Goal: Task Accomplishment & Management: Manage account settings

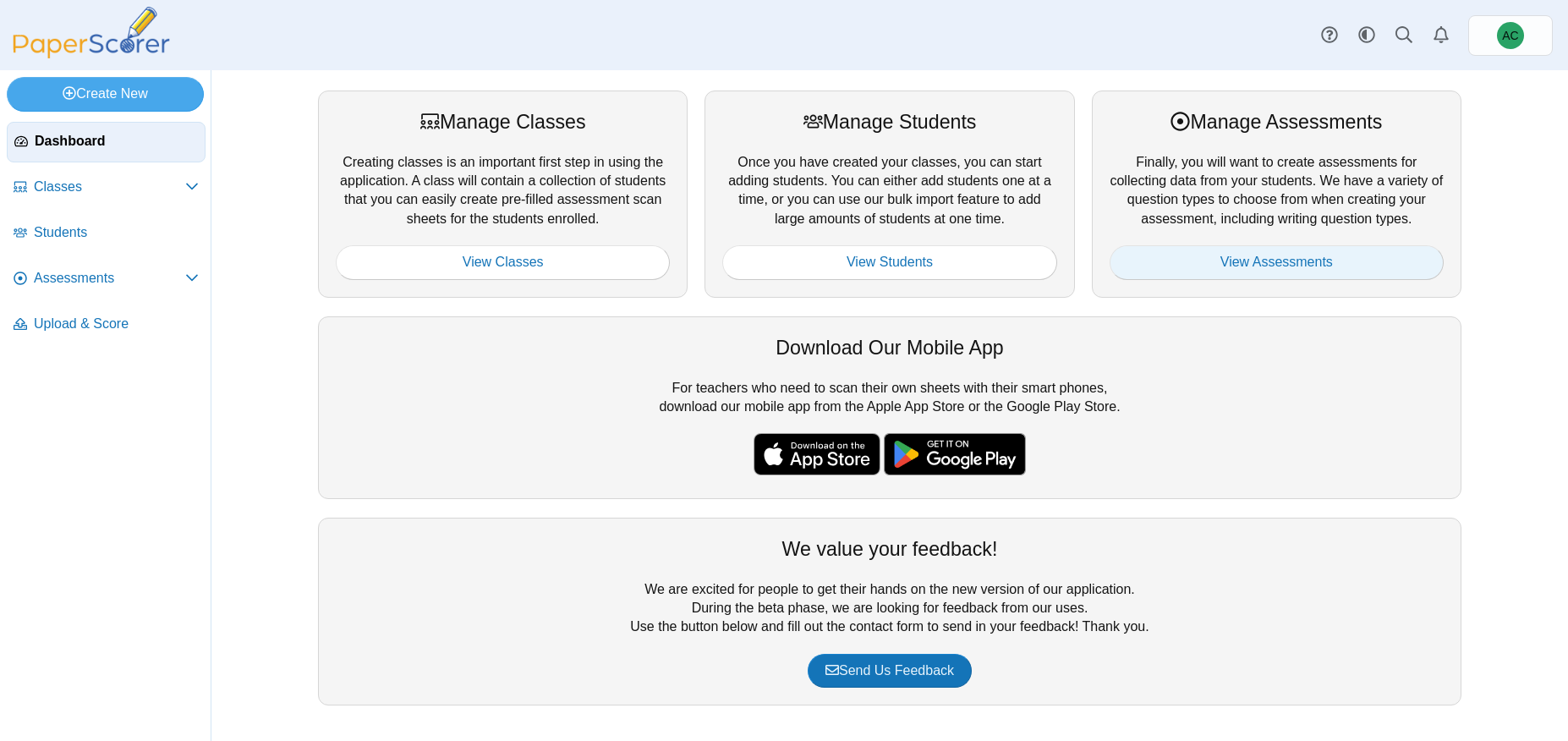
click at [1209, 252] on link "View Assessments" at bounding box center [1277, 262] width 334 height 34
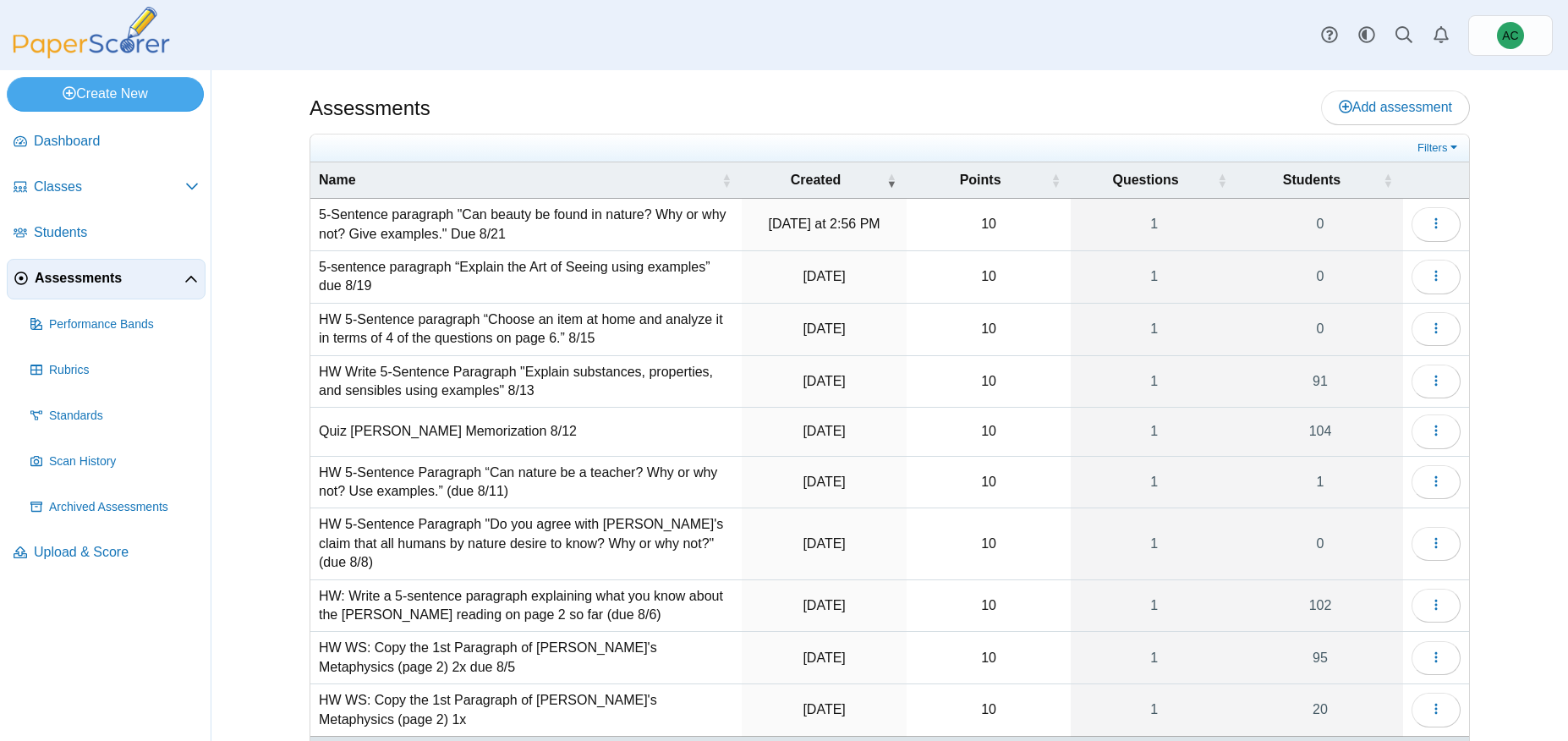
click at [1409, 435] on td "Loading…" at bounding box center [1435, 431] width 66 height 48
click at [1435, 433] on icon "button" at bounding box center [1435, 430] width 13 height 13
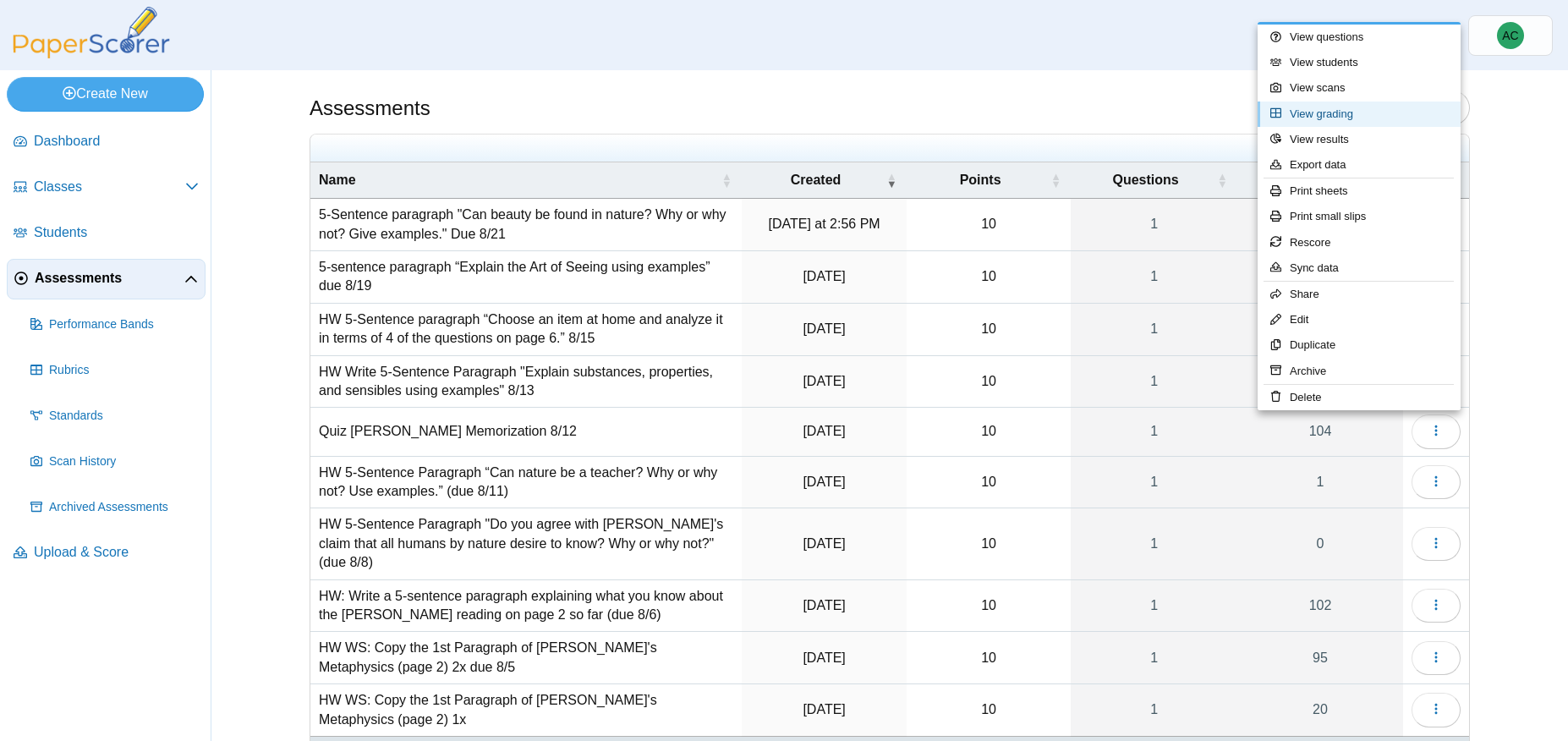
click at [1332, 115] on link "View grading" at bounding box center [1359, 114] width 203 height 25
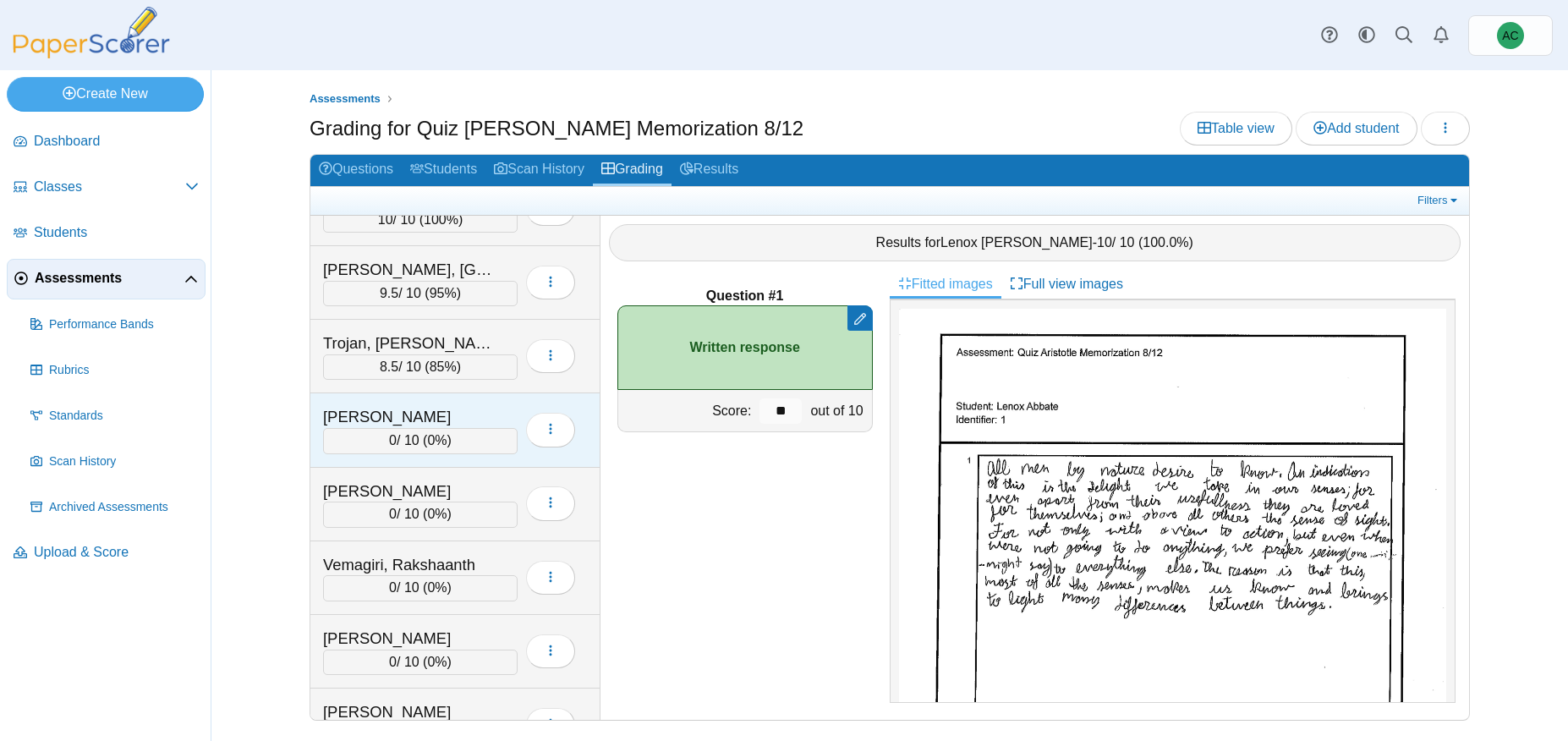
scroll to position [6751, 0]
click at [455, 409] on div "[PERSON_NAME]" at bounding box center [407, 417] width 169 height 22
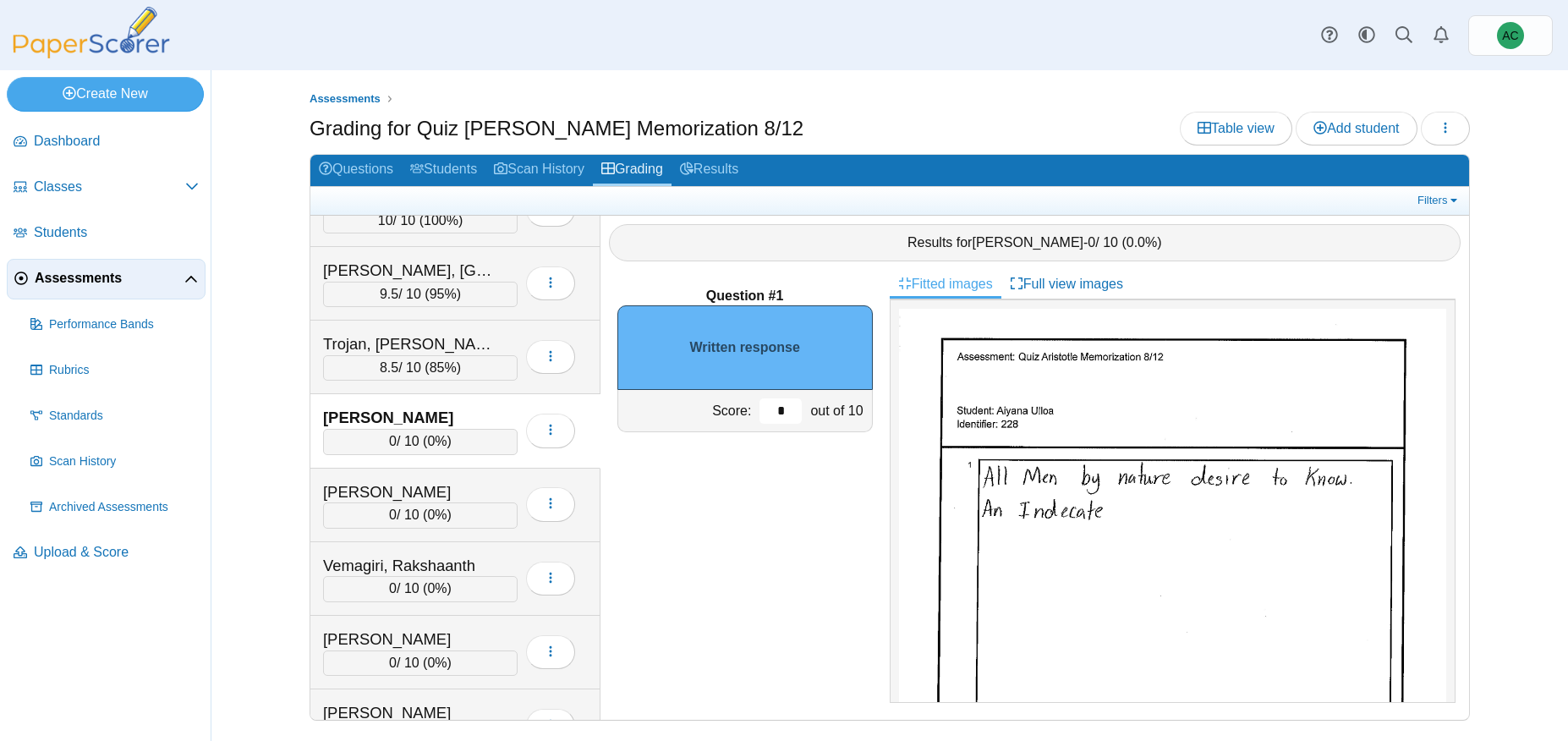
click at [787, 412] on input "*" at bounding box center [780, 410] width 42 height 25
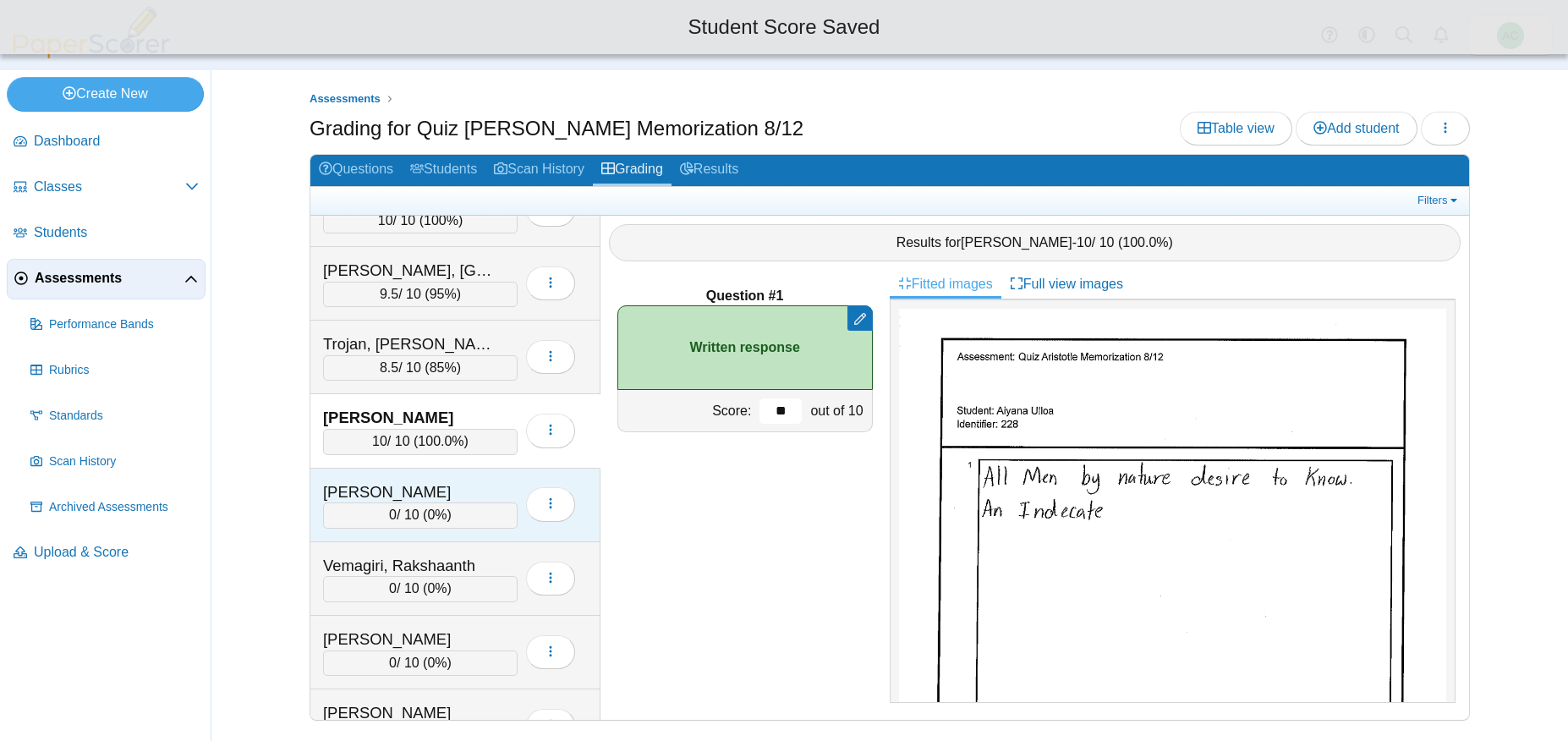
type input "**"
click at [401, 493] on div "Unsworth, Parker" at bounding box center [407, 492] width 169 height 22
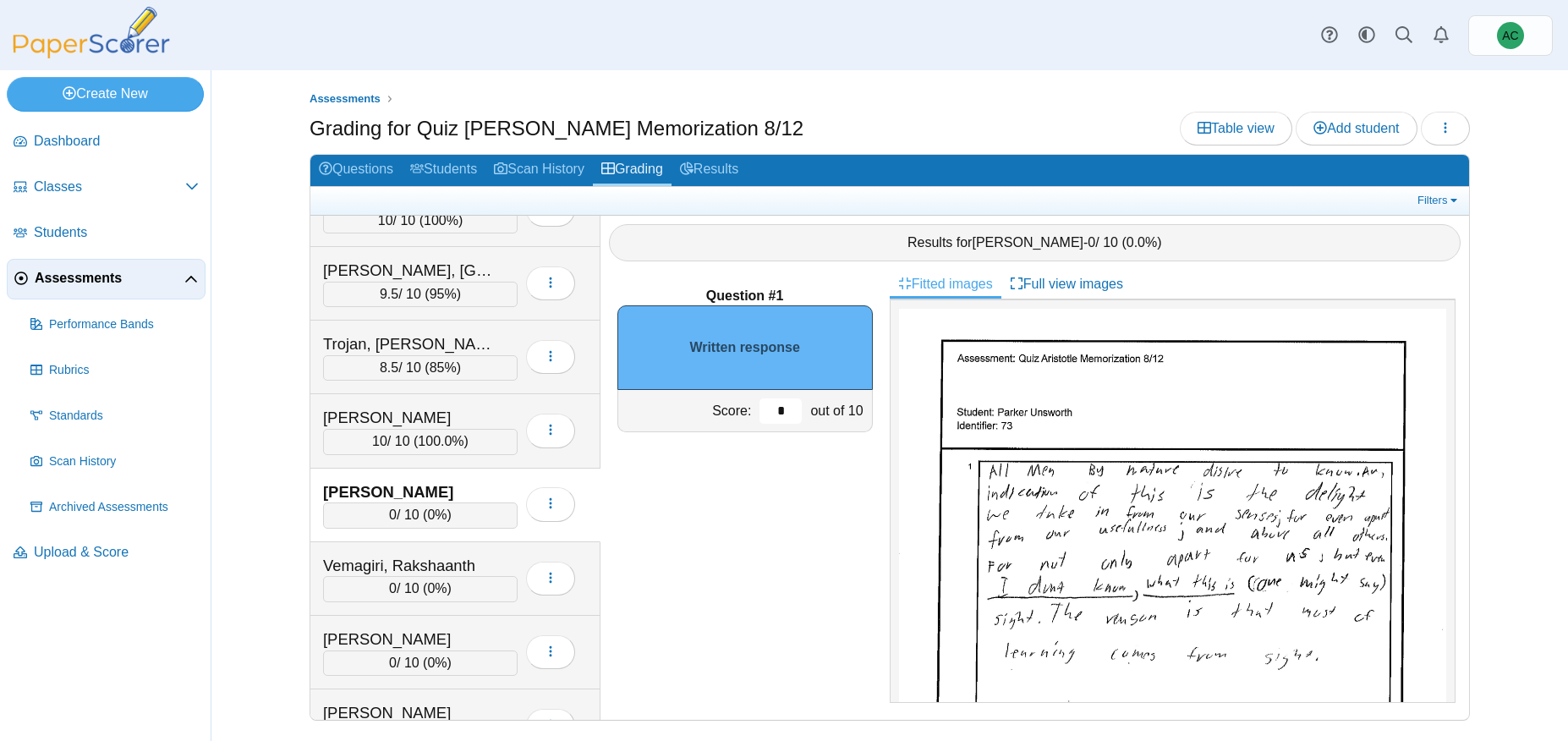
click at [795, 413] on input "*" at bounding box center [780, 410] width 42 height 25
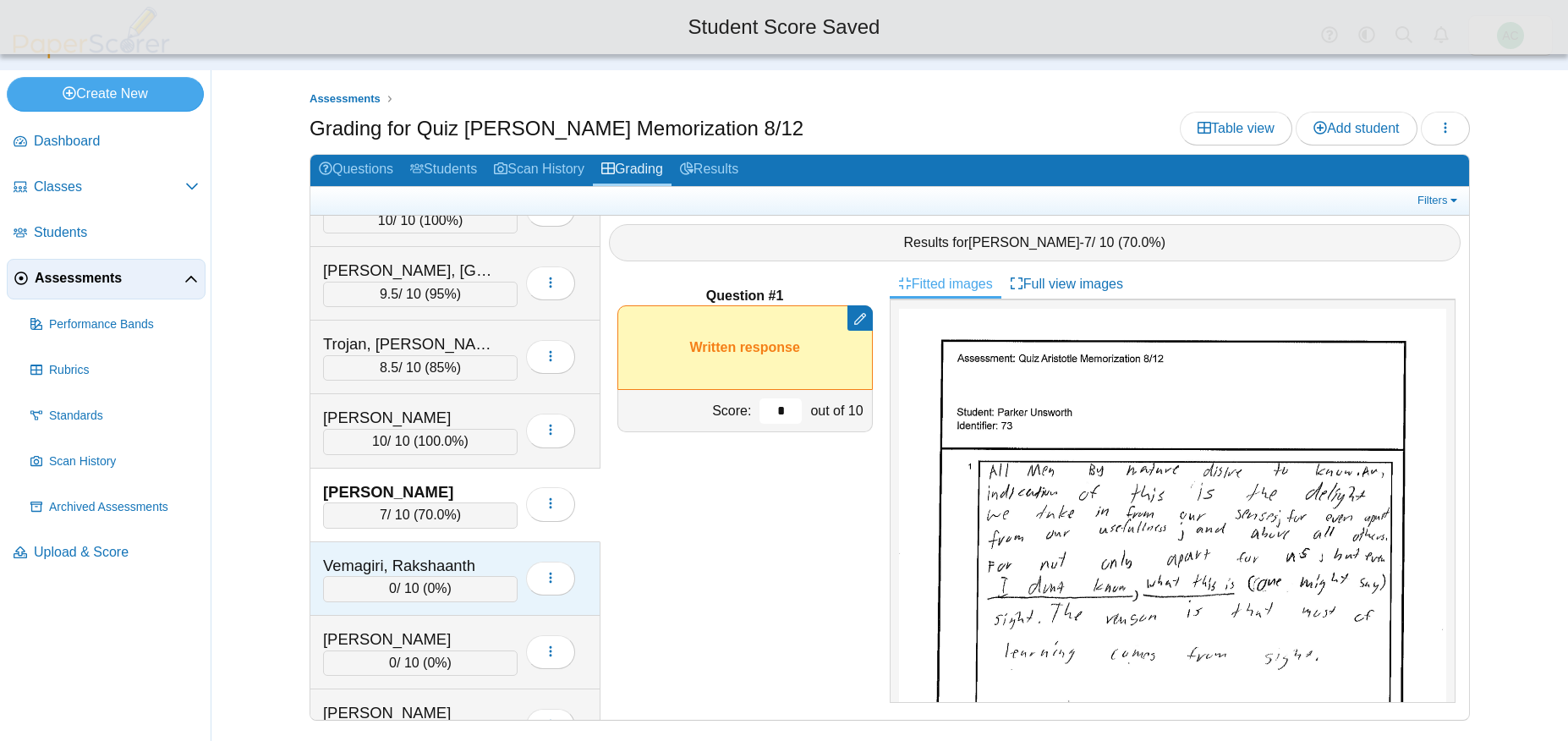
type input "*"
click at [389, 569] on div "Vemagiri, Rakshaanth" at bounding box center [407, 565] width 169 height 22
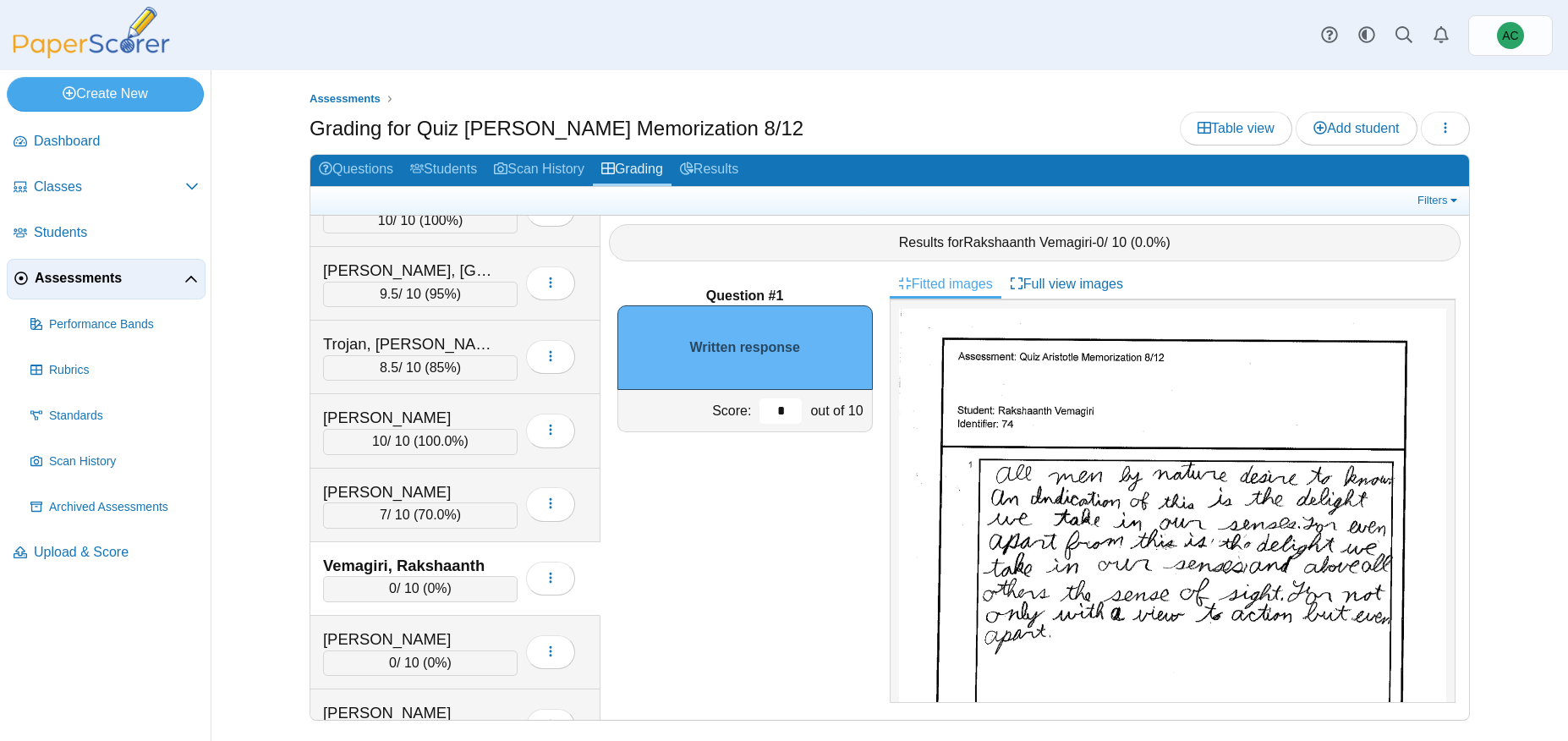
click at [791, 410] on input "*" at bounding box center [780, 410] width 42 height 25
type input "*"
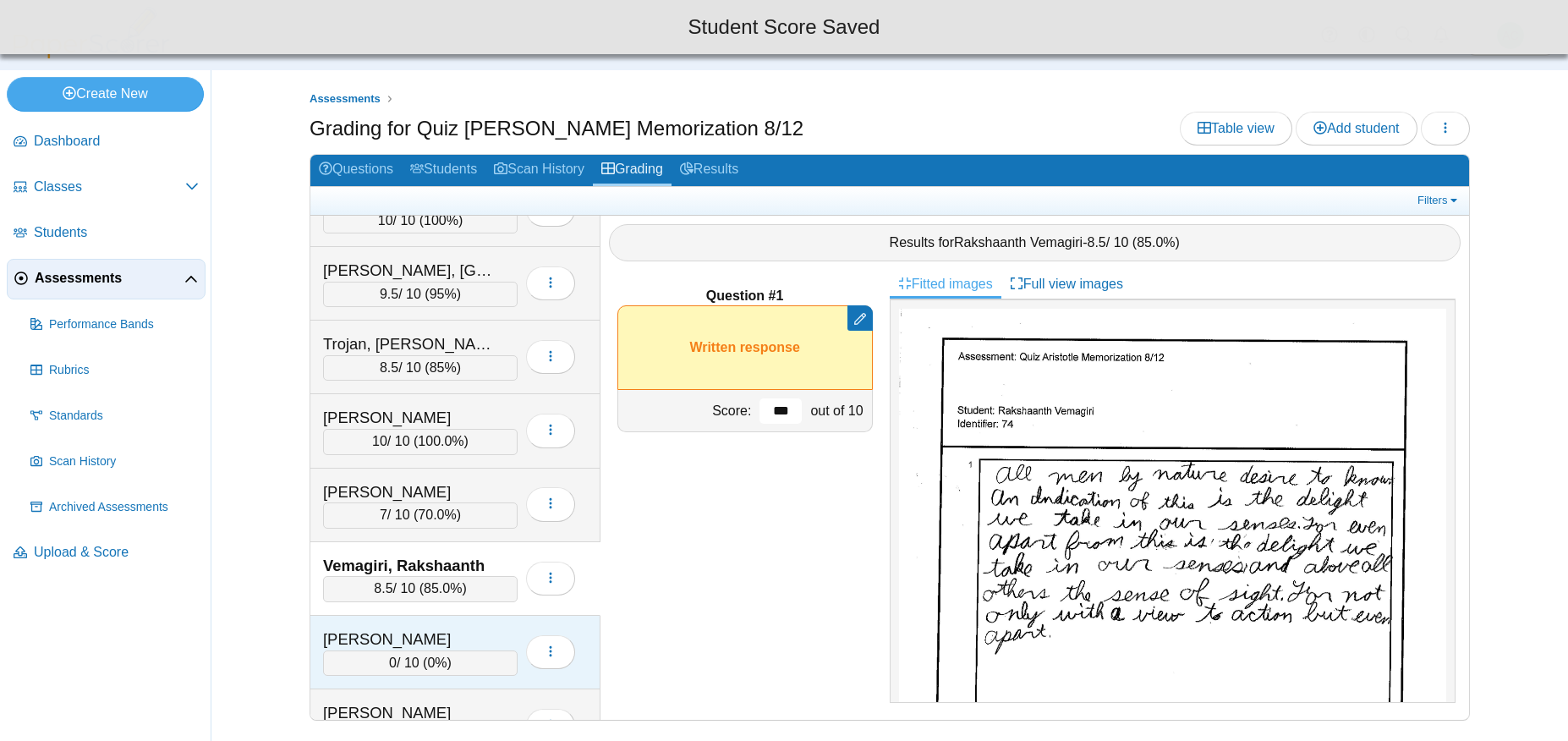
type input "***"
click at [436, 653] on div "0 / 10 ( 0% )" at bounding box center [420, 663] width 194 height 25
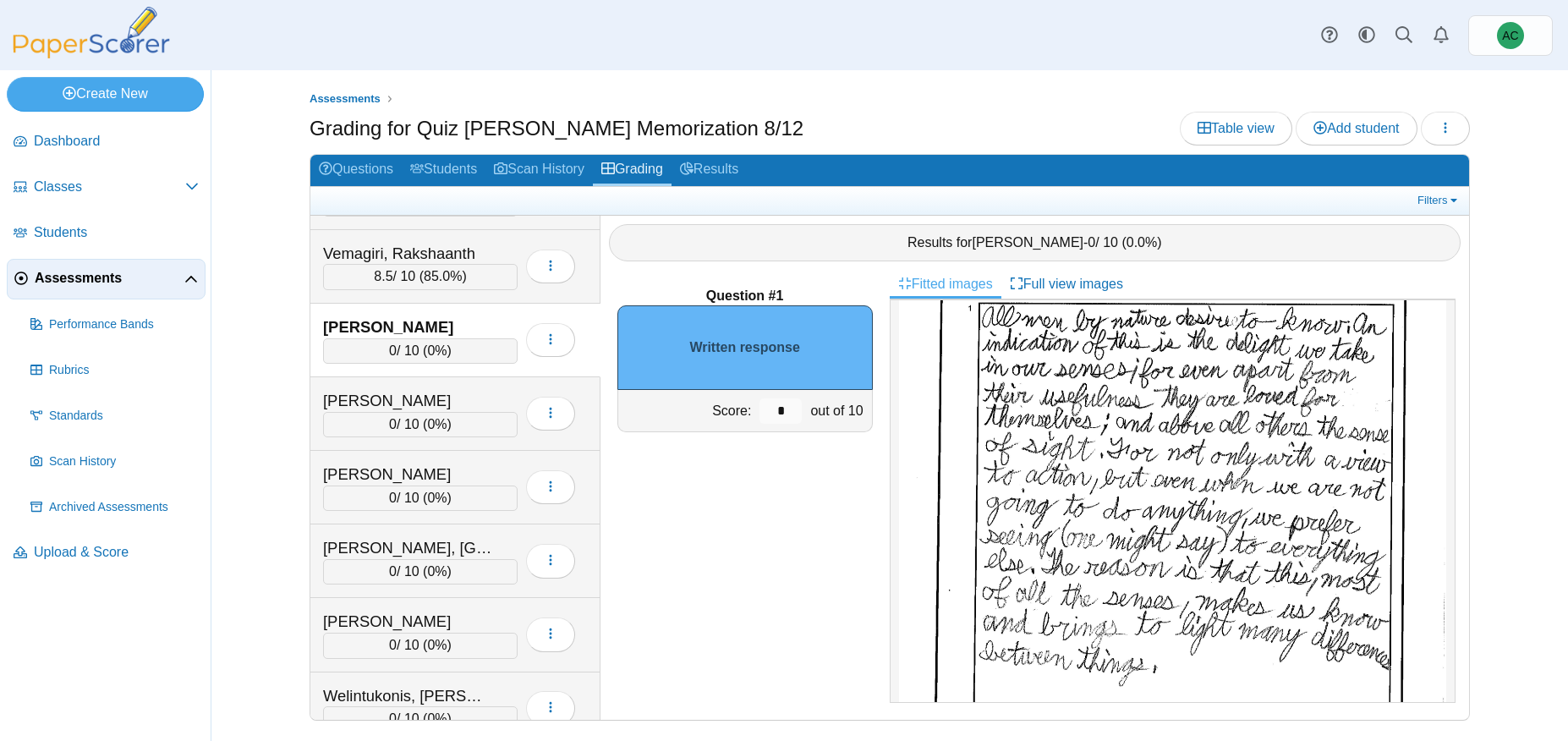
scroll to position [169, 0]
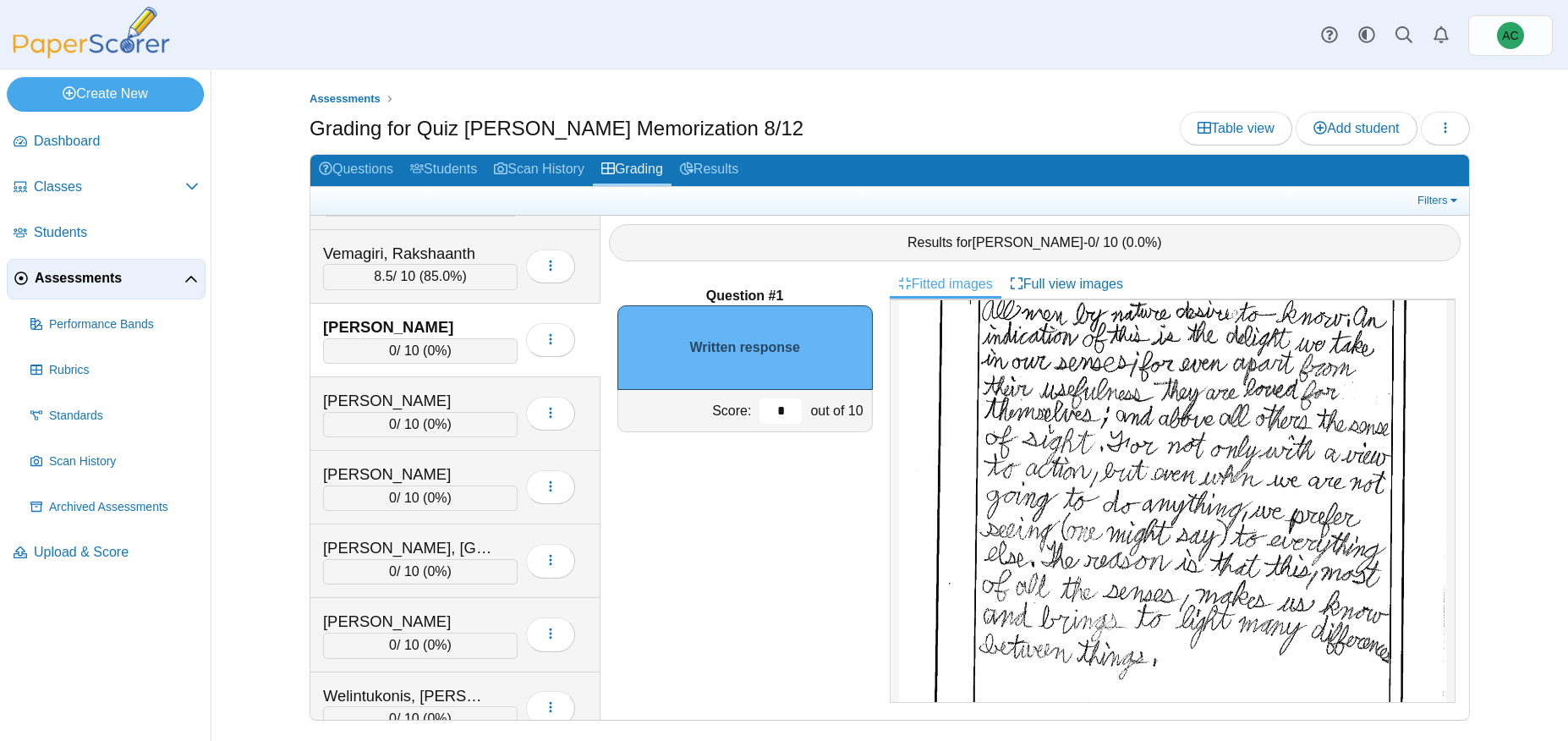
click at [789, 408] on input "*" at bounding box center [780, 410] width 42 height 25
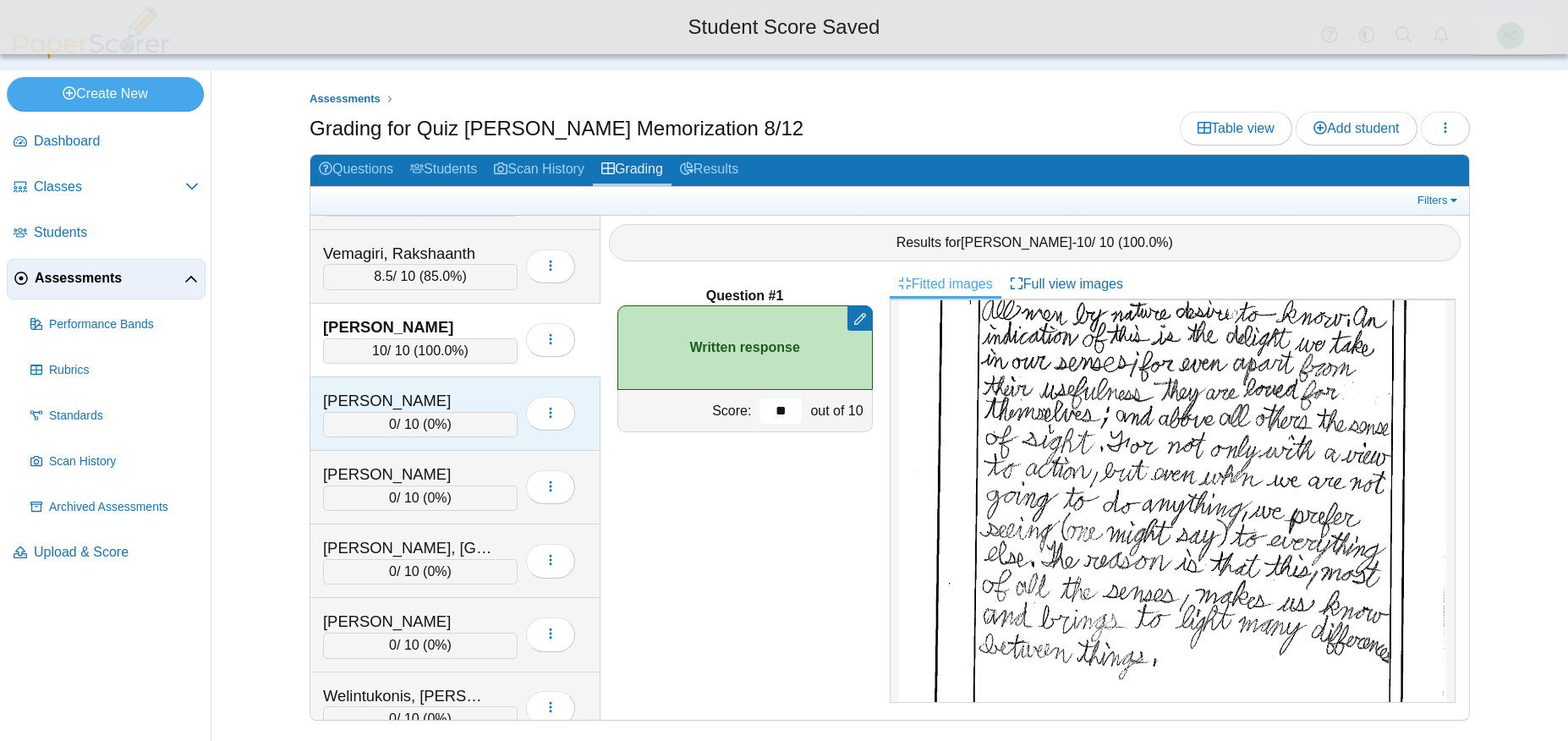
type input "**"
click at [462, 409] on div "Walecka, Helena" at bounding box center [407, 401] width 169 height 22
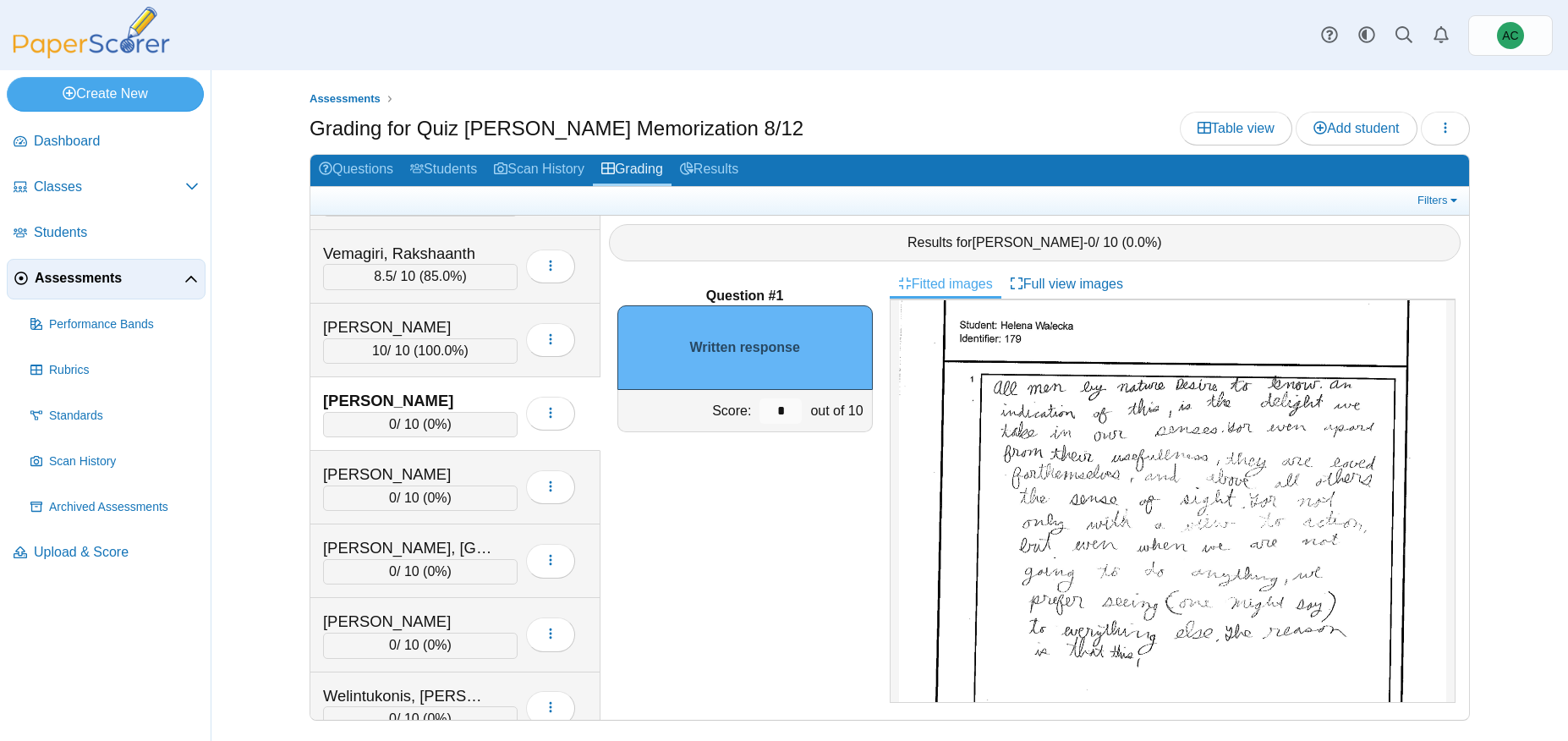
scroll to position [97, 0]
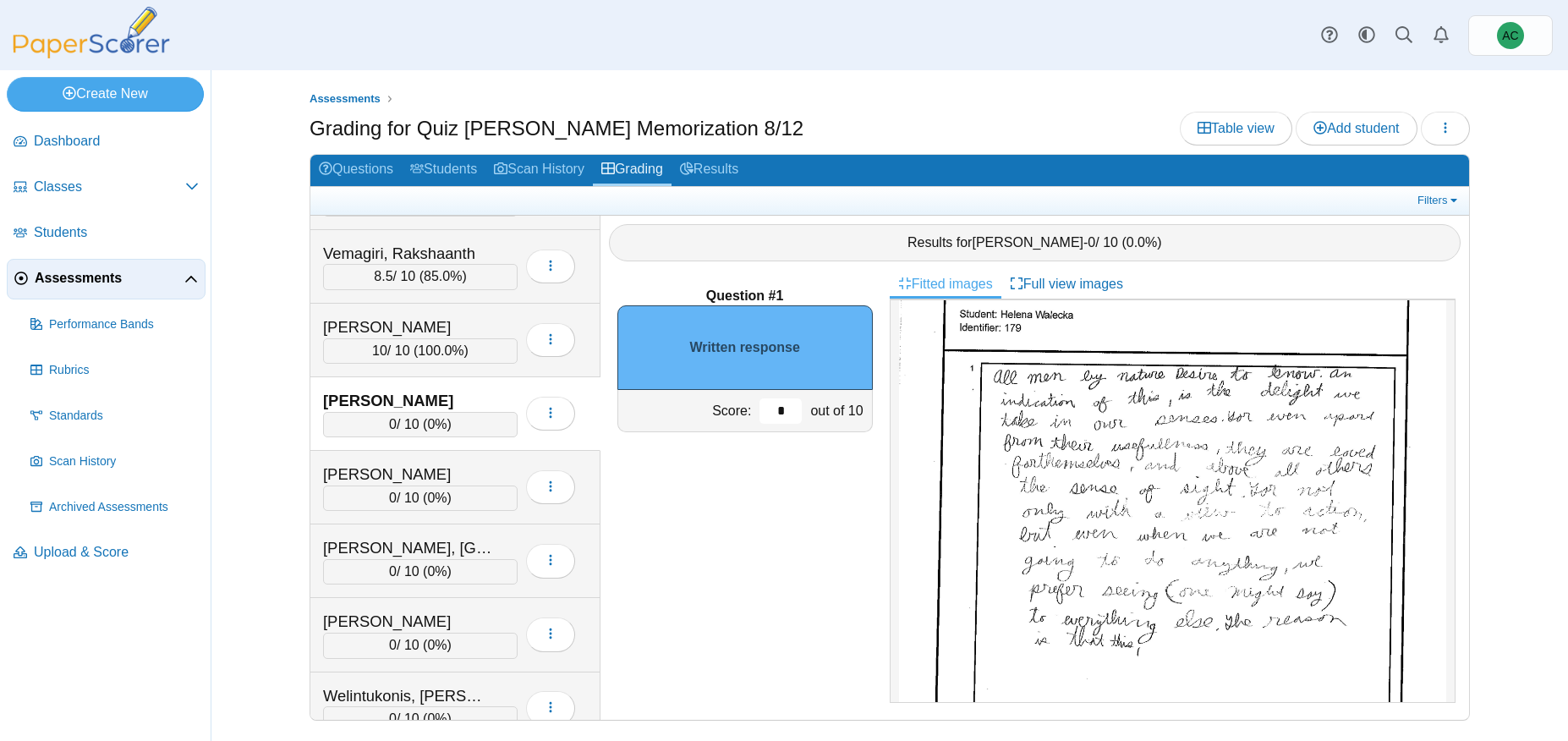
click at [796, 410] on input "*" at bounding box center [780, 410] width 42 height 25
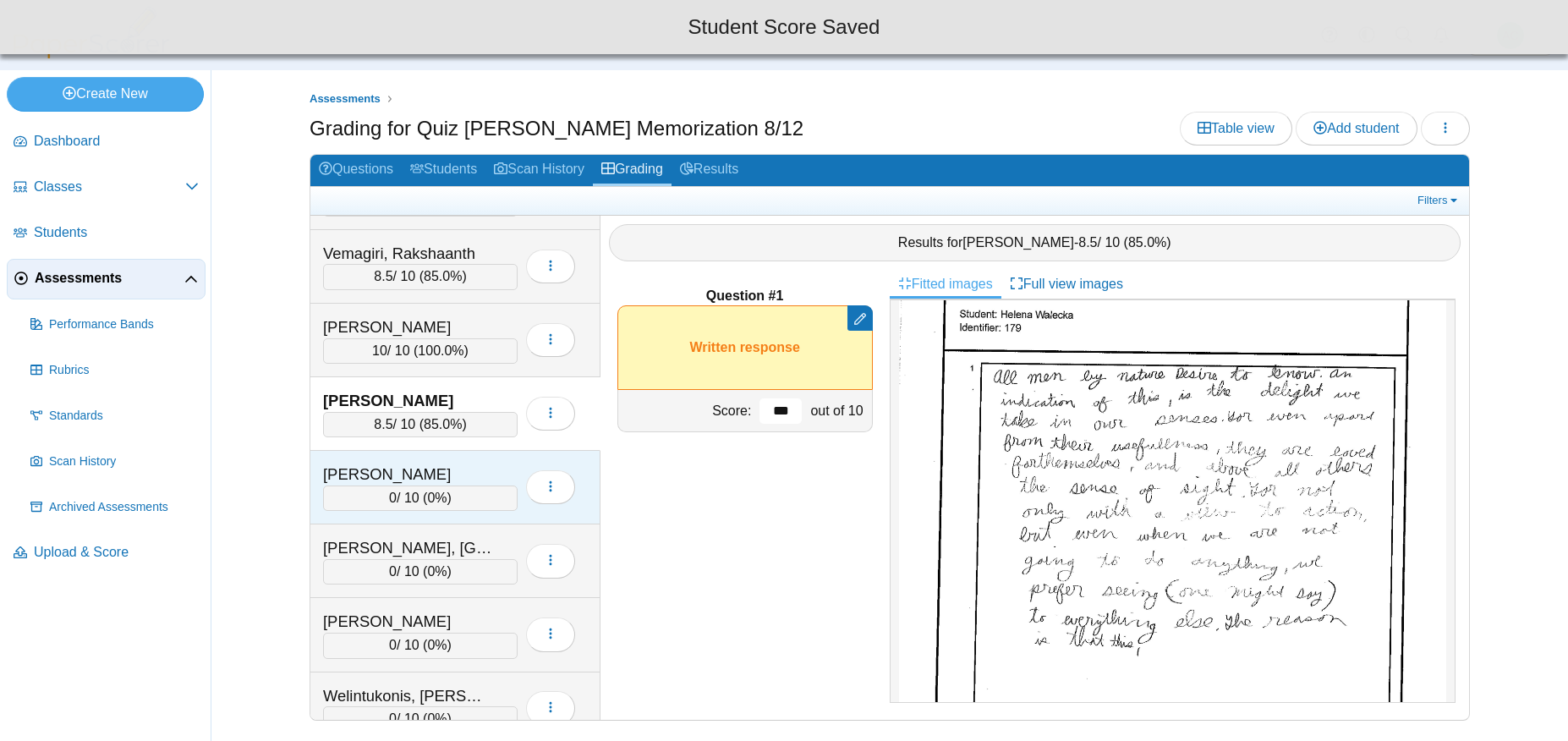
type input "***"
click at [376, 476] on div "Warda, Gabriel" at bounding box center [407, 474] width 169 height 22
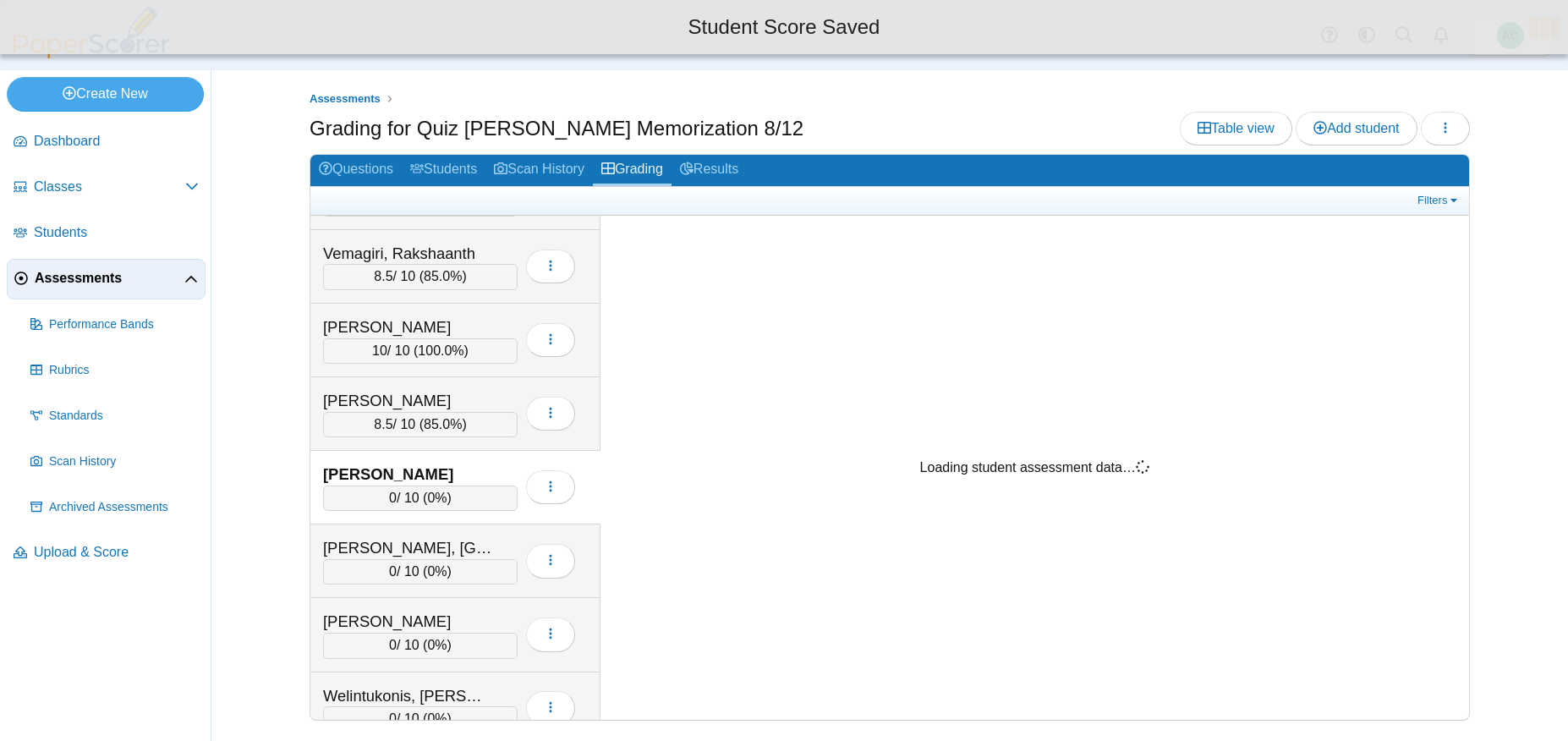
scroll to position [0, 0]
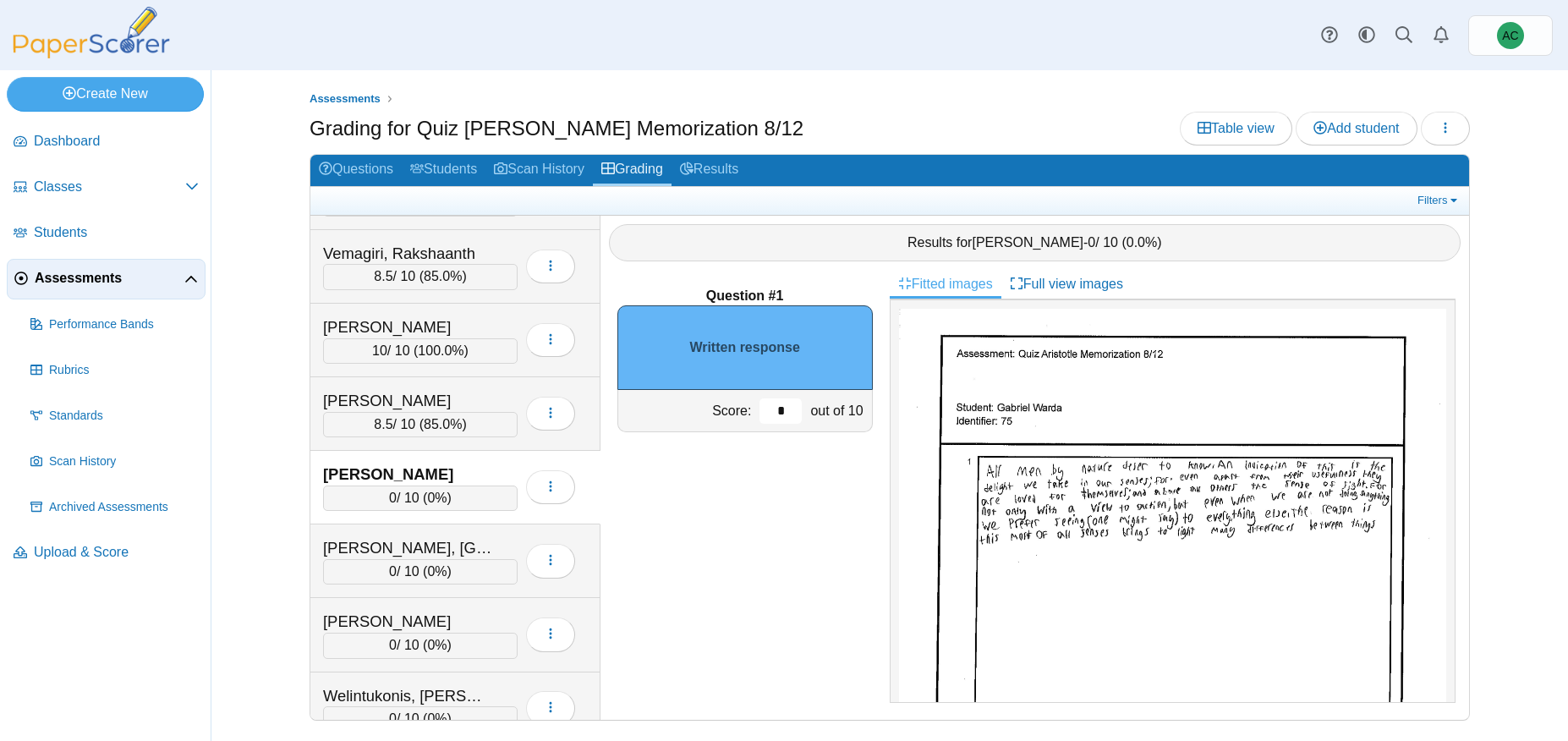
click at [798, 404] on input "*" at bounding box center [780, 410] width 42 height 25
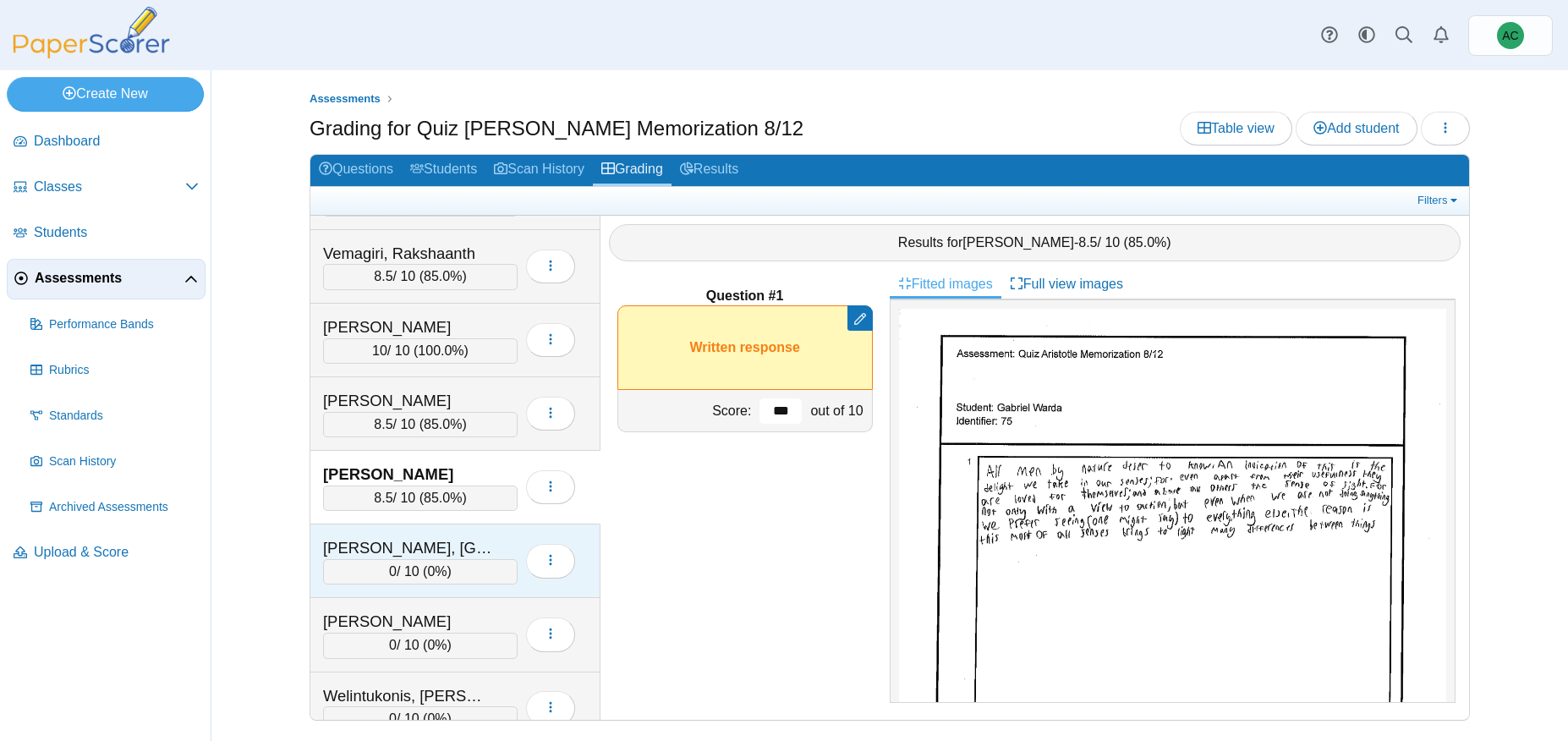
type input "***"
click at [458, 553] on div "Wasmundt, Ireland" at bounding box center [407, 548] width 169 height 22
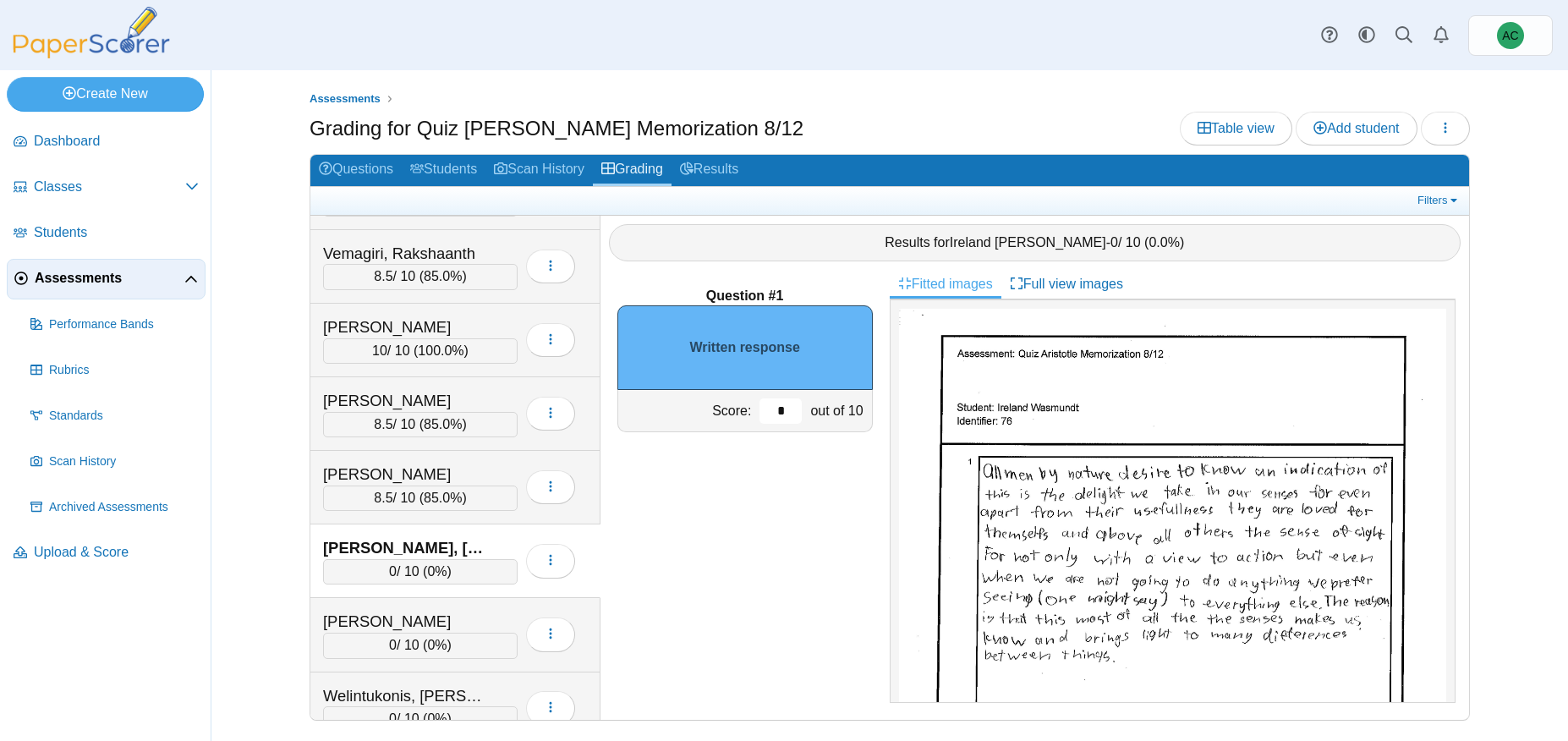
click at [785, 410] on input "*" at bounding box center [780, 410] width 42 height 25
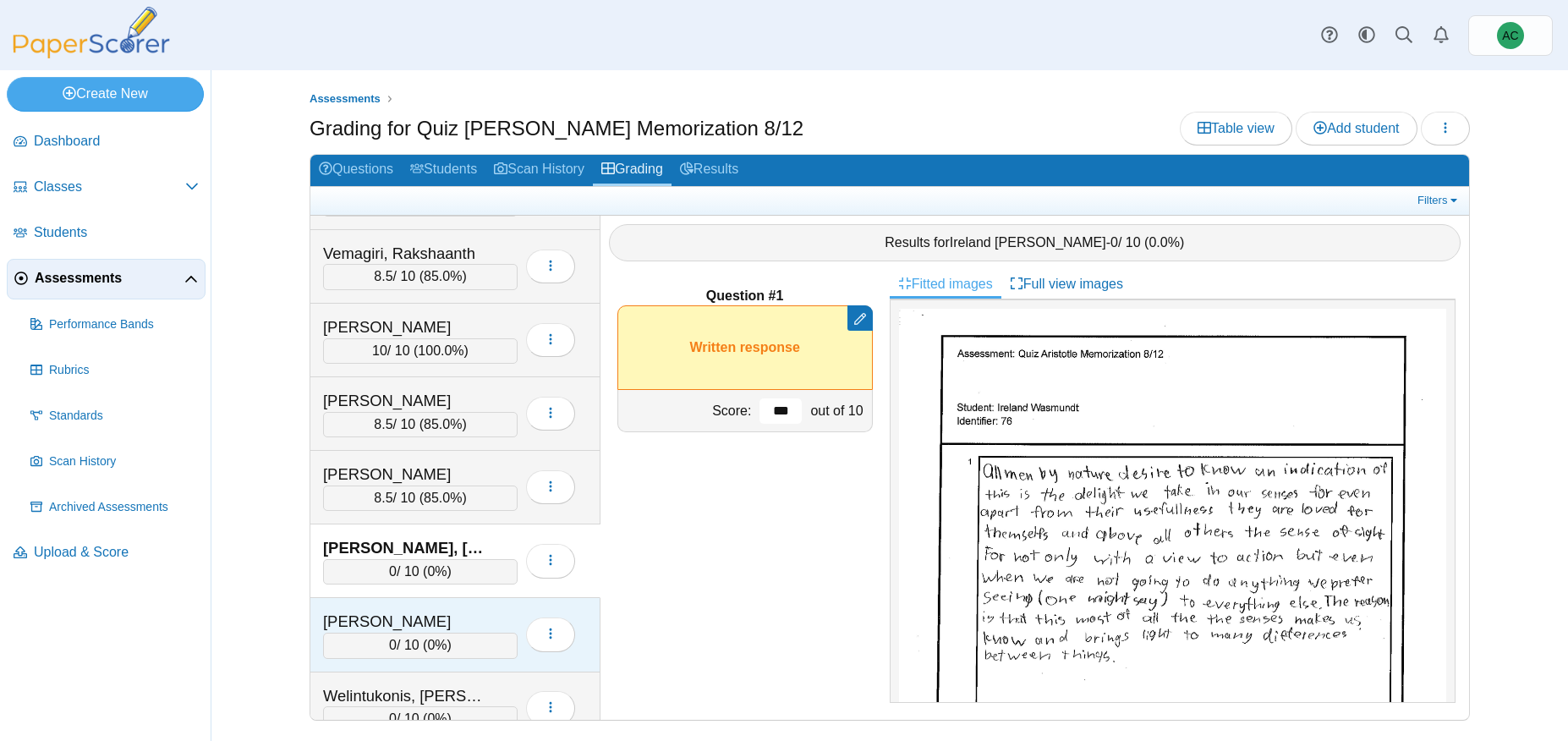
type input "***"
click at [373, 606] on div "Welintukonis, Analicia 0 / 10 ( 0% ) Loading…" at bounding box center [456, 635] width 290 height 73
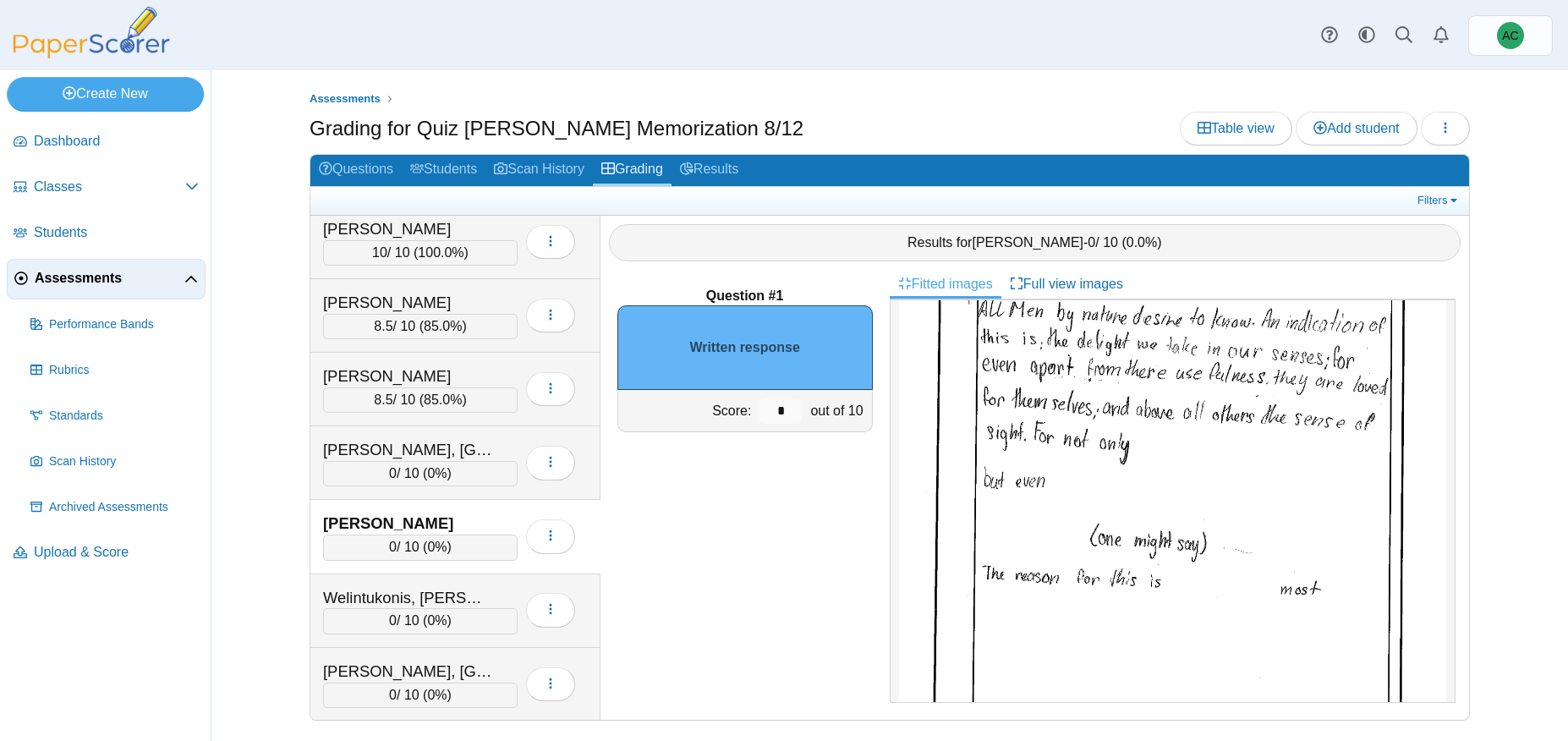
scroll to position [132, 0]
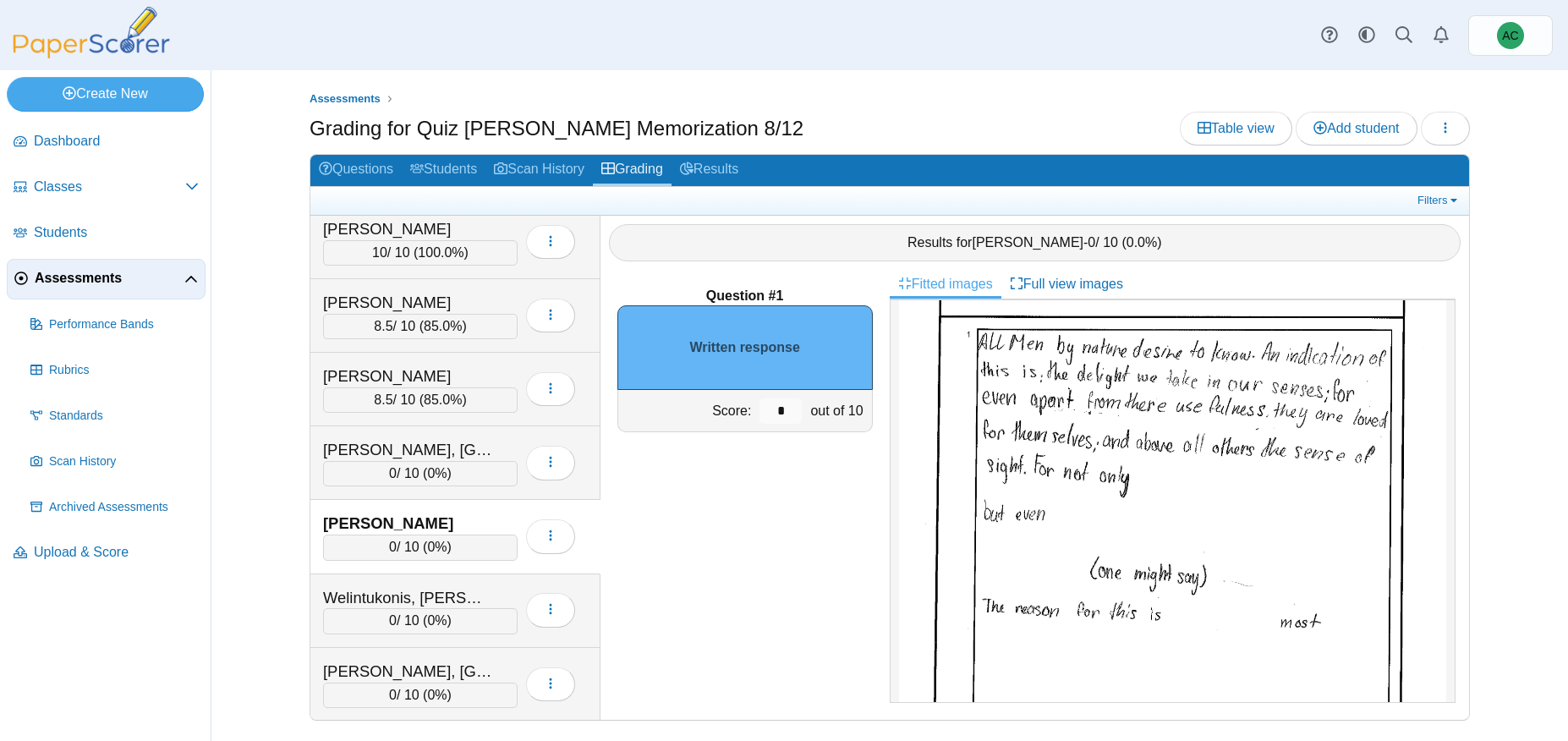
click at [802, 416] on div "*" at bounding box center [780, 410] width 51 height 41
click at [796, 415] on input "*" at bounding box center [780, 410] width 42 height 25
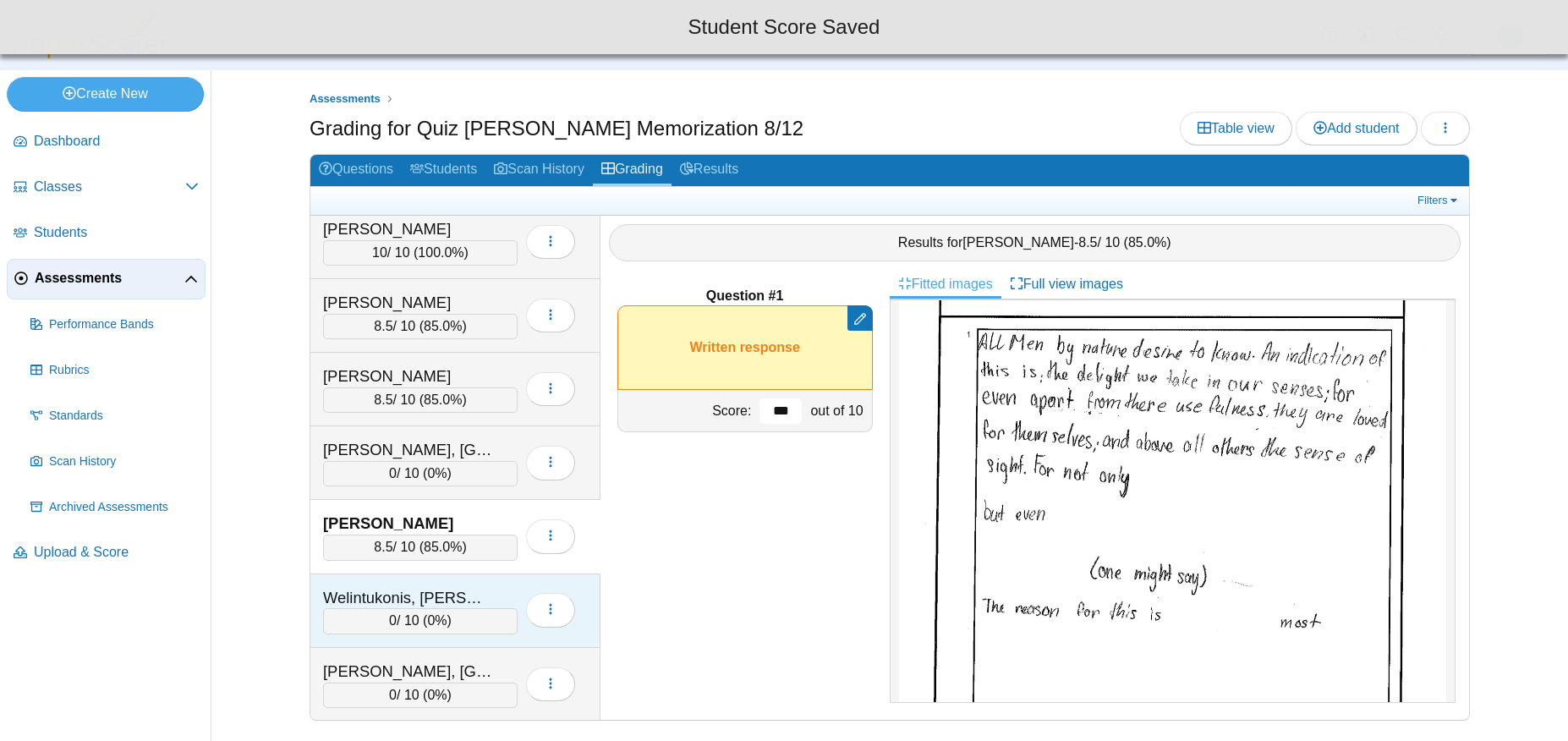
type input "***"
click at [353, 598] on div "Welintukonis, Ariella" at bounding box center [407, 598] width 169 height 22
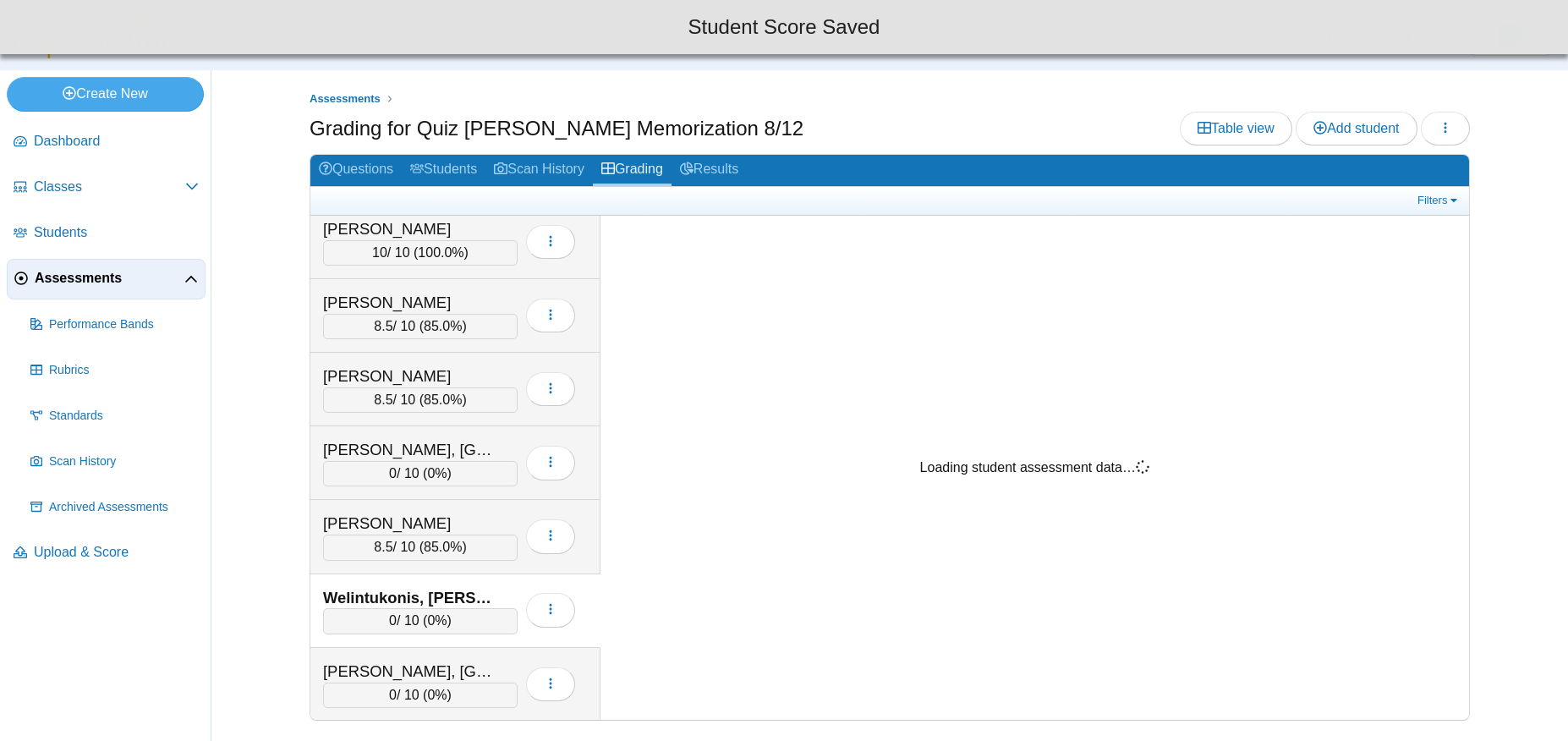
scroll to position [0, 0]
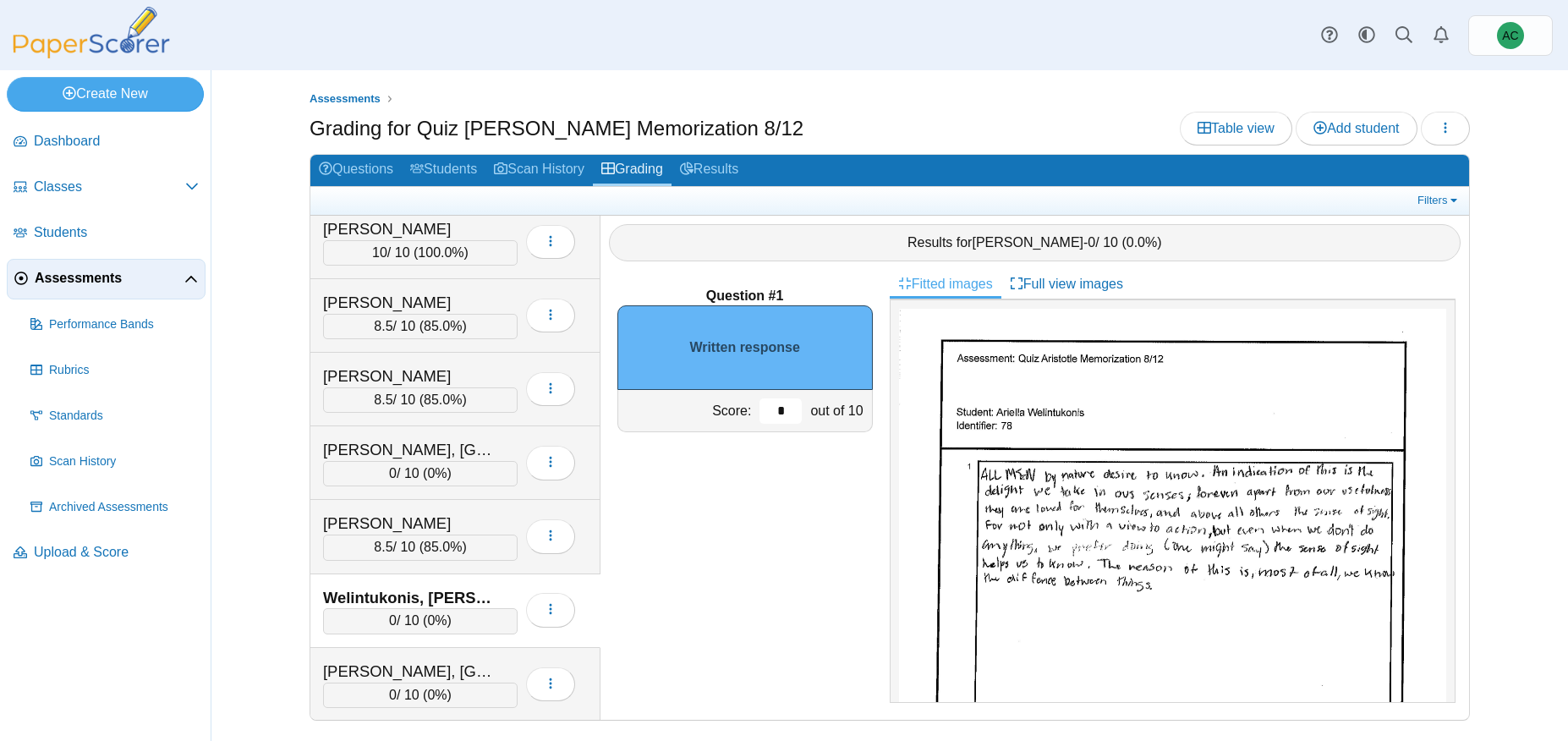
click at [788, 411] on input "*" at bounding box center [780, 410] width 42 height 25
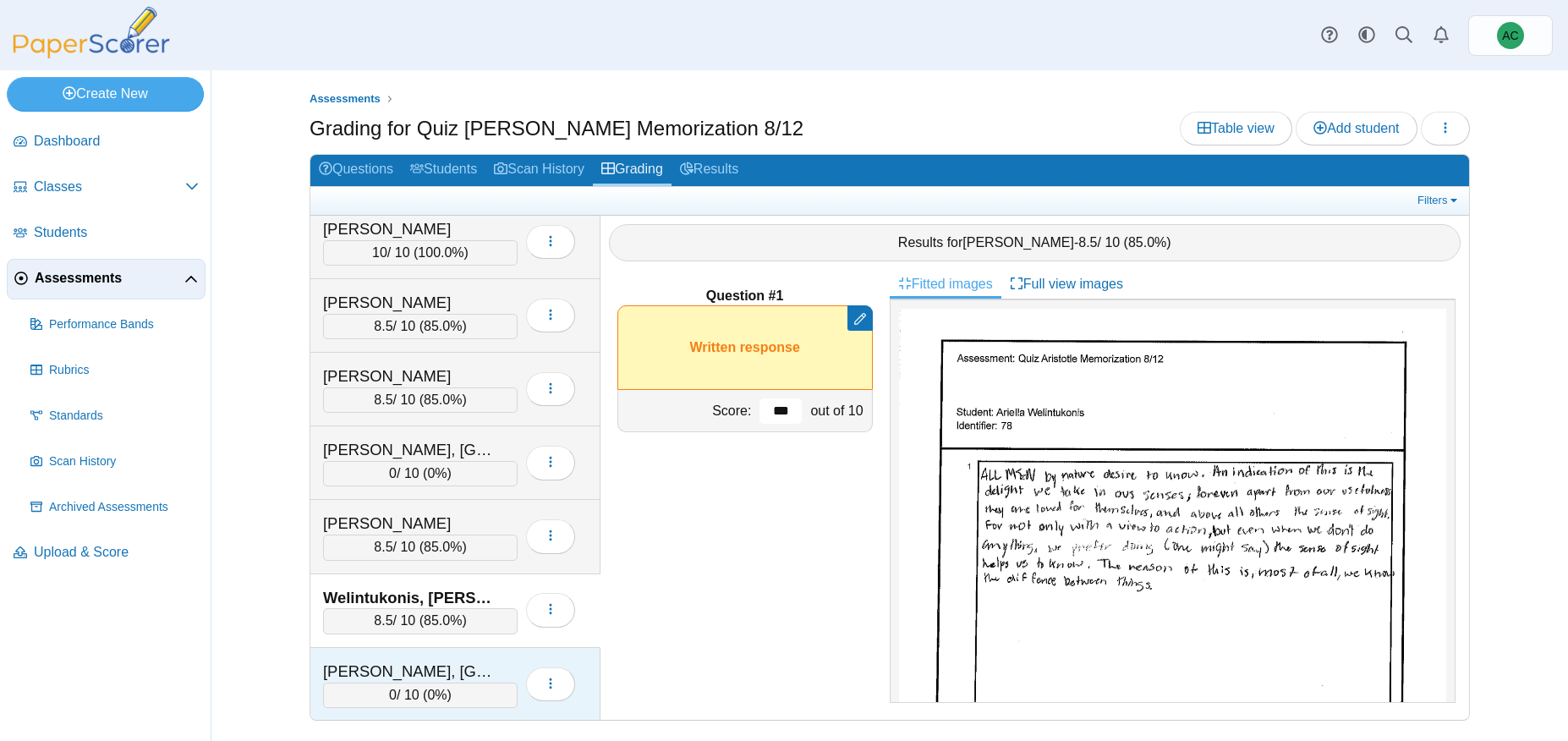
type input "***"
click at [490, 649] on div "Zuber, Brooklyn 0 / 10 ( 0% ) Loading…" at bounding box center [456, 684] width 290 height 73
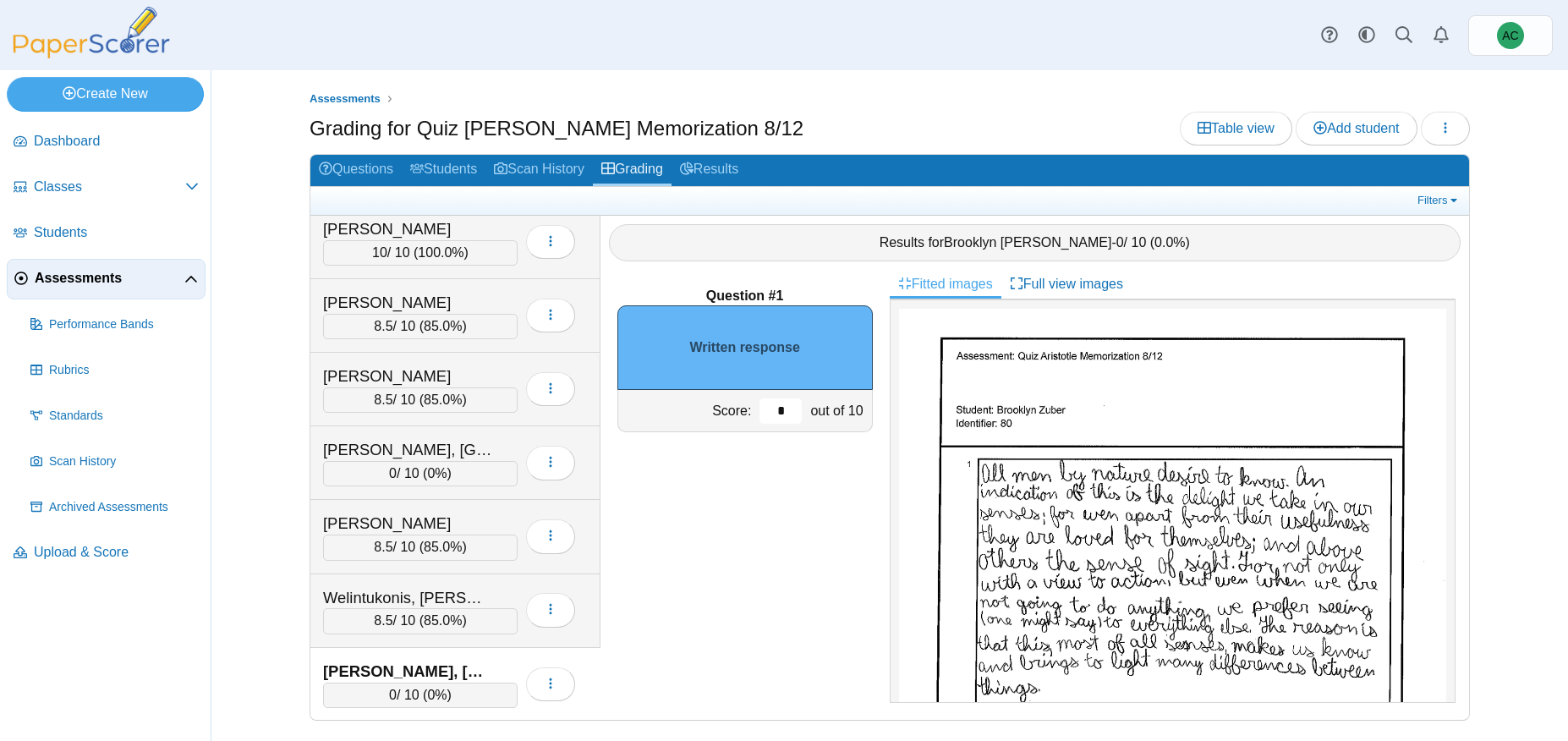
click at [782, 407] on input "*" at bounding box center [780, 410] width 42 height 25
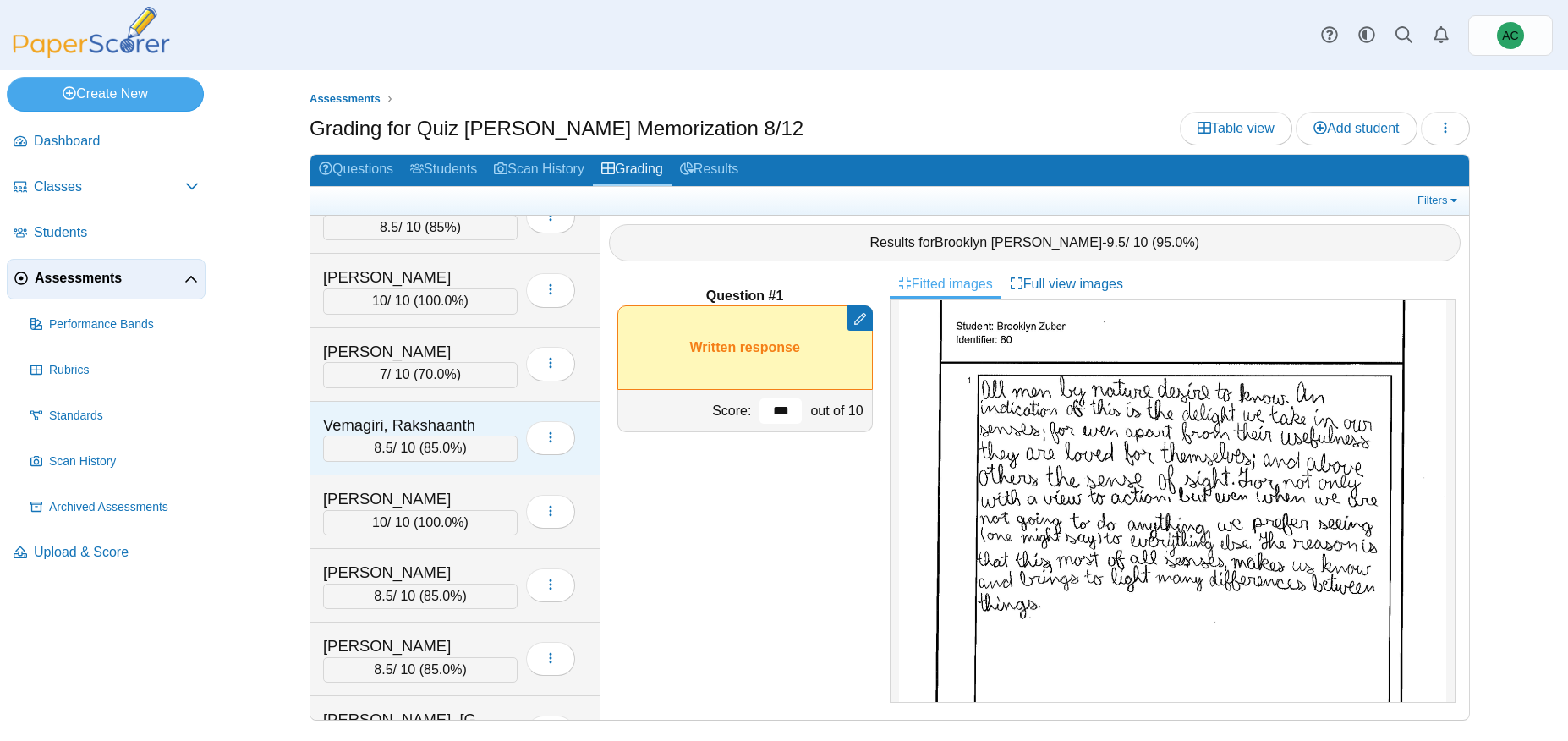
scroll to position [6889, 0]
type input "***"
click at [111, 272] on span "Assessments" at bounding box center [109, 277] width 150 height 18
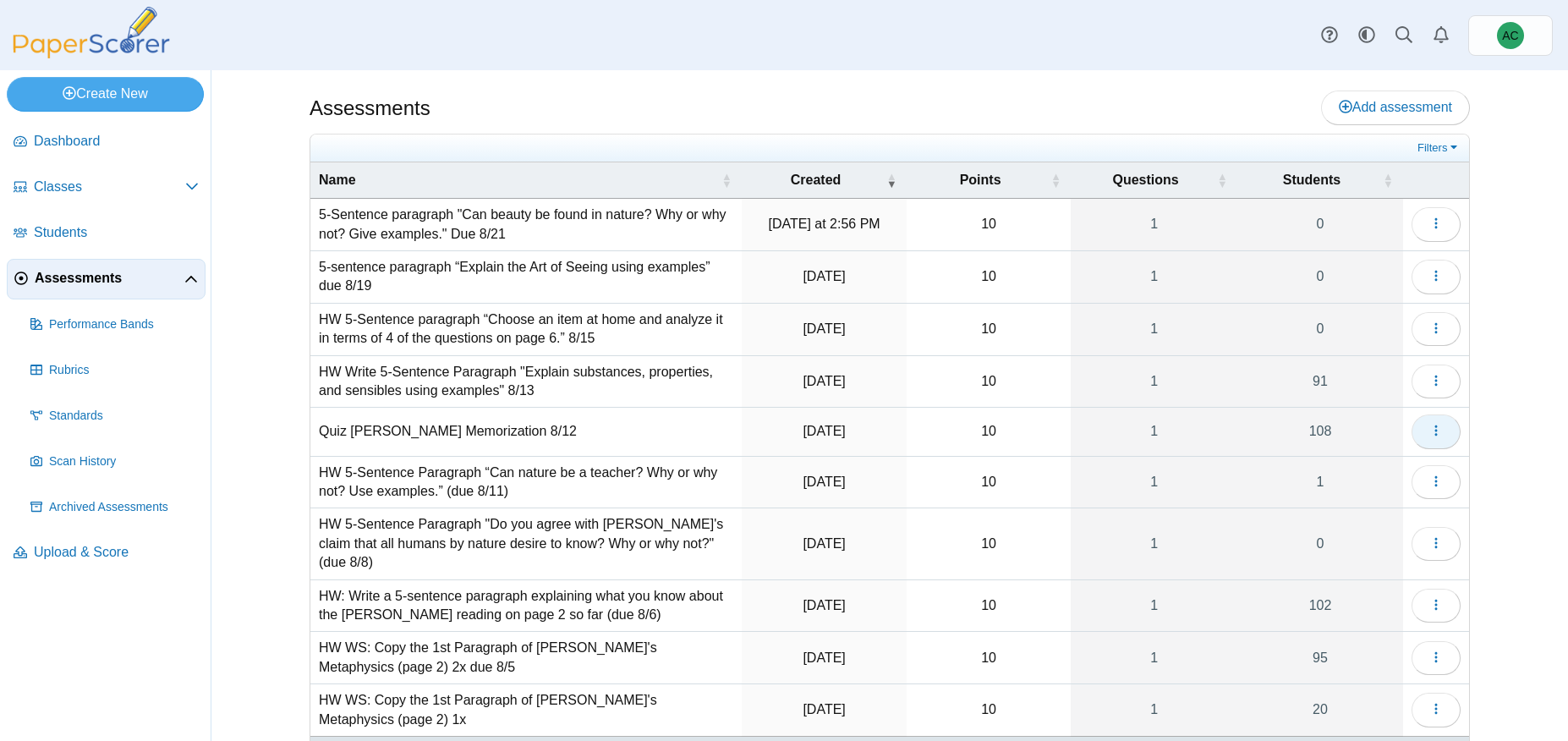
click at [1430, 436] on icon "button" at bounding box center [1435, 430] width 13 height 13
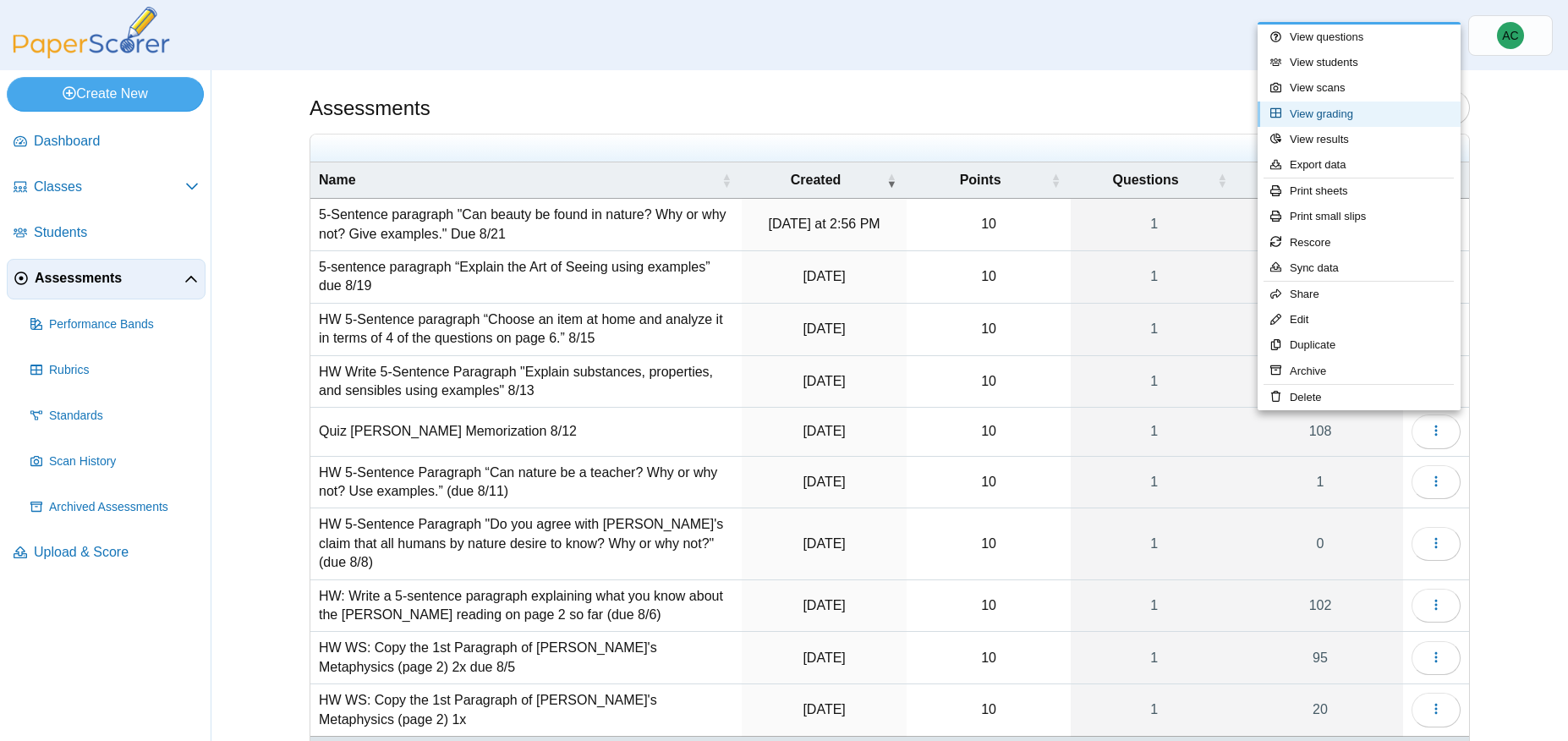
click at [1327, 117] on link "View grading" at bounding box center [1359, 114] width 203 height 25
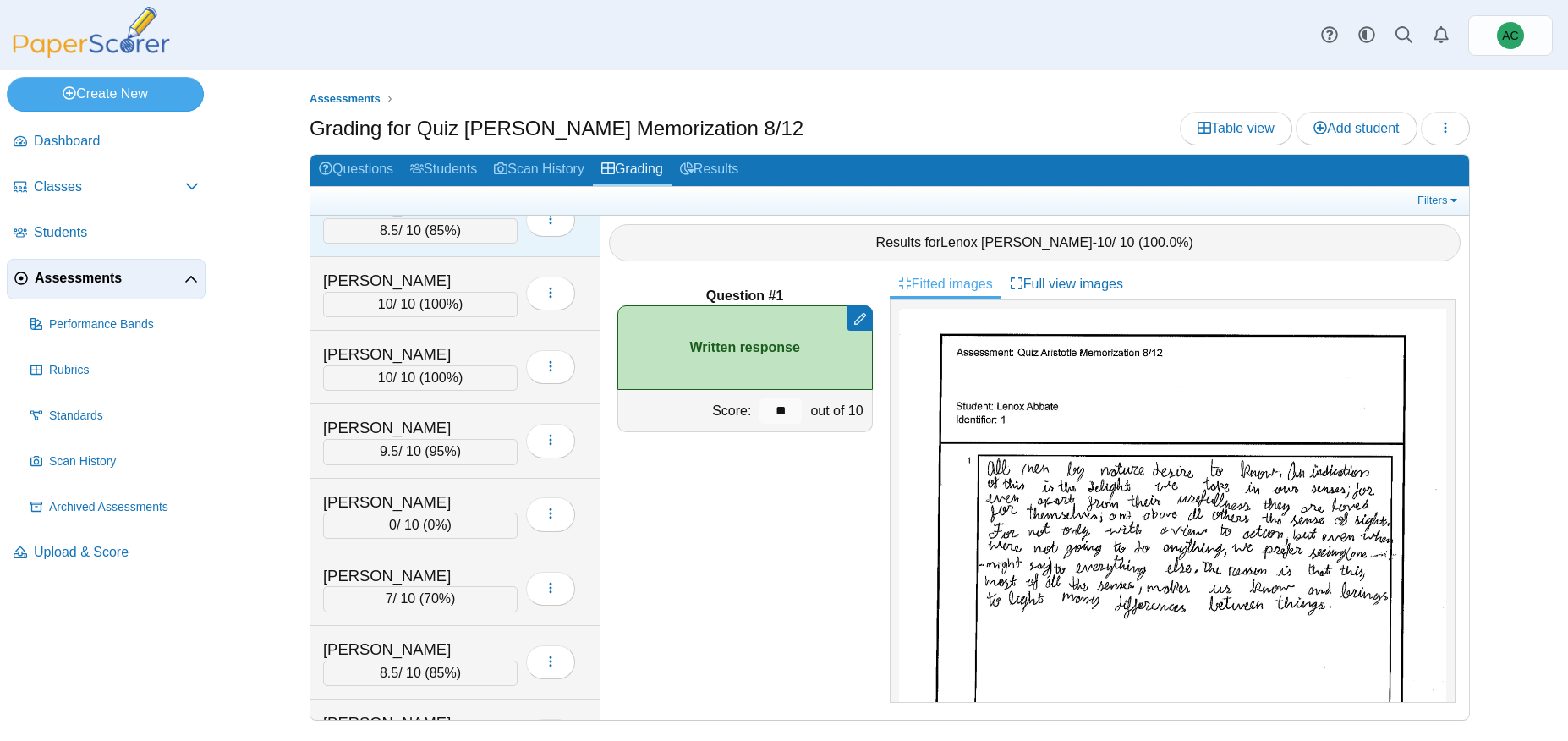
scroll to position [3002, 0]
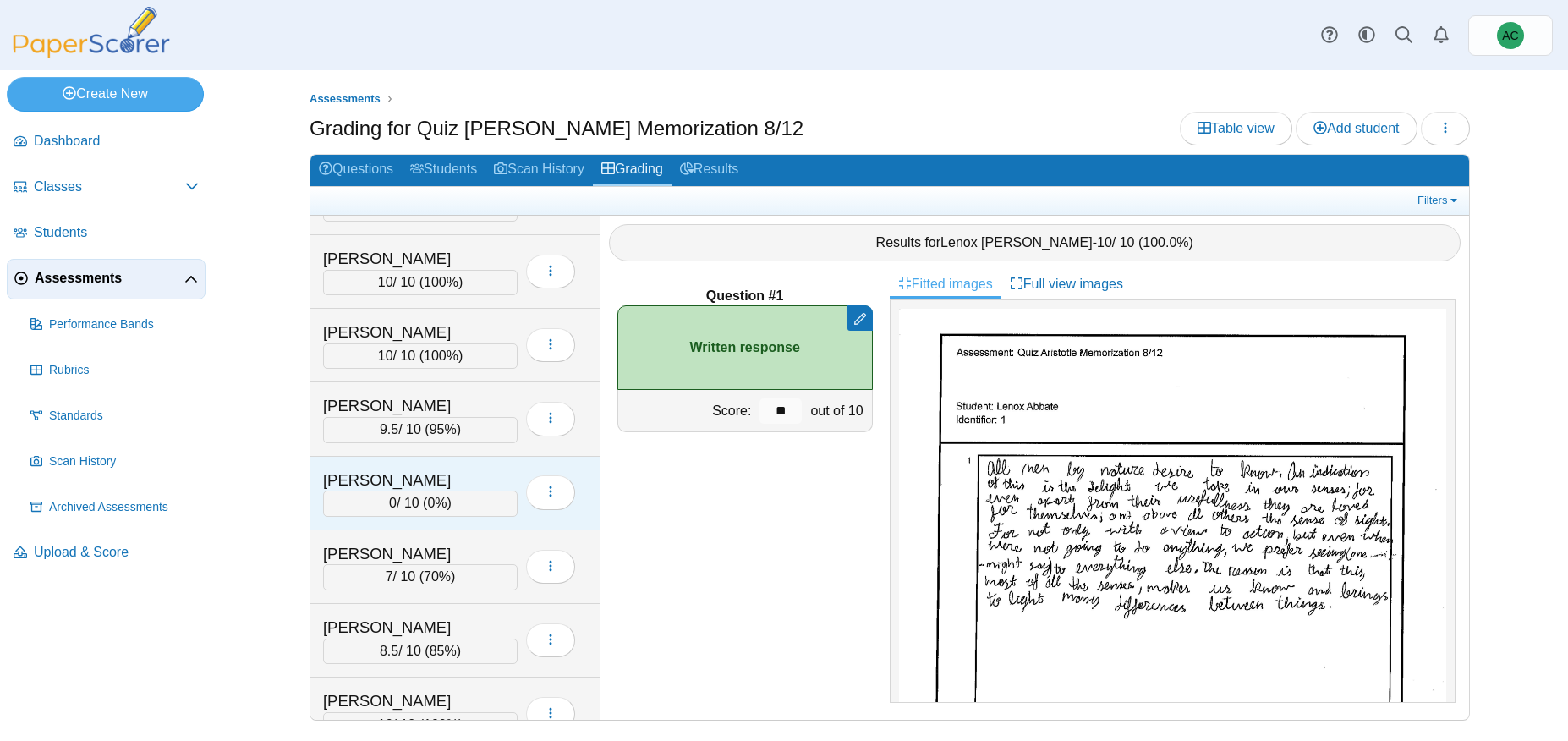
click at [411, 482] on div "Hilcove, Nicholas" at bounding box center [407, 480] width 169 height 22
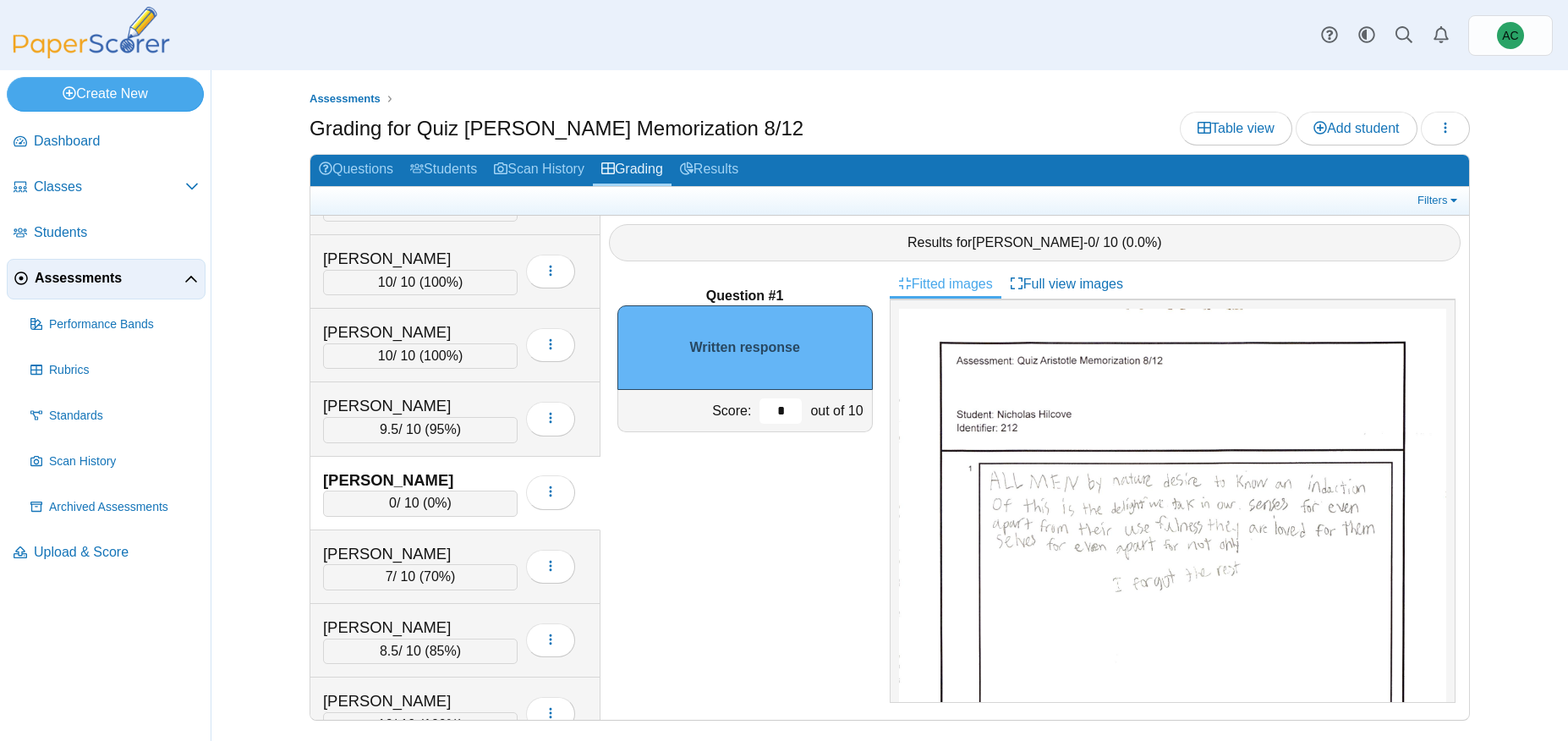
click at [790, 409] on input "*" at bounding box center [780, 410] width 42 height 25
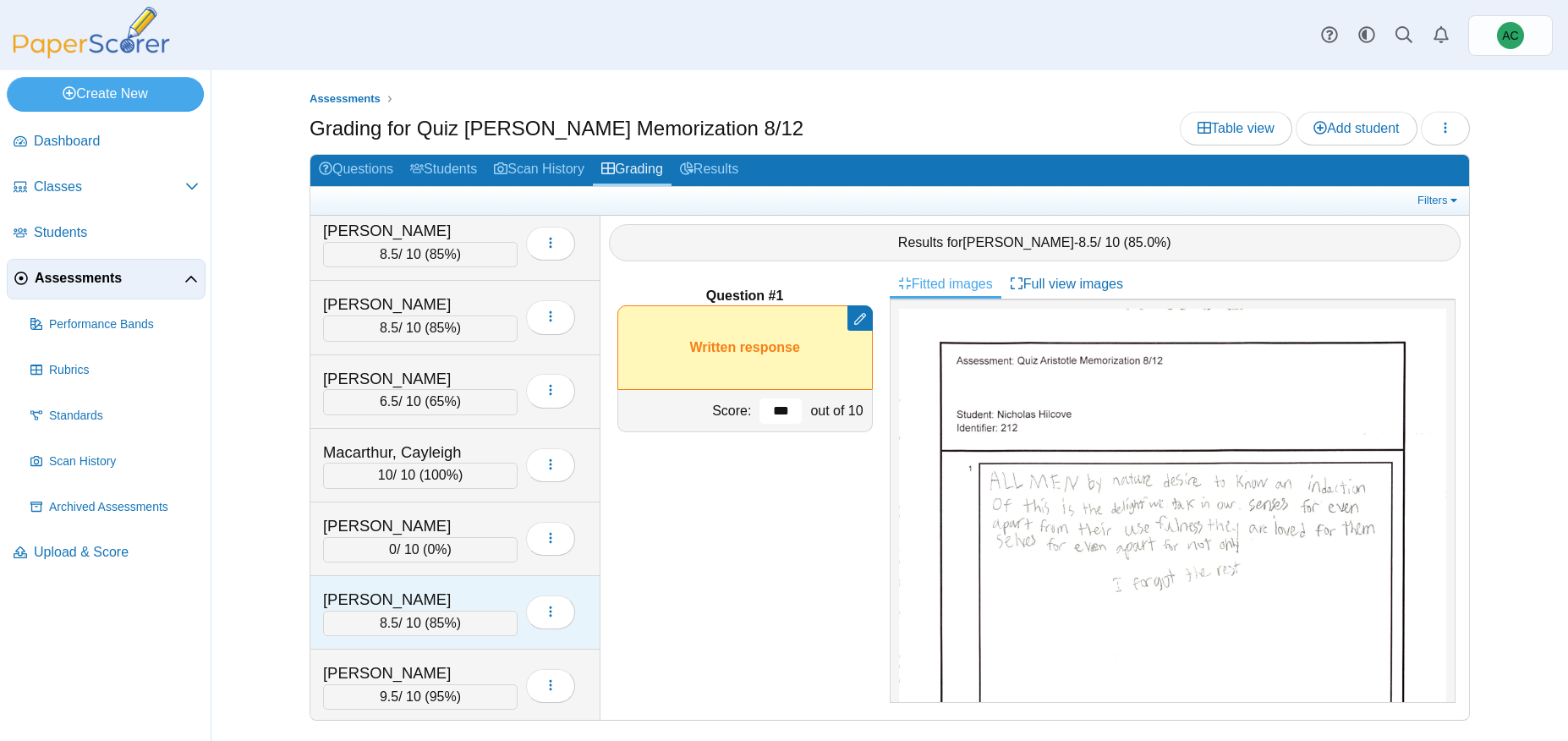
scroll to position [4514, 0]
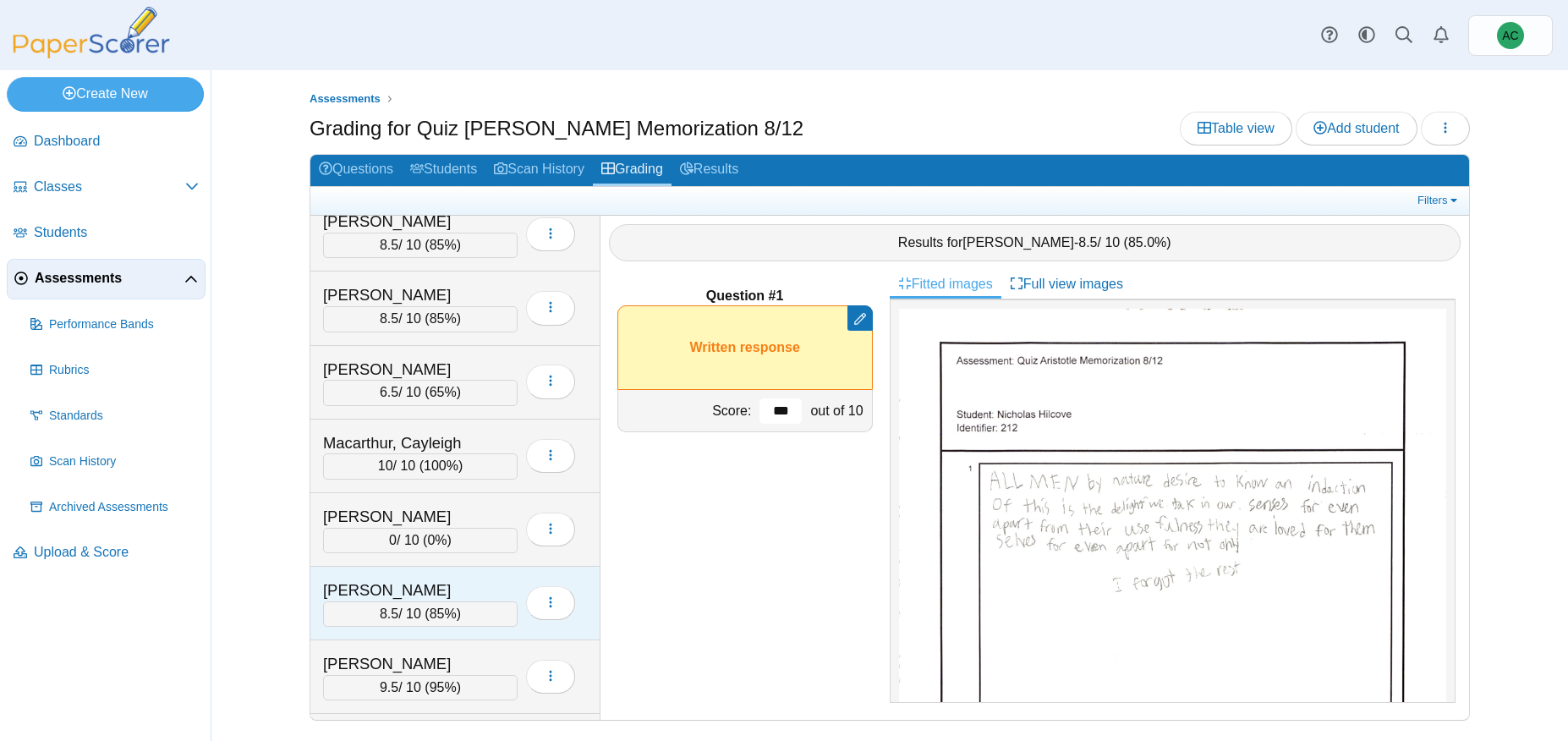
type input "***"
click at [402, 569] on div "Malugen, Aubrey 8.5 / 10 ( 85% ) Loading…" at bounding box center [456, 604] width 290 height 73
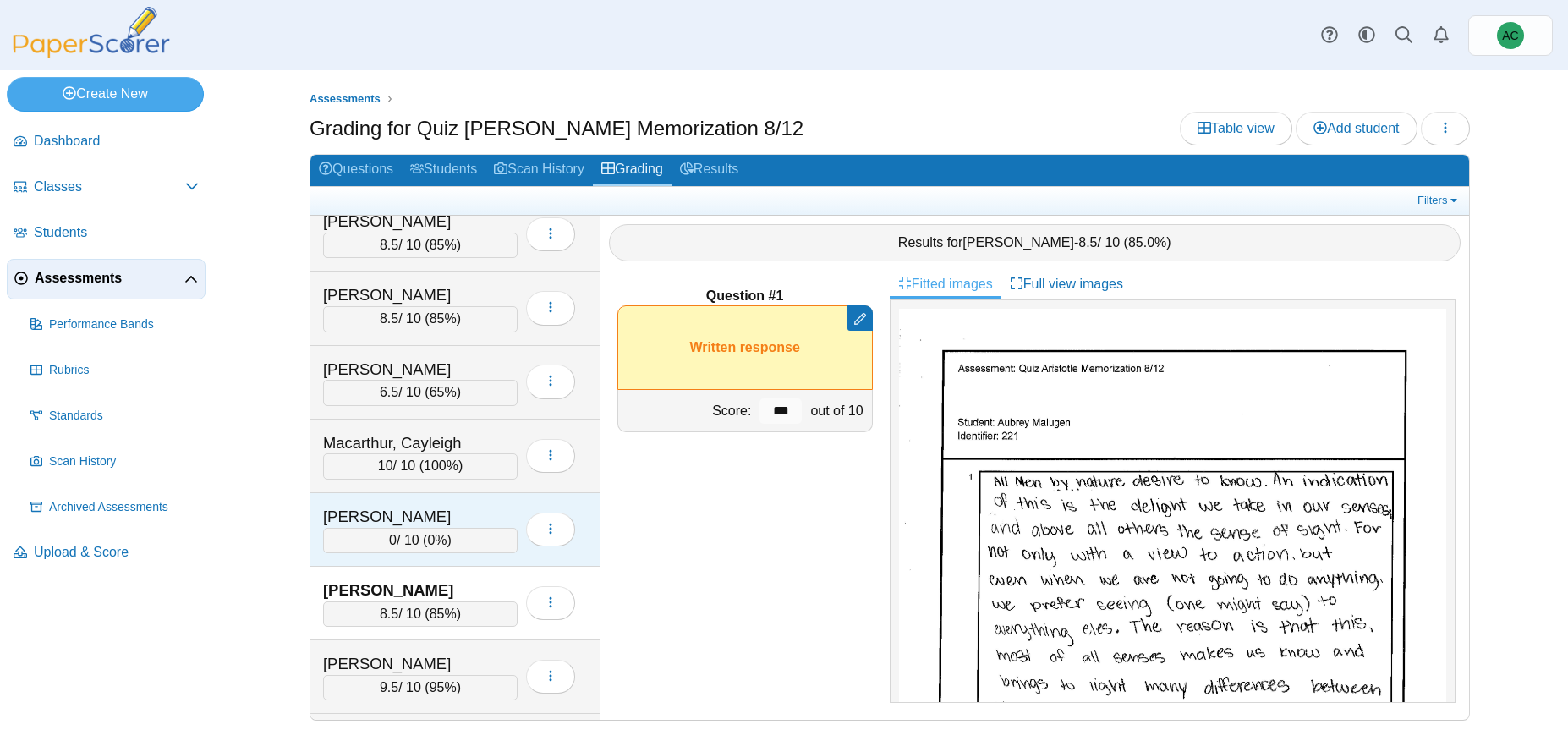
click at [402, 537] on div "0 / 10 ( 0% )" at bounding box center [420, 540] width 194 height 25
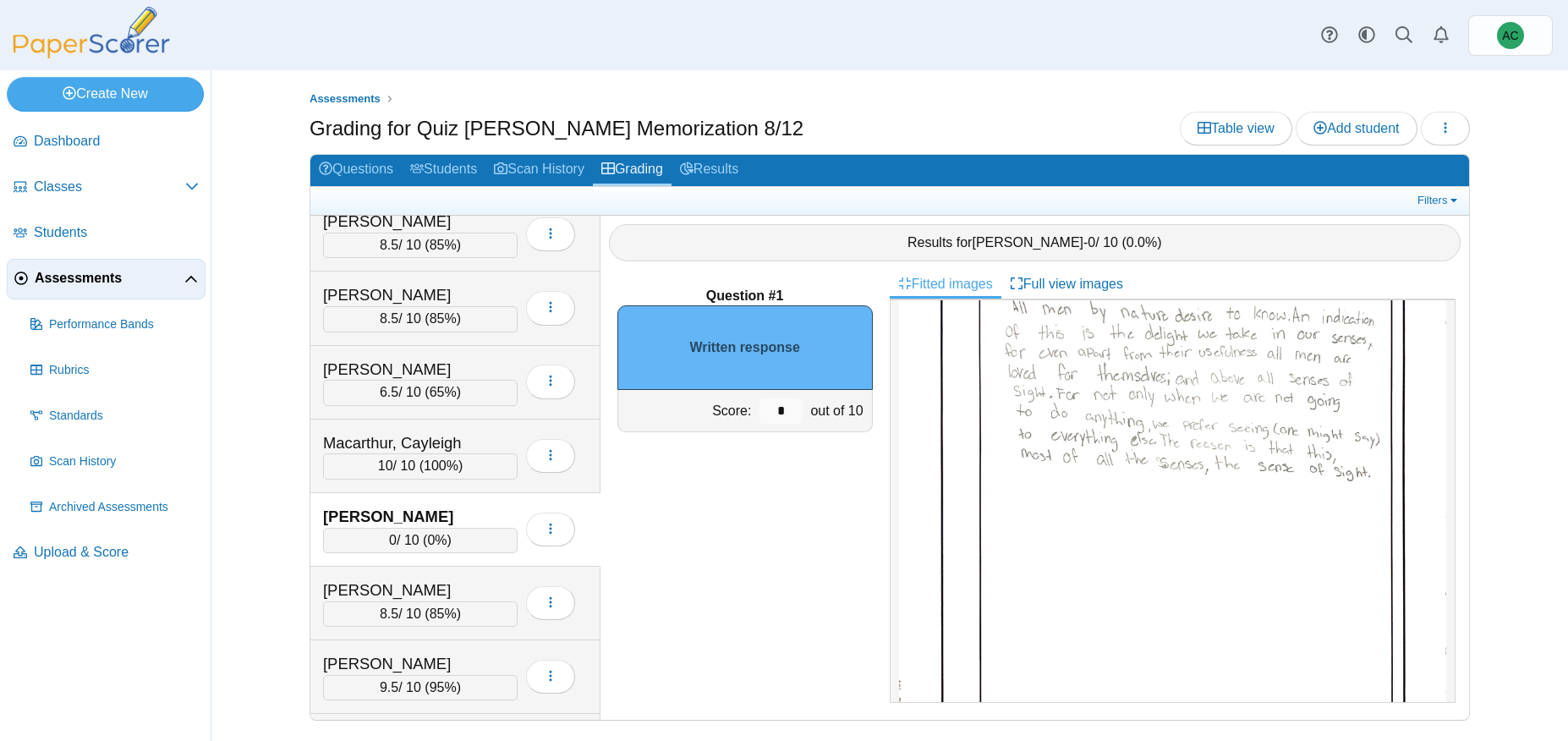
scroll to position [178, 0]
click at [791, 412] on input "*" at bounding box center [780, 410] width 42 height 25
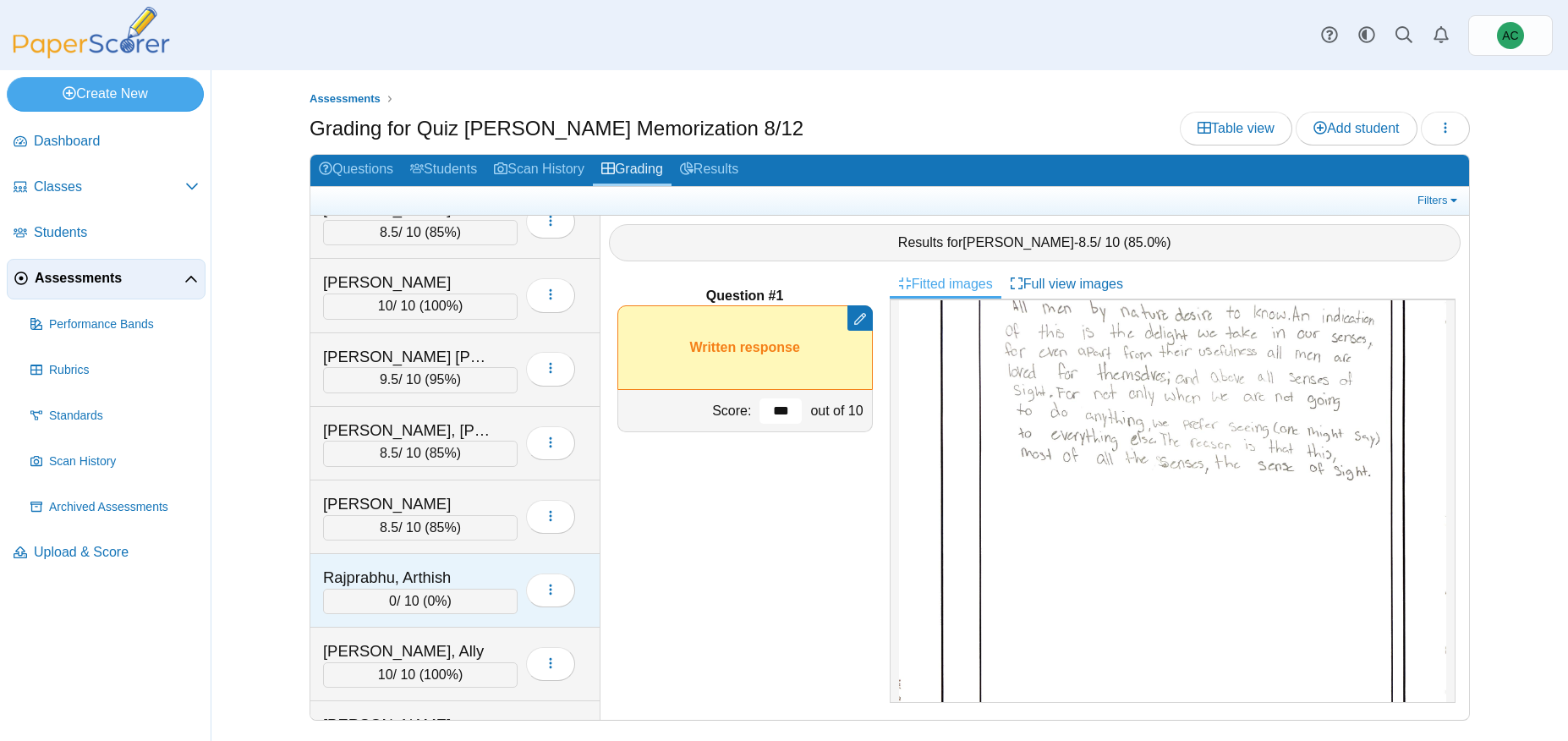
scroll to position [5491, 0]
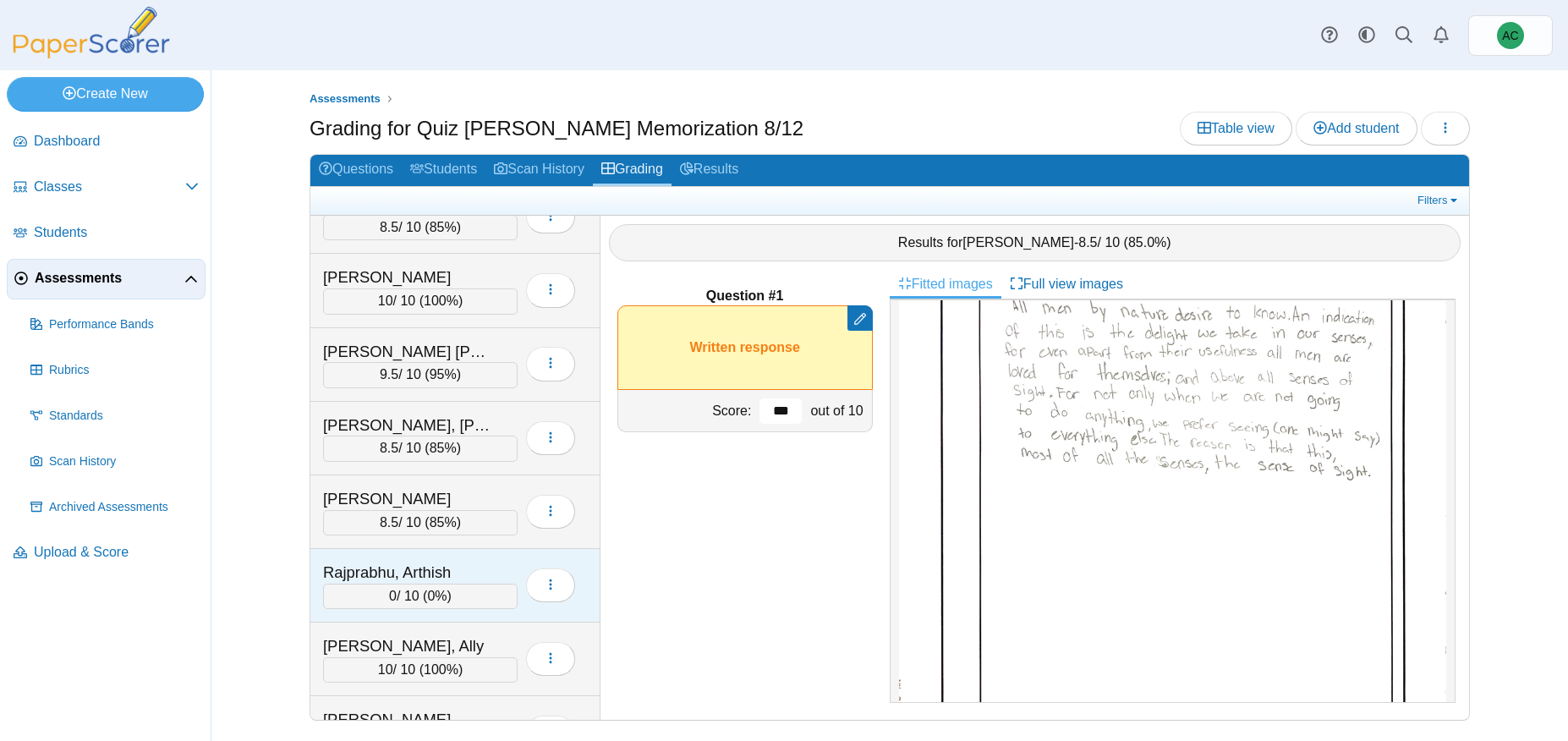
type input "***"
click at [413, 579] on div "Rajprabhu, Arthish" at bounding box center [407, 572] width 169 height 22
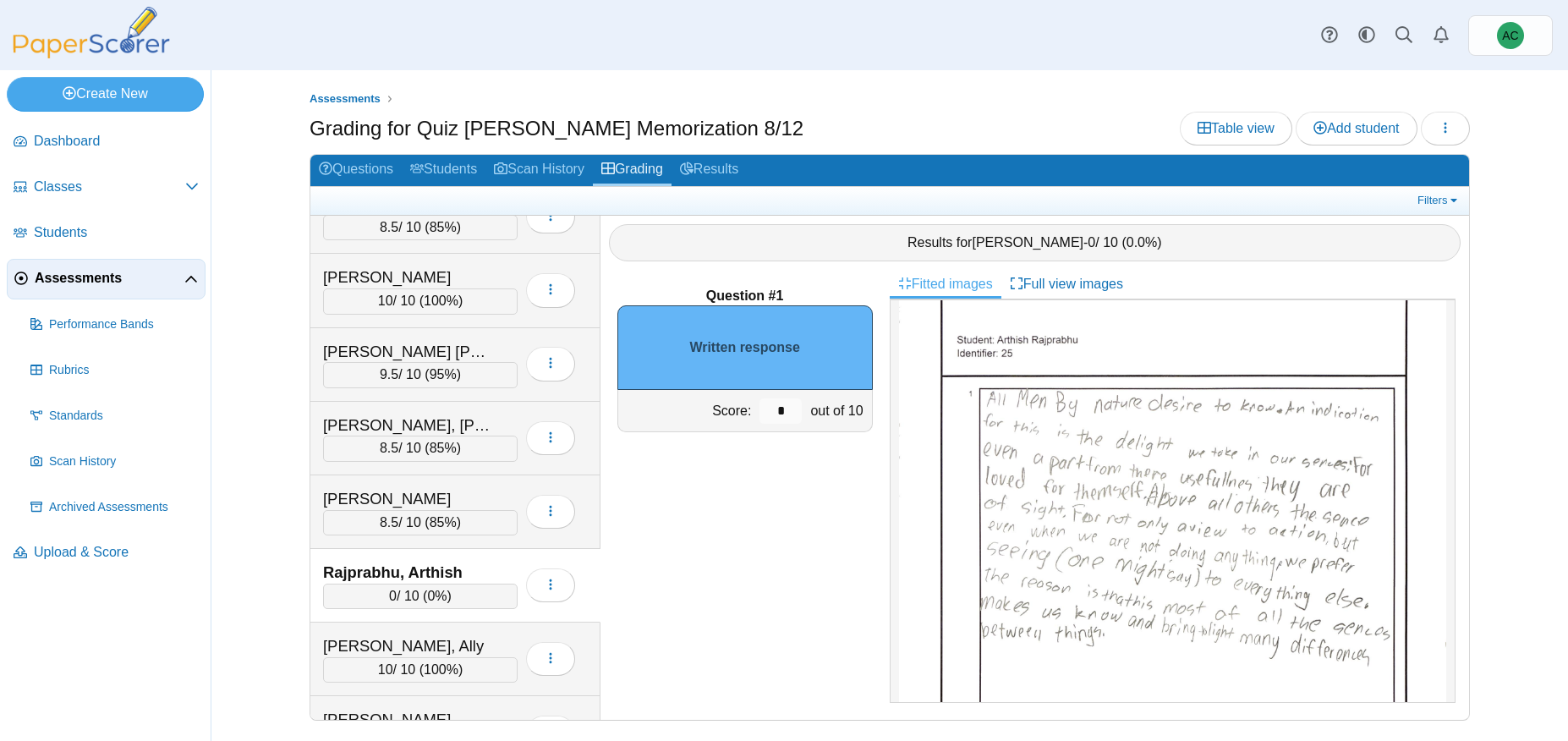
scroll to position [84, 0]
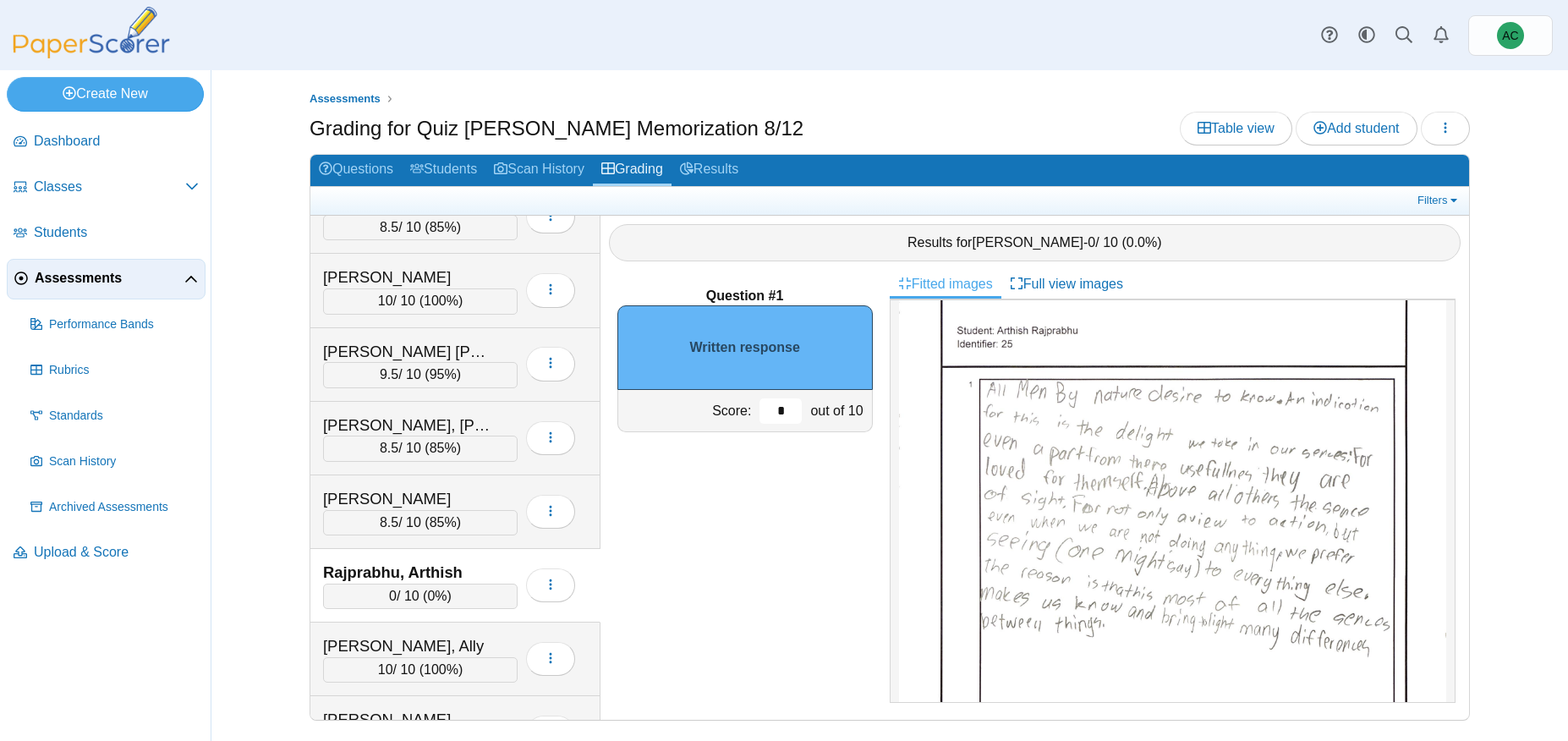
click at [784, 410] on input "*" at bounding box center [780, 410] width 42 height 25
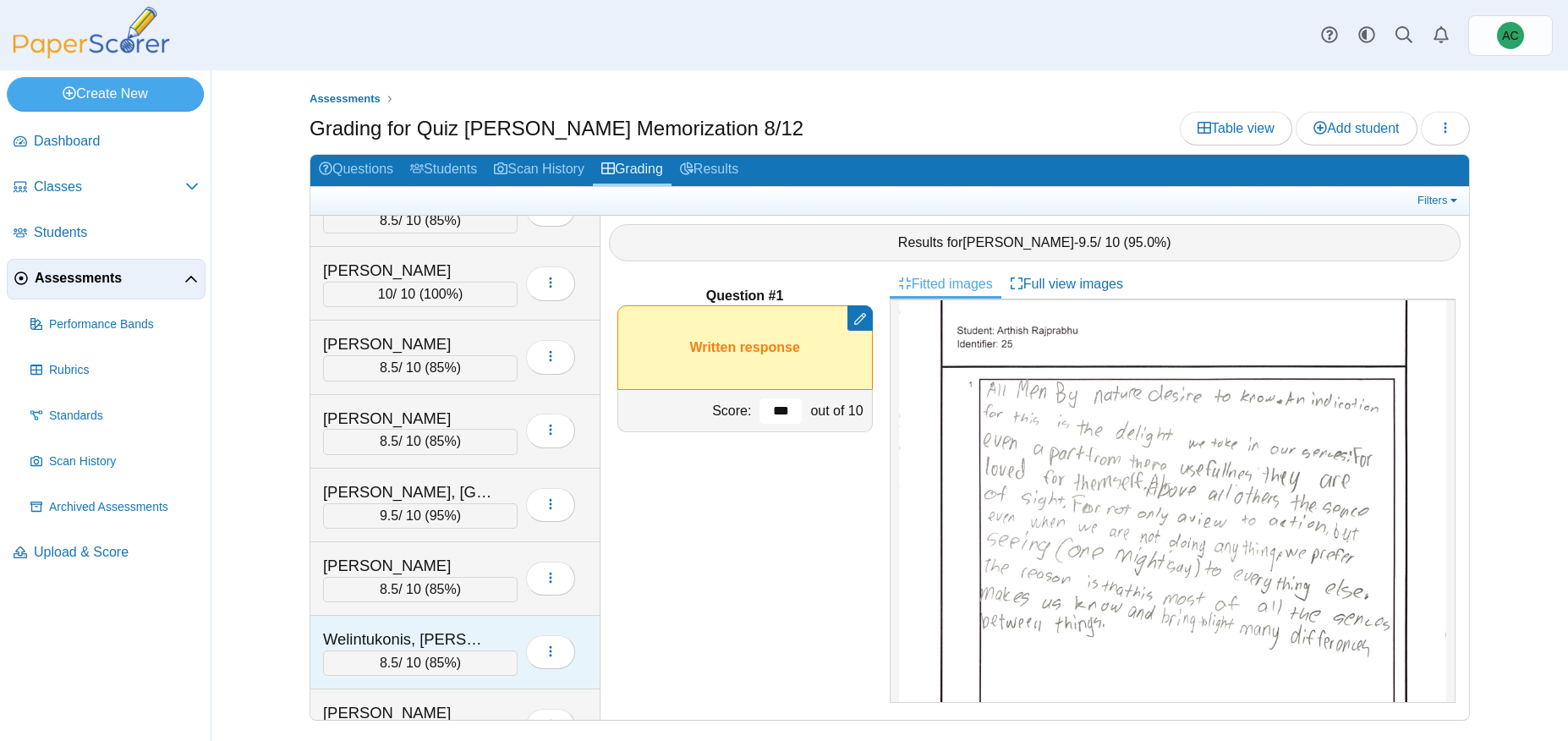
scroll to position [7422, 0]
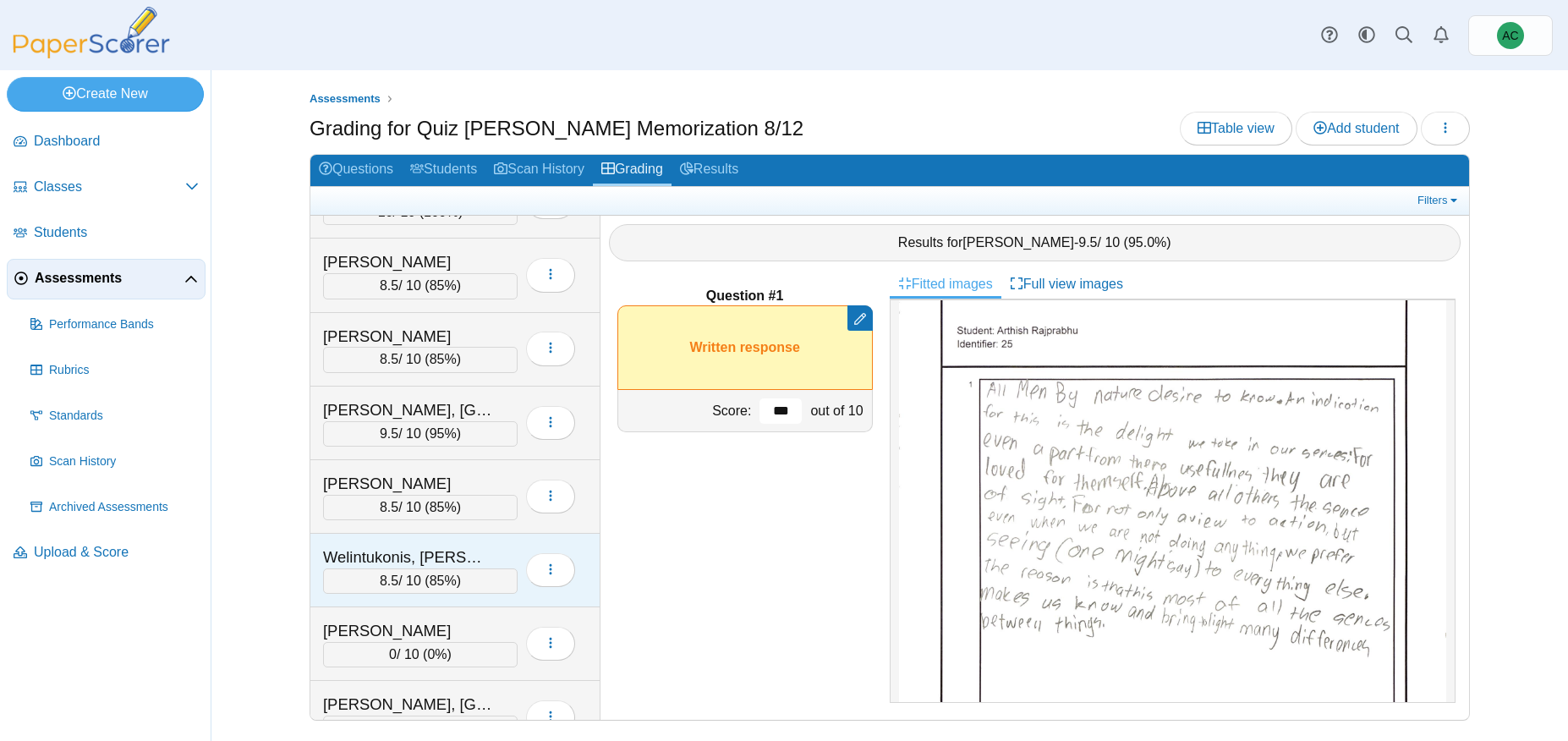
type input "***"
click at [386, 633] on div "Williams, Loyal" at bounding box center [407, 631] width 169 height 22
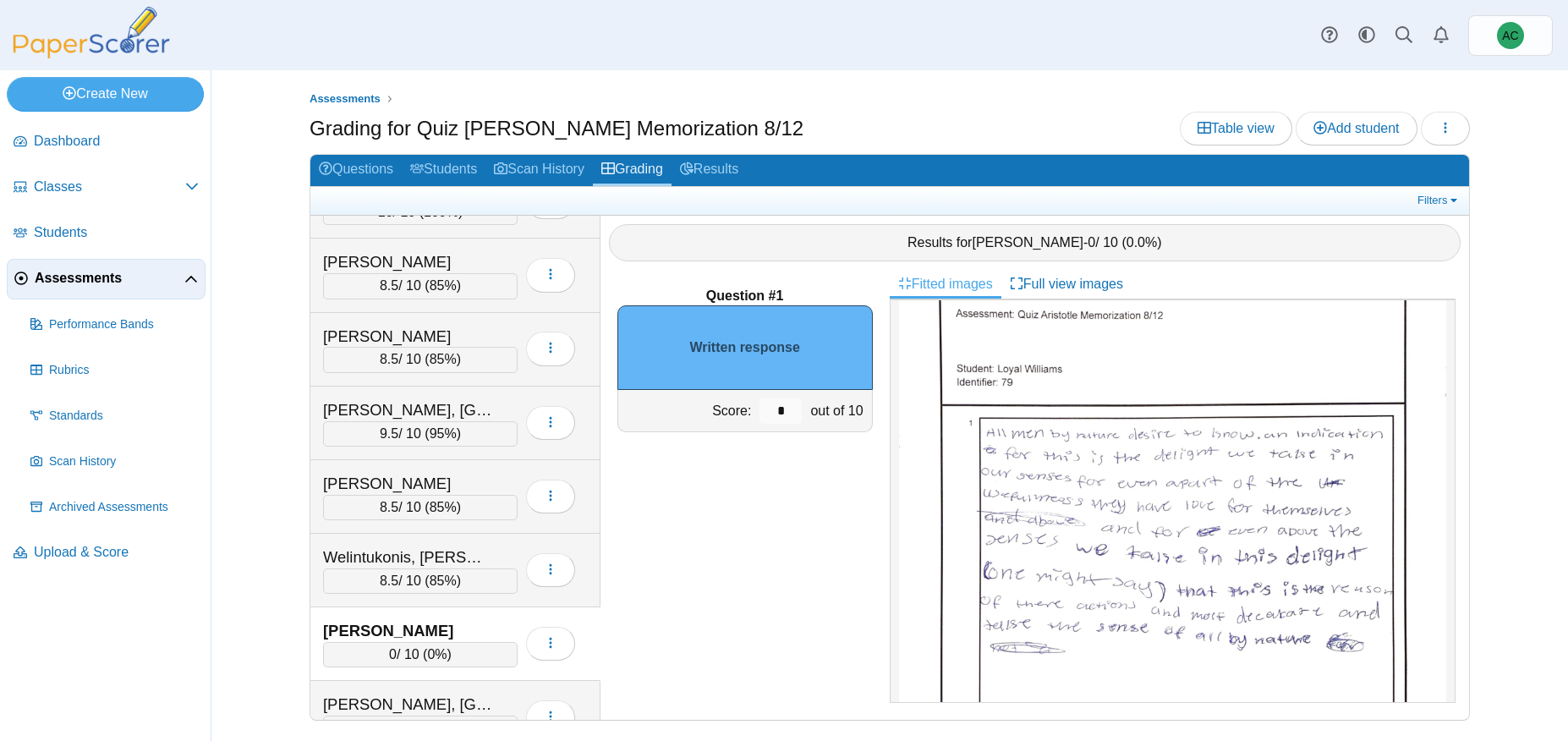
scroll to position [52, 0]
click at [784, 411] on input "*" at bounding box center [780, 410] width 42 height 25
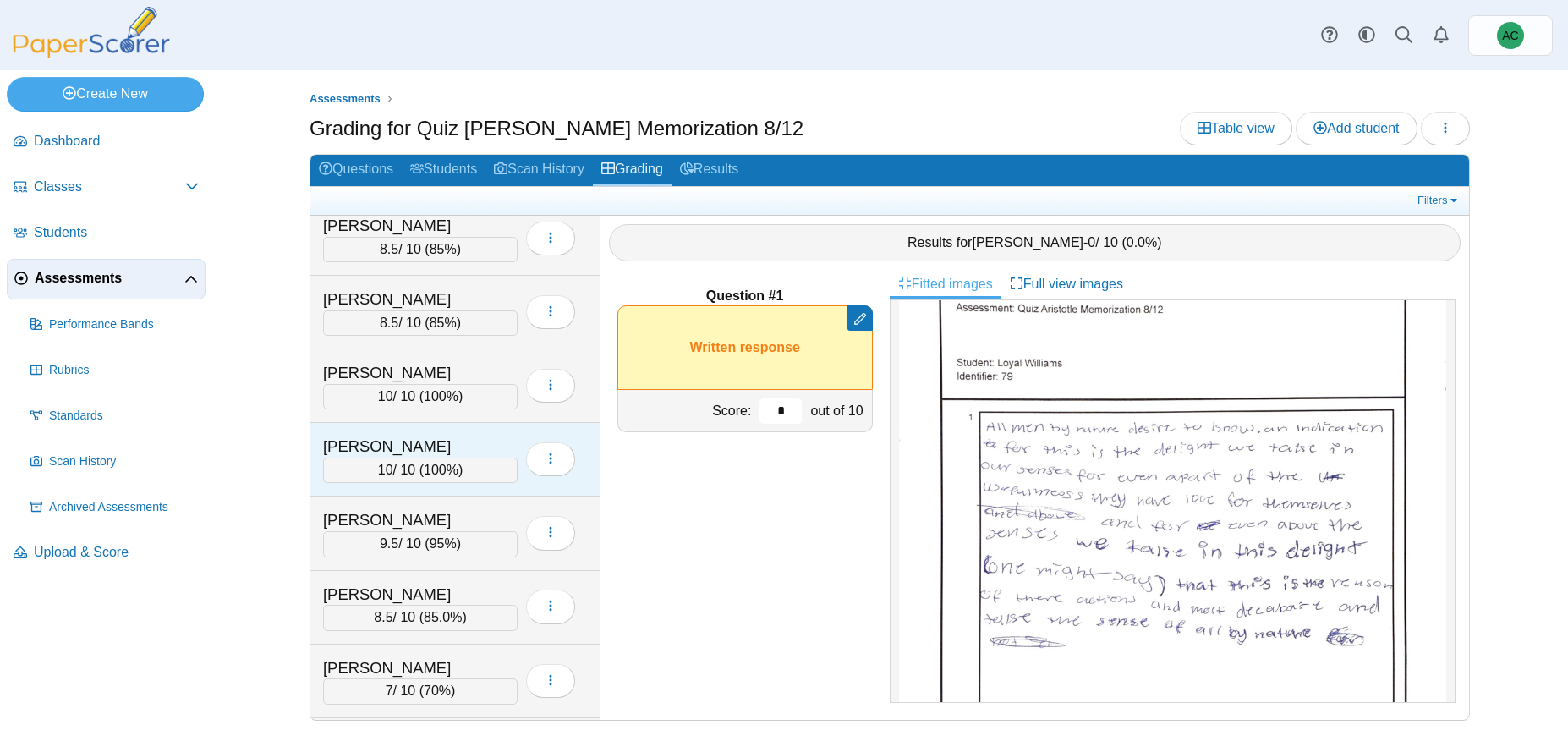
scroll to position [2909, 0]
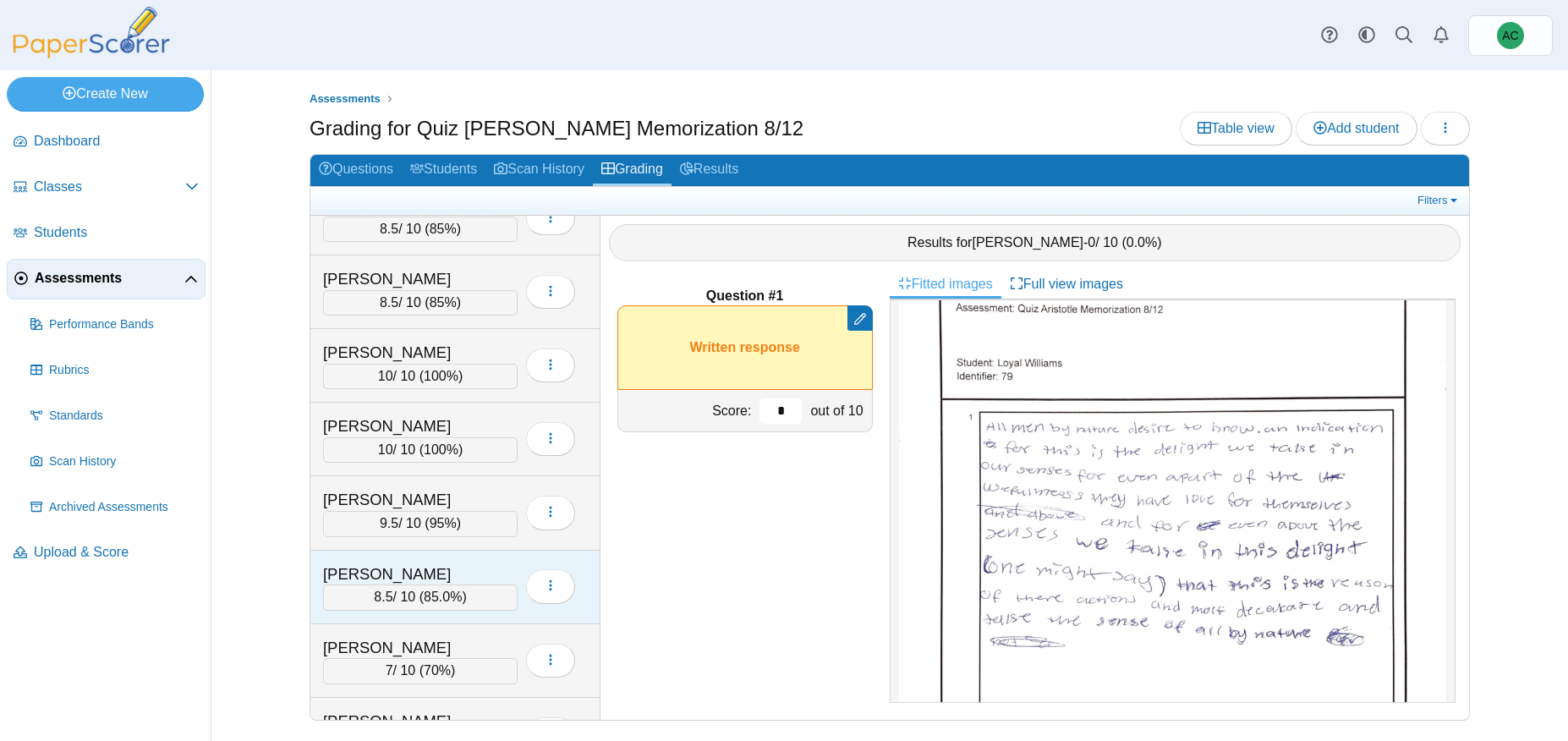
type input "*"
click at [373, 563] on div "Hilcove, Nicholas" at bounding box center [407, 574] width 169 height 22
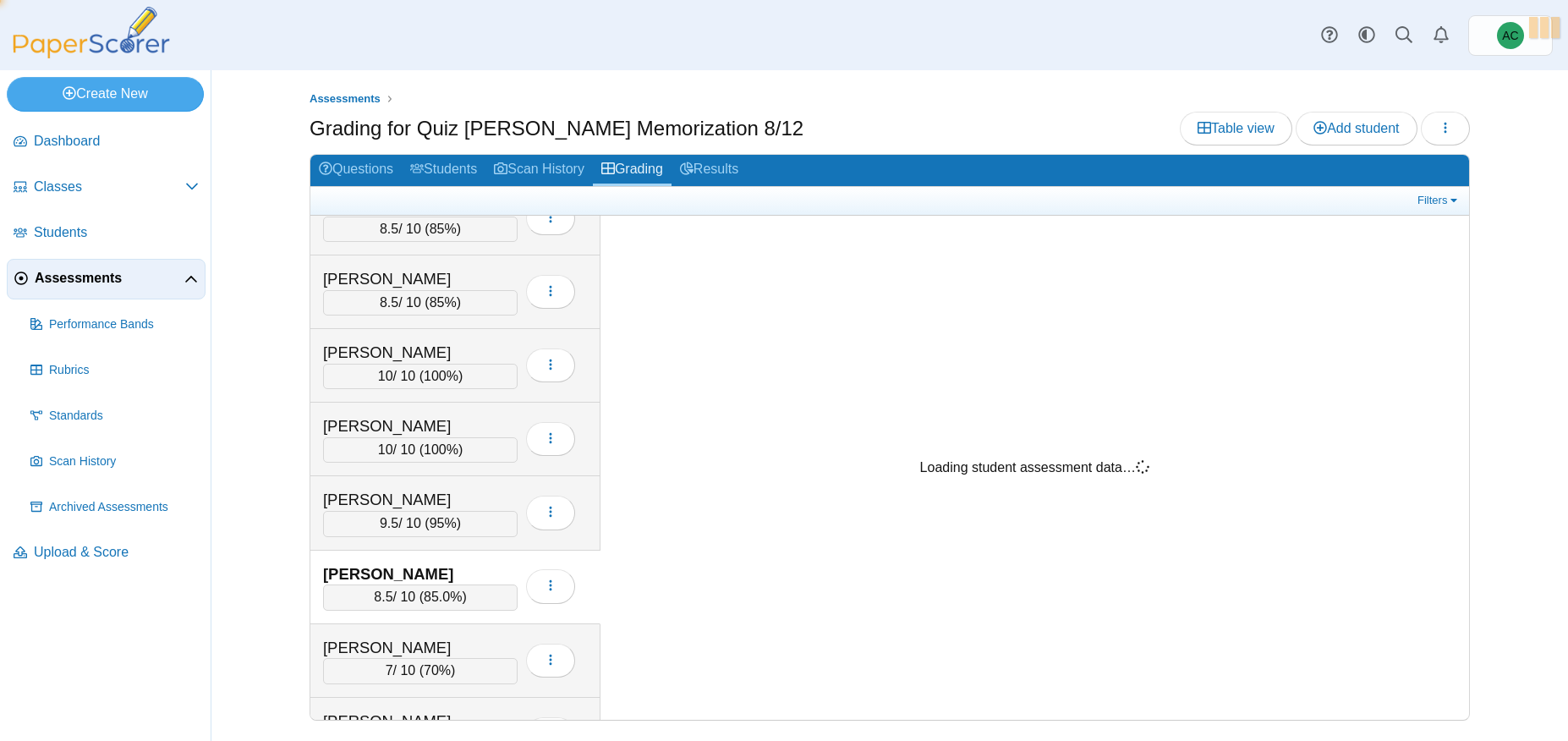
scroll to position [0, 0]
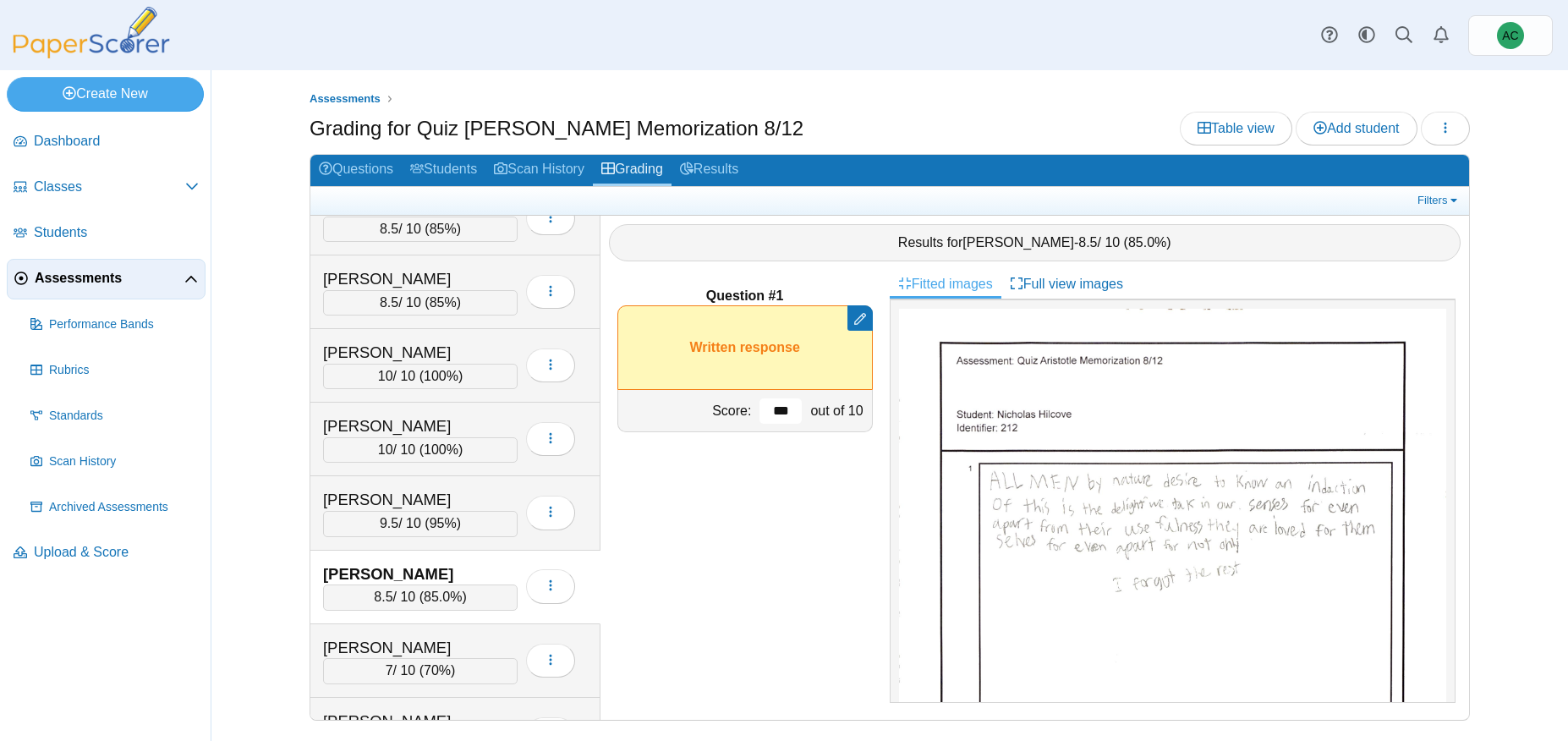
click at [788, 410] on input "***" at bounding box center [780, 410] width 42 height 25
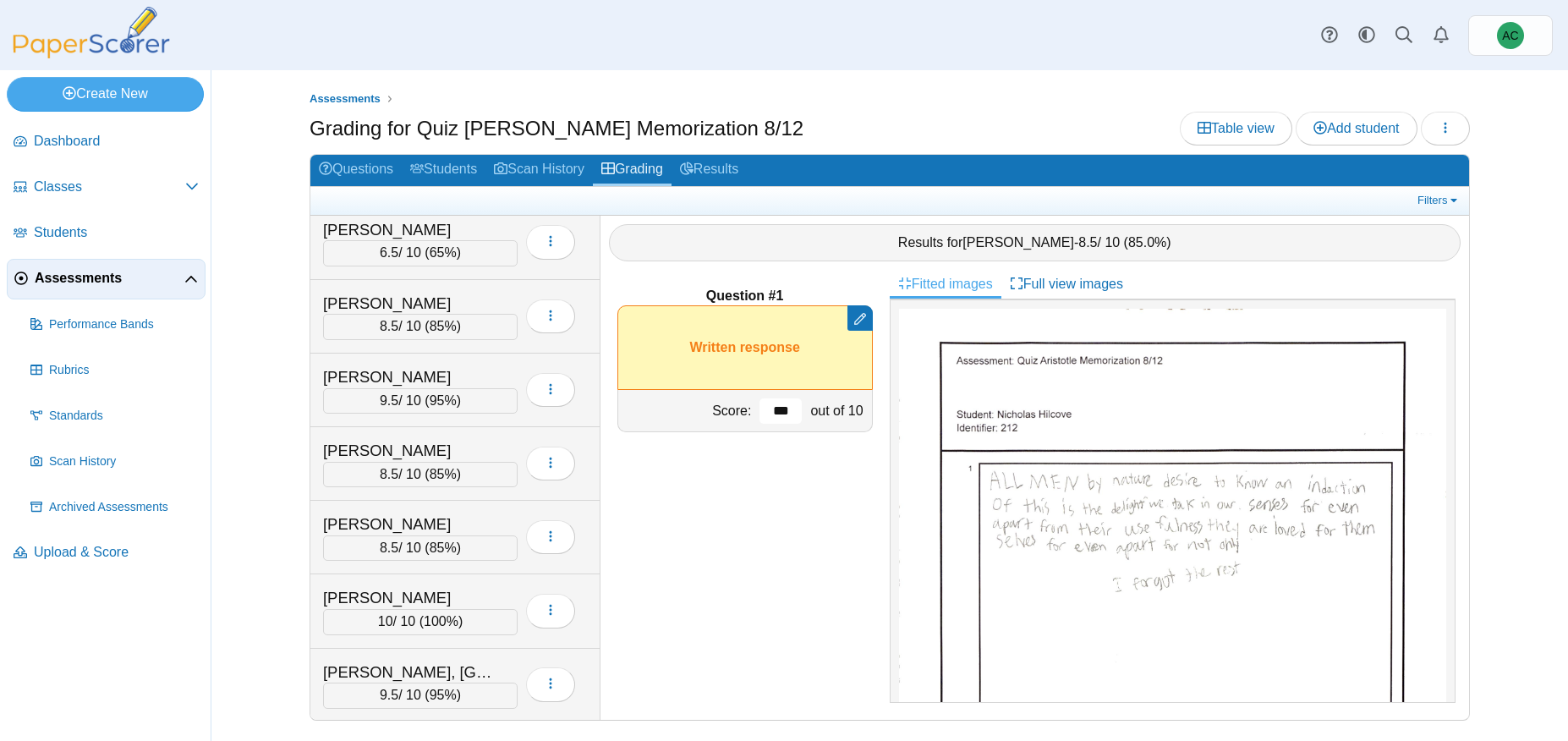
scroll to position [7456, 0]
click at [387, 584] on div "Williams, Loyal 0 / 10 ( 0% ) Loading…" at bounding box center [456, 611] width 290 height 73
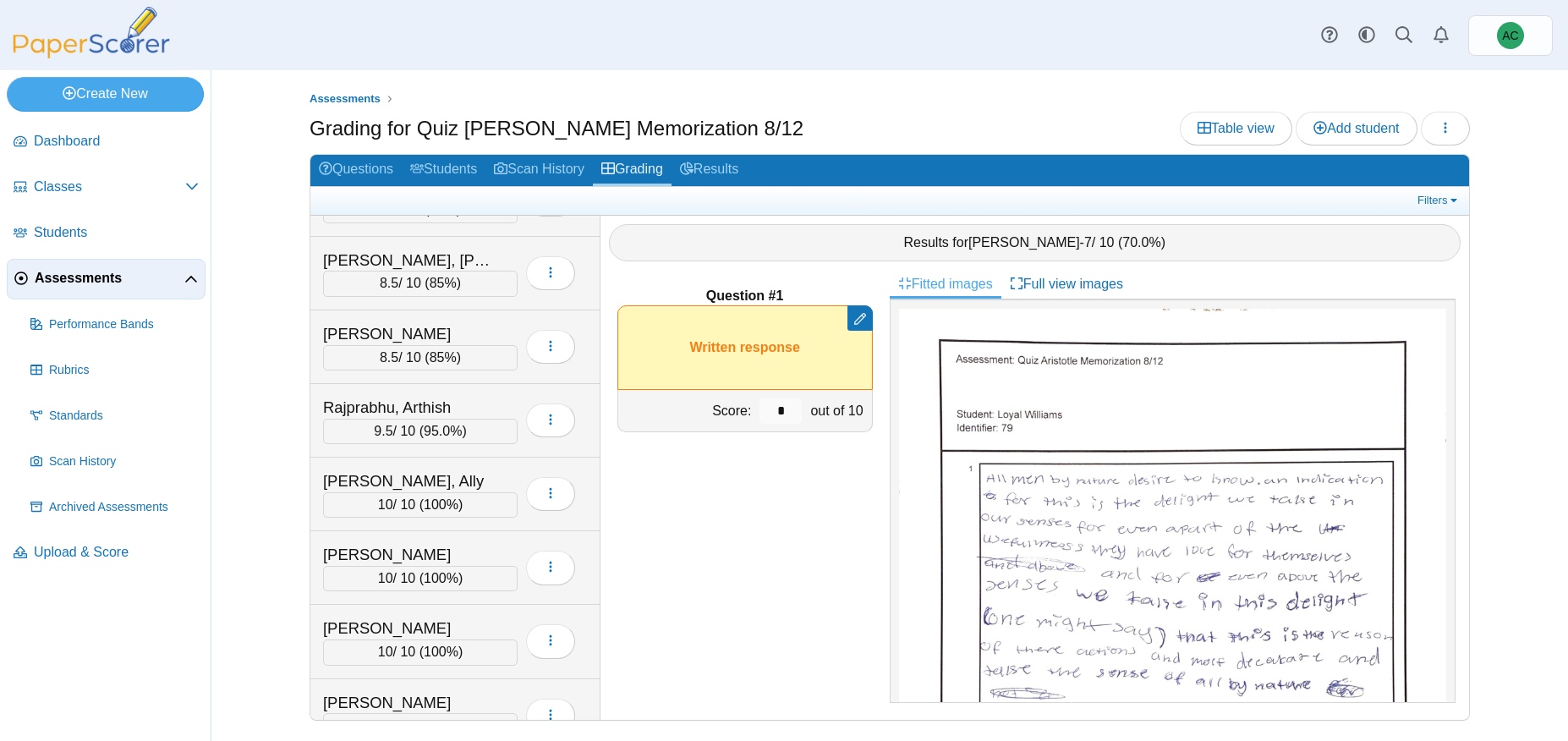
scroll to position [4701, 0]
click at [783, 403] on input "*" at bounding box center [780, 410] width 42 height 25
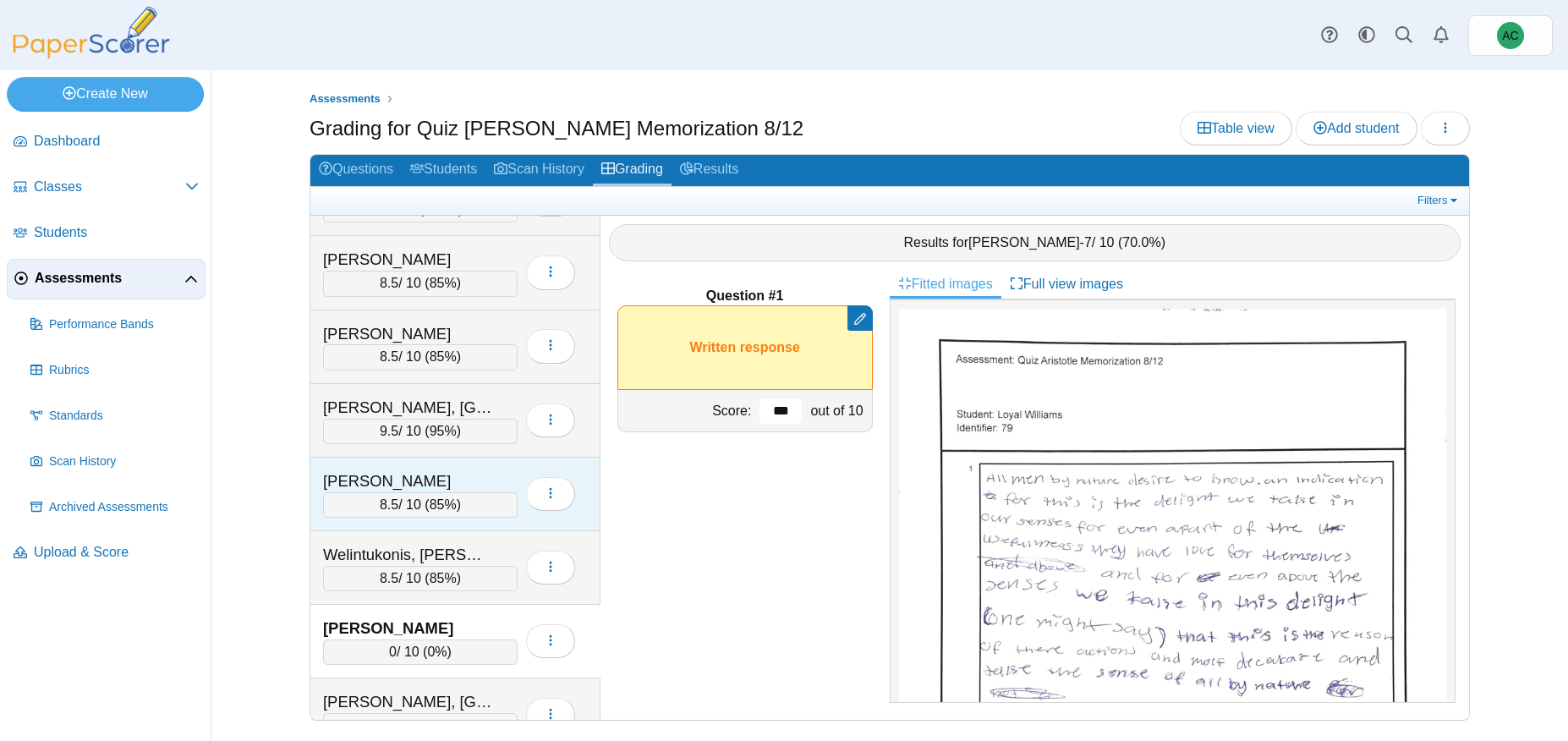
scroll to position [7456, 0]
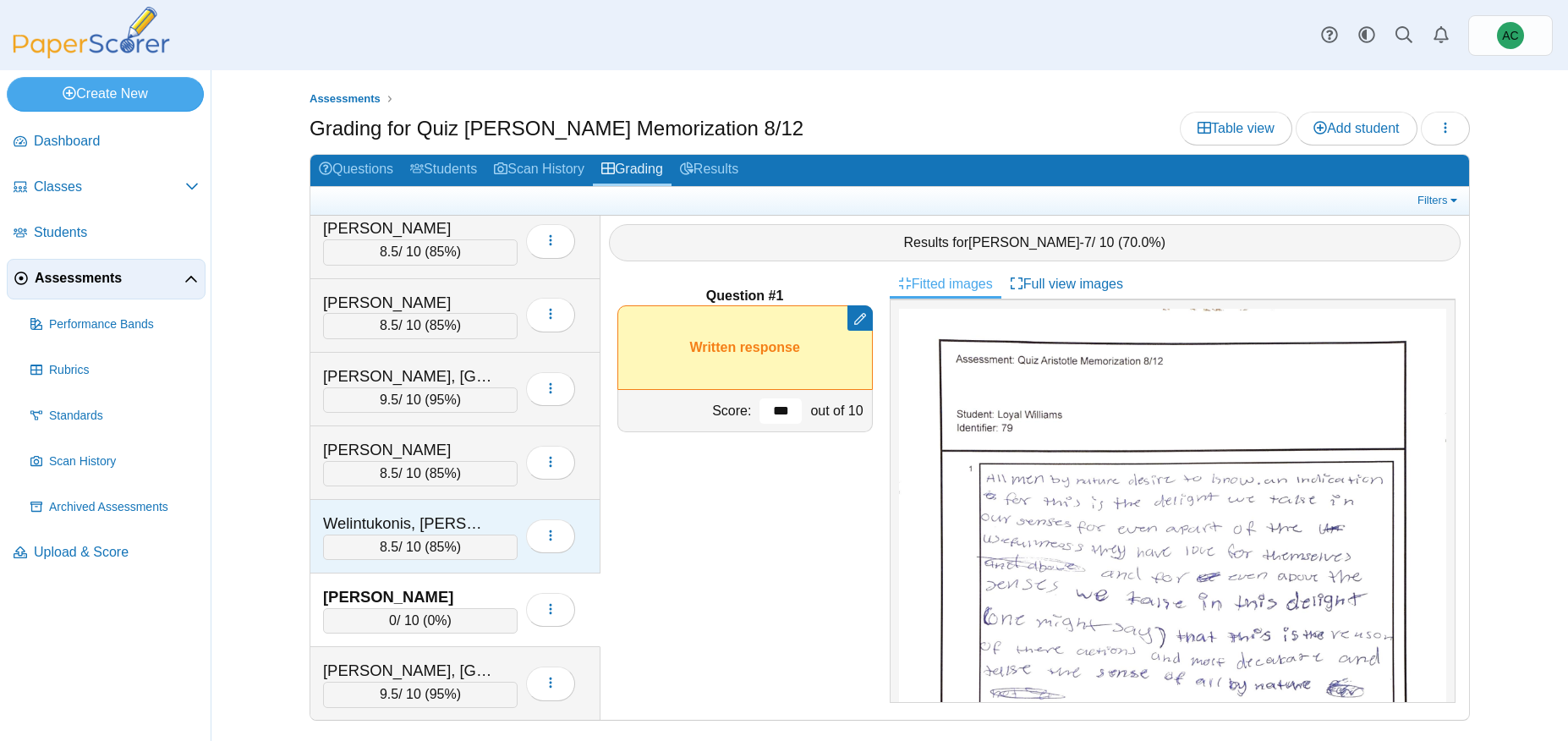
type input "***"
click at [438, 496] on div "Welintukonis, Analicia 8.5 / 10 ( 85% ) Loading…" at bounding box center [456, 463] width 290 height 73
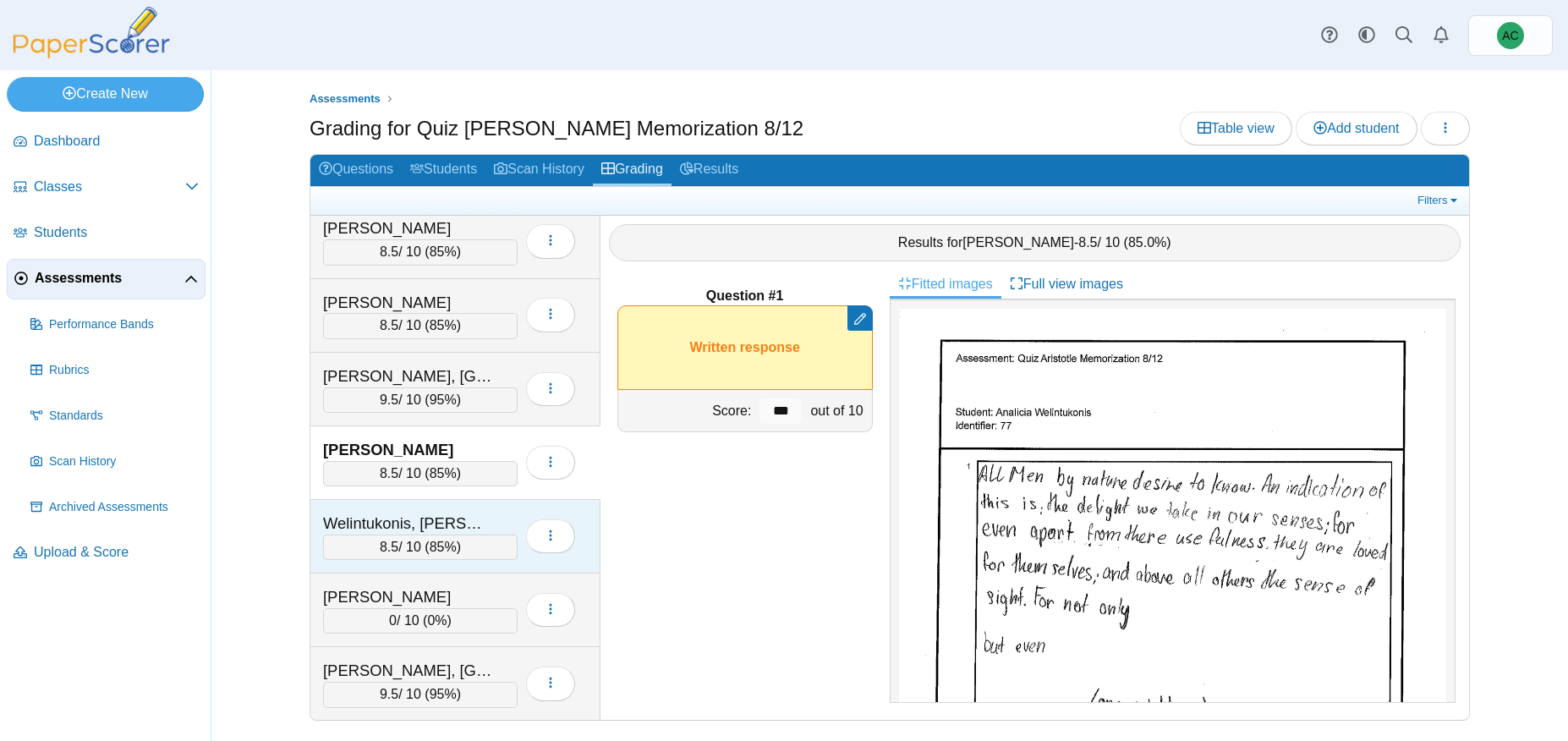
click at [430, 521] on div "Welintukonis, Ariella" at bounding box center [407, 523] width 169 height 22
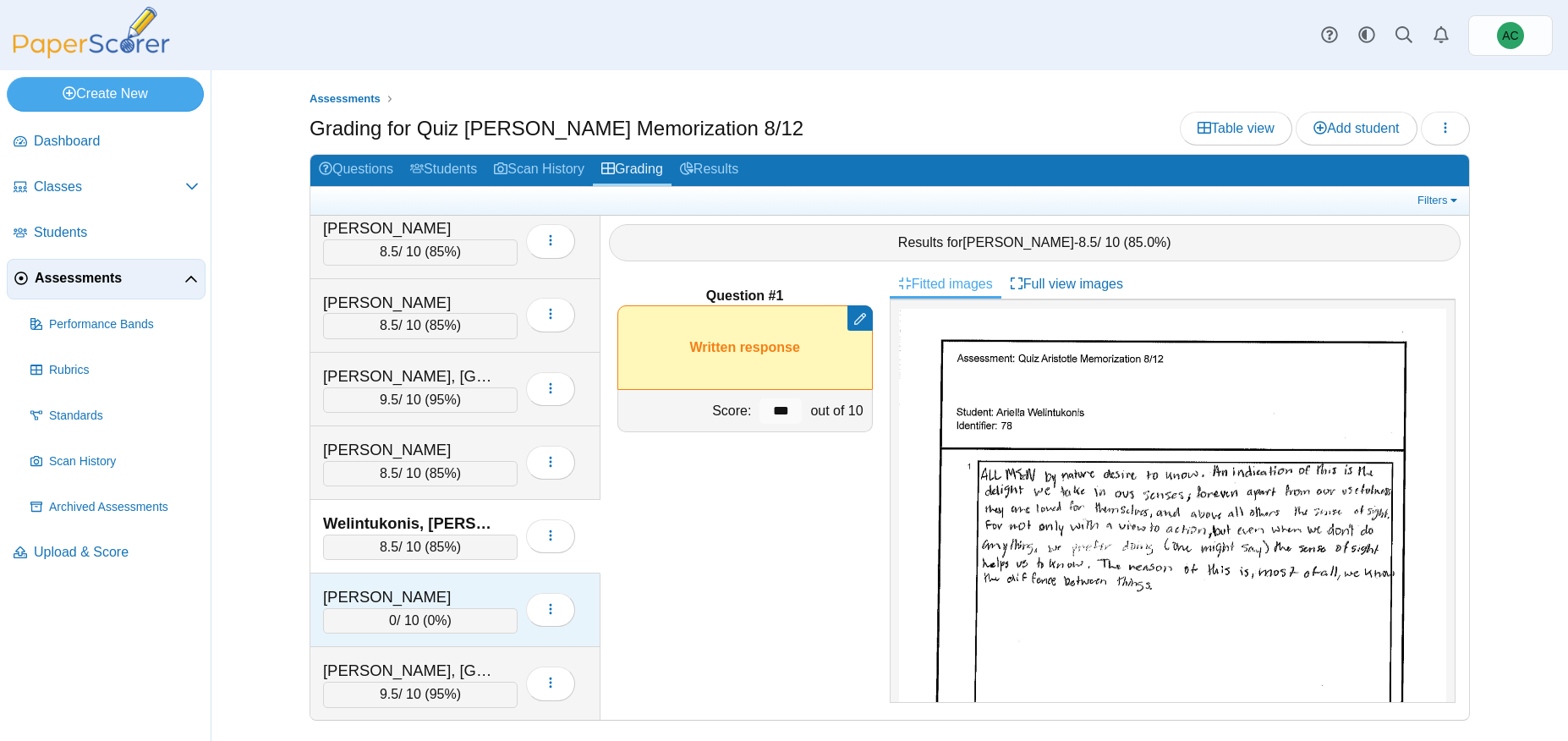
click at [468, 583] on div "Williams, Loyal 0 / 10 ( 0% ) Loading…" at bounding box center [456, 611] width 290 height 73
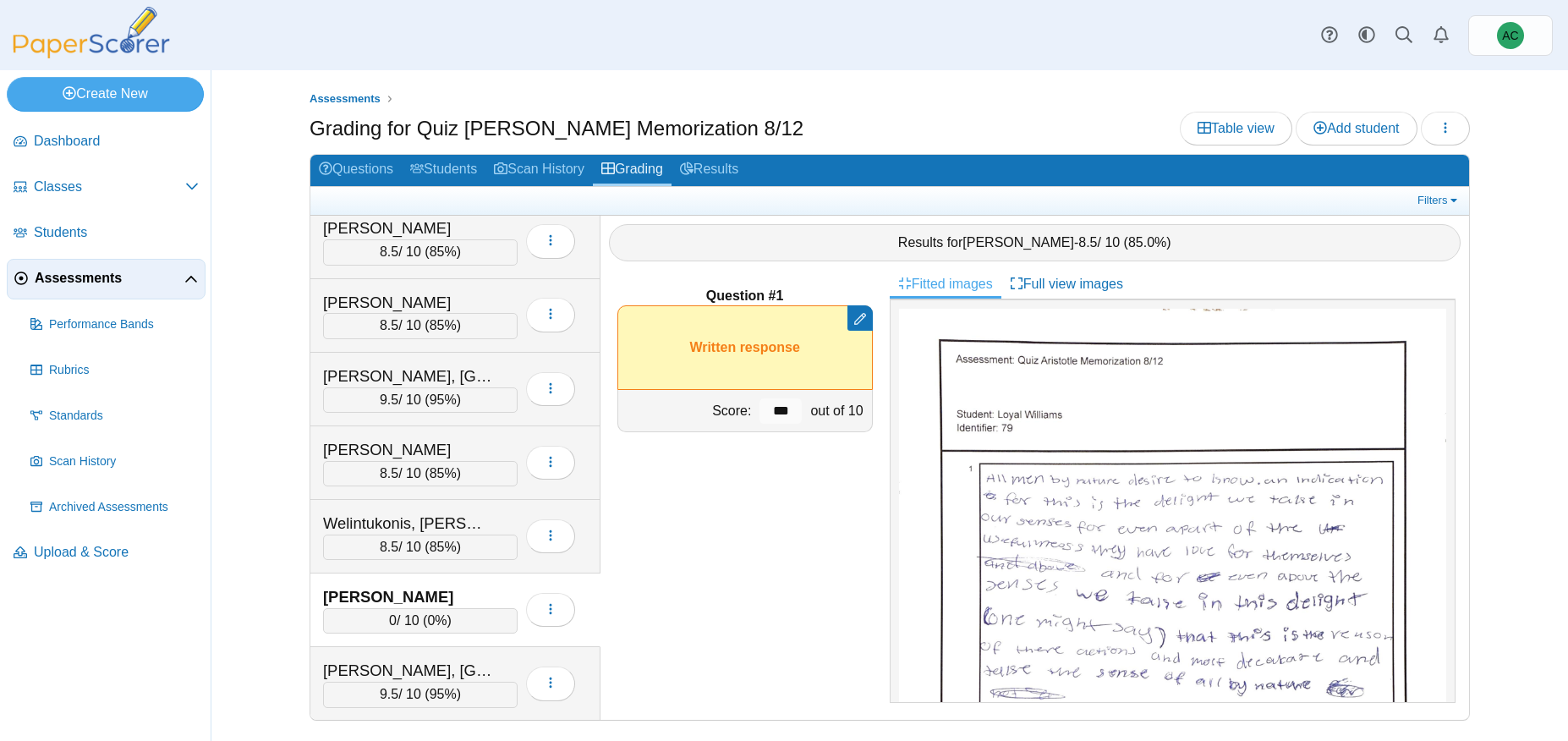
click at [92, 289] on link "Assessments" at bounding box center [106, 279] width 199 height 40
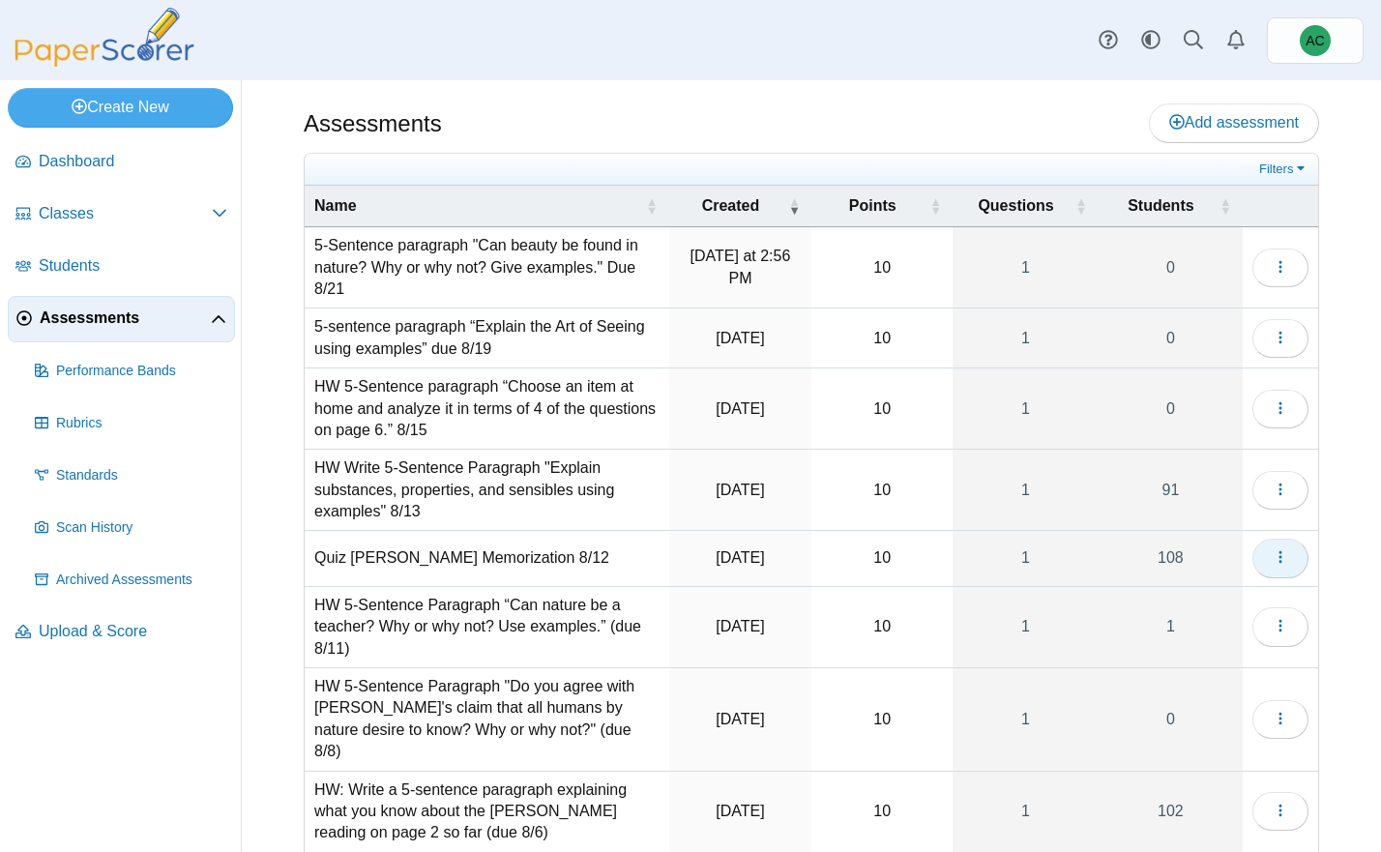
click at [1276, 555] on icon "button" at bounding box center [1279, 556] width 15 height 15
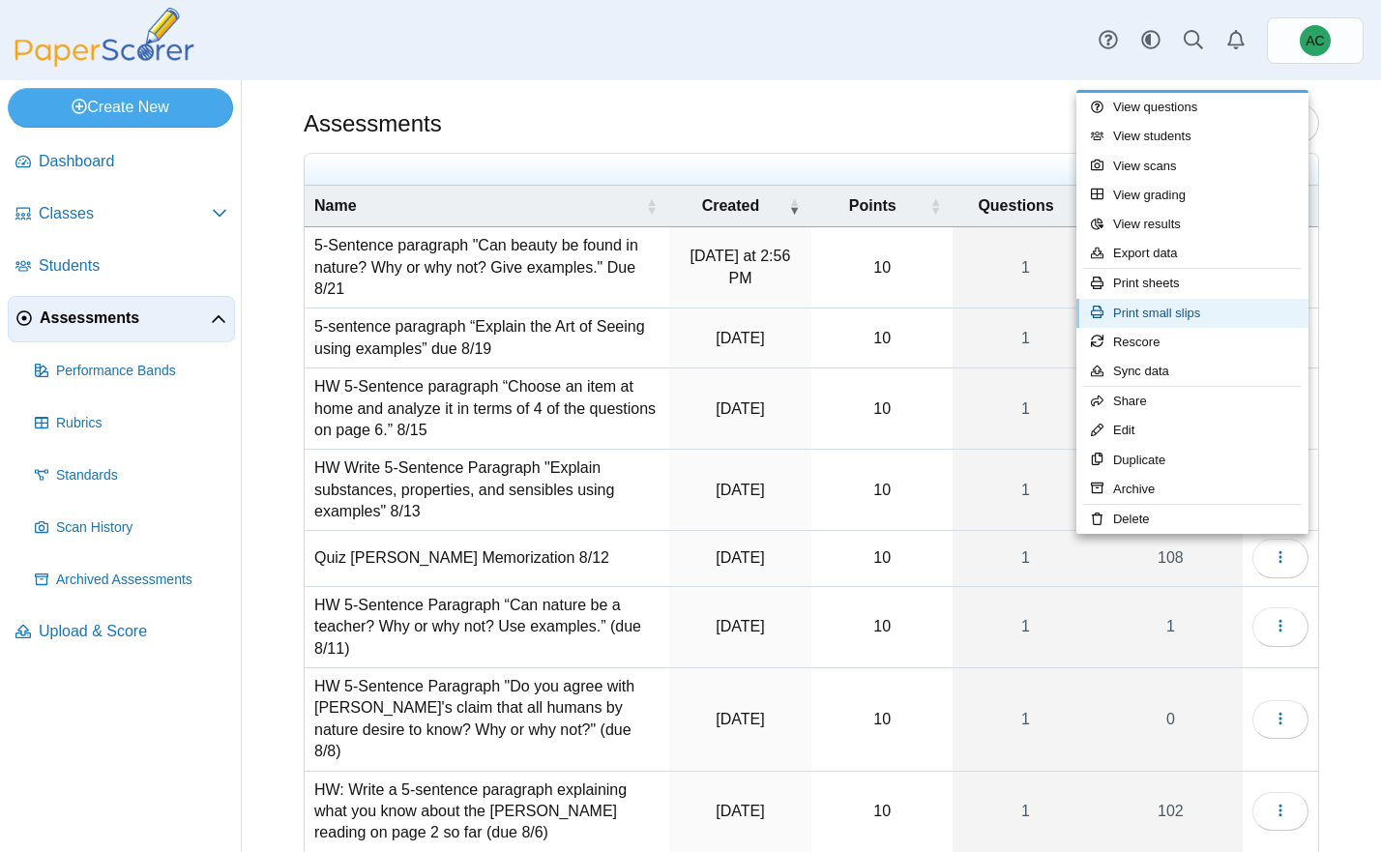
click at [1172, 313] on link "Print small slips" at bounding box center [1192, 313] width 232 height 29
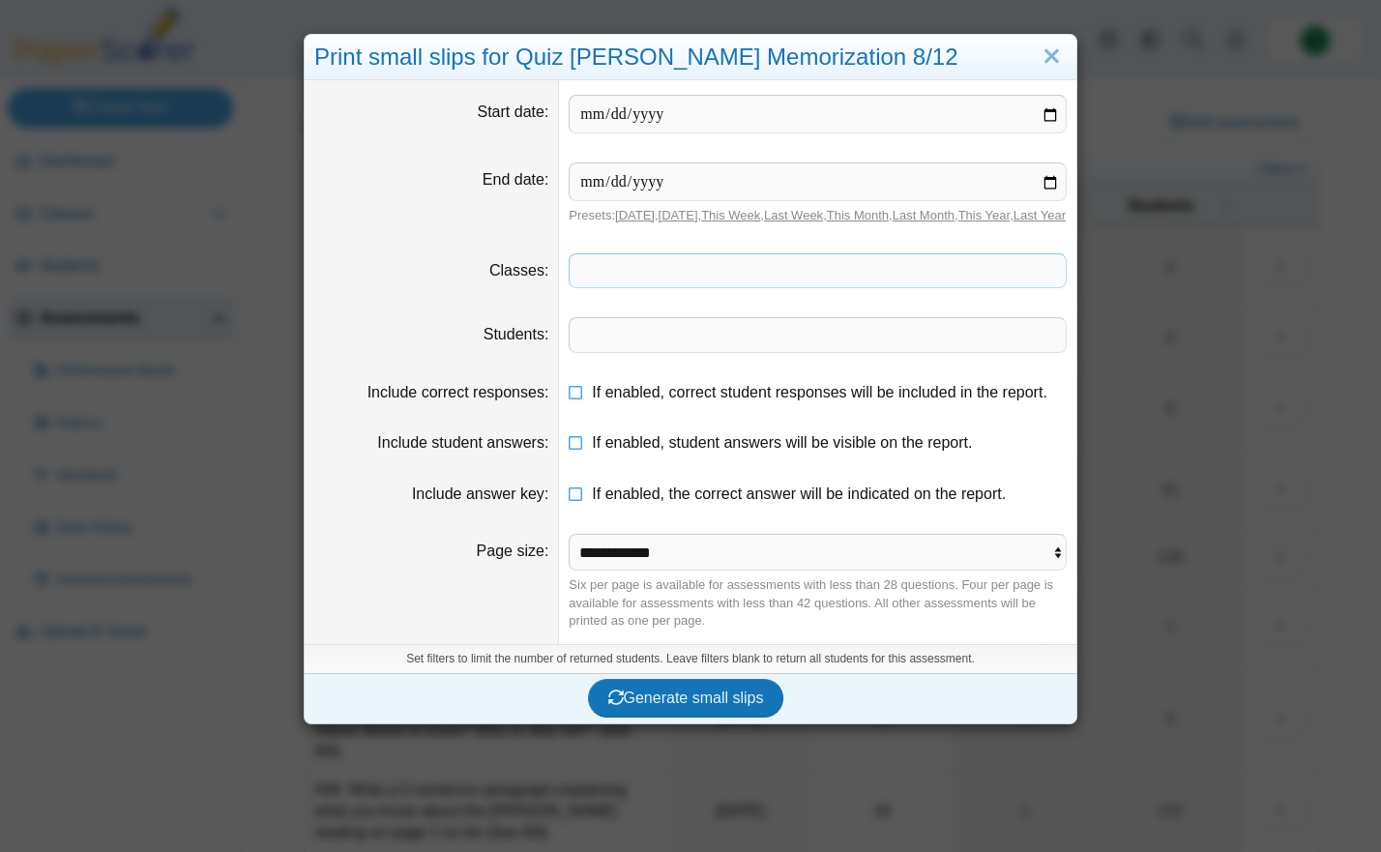
click at [596, 287] on span at bounding box center [817, 270] width 496 height 33
click at [600, 287] on span at bounding box center [817, 270] width 496 height 33
click at [789, 280] on span at bounding box center [817, 270] width 496 height 33
click at [632, 570] on select "**********" at bounding box center [818, 552] width 498 height 37
click at [569, 551] on select "**********" at bounding box center [818, 552] width 498 height 37
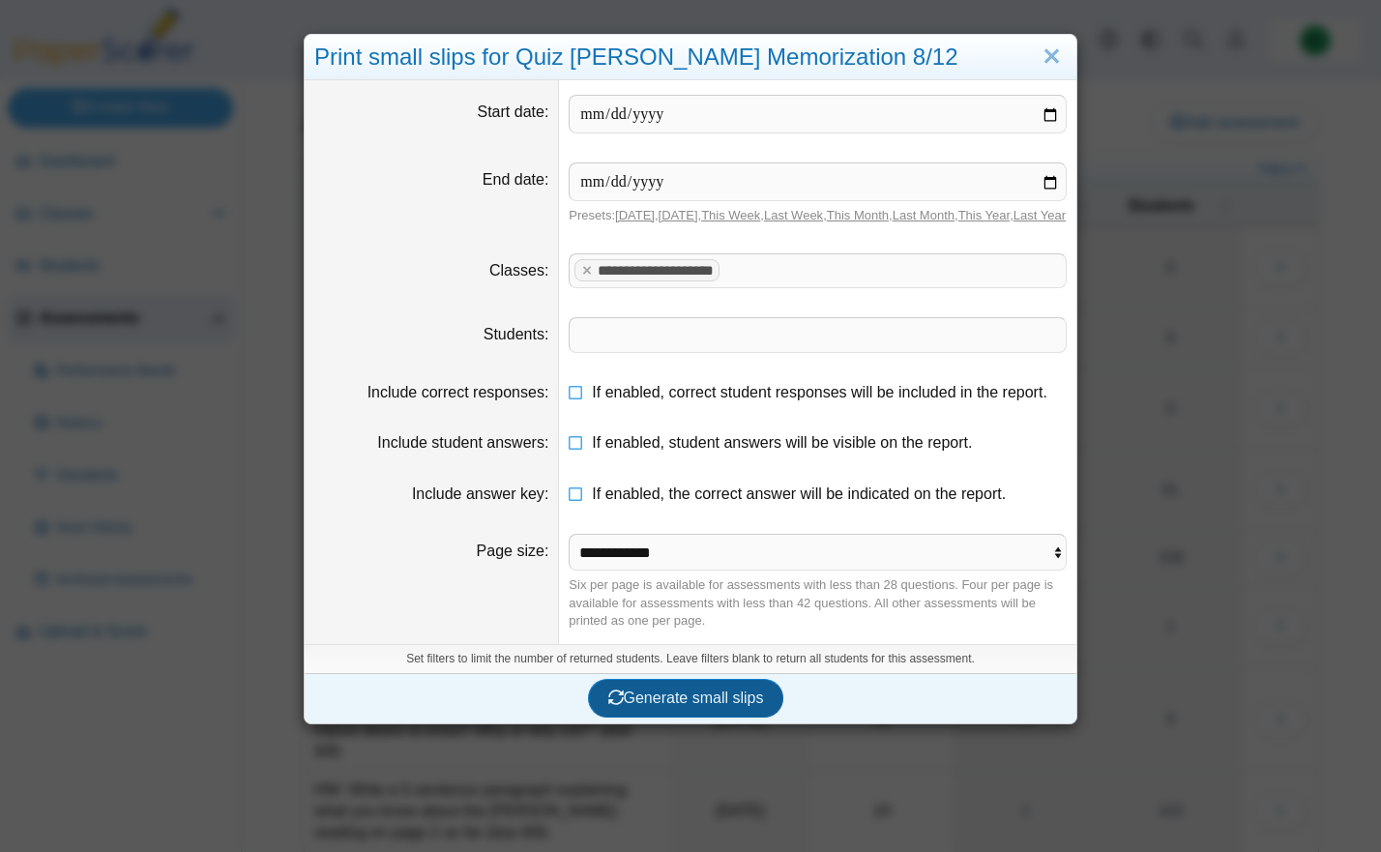
click at [703, 706] on span "Generate small slips" at bounding box center [686, 697] width 156 height 16
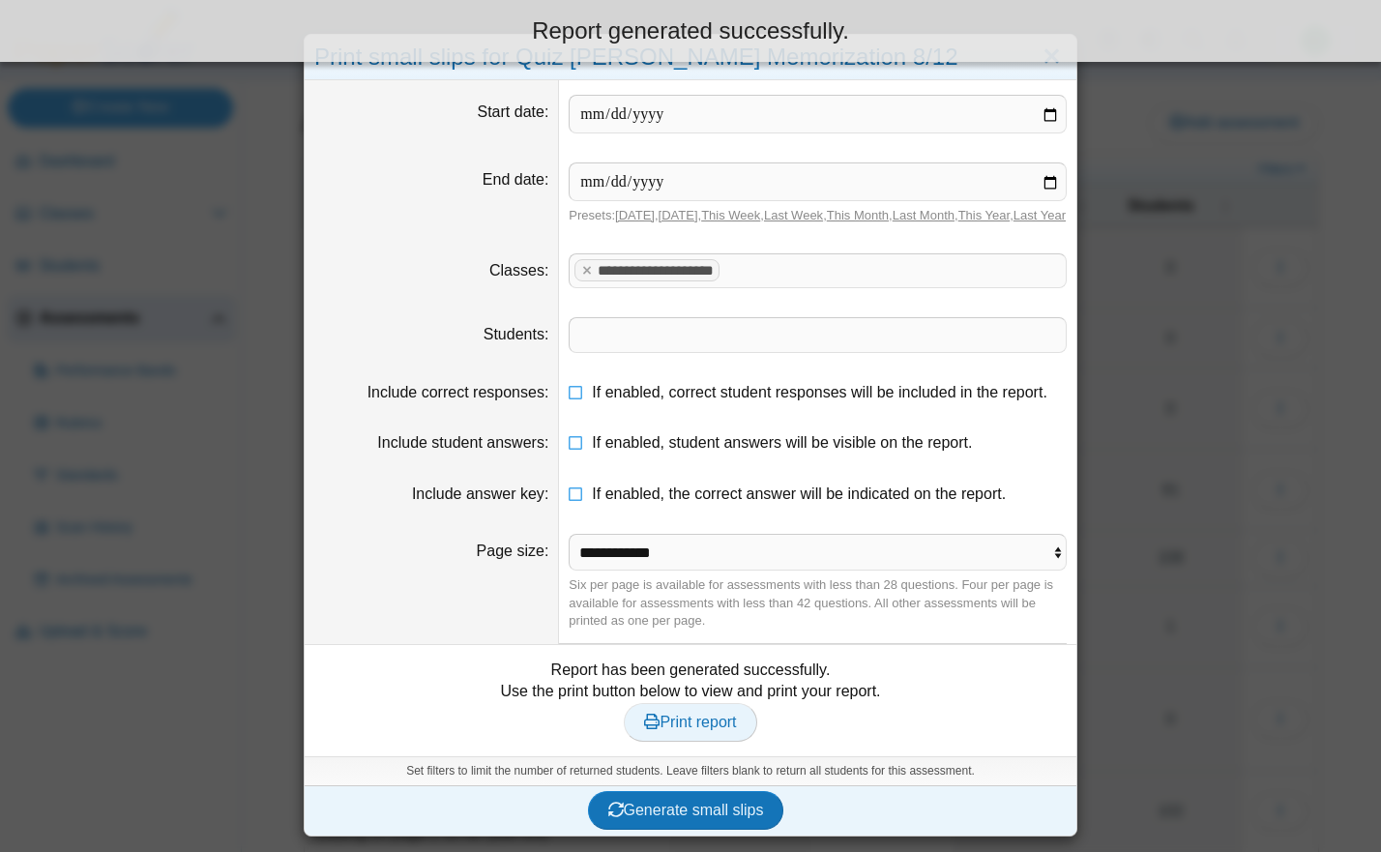
click at [671, 742] on link "Print report" at bounding box center [690, 722] width 132 height 39
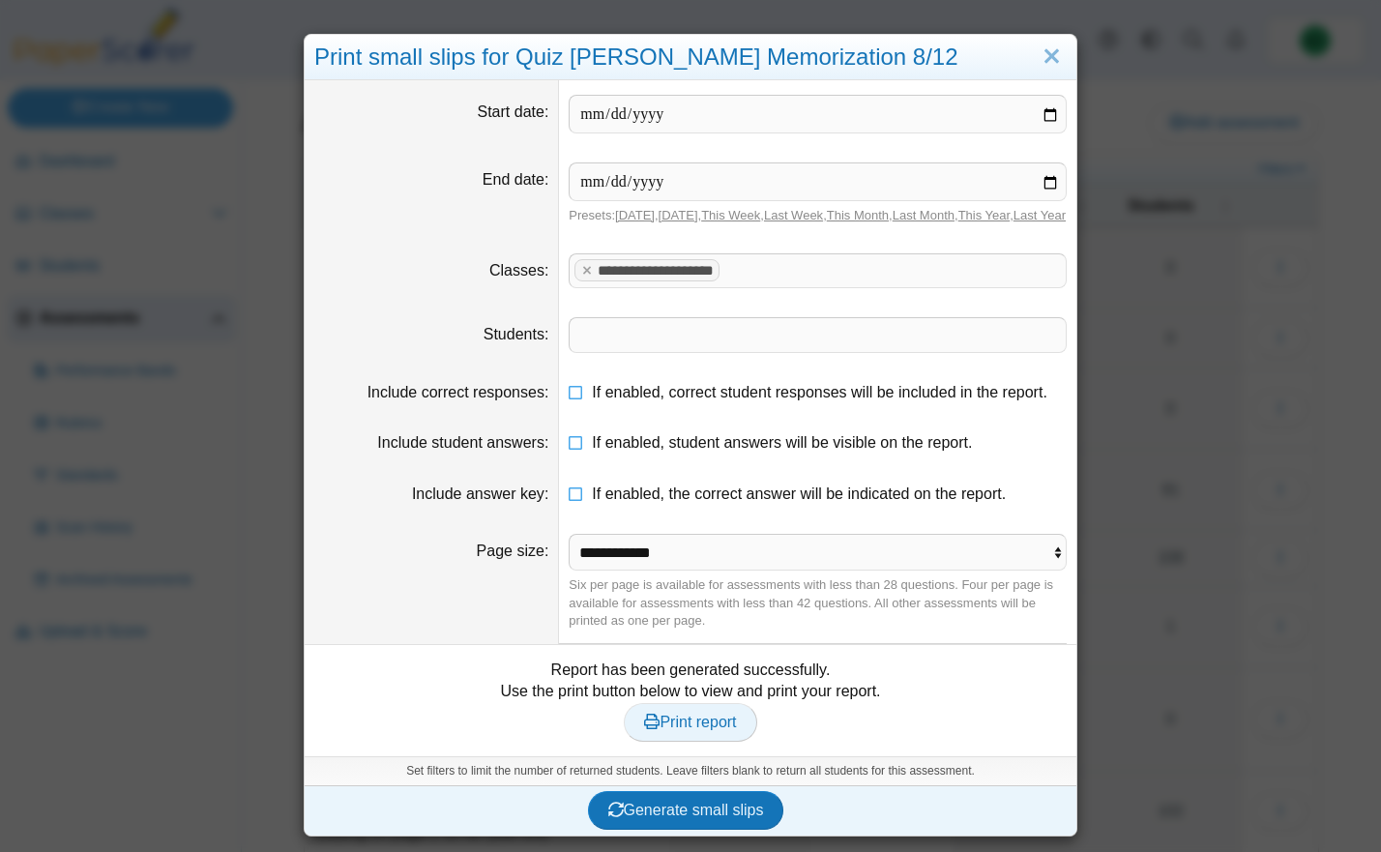
scroll to position [13, 0]
click at [685, 555] on select "**********" at bounding box center [818, 552] width 498 height 37
click at [569, 539] on select "**********" at bounding box center [818, 552] width 498 height 37
click at [726, 817] on span "Generate small slips" at bounding box center [686, 810] width 156 height 16
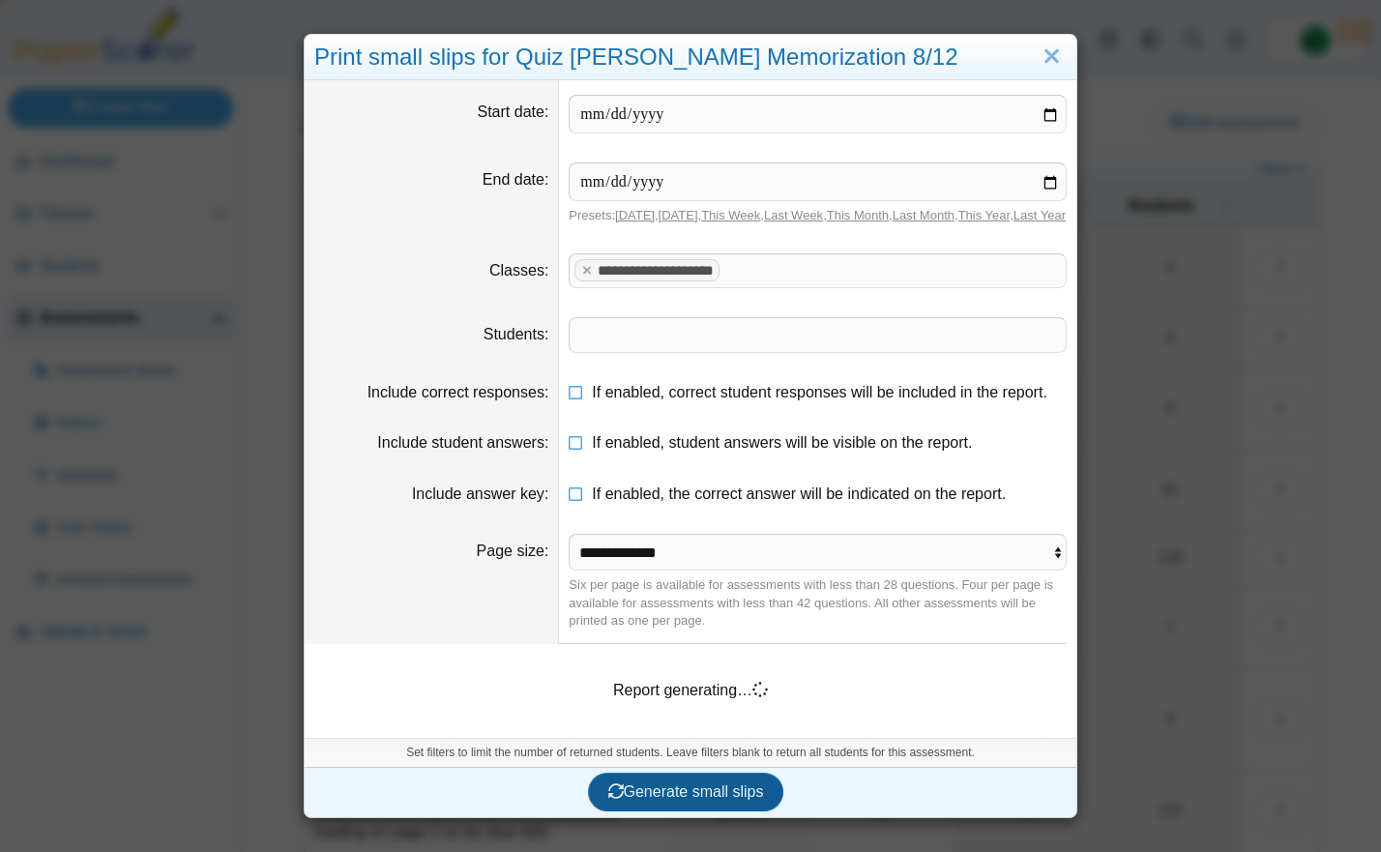
scroll to position [0, 0]
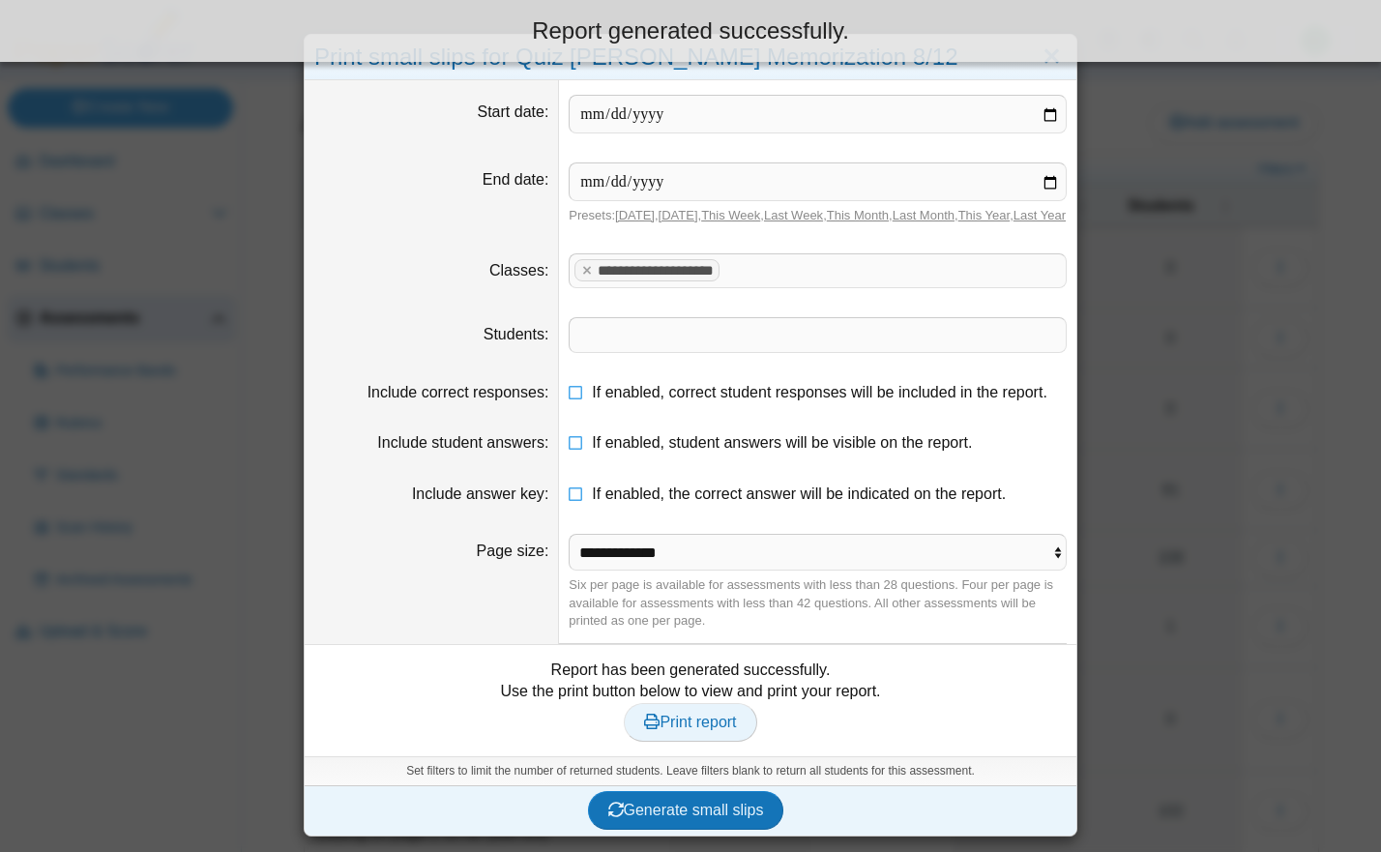
click at [668, 730] on span "Print report" at bounding box center [690, 722] width 92 height 16
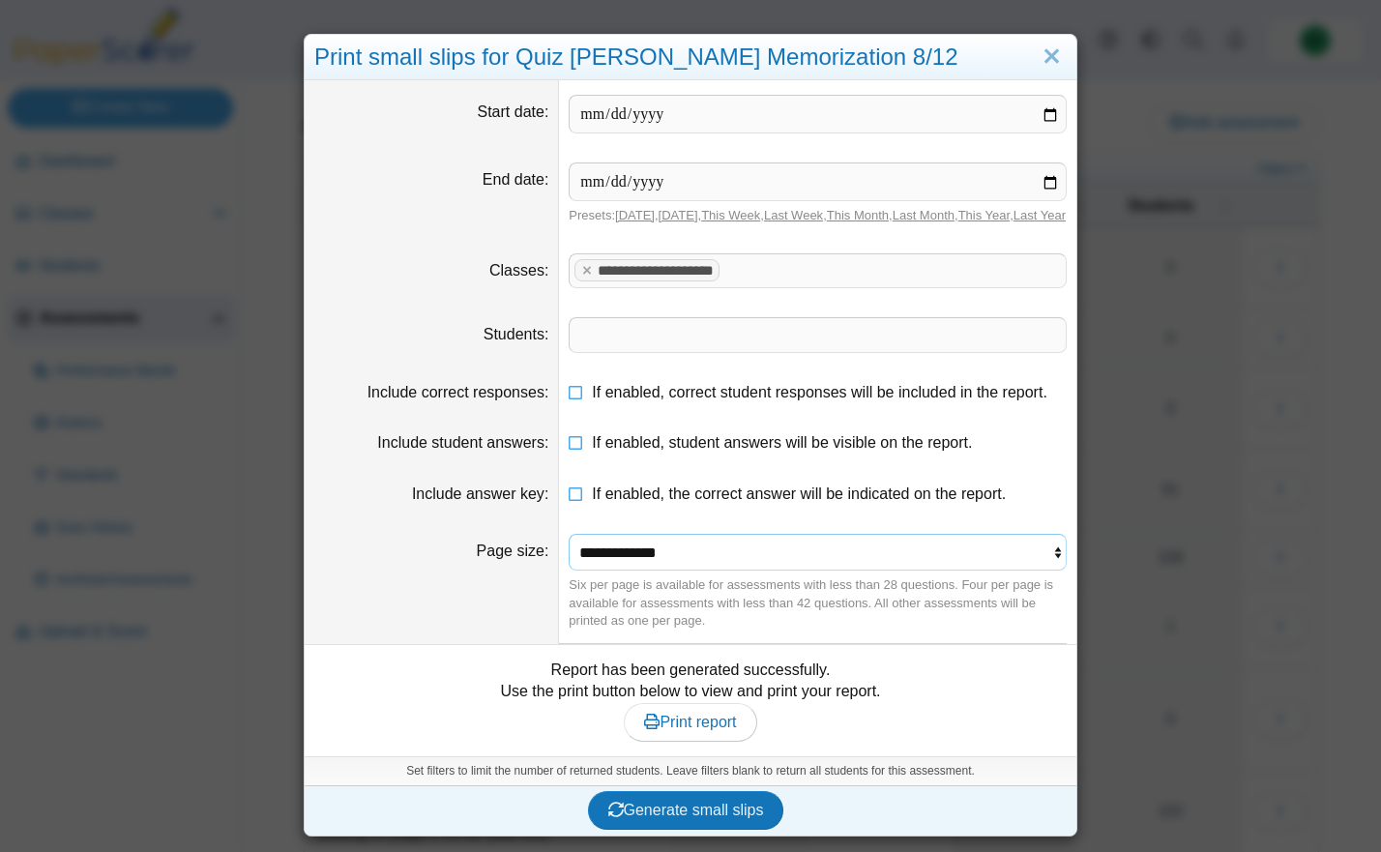
click at [663, 570] on select "**********" at bounding box center [818, 552] width 498 height 37
select select "**********"
click at [569, 551] on select "**********" at bounding box center [818, 552] width 498 height 37
click at [707, 818] on span "Generate small slips" at bounding box center [686, 810] width 156 height 16
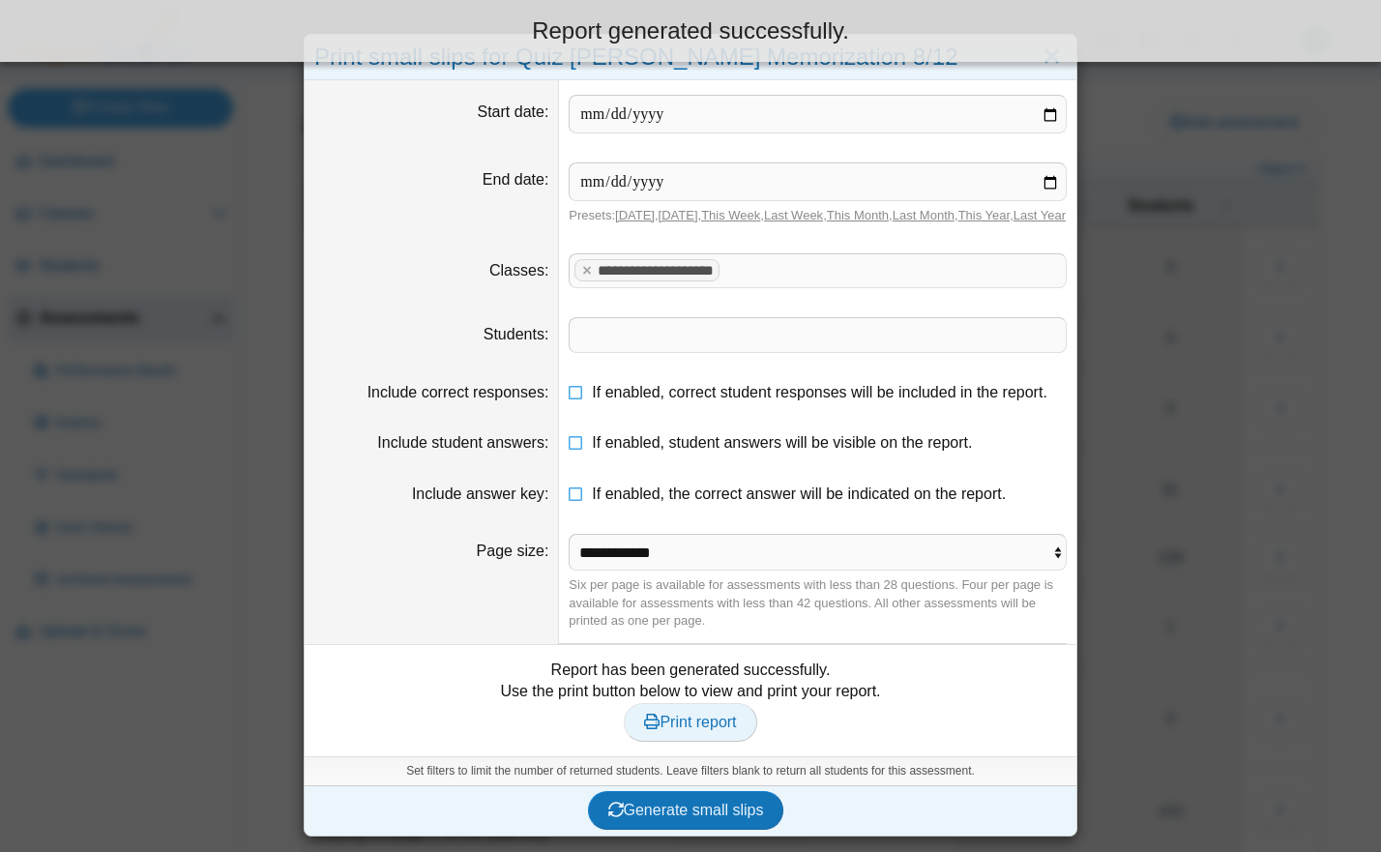
click at [688, 730] on span "Print report" at bounding box center [690, 722] width 92 height 16
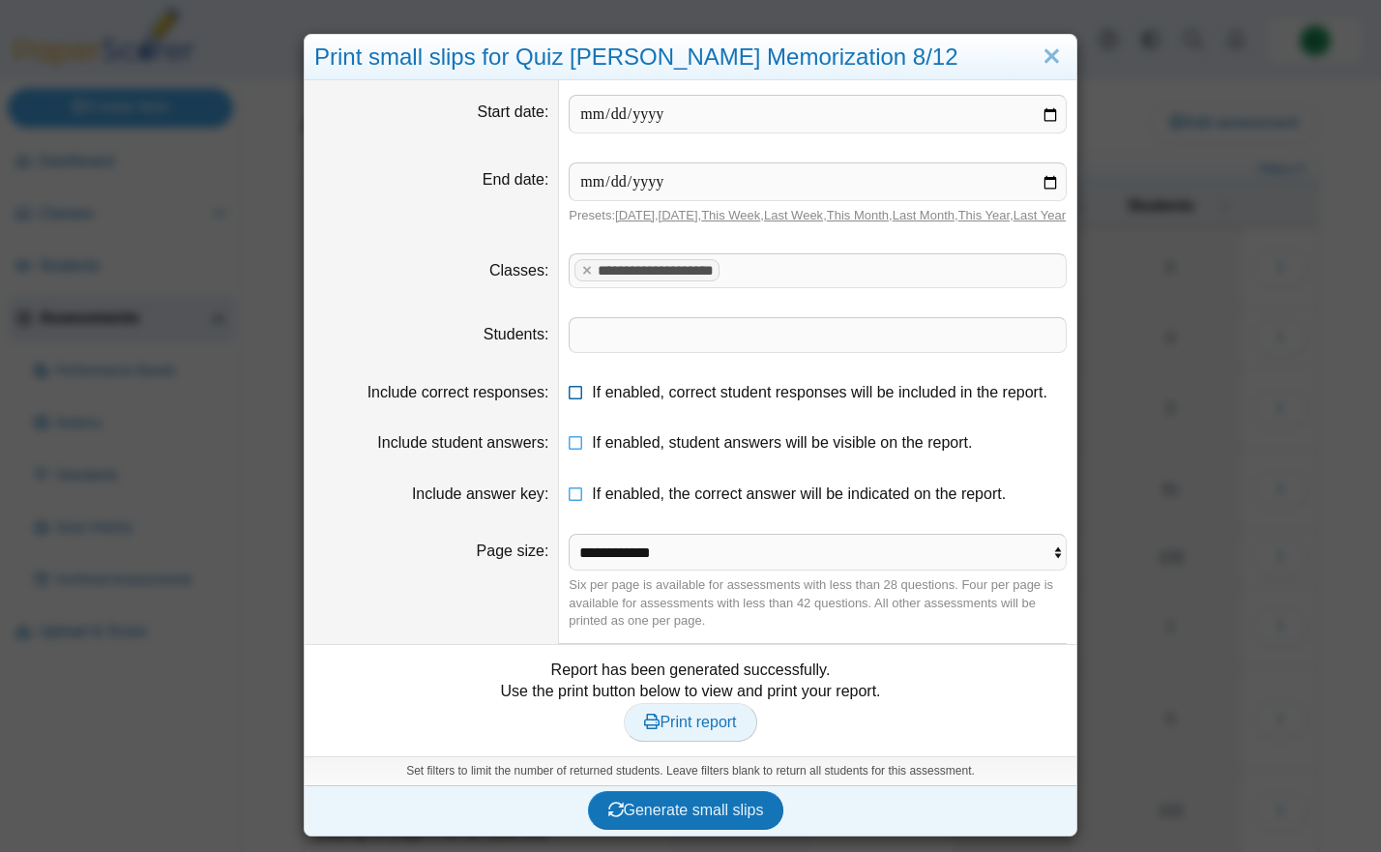
scroll to position [13, 0]
click at [1054, 41] on link "Close" at bounding box center [1052, 57] width 30 height 33
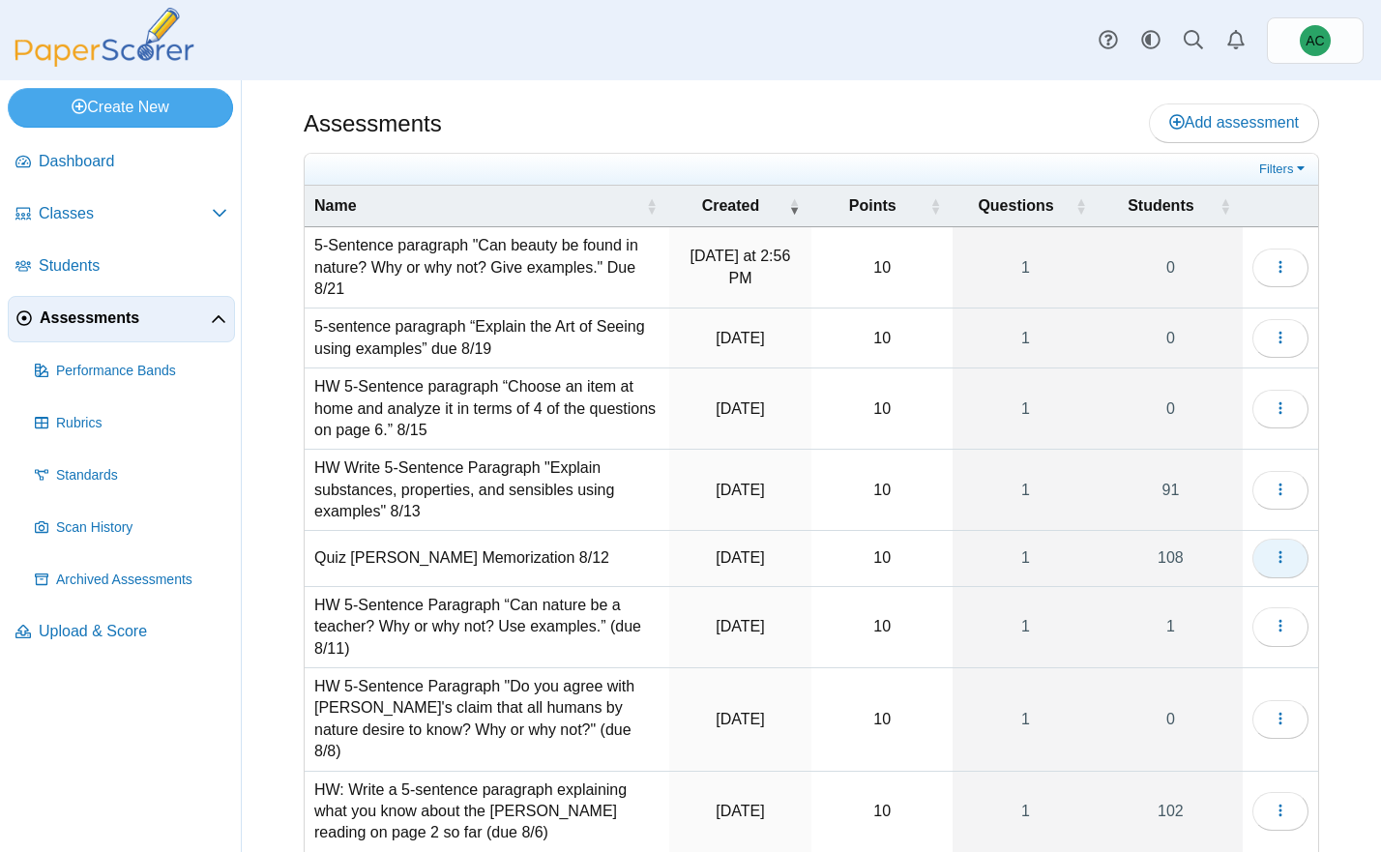
click at [1280, 551] on icon "button" at bounding box center [1279, 556] width 15 height 15
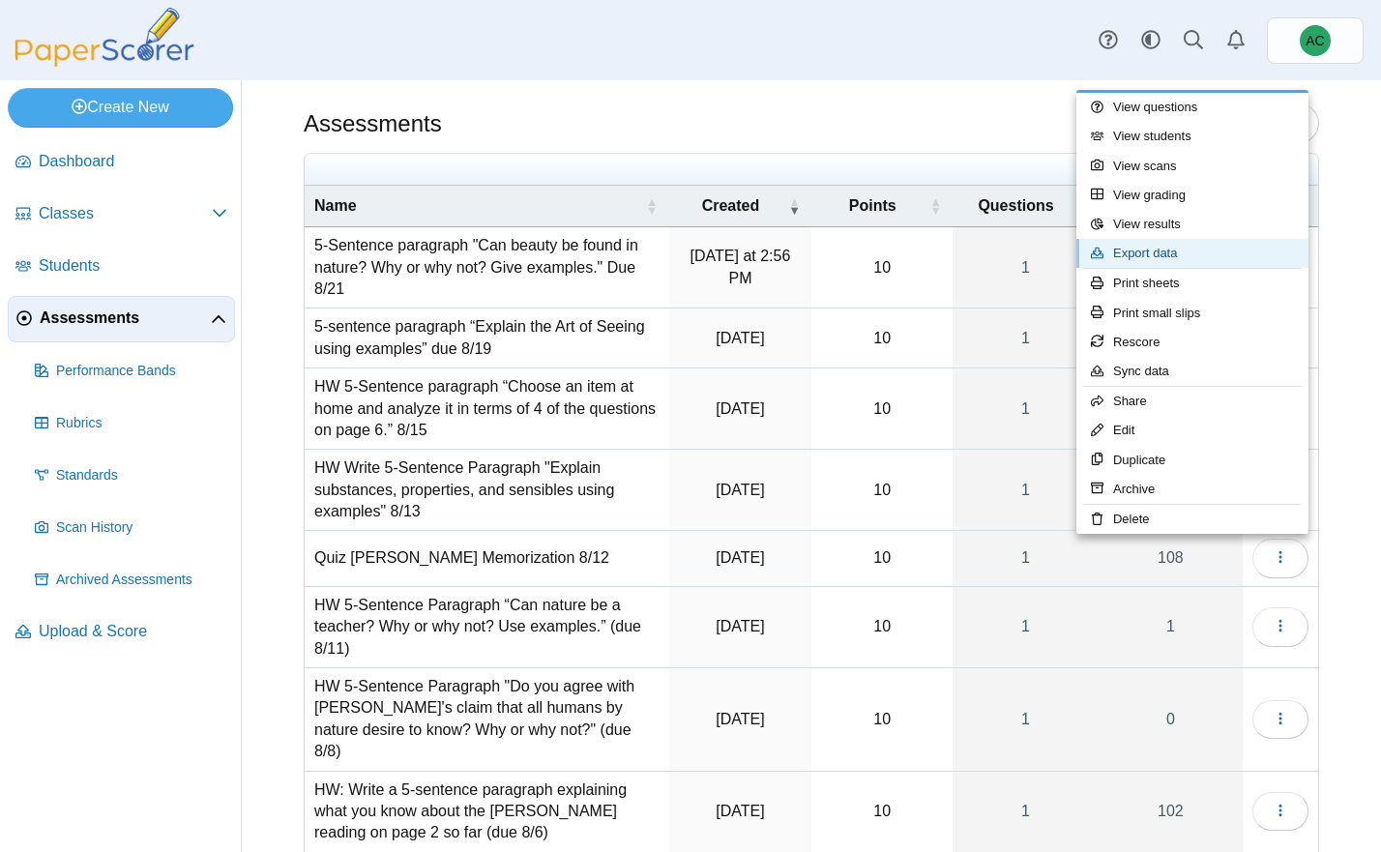
click at [1150, 256] on link "Export data" at bounding box center [1192, 253] width 232 height 29
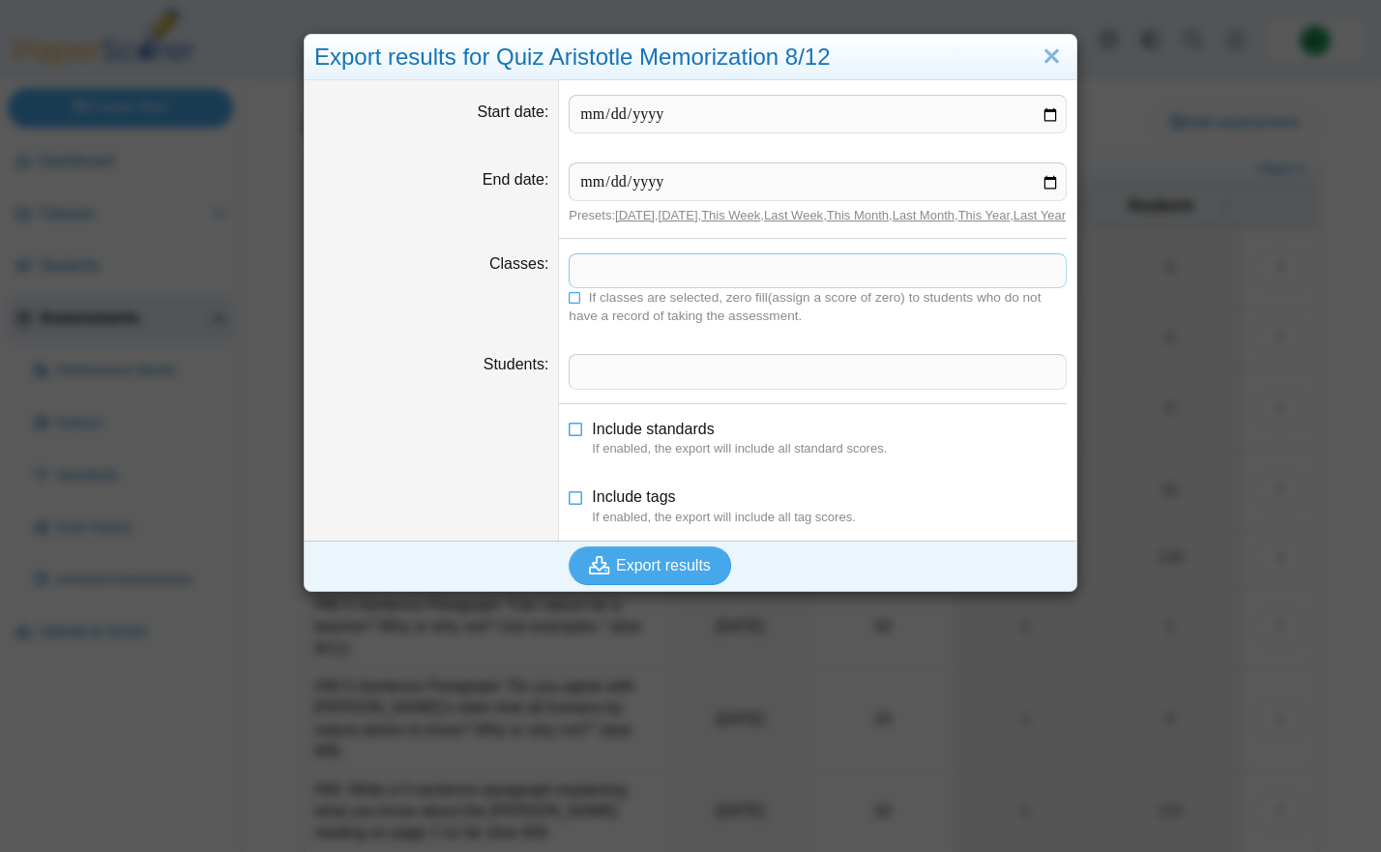
click at [603, 287] on span at bounding box center [817, 270] width 496 height 33
click at [570, 302] on icon at bounding box center [576, 296] width 14 height 12
click at [645, 573] on span "Export results" at bounding box center [663, 565] width 95 height 16
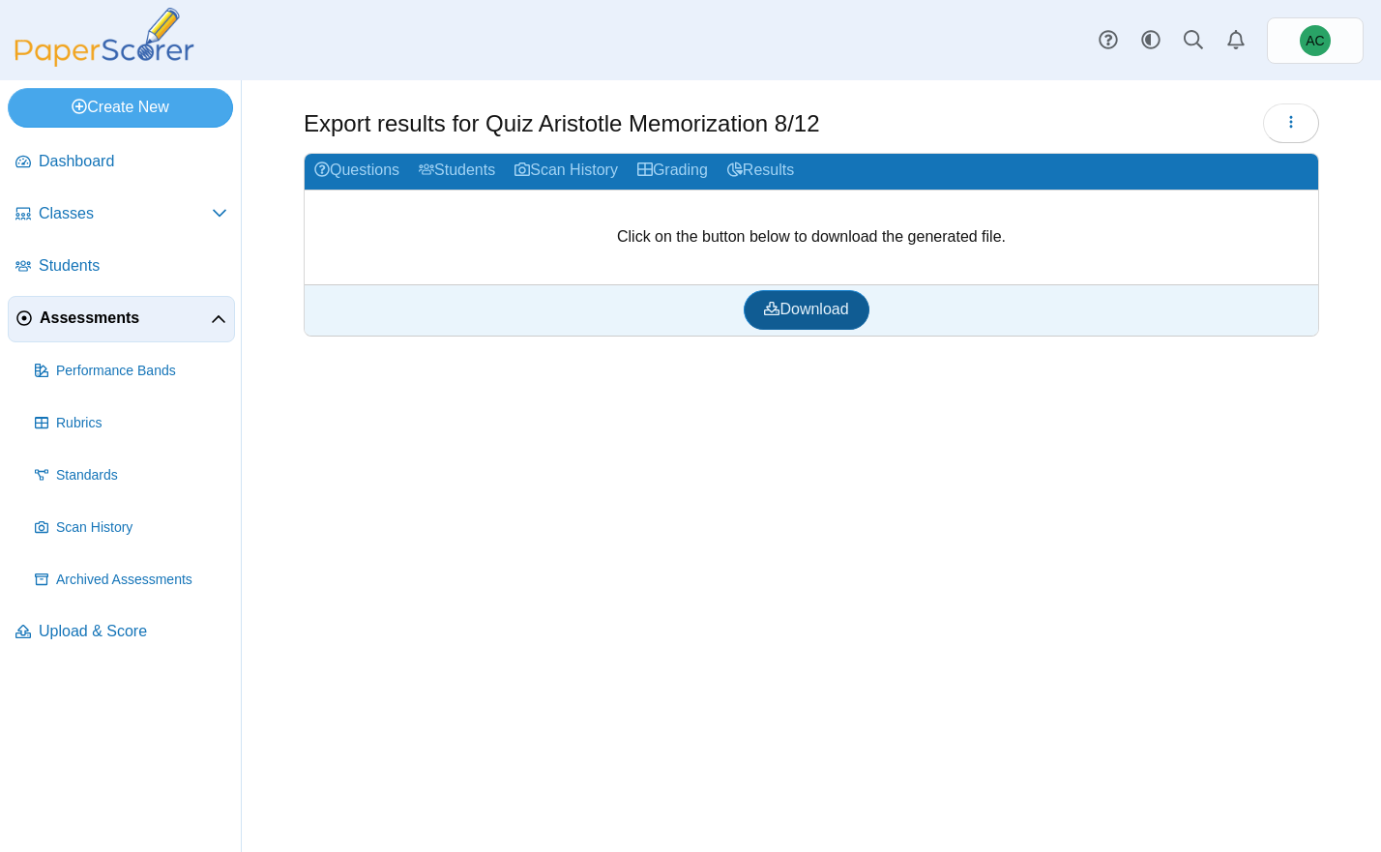
click at [805, 314] on span "Download" at bounding box center [806, 309] width 84 height 16
click at [102, 322] on span "Assessments" at bounding box center [125, 317] width 171 height 21
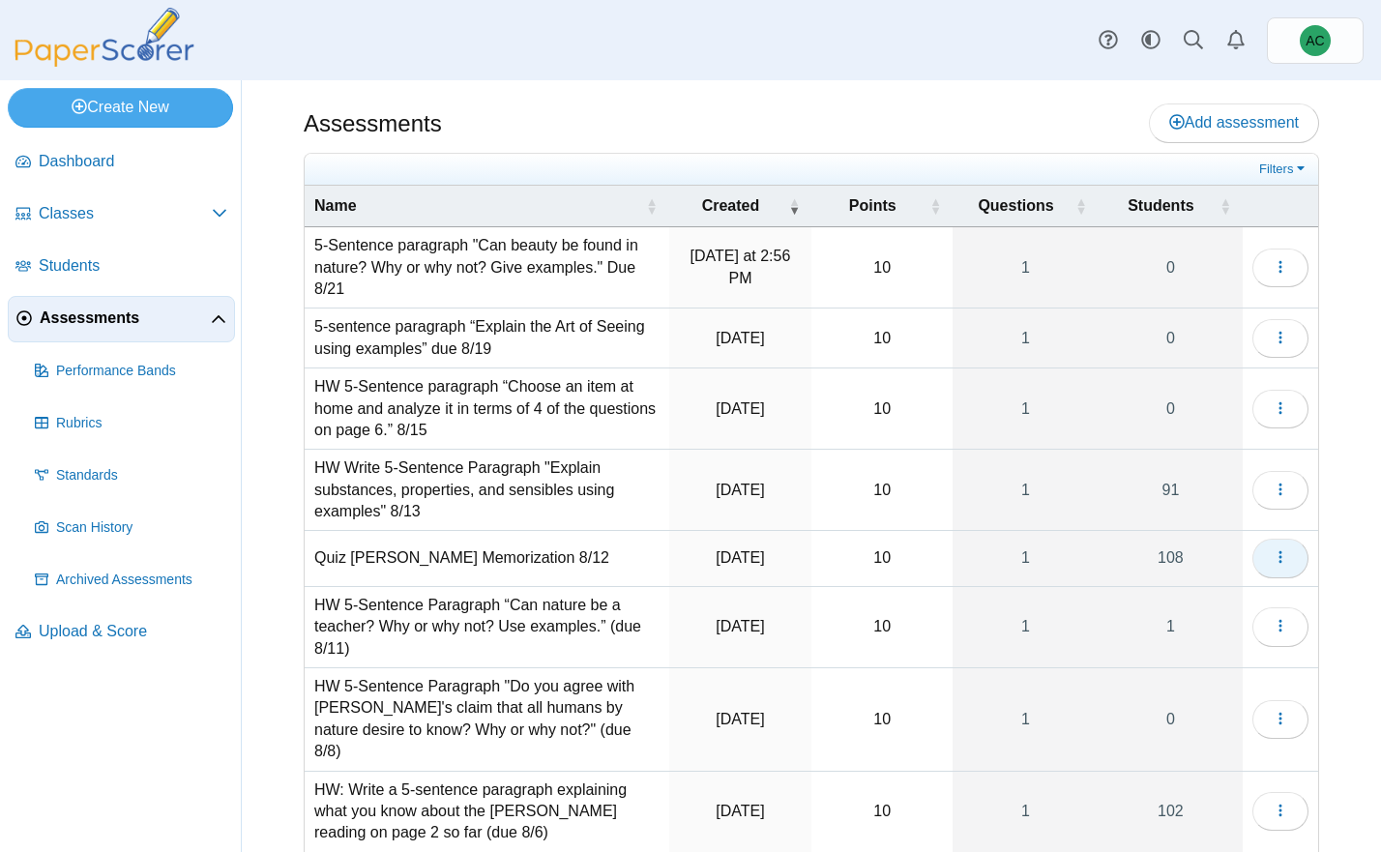
drag, startPoint x: 1285, startPoint y: 562, endPoint x: 1272, endPoint y: 564, distance: 12.7
click at [1283, 563] on icon "button" at bounding box center [1279, 556] width 15 height 15
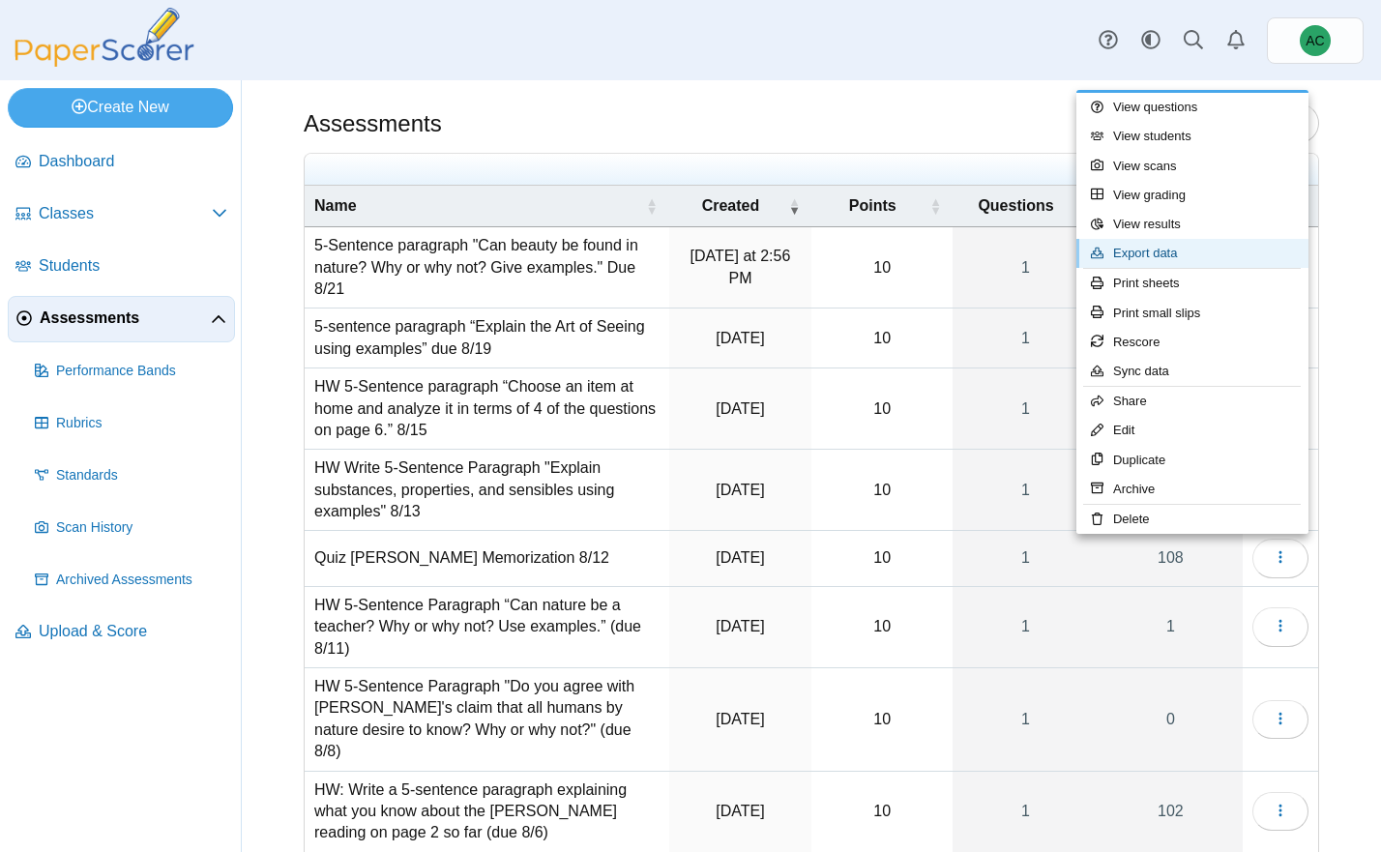
click at [1161, 255] on link "Export data" at bounding box center [1192, 253] width 232 height 29
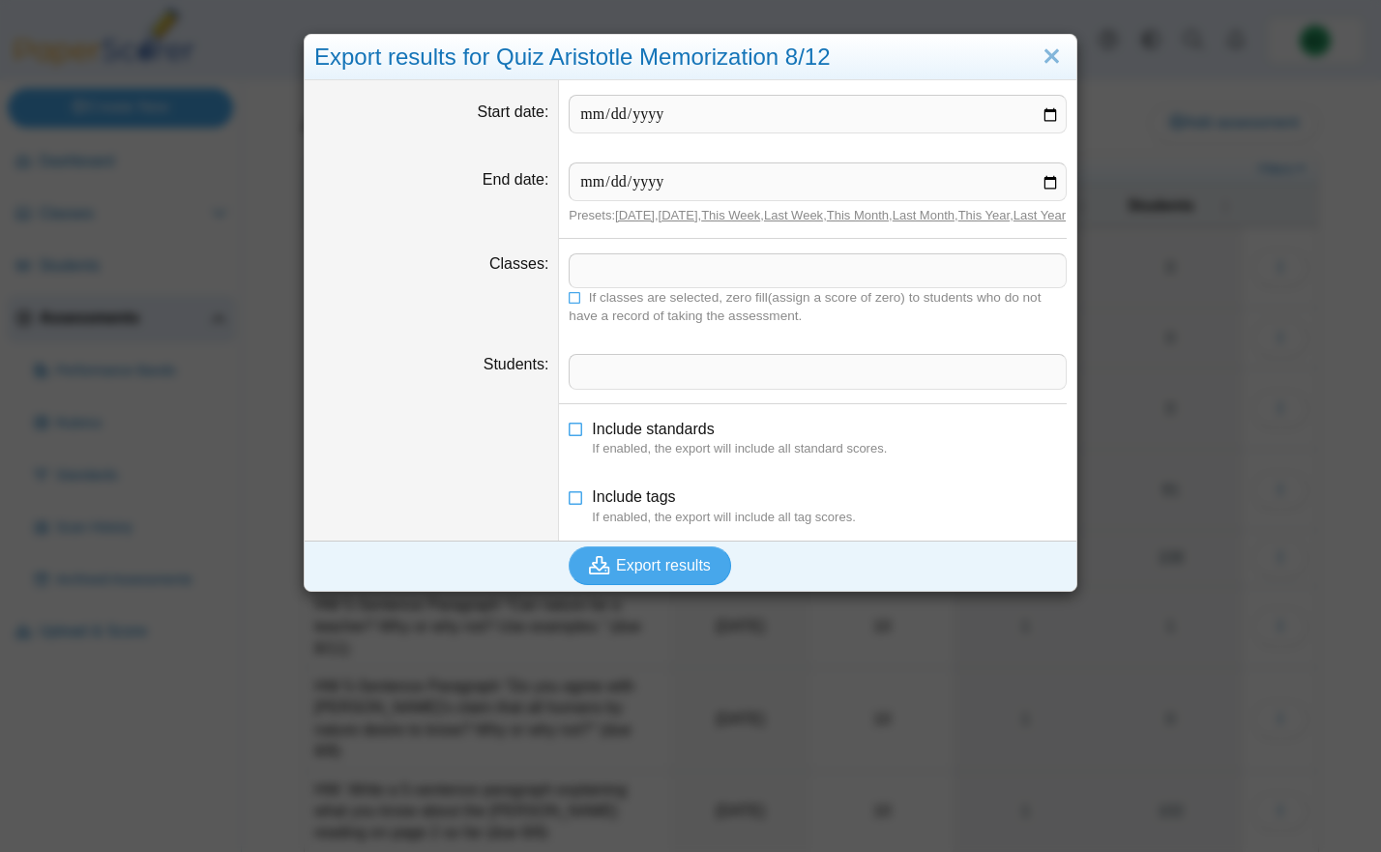
click at [594, 287] on span at bounding box center [817, 270] width 496 height 33
click at [607, 315] on span "If classes are selected, zero fill(assign a score of zero) to students who do n…" at bounding box center [805, 306] width 472 height 33
click at [568, 318] on dd "**********" at bounding box center [817, 289] width 517 height 101
click at [574, 302] on icon at bounding box center [576, 296] width 14 height 12
drag, startPoint x: 668, startPoint y: 581, endPoint x: 657, endPoint y: 581, distance: 10.6
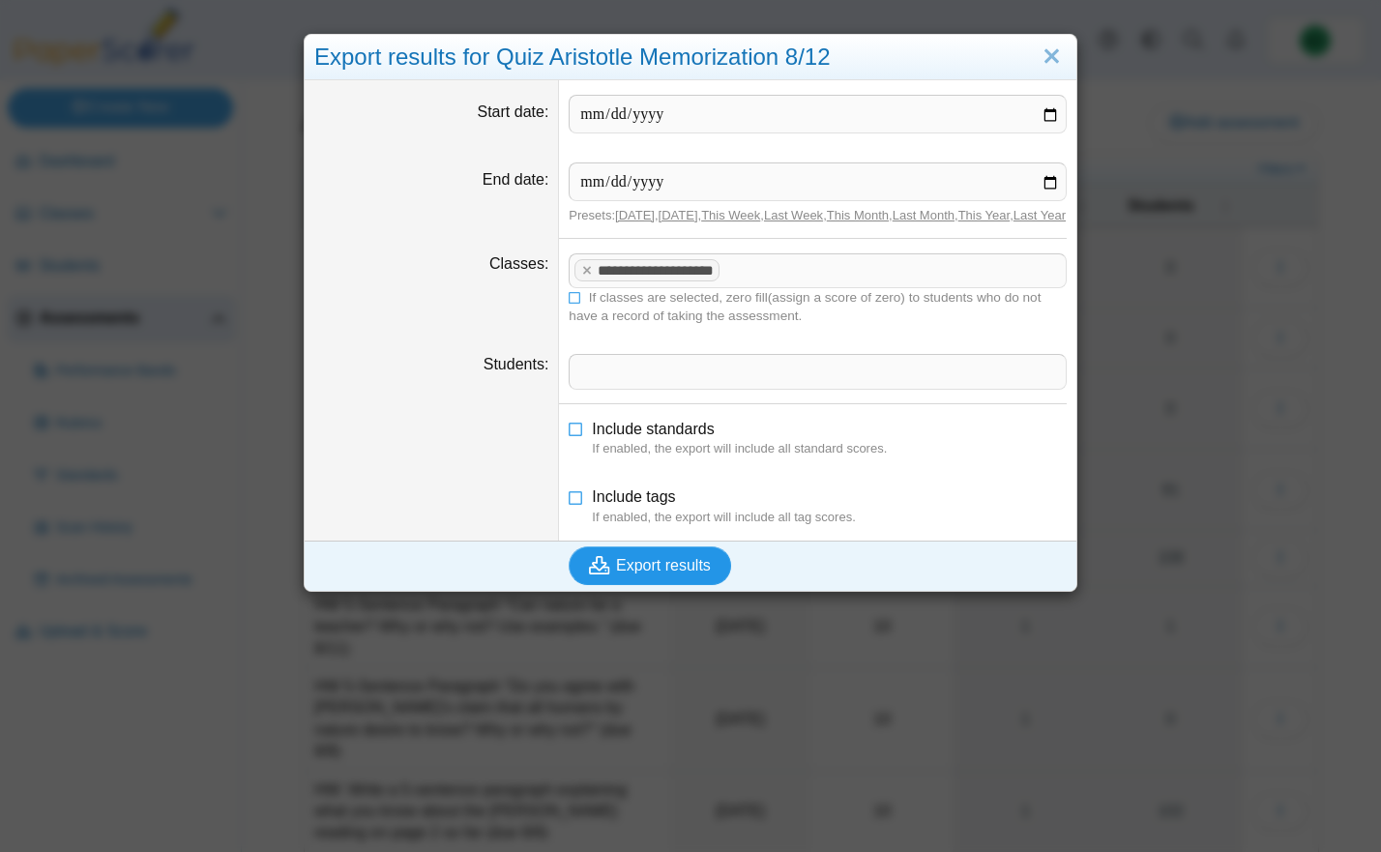
click at [667, 573] on span "Export results" at bounding box center [663, 565] width 95 height 16
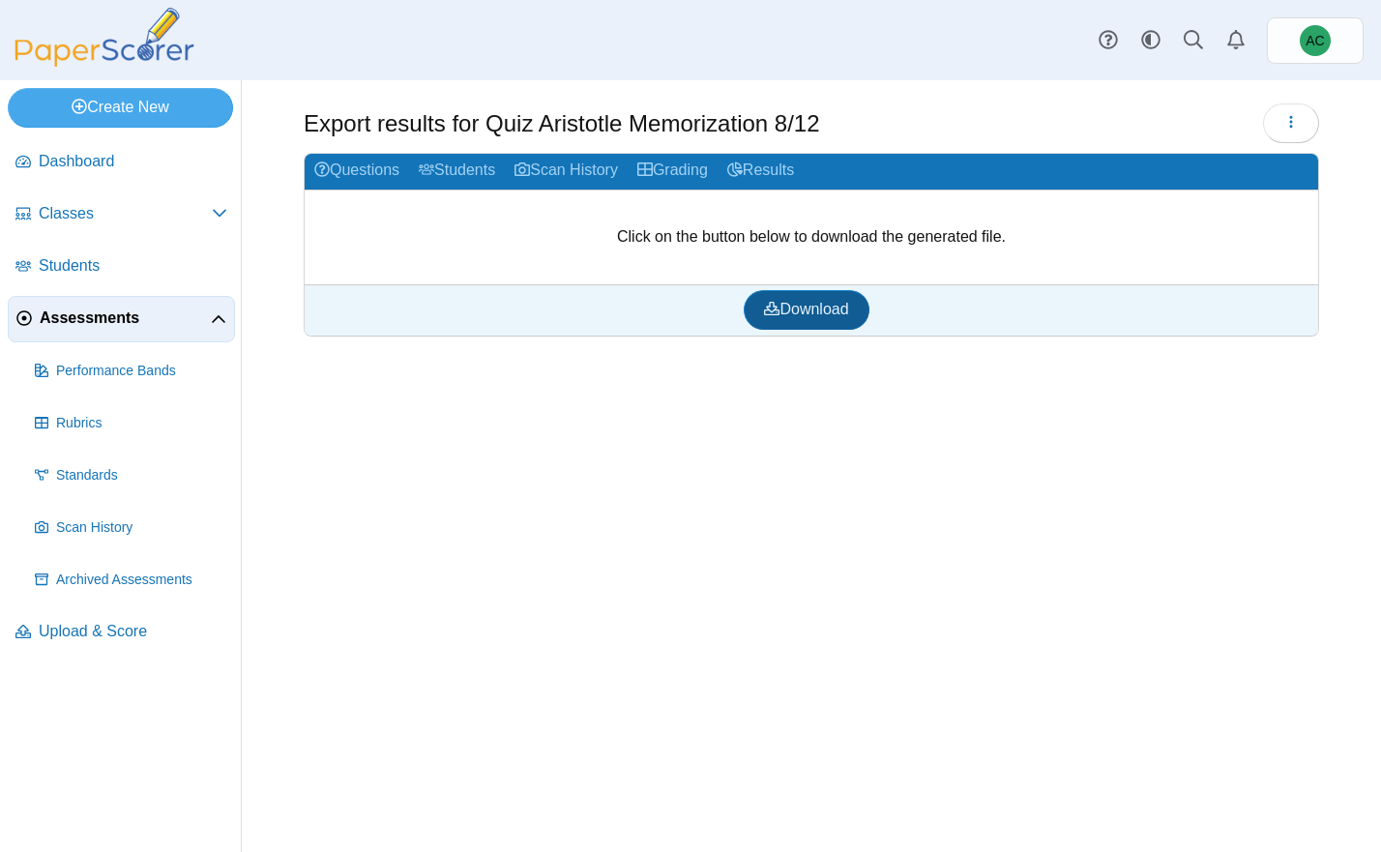
click at [792, 319] on link "Download" at bounding box center [806, 309] width 125 height 39
click at [808, 308] on span "Download" at bounding box center [806, 309] width 84 height 16
click at [131, 319] on span "Assessments" at bounding box center [125, 317] width 171 height 21
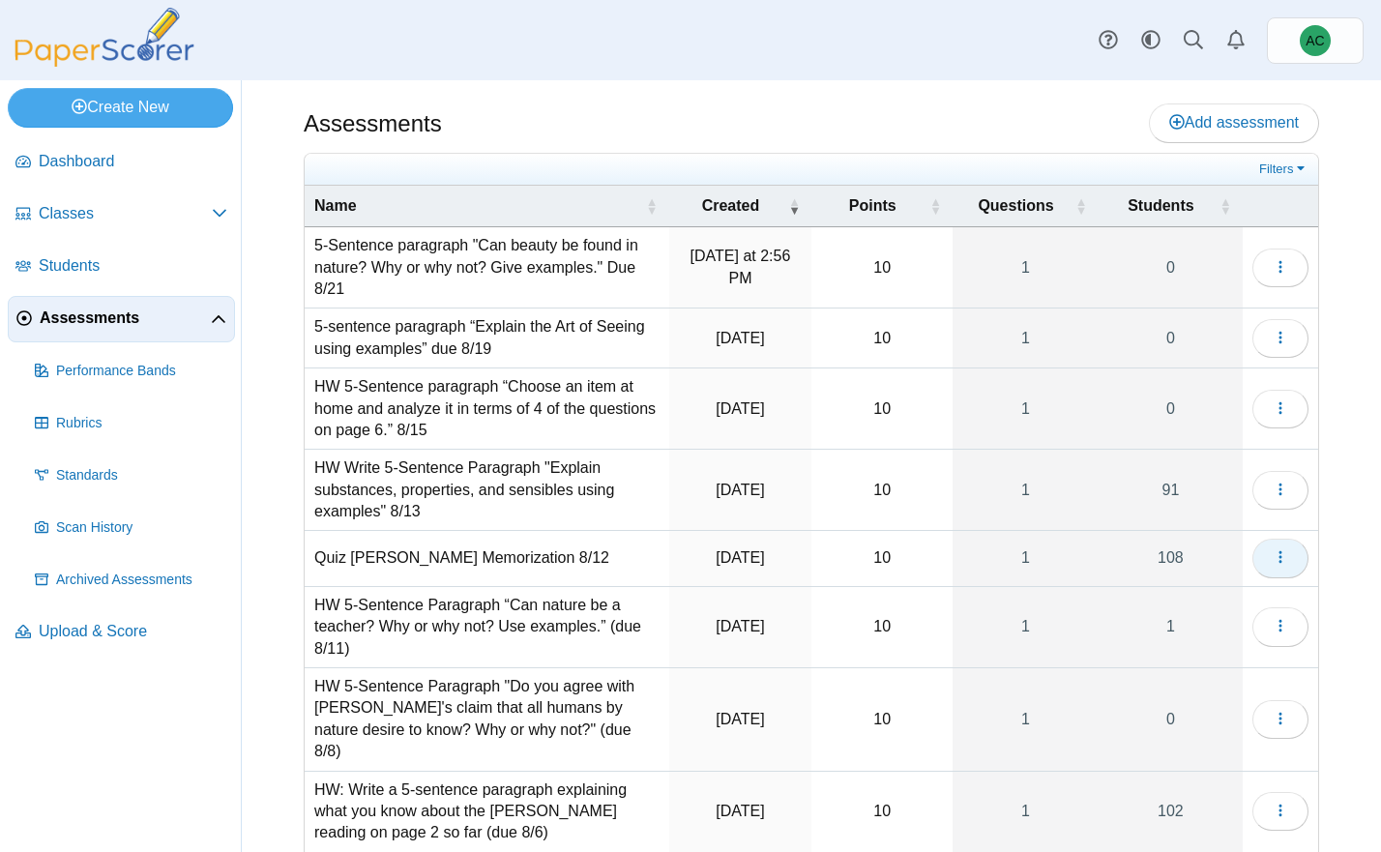
click at [1291, 561] on button "button" at bounding box center [1280, 558] width 56 height 39
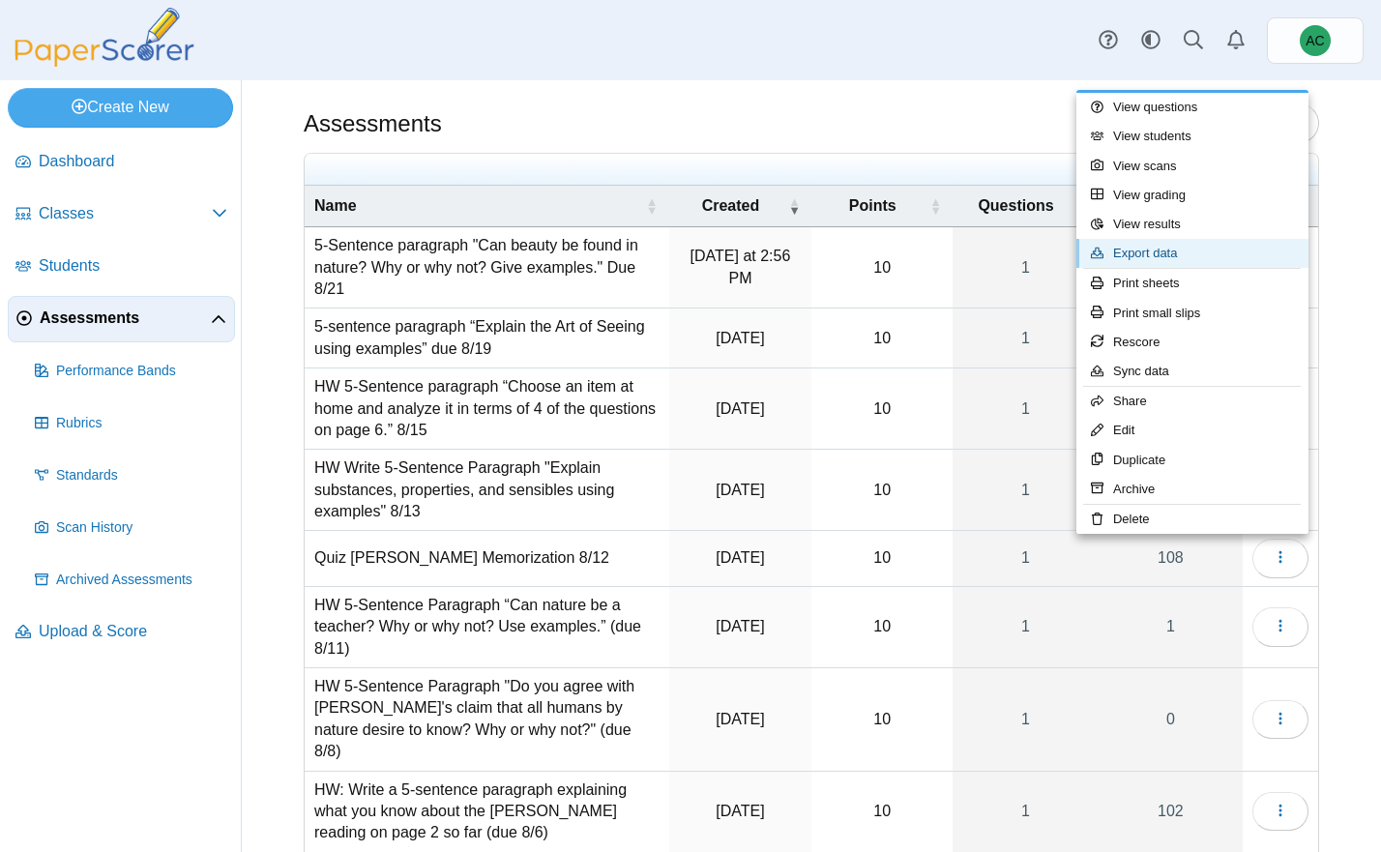
click at [1203, 258] on link "Export data" at bounding box center [1192, 253] width 232 height 29
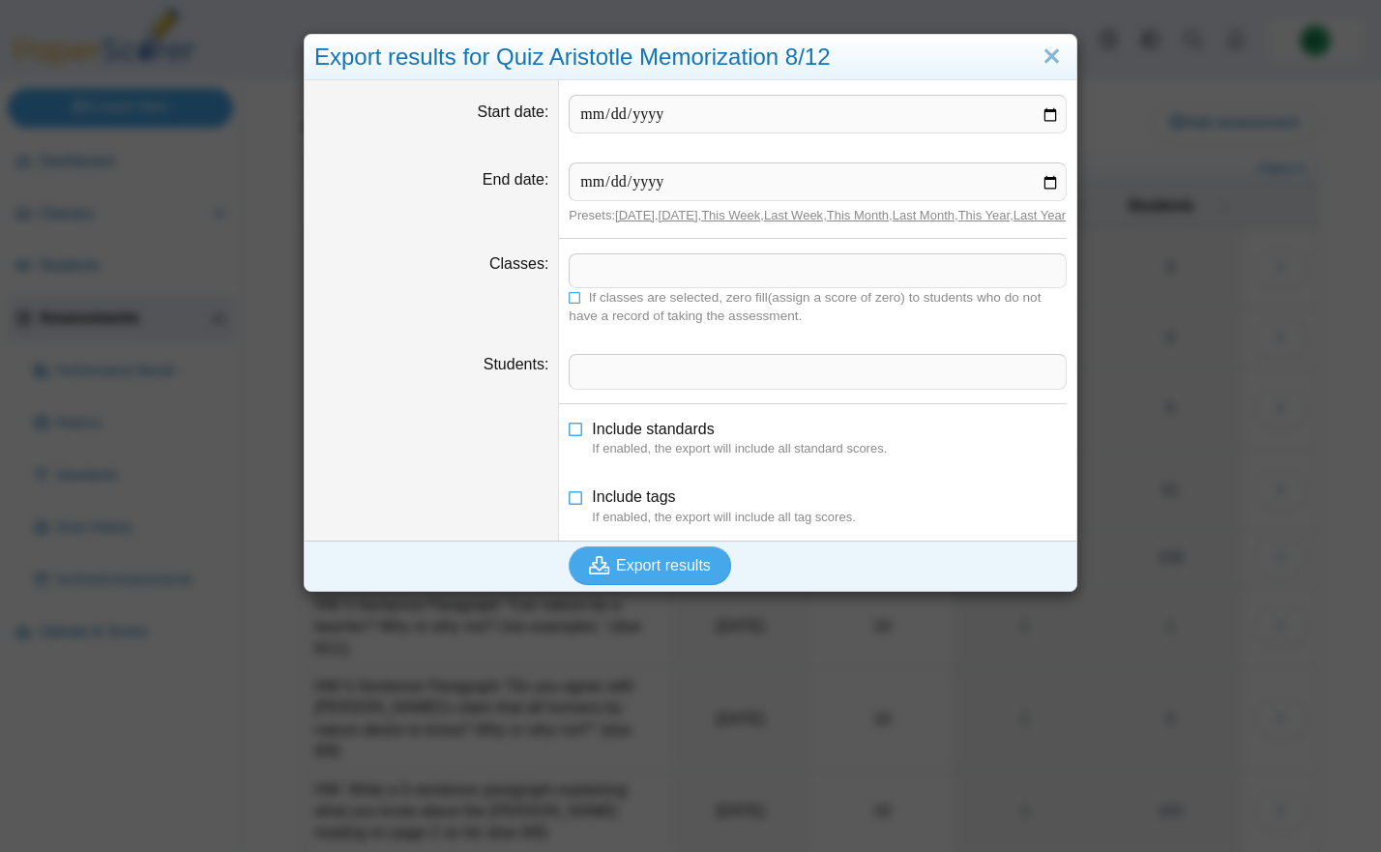
click at [611, 287] on span at bounding box center [817, 270] width 496 height 33
click at [577, 302] on icon at bounding box center [576, 296] width 14 height 12
click at [642, 585] on button "Export results" at bounding box center [650, 565] width 162 height 39
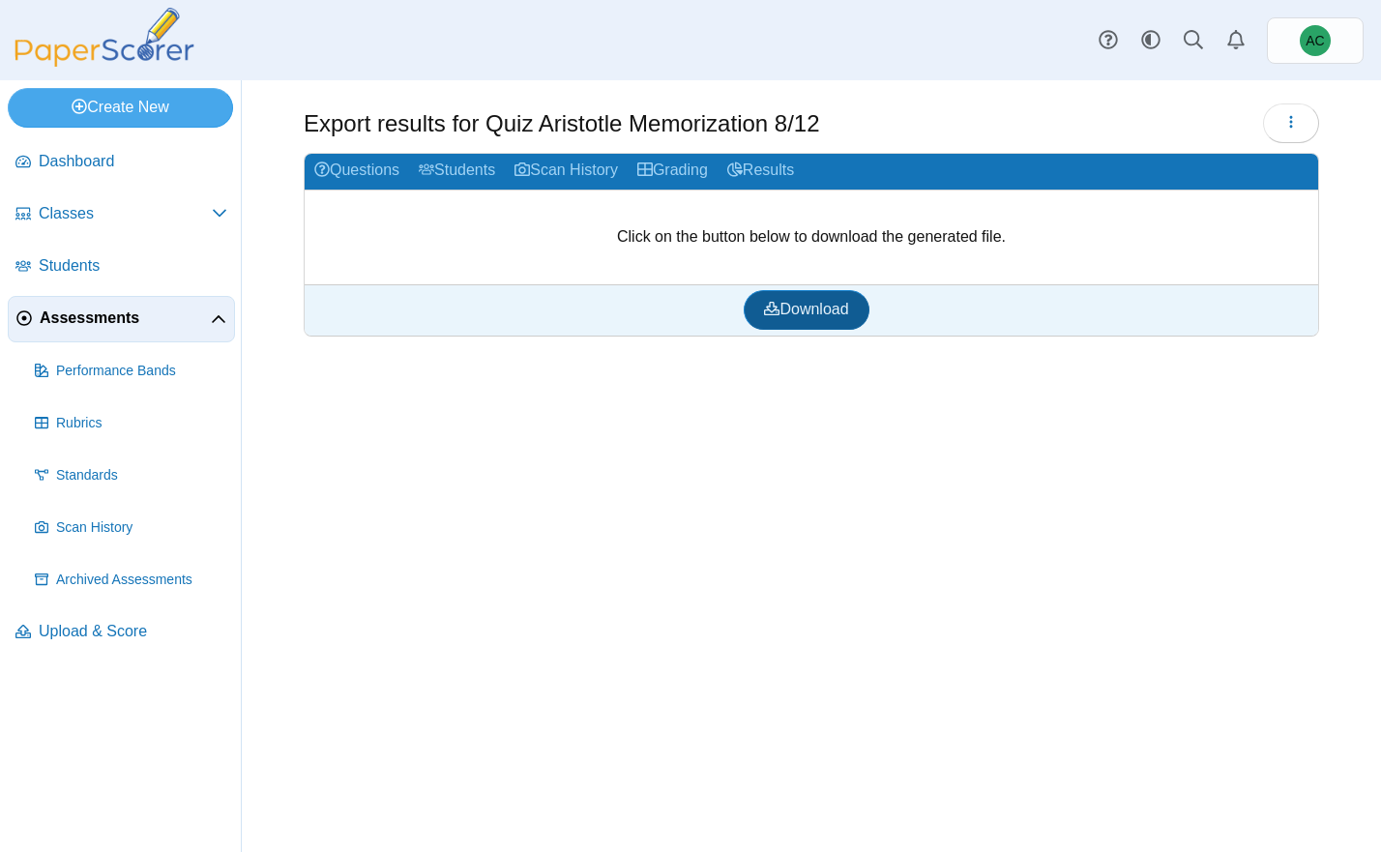
click at [792, 299] on link "Download" at bounding box center [806, 309] width 125 height 39
click at [75, 223] on span "Classes" at bounding box center [125, 213] width 173 height 21
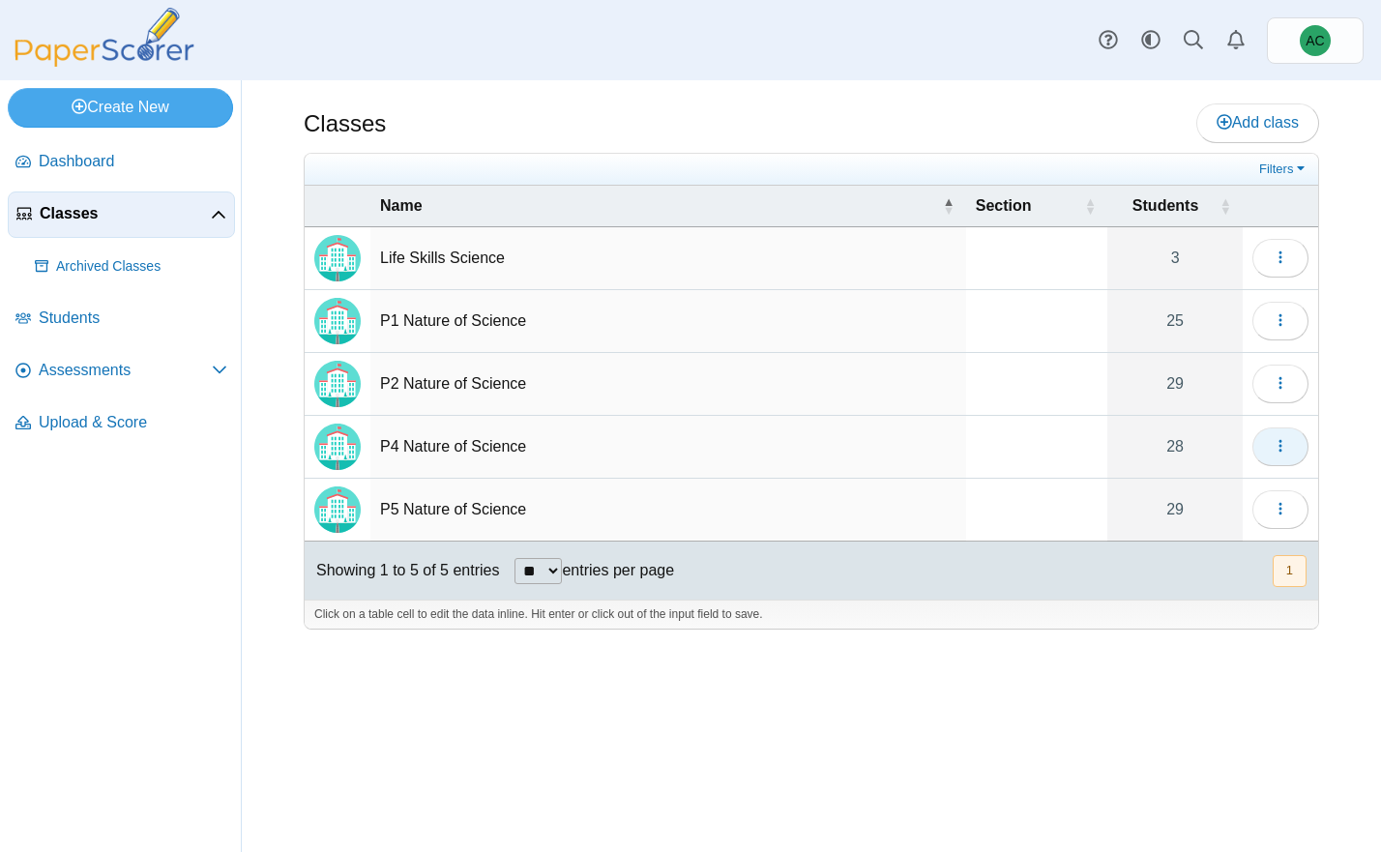
click at [1283, 449] on icon "button" at bounding box center [1279, 445] width 15 height 15
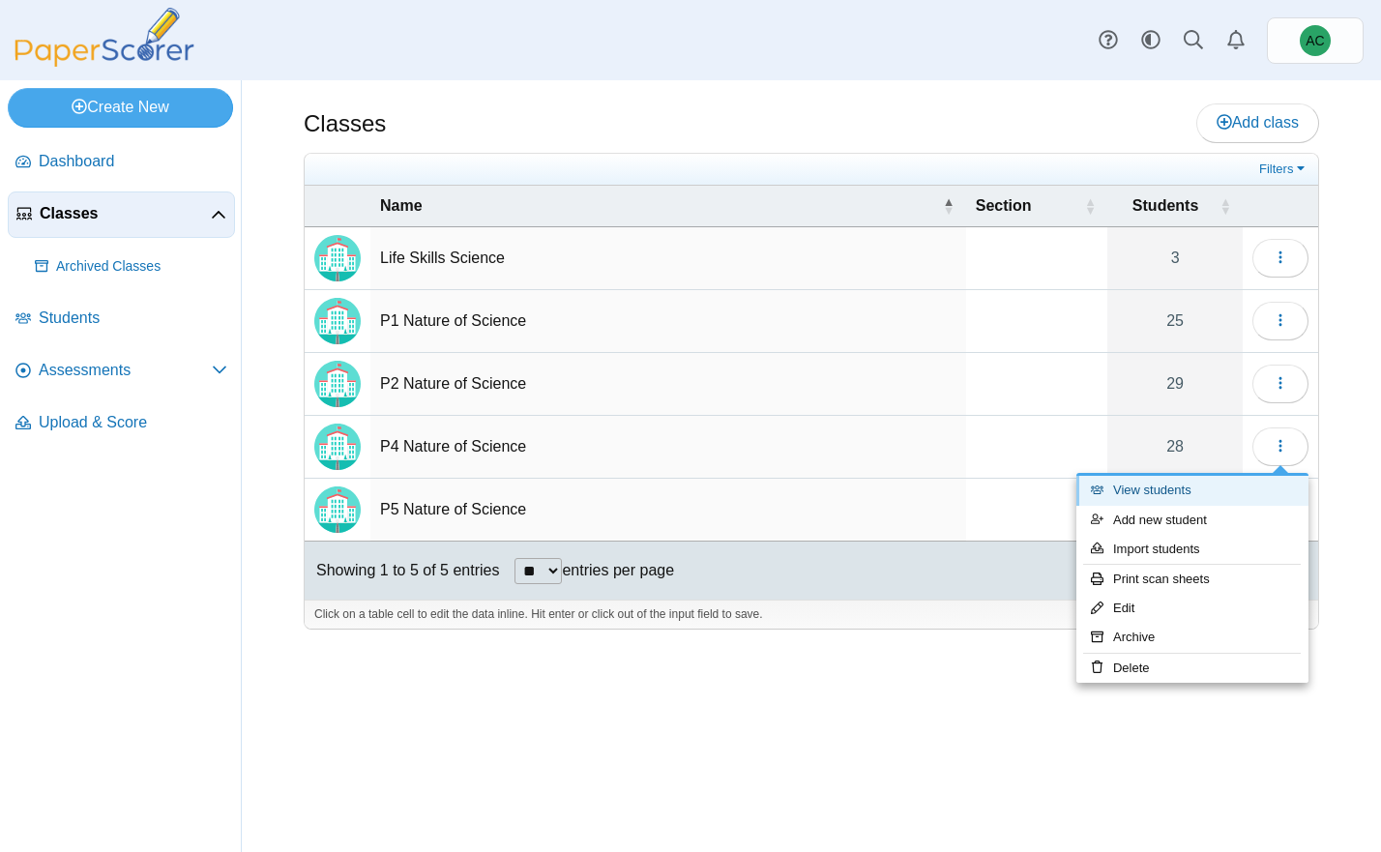
click at [1171, 489] on link "View students" at bounding box center [1192, 490] width 232 height 29
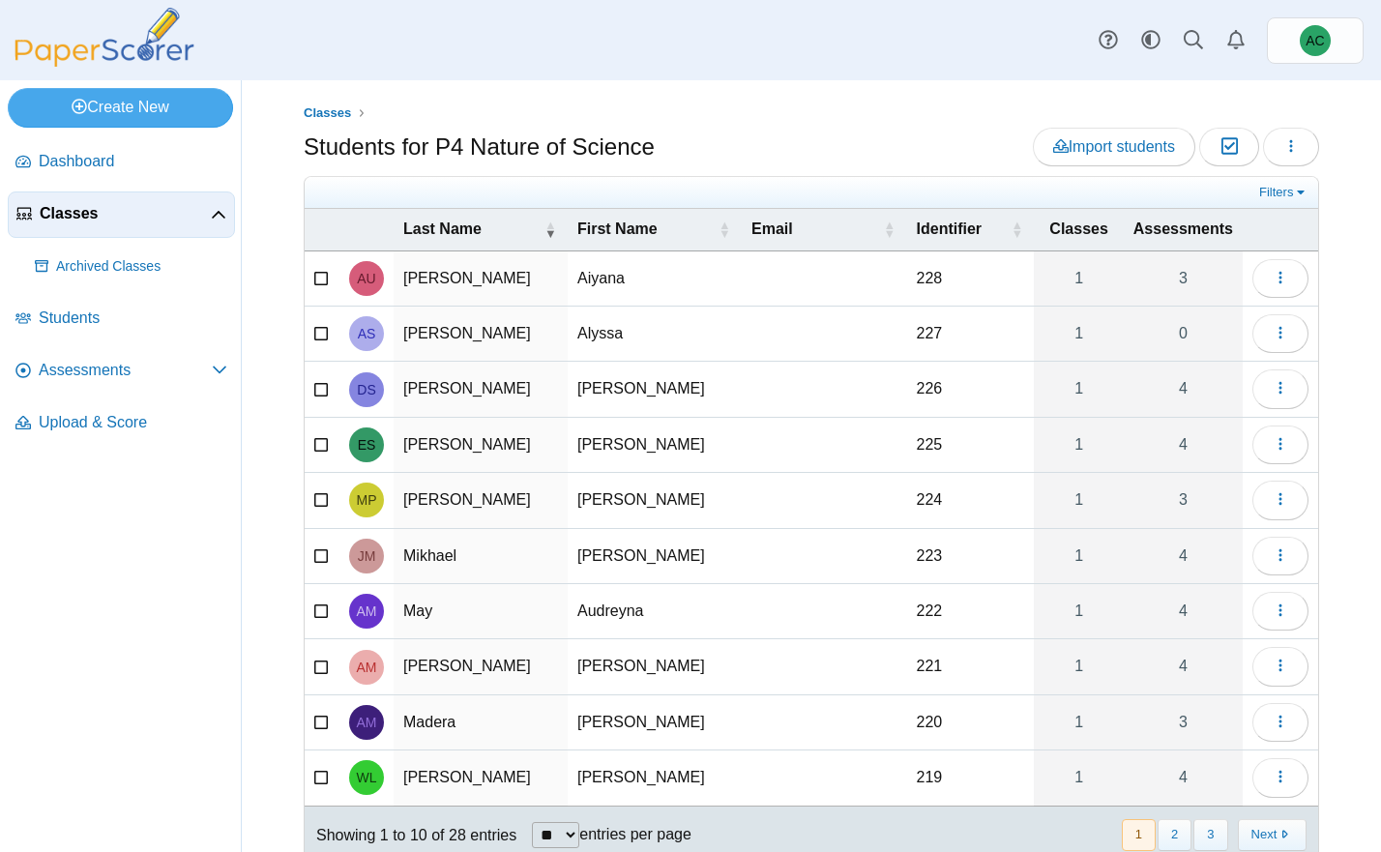
click at [326, 333] on icon at bounding box center [321, 332] width 15 height 14
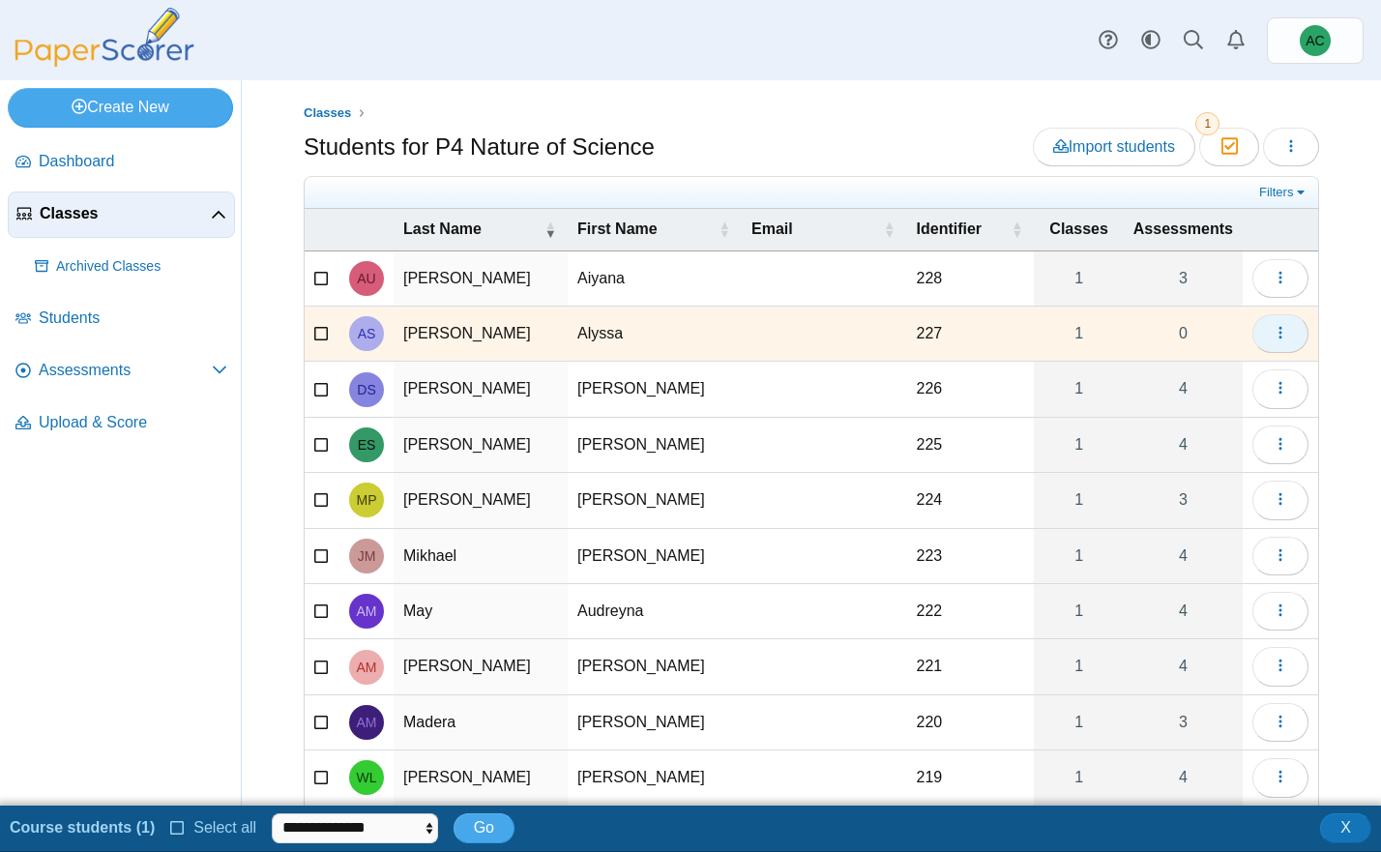
click at [1276, 332] on icon "button" at bounding box center [1279, 332] width 15 height 15
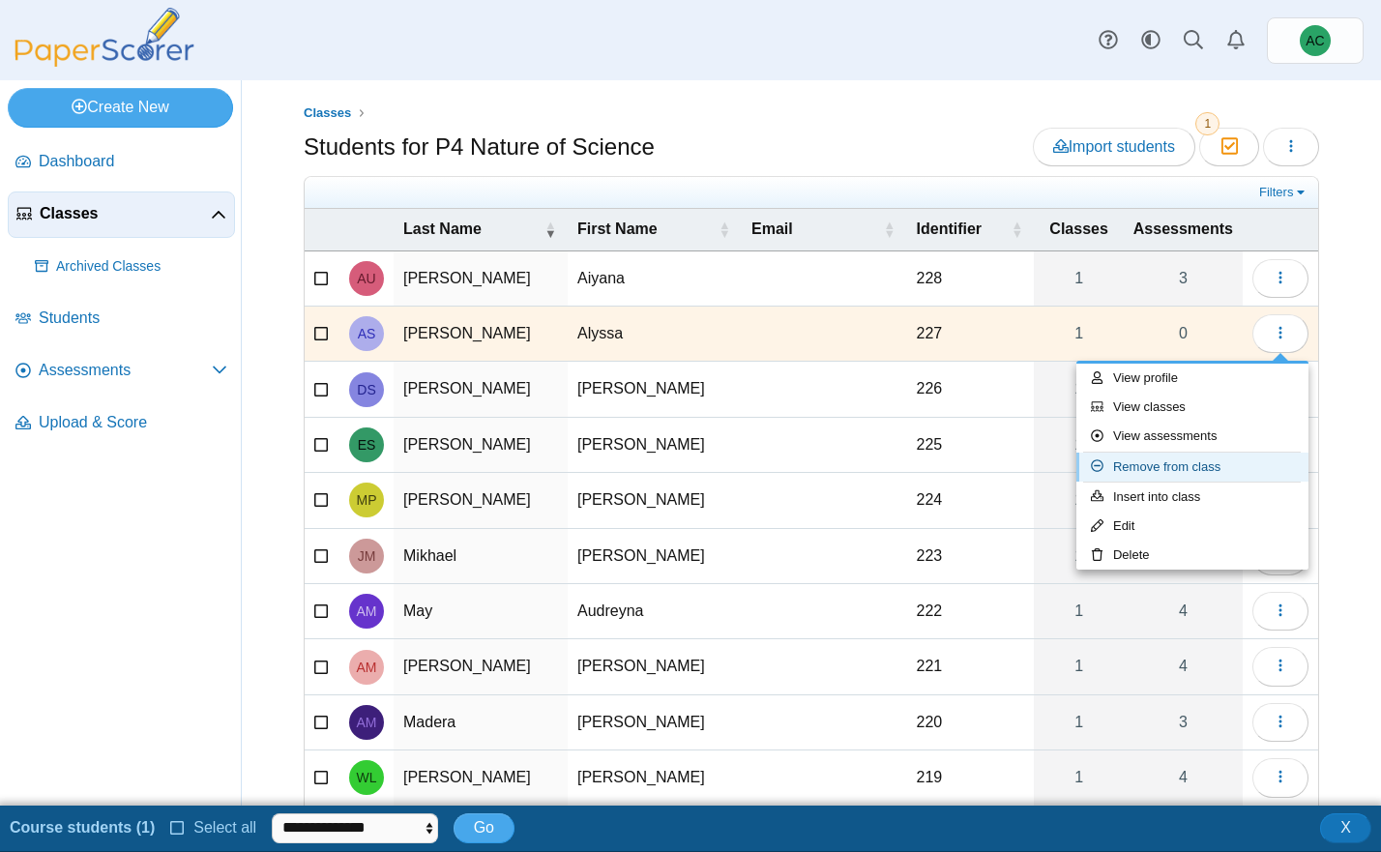
click at [1173, 463] on link "Remove from class" at bounding box center [1192, 467] width 232 height 29
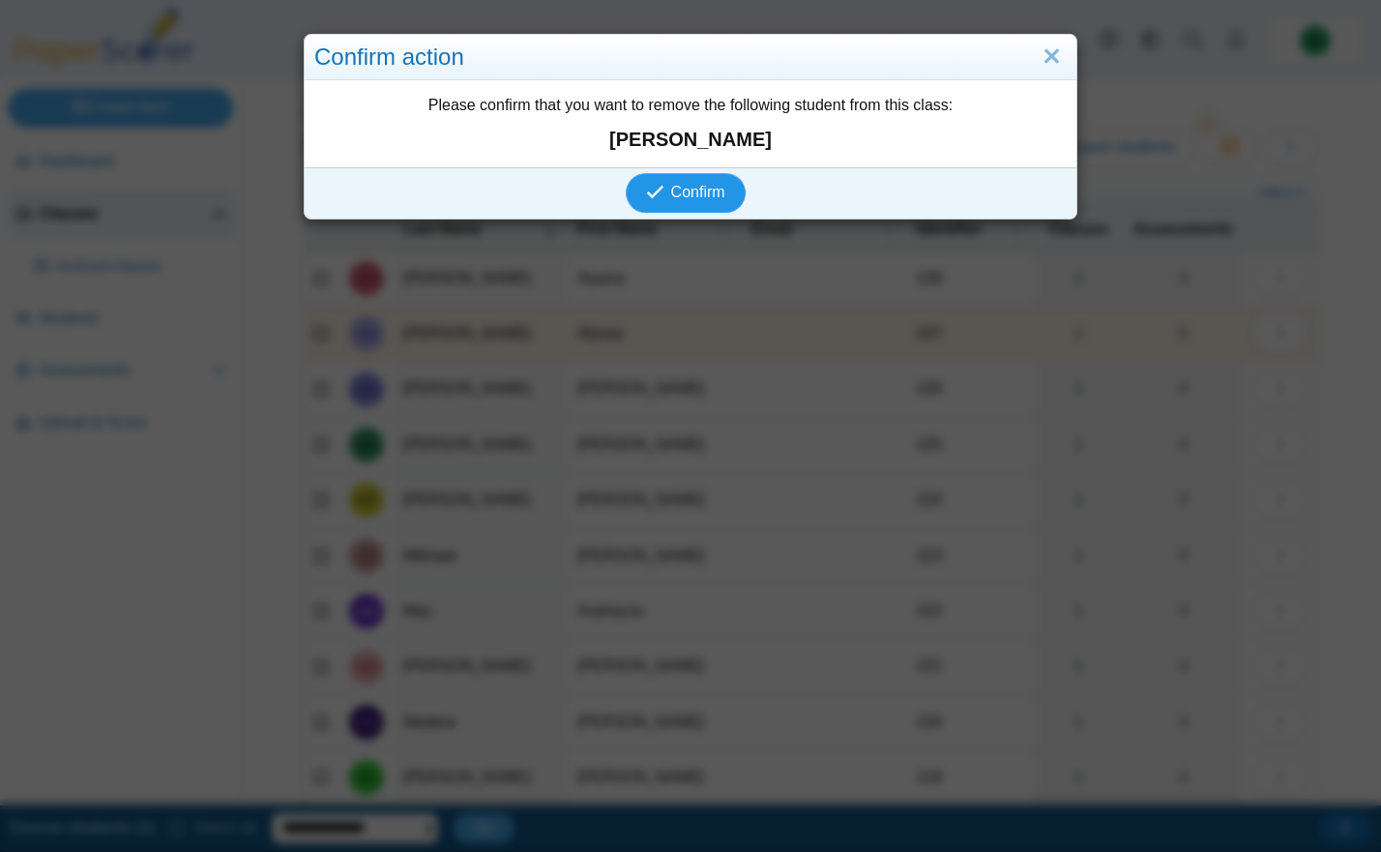
click at [688, 193] on span "Confirm" at bounding box center [698, 192] width 54 height 16
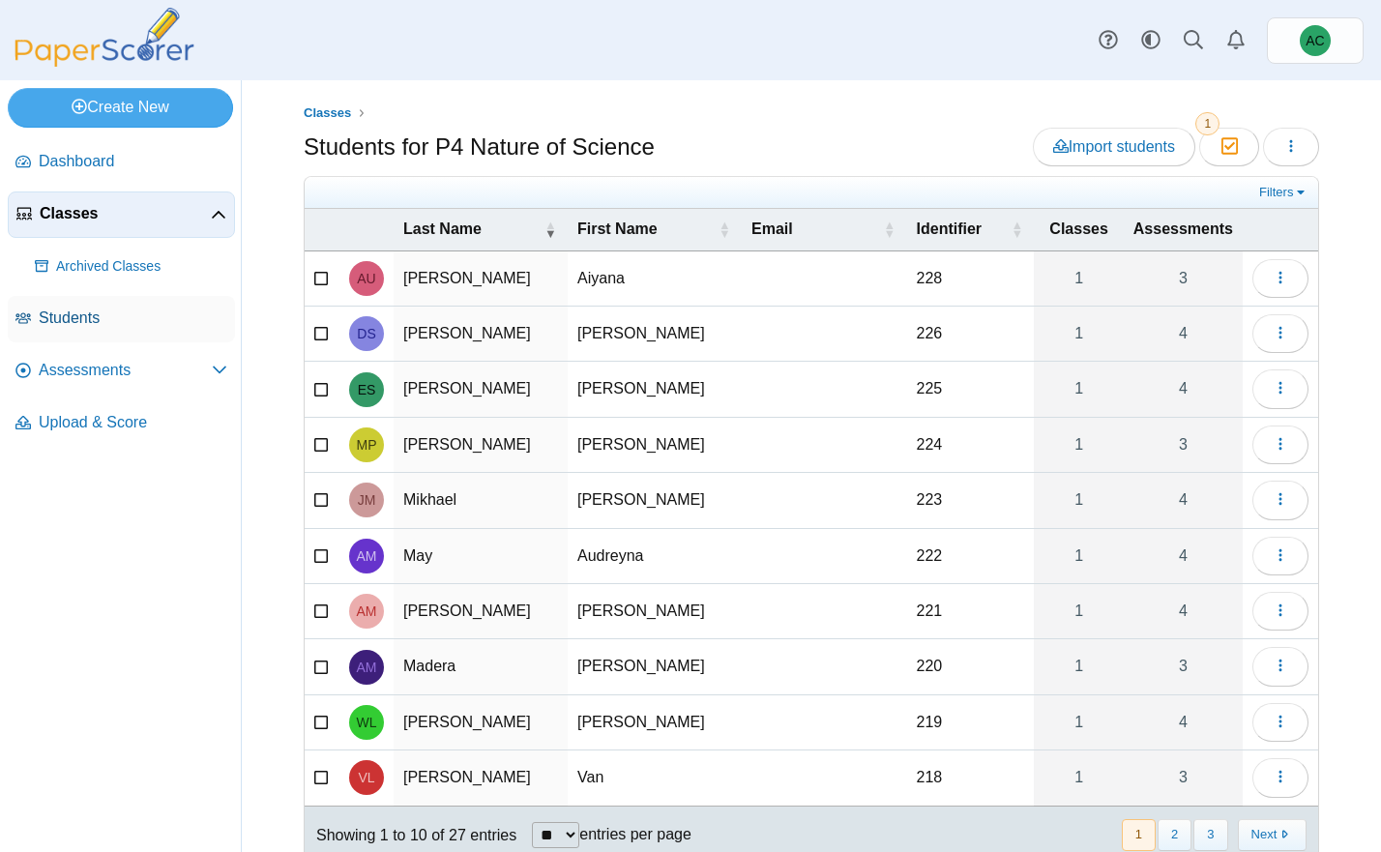
click at [75, 310] on span "Students" at bounding box center [133, 317] width 189 height 21
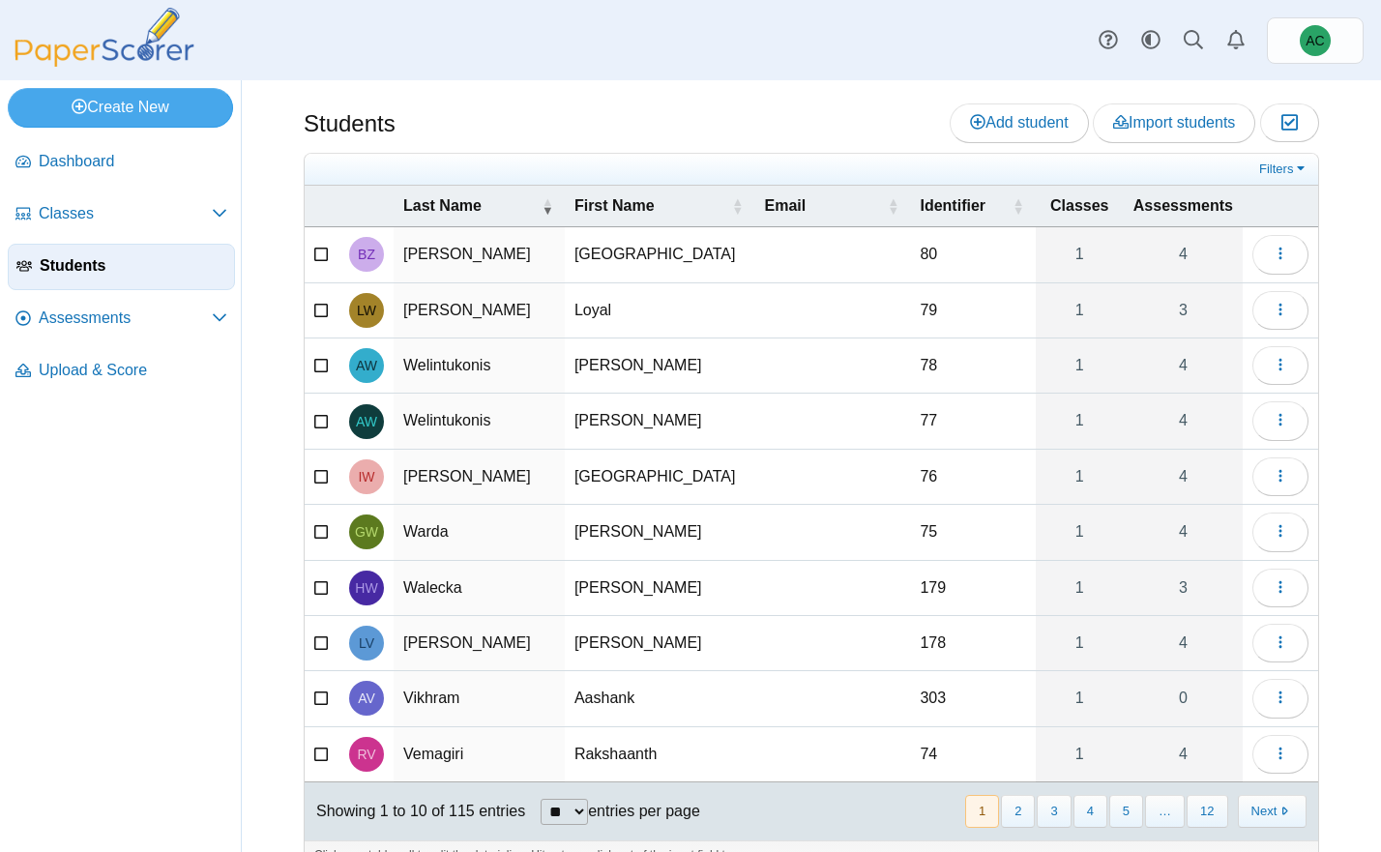
scroll to position [38, 0]
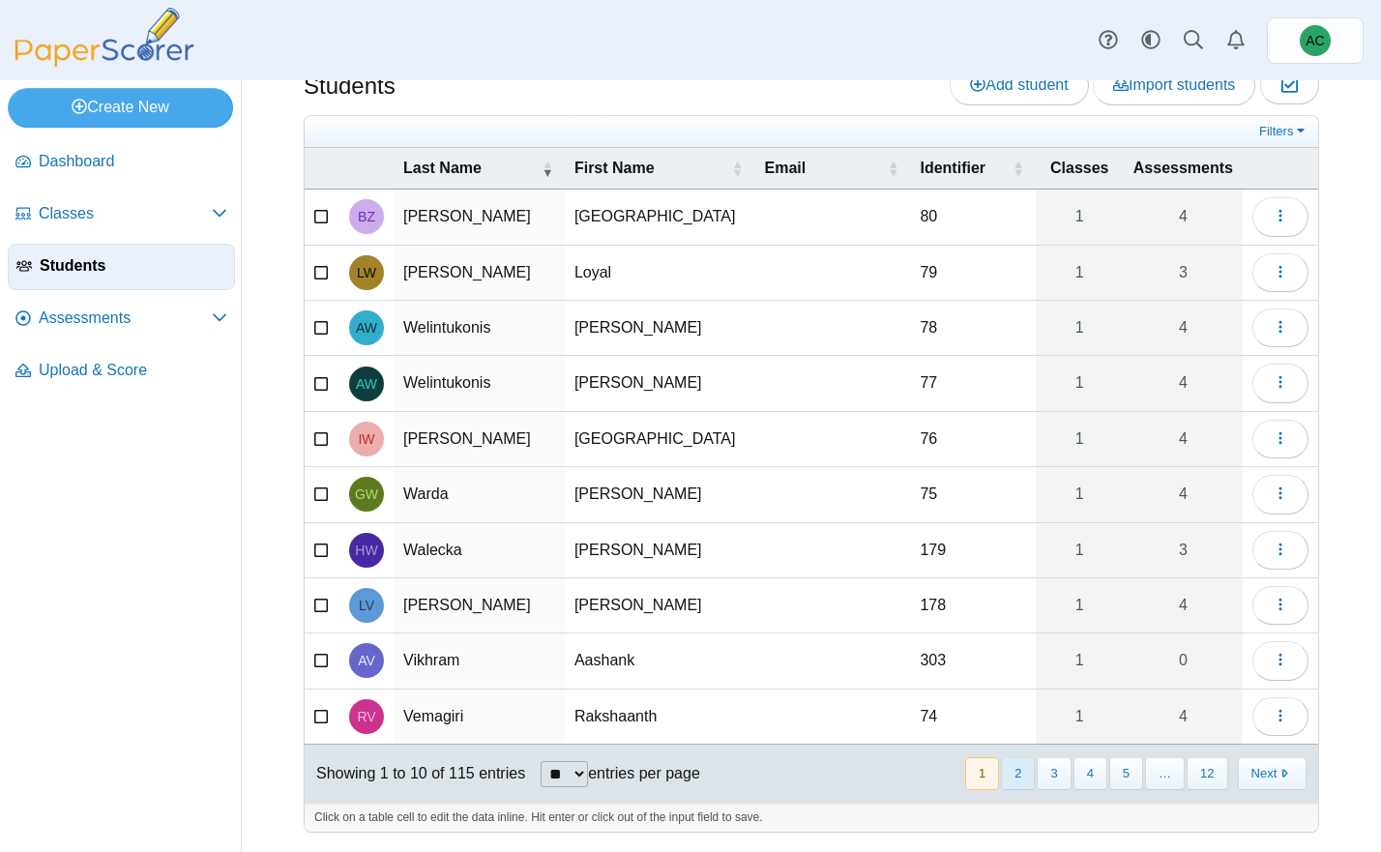
click at [1026, 772] on button "2" at bounding box center [1018, 773] width 34 height 32
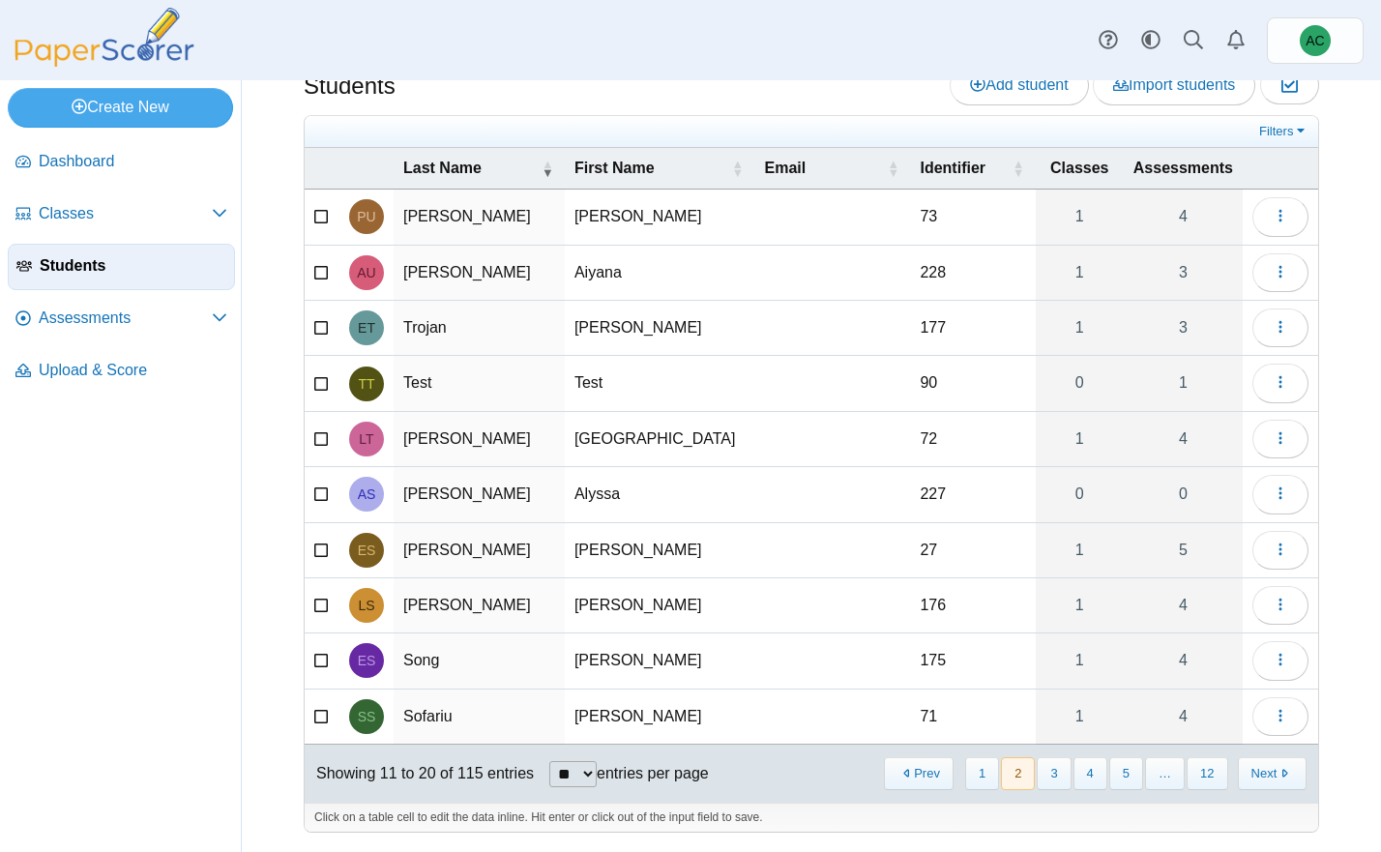
click at [323, 495] on icon at bounding box center [321, 492] width 15 height 14
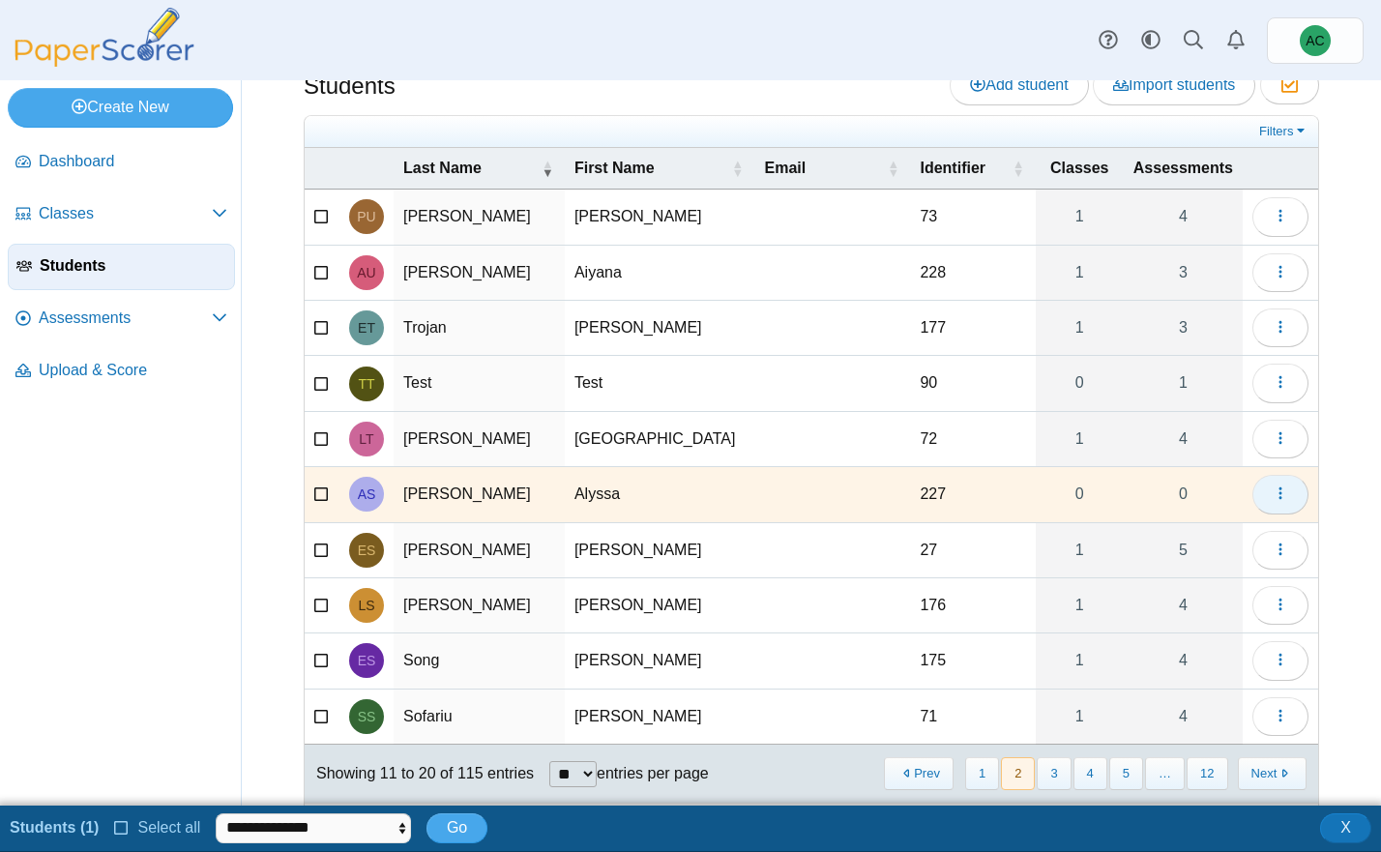
click at [1278, 490] on icon "button" at bounding box center [1279, 492] width 15 height 15
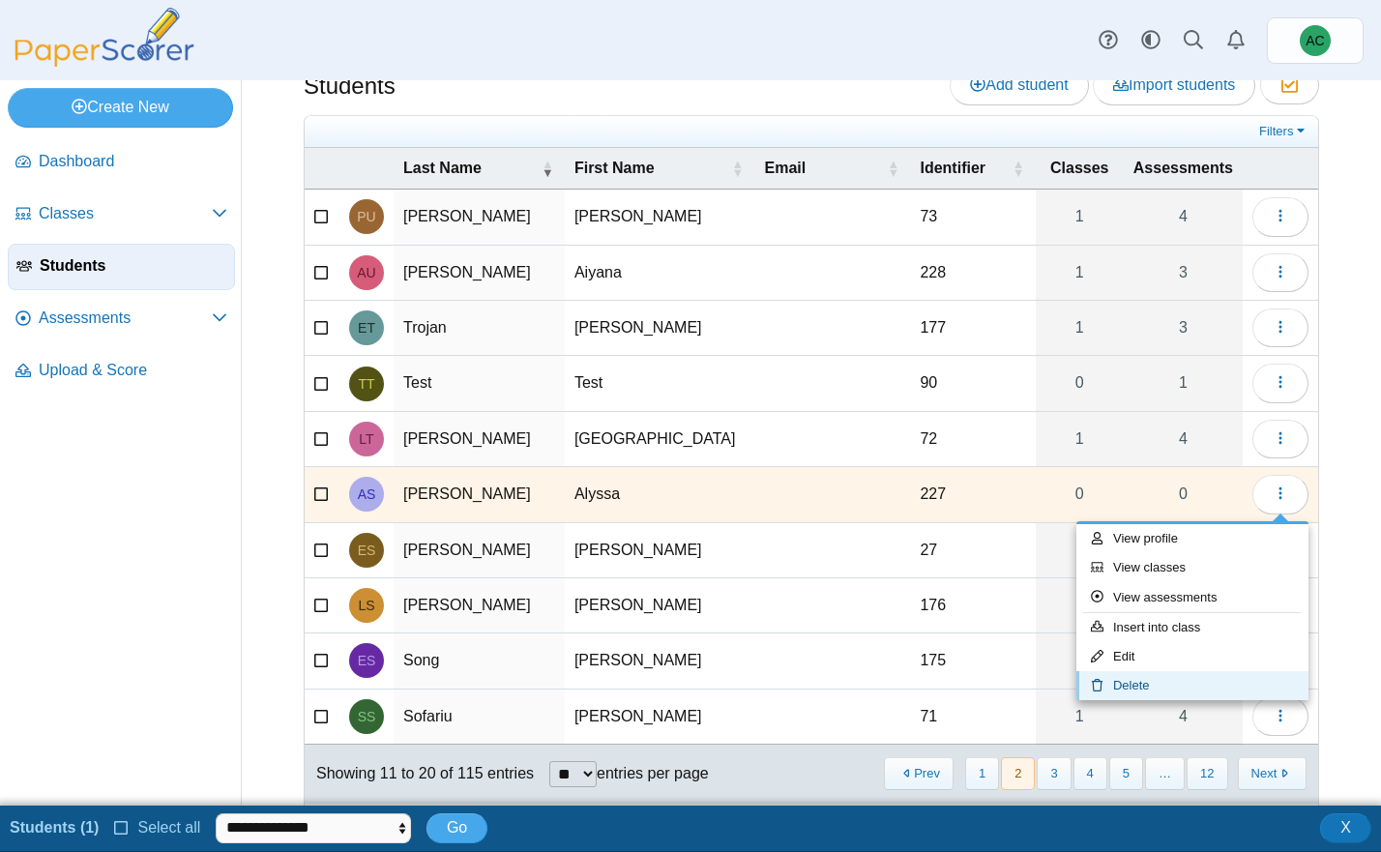
click at [1154, 678] on link "Delete" at bounding box center [1192, 685] width 232 height 29
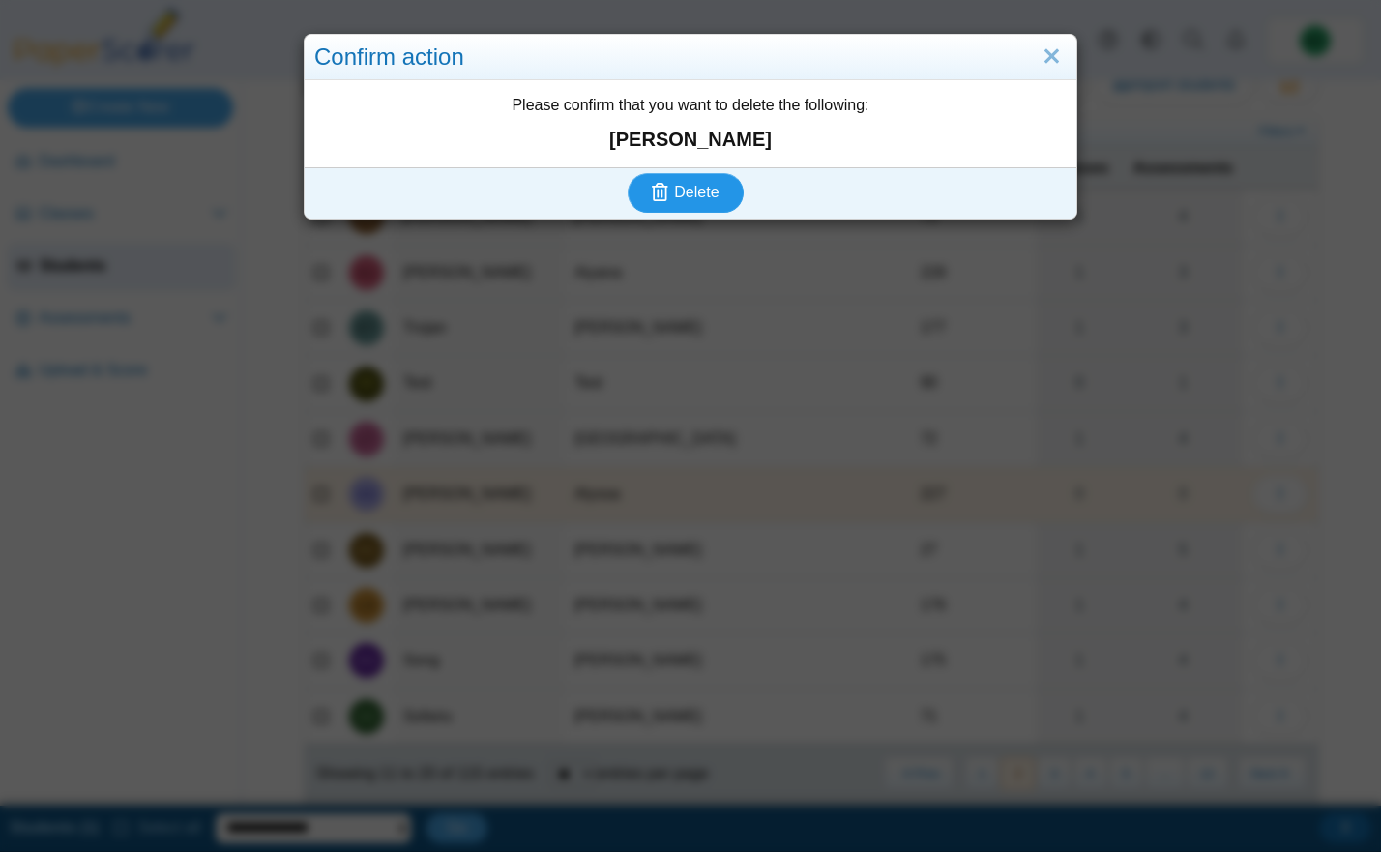
click at [694, 188] on span "Delete" at bounding box center [696, 192] width 44 height 16
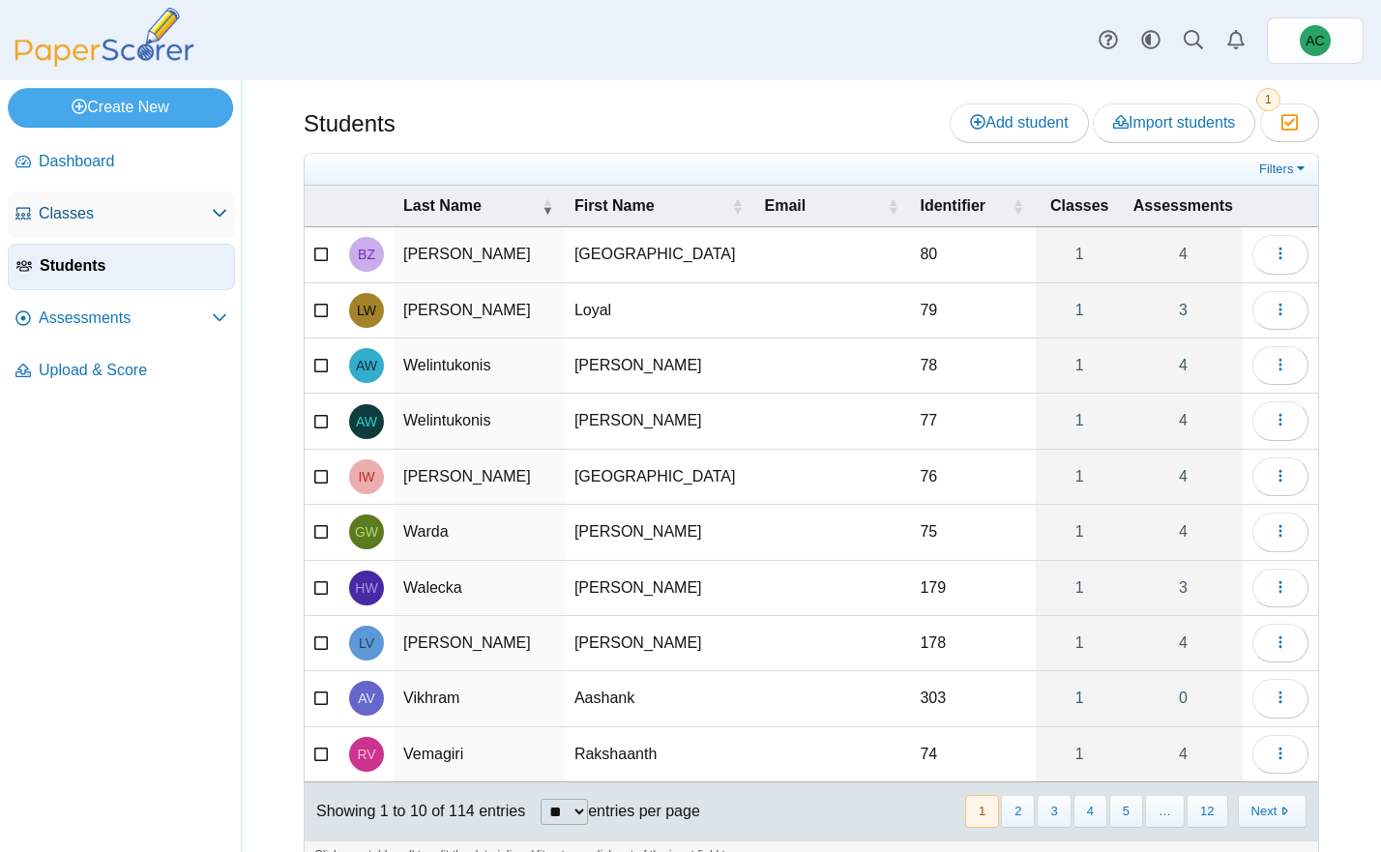
click at [78, 212] on span "Classes" at bounding box center [125, 213] width 173 height 21
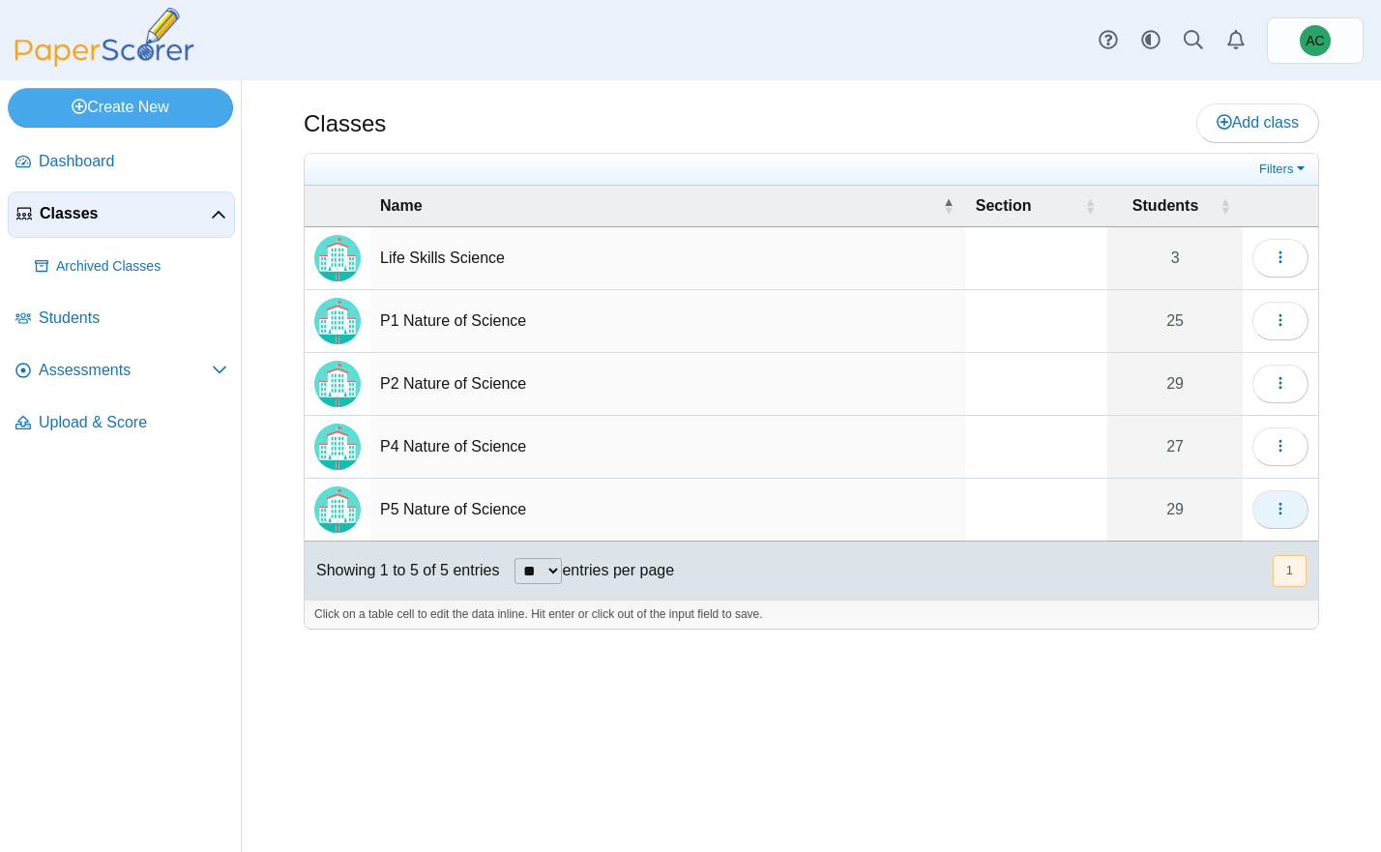
click at [1291, 503] on button "button" at bounding box center [1280, 509] width 56 height 39
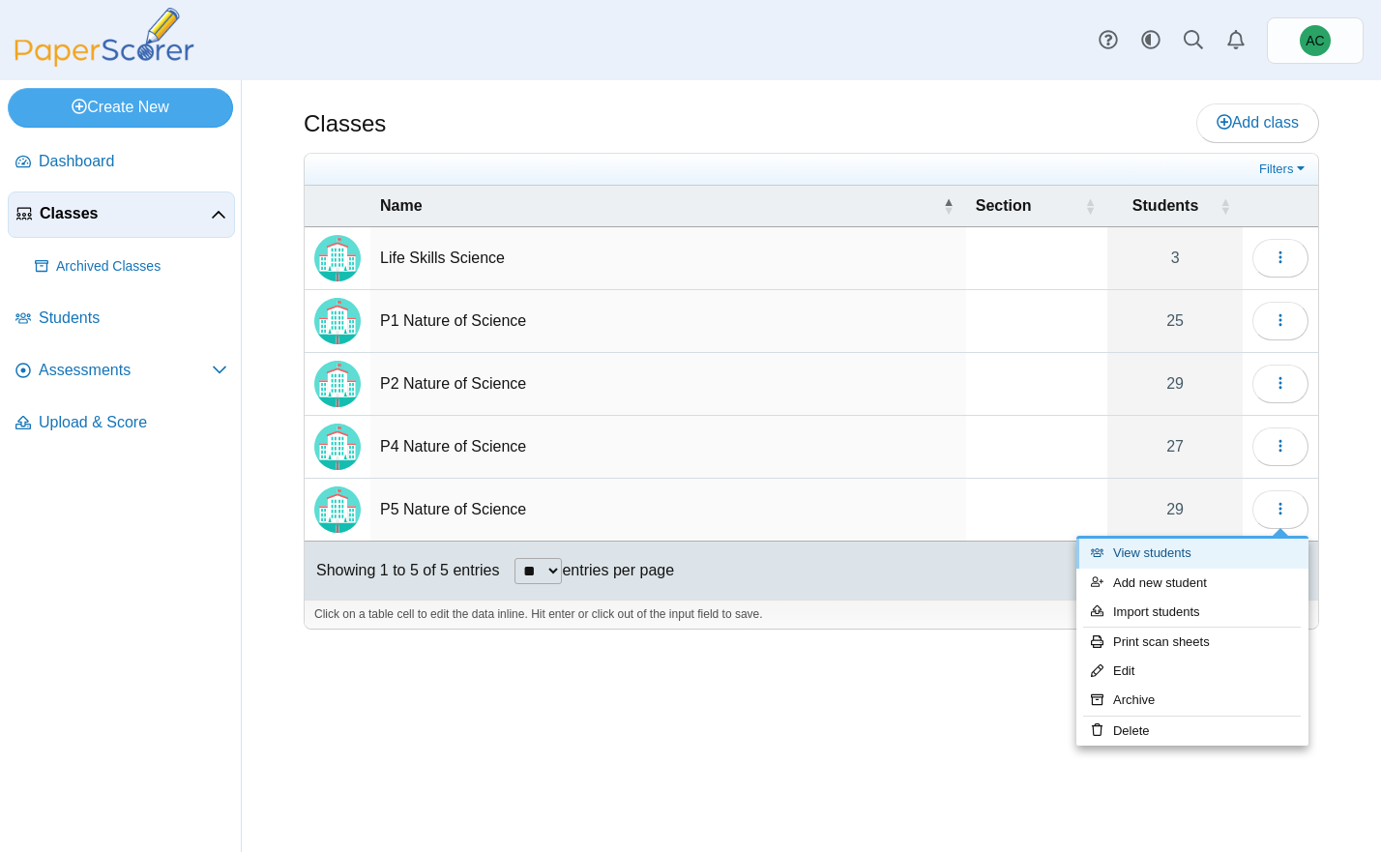
click at [1152, 553] on link "View students" at bounding box center [1192, 553] width 232 height 29
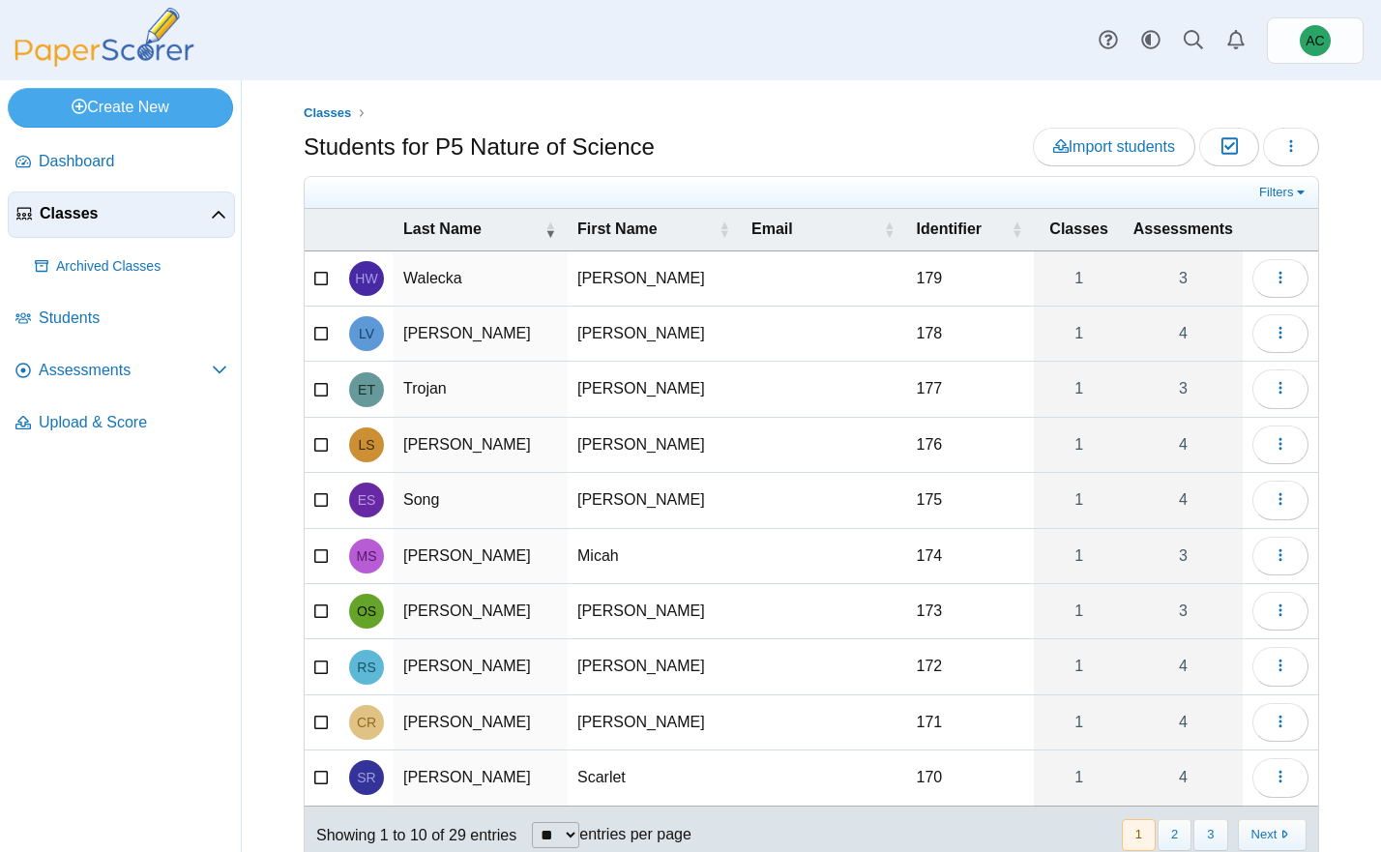
scroll to position [43, 0]
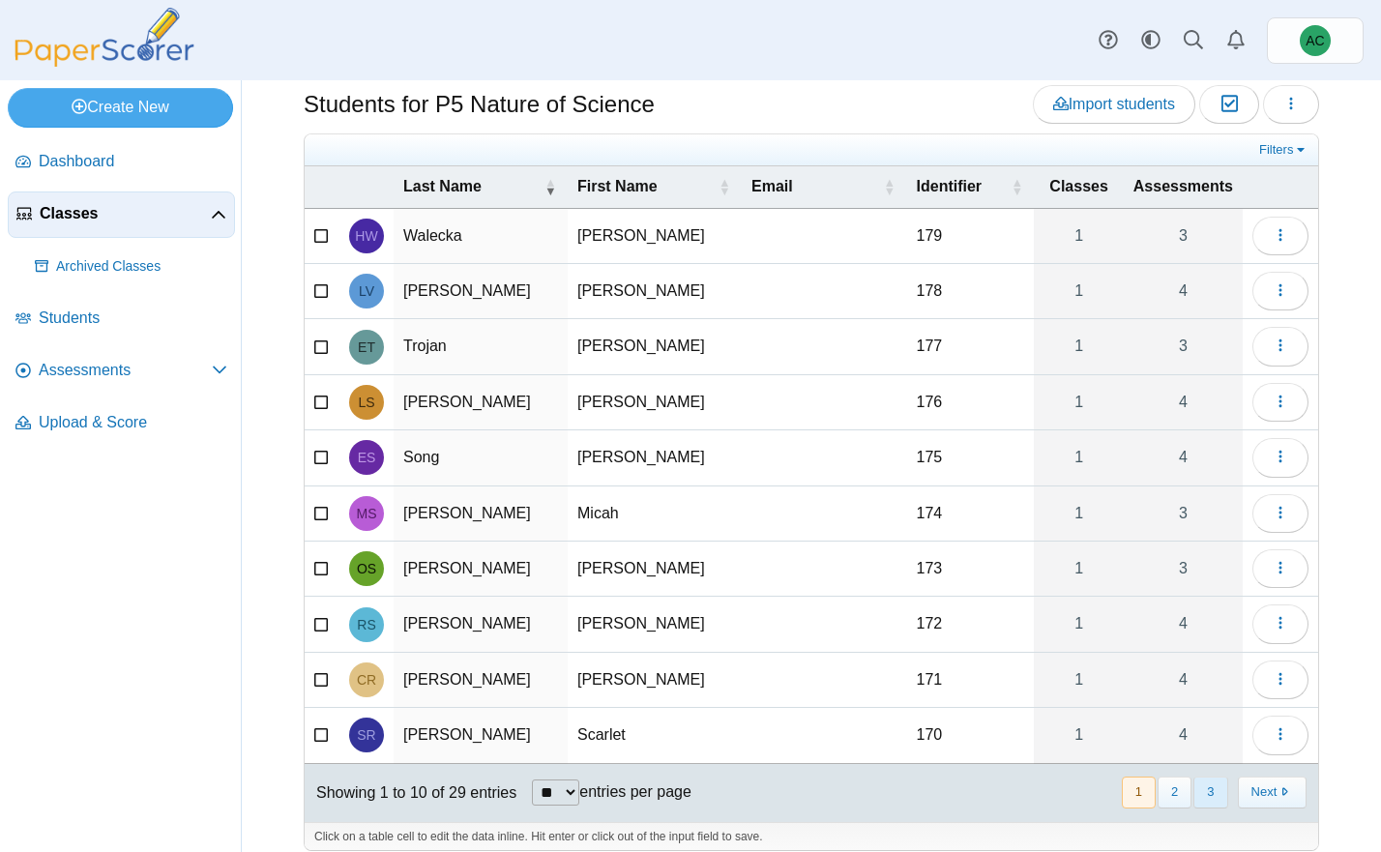
click at [1207, 790] on button "3" at bounding box center [1210, 792] width 34 height 32
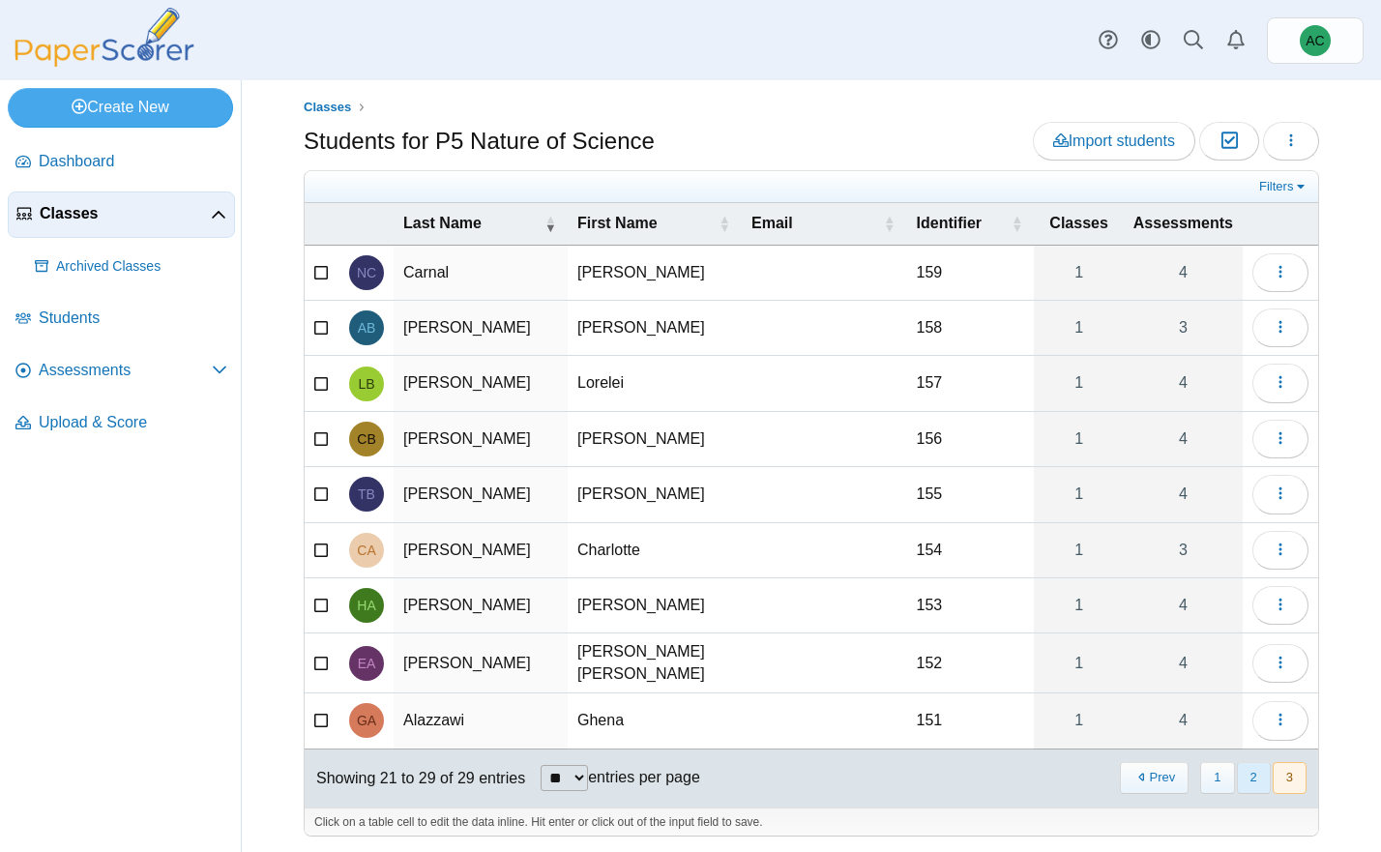
click at [1240, 783] on button "2" at bounding box center [1254, 778] width 34 height 32
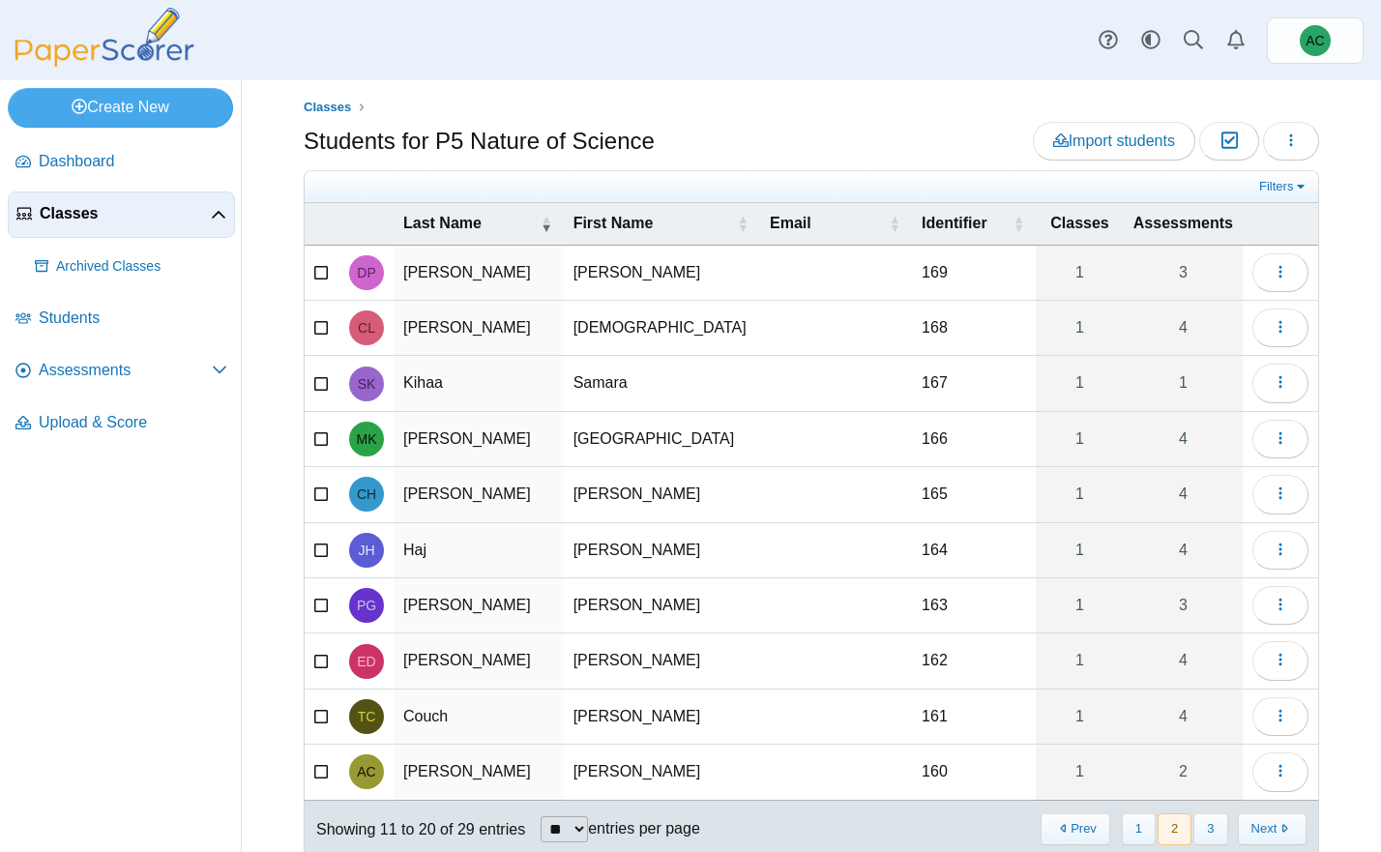
click at [319, 384] on icon at bounding box center [321, 381] width 15 height 14
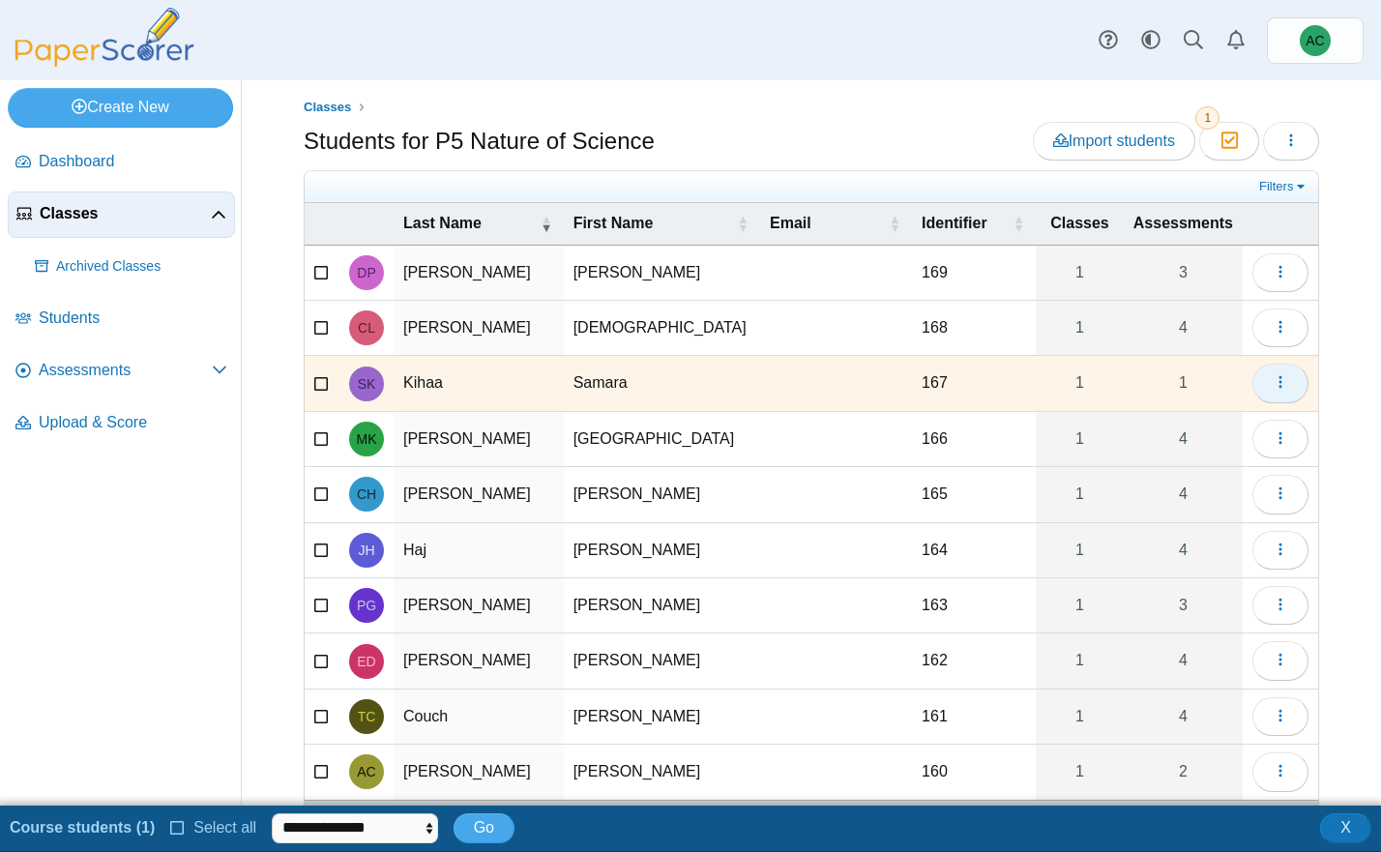
click at [1288, 390] on button "button" at bounding box center [1280, 383] width 56 height 39
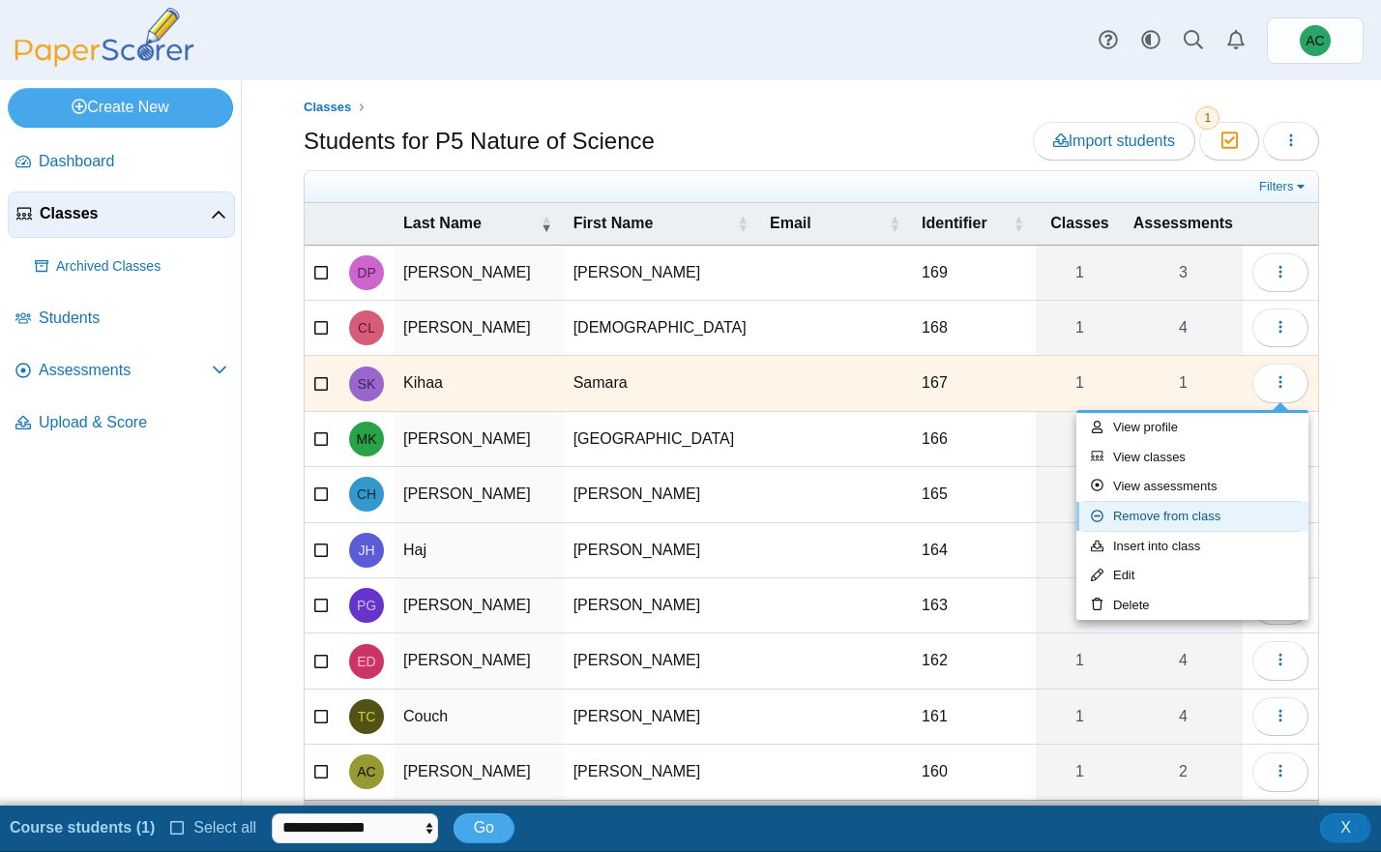
click at [1166, 518] on link "Remove from class" at bounding box center [1192, 516] width 232 height 29
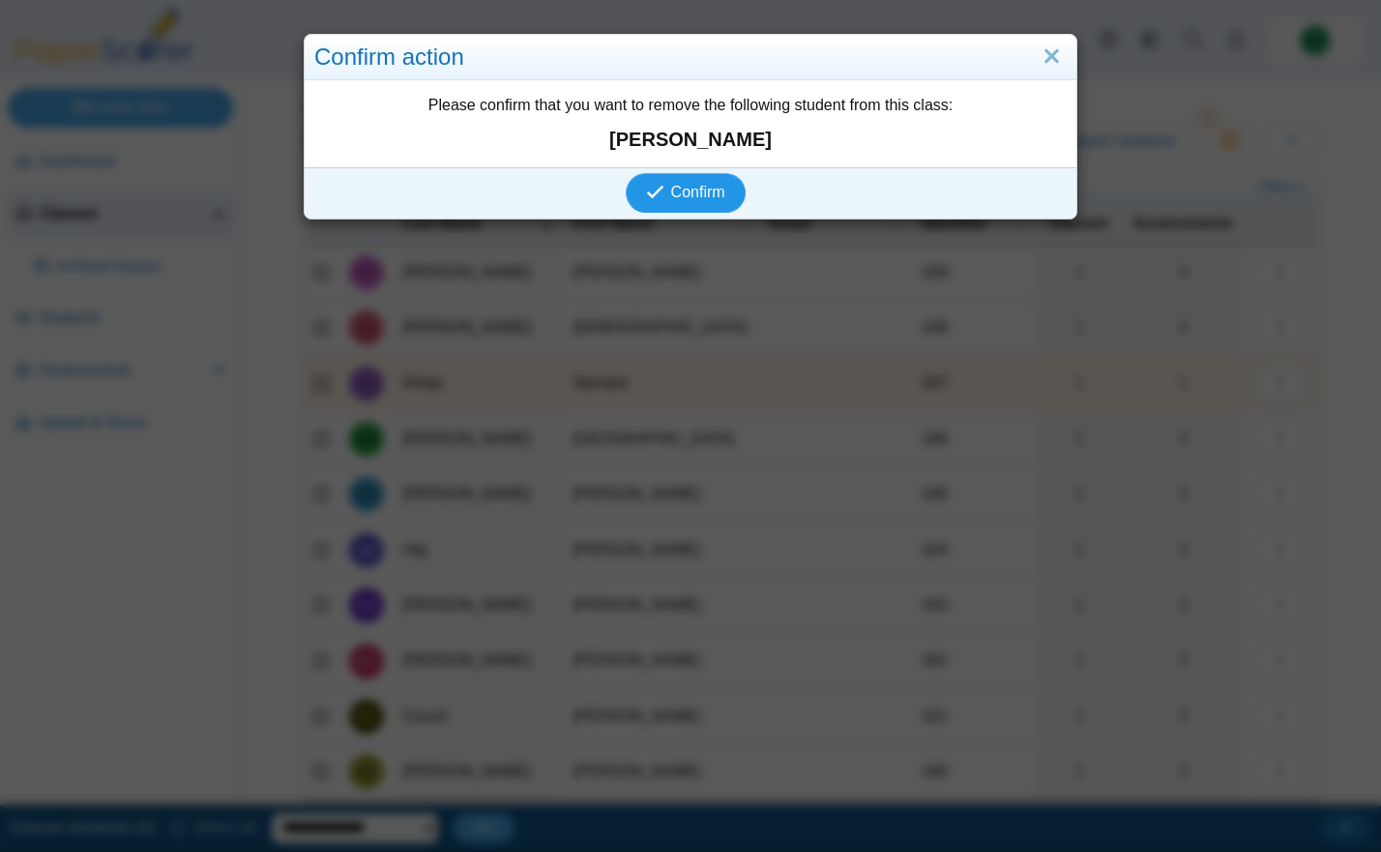
click at [696, 196] on span "Confirm" at bounding box center [698, 192] width 54 height 16
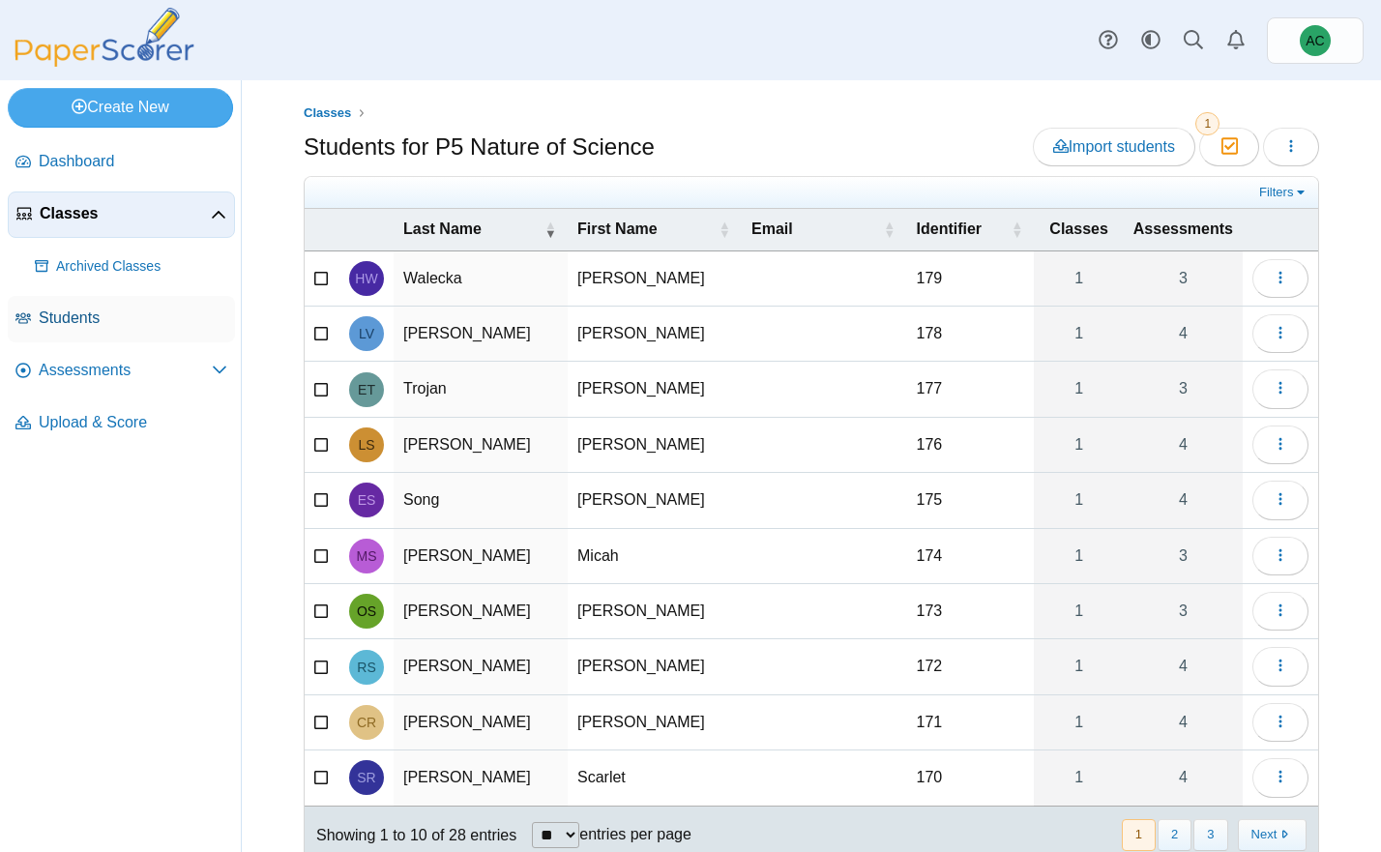
click at [77, 332] on link "Students" at bounding box center [121, 319] width 227 height 46
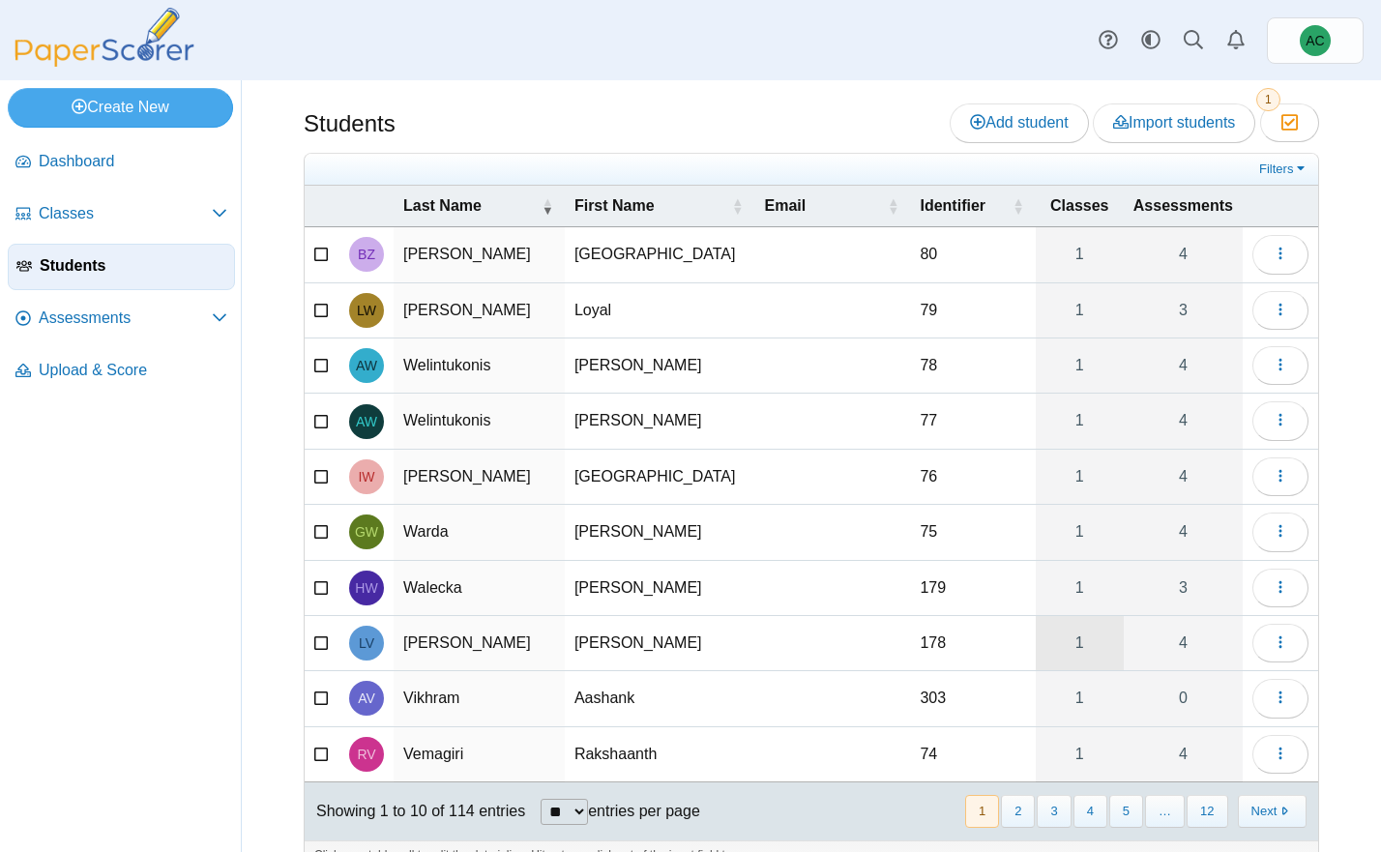
scroll to position [38, 0]
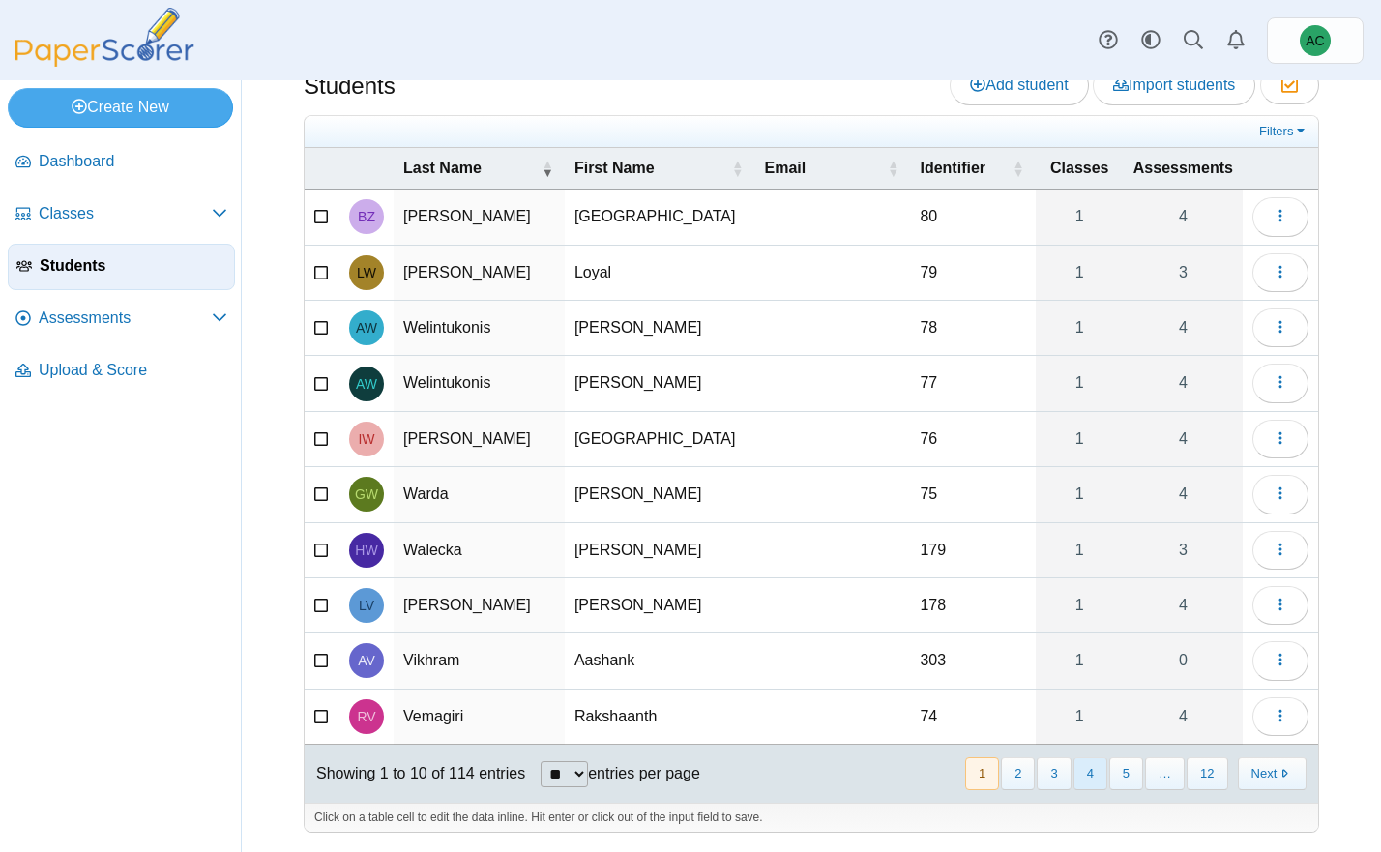
click at [1083, 763] on button "4" at bounding box center [1090, 773] width 34 height 32
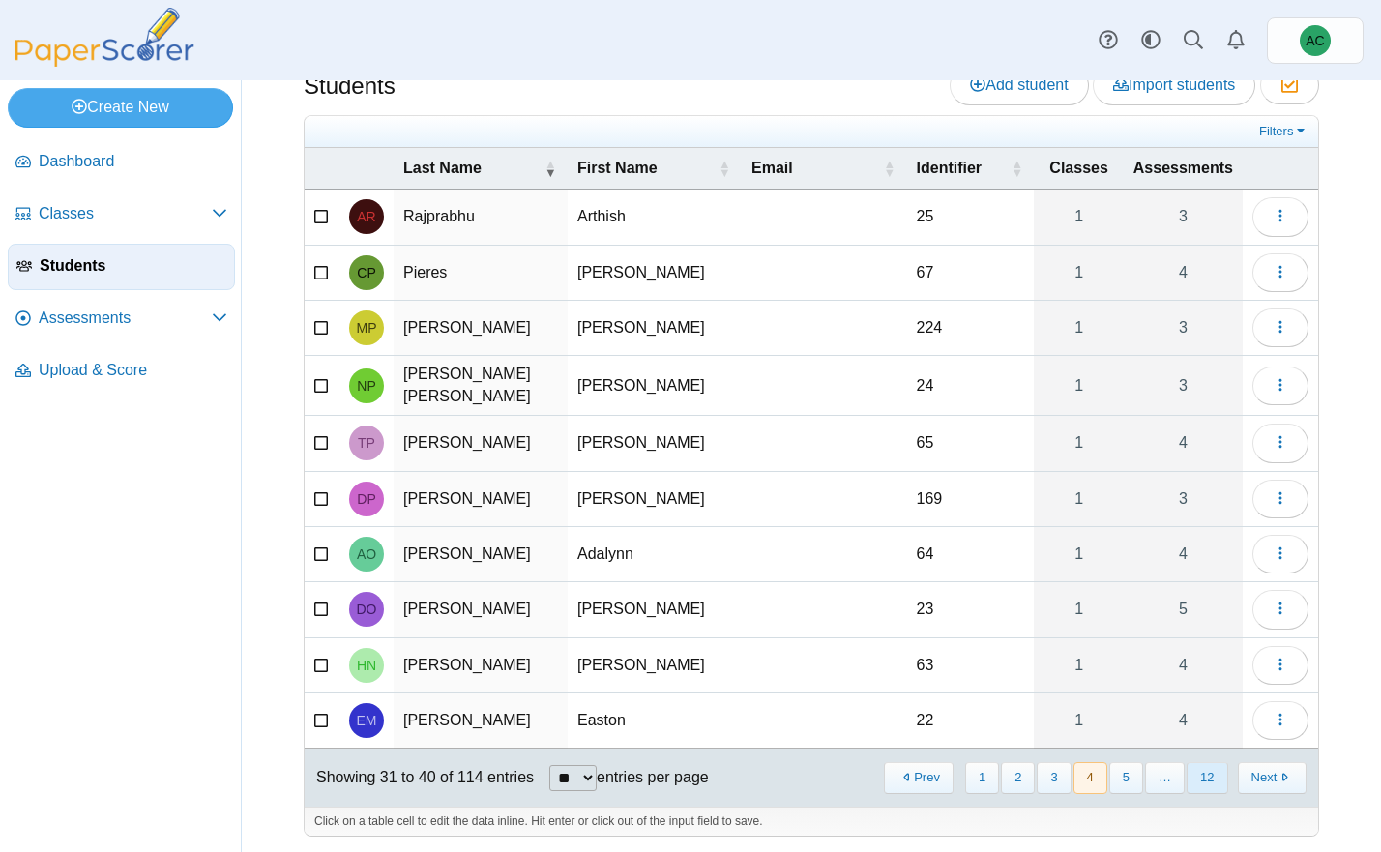
click at [1201, 769] on button "12" at bounding box center [1206, 778] width 41 height 32
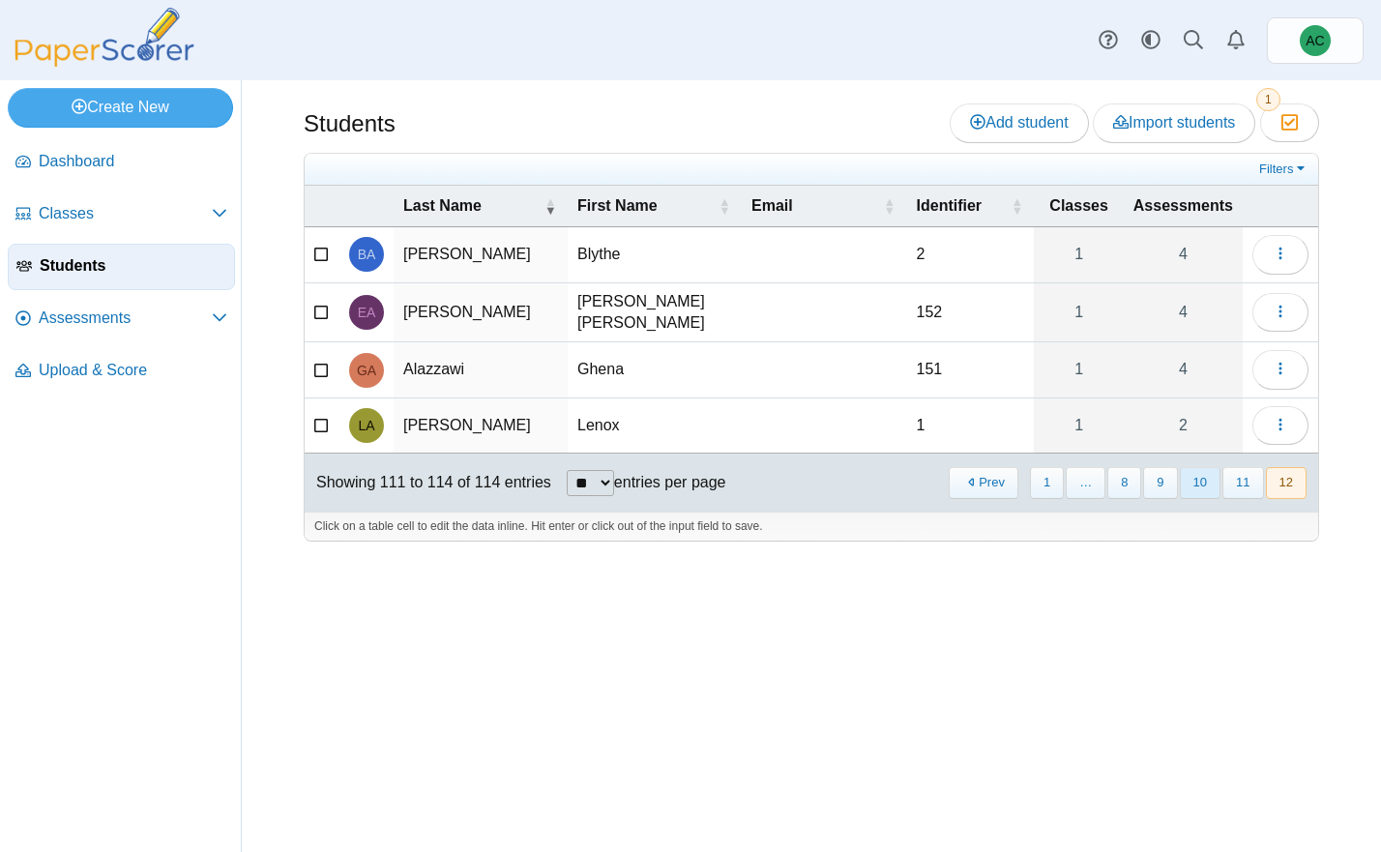
click at [1205, 472] on button "10" at bounding box center [1200, 483] width 41 height 32
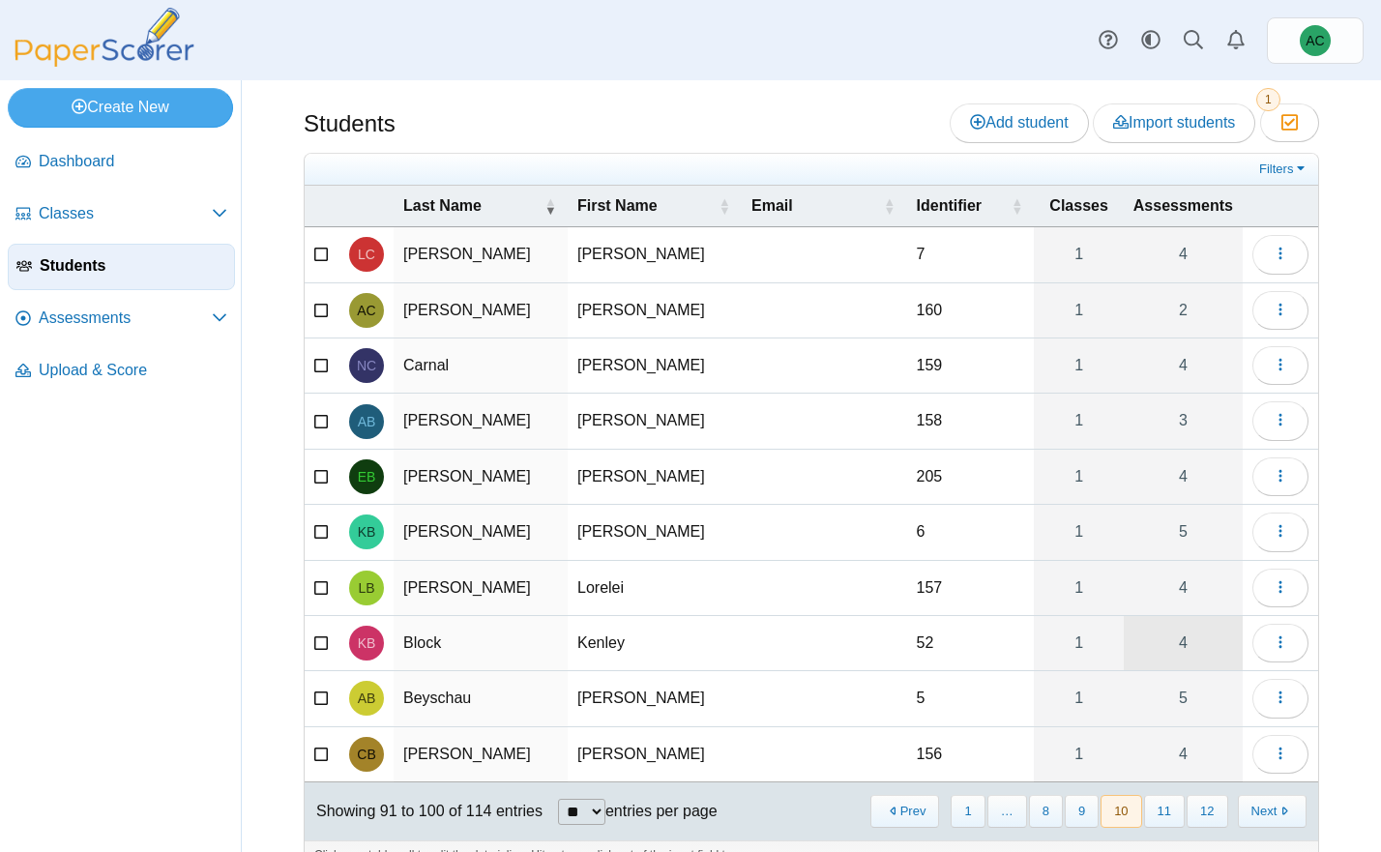
scroll to position [38, 0]
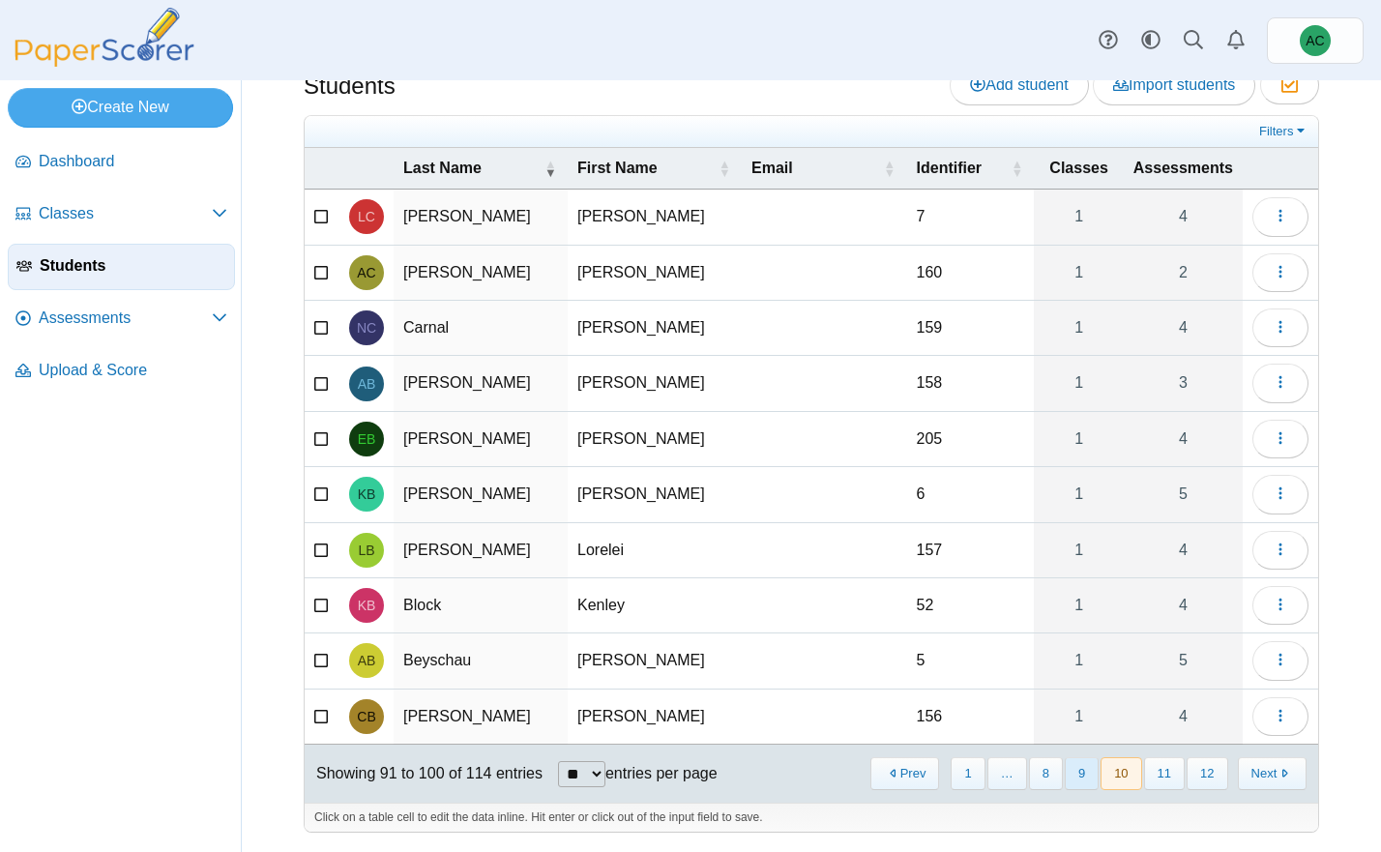
click at [1090, 770] on button "9" at bounding box center [1082, 773] width 34 height 32
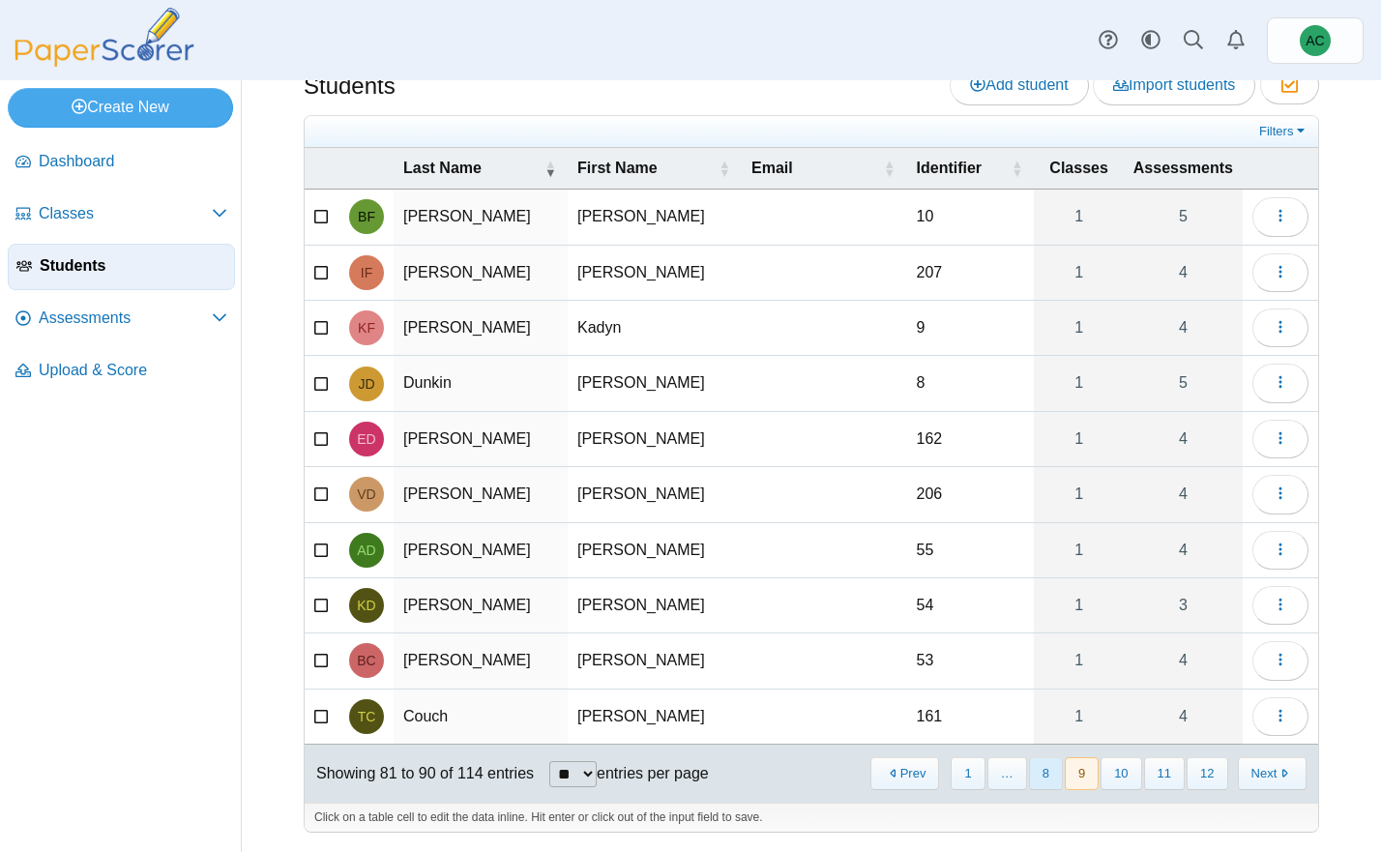
click at [1051, 774] on button "8" at bounding box center [1046, 773] width 34 height 32
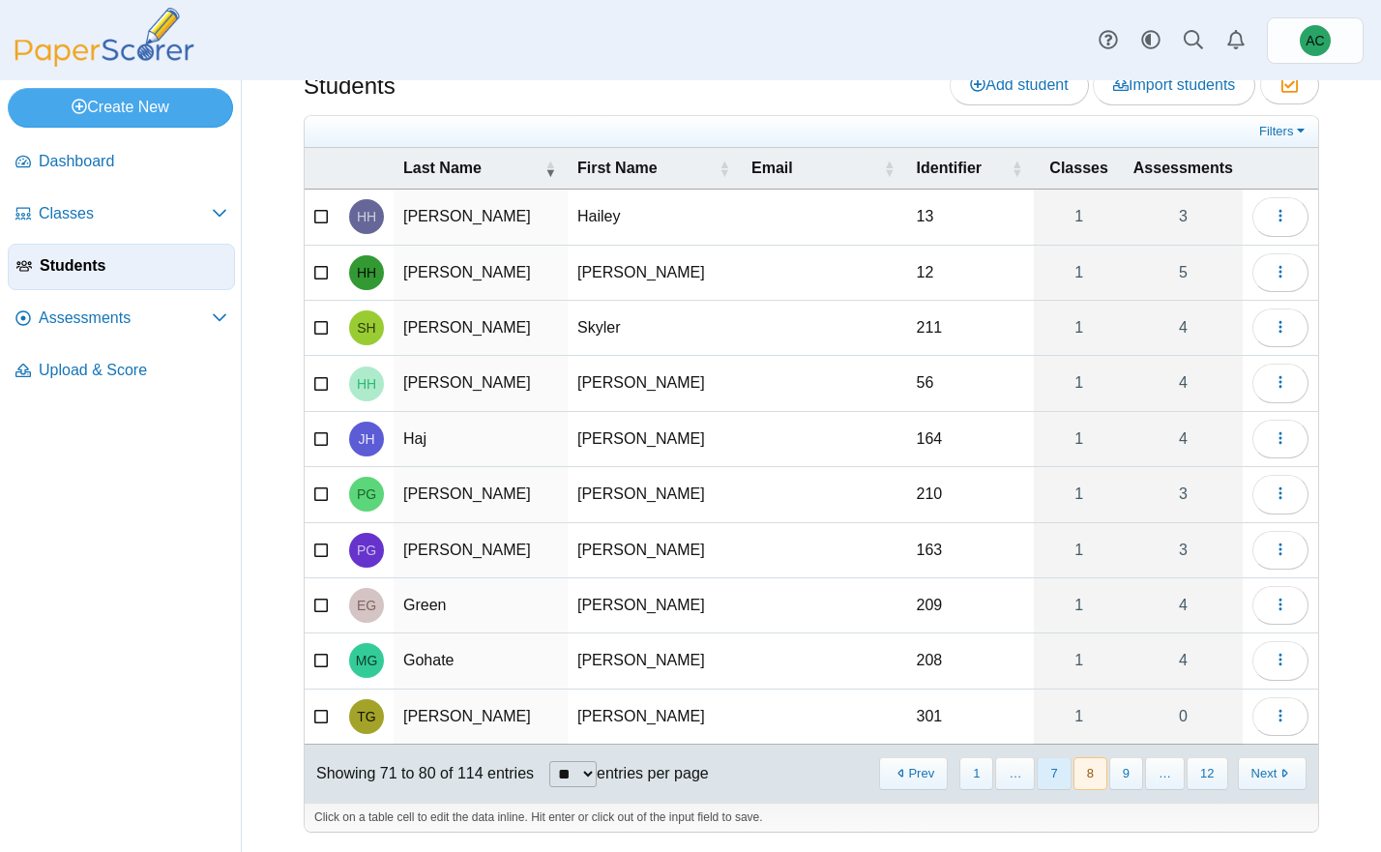
click at [1042, 775] on button "7" at bounding box center [1054, 773] width 34 height 32
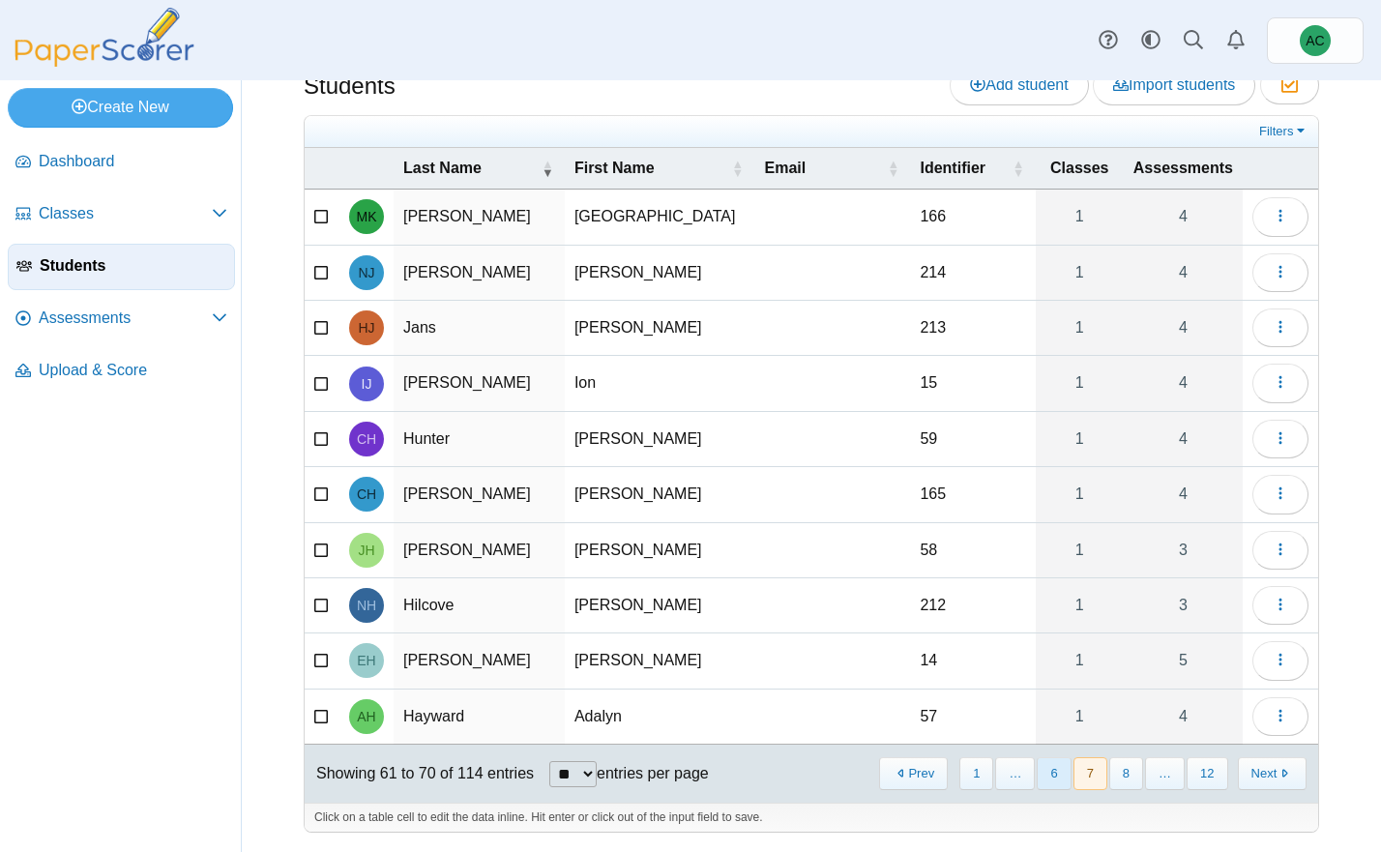
click at [1055, 778] on button "6" at bounding box center [1054, 773] width 34 height 32
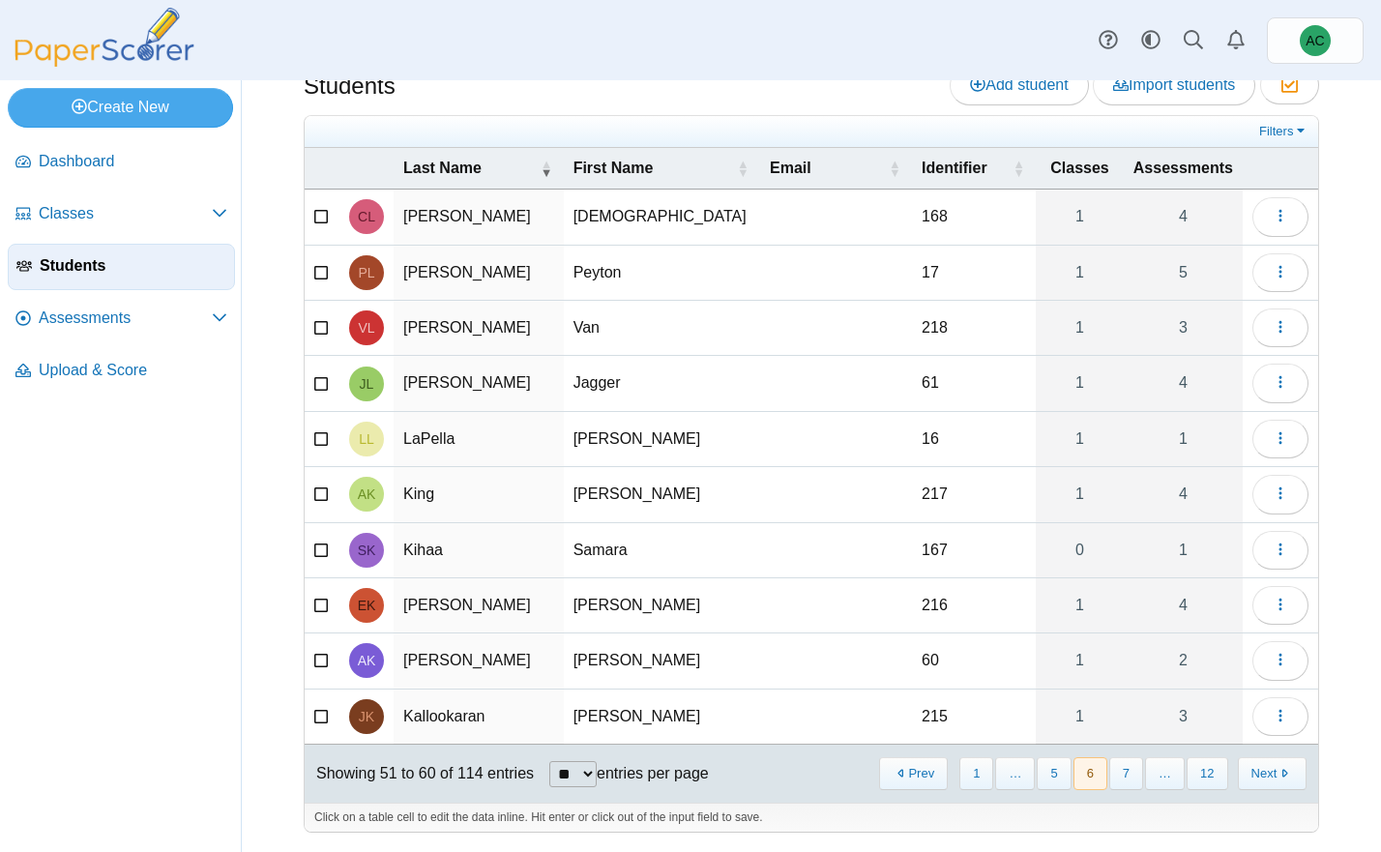
click at [326, 553] on icon at bounding box center [321, 547] width 15 height 14
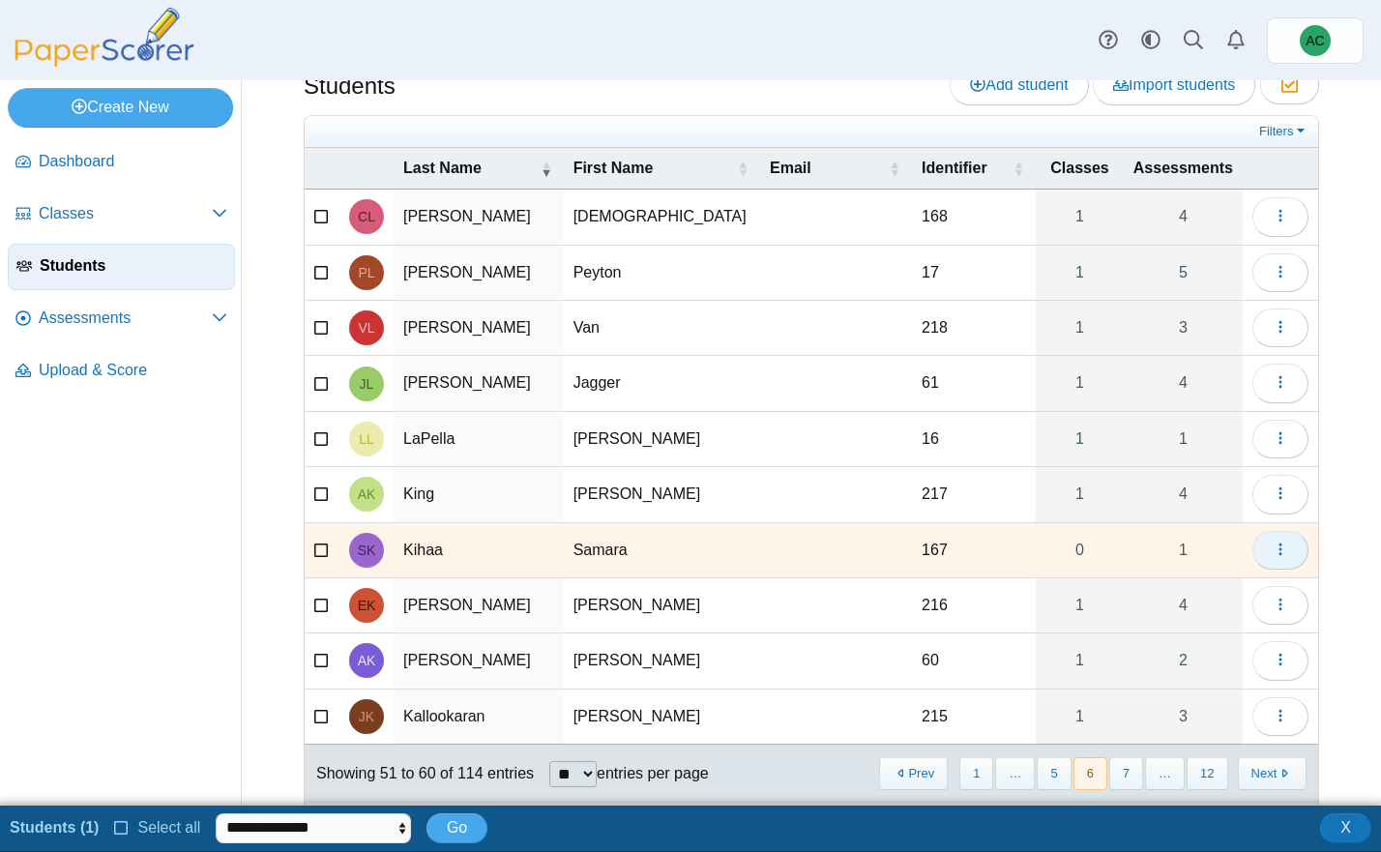
click at [1295, 539] on button "button" at bounding box center [1280, 550] width 56 height 39
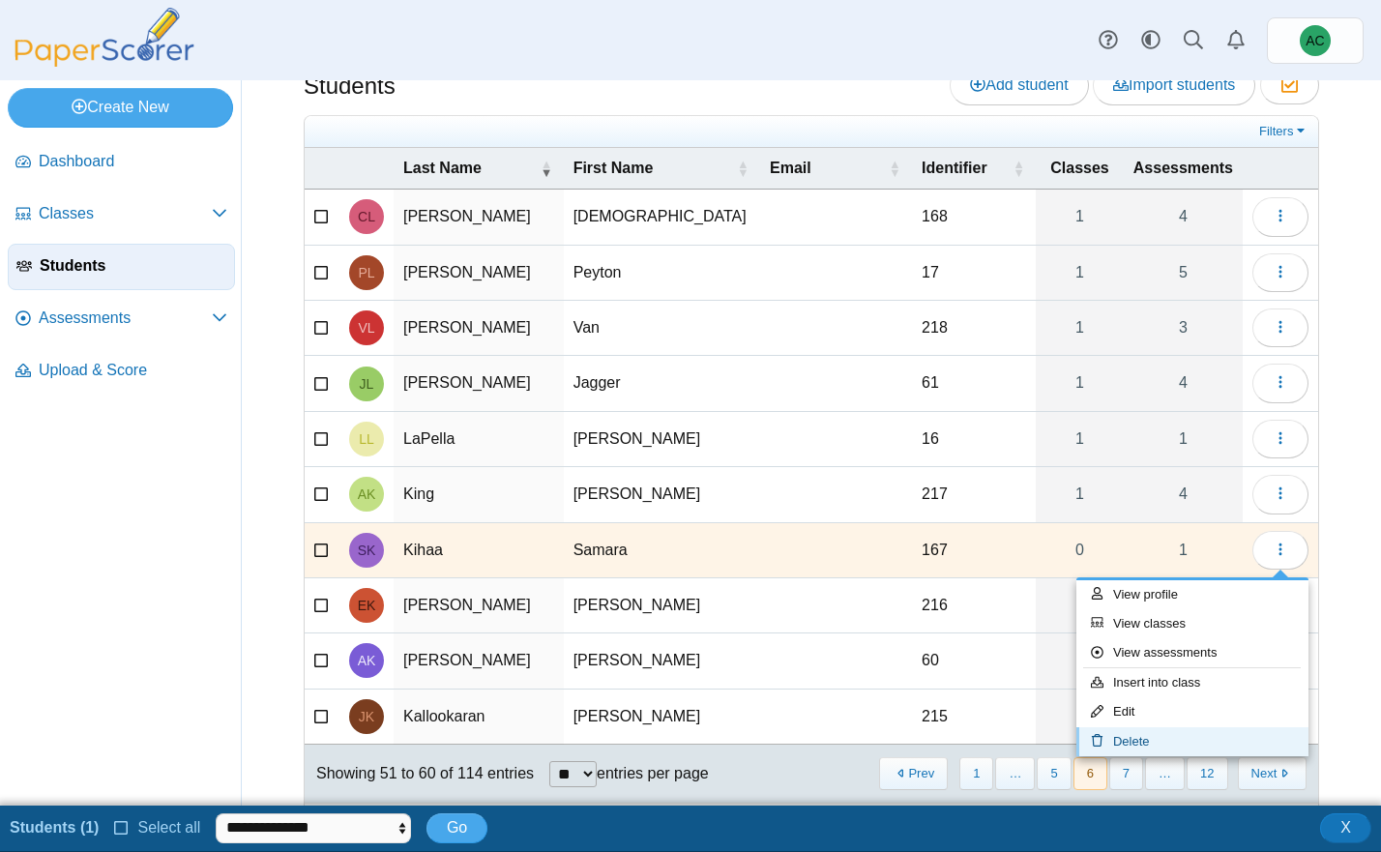
click at [1164, 741] on link "Delete" at bounding box center [1192, 741] width 232 height 29
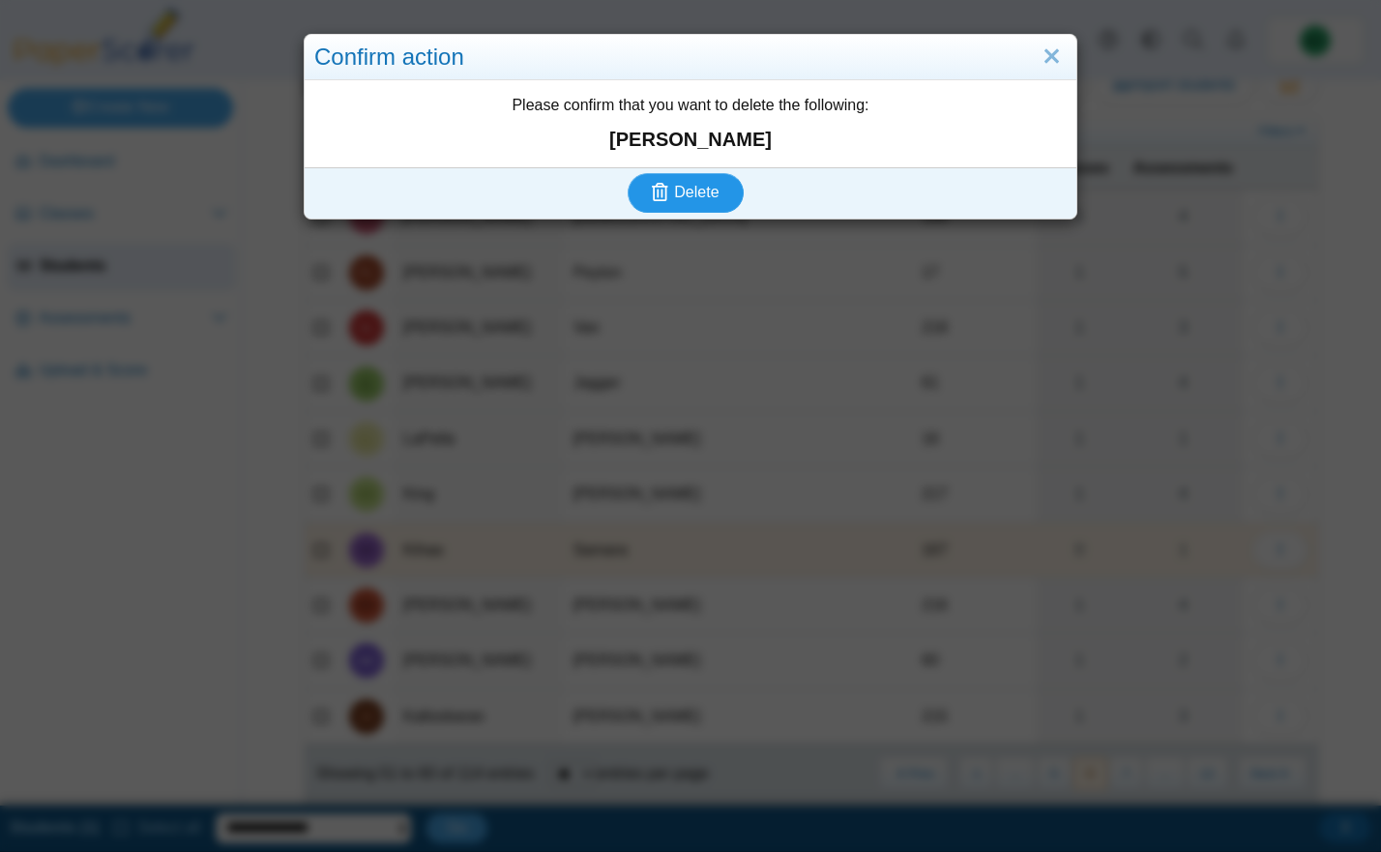
click at [669, 191] on icon "submit" at bounding box center [663, 192] width 22 height 21
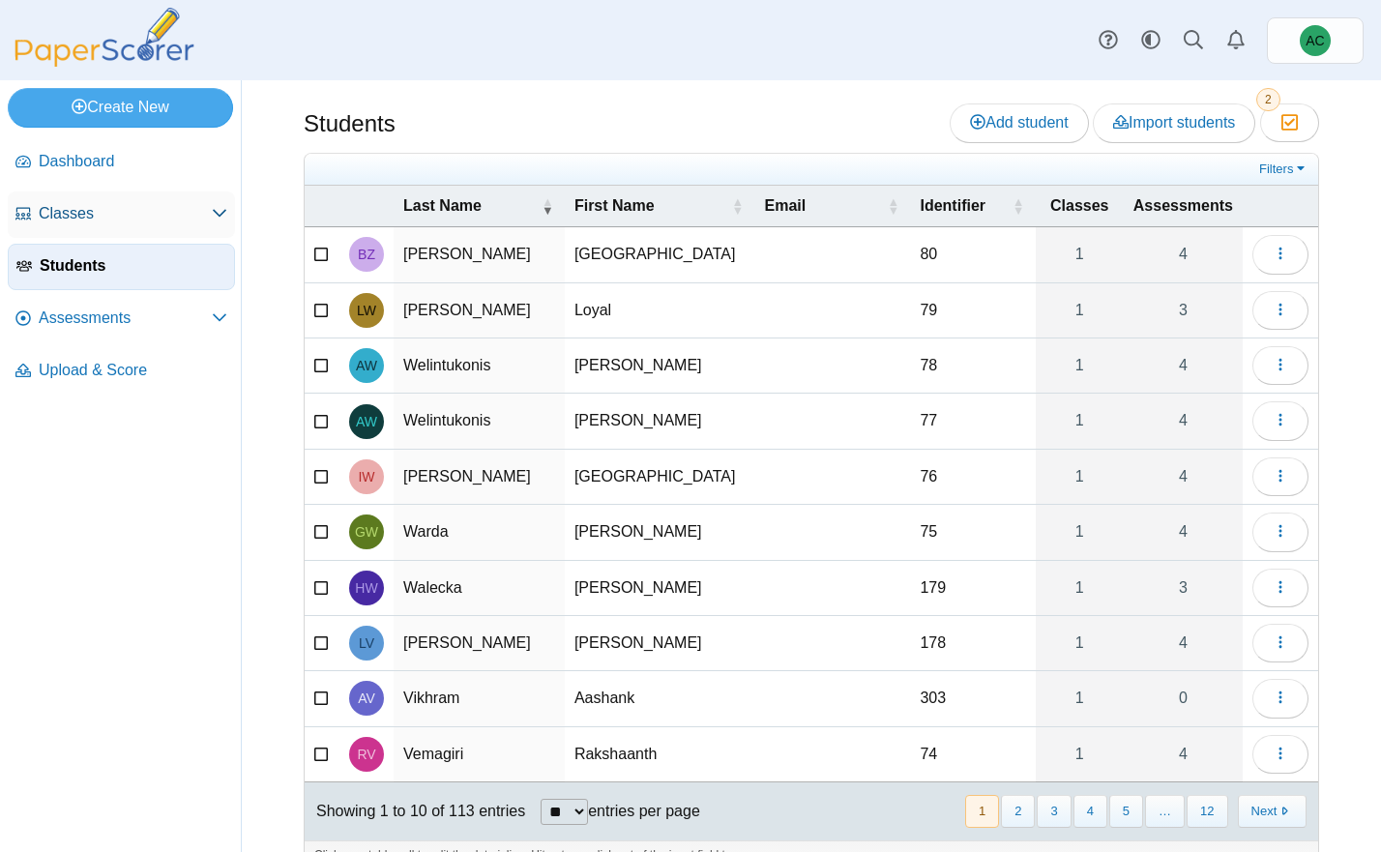
click at [44, 220] on span "Classes" at bounding box center [125, 213] width 173 height 21
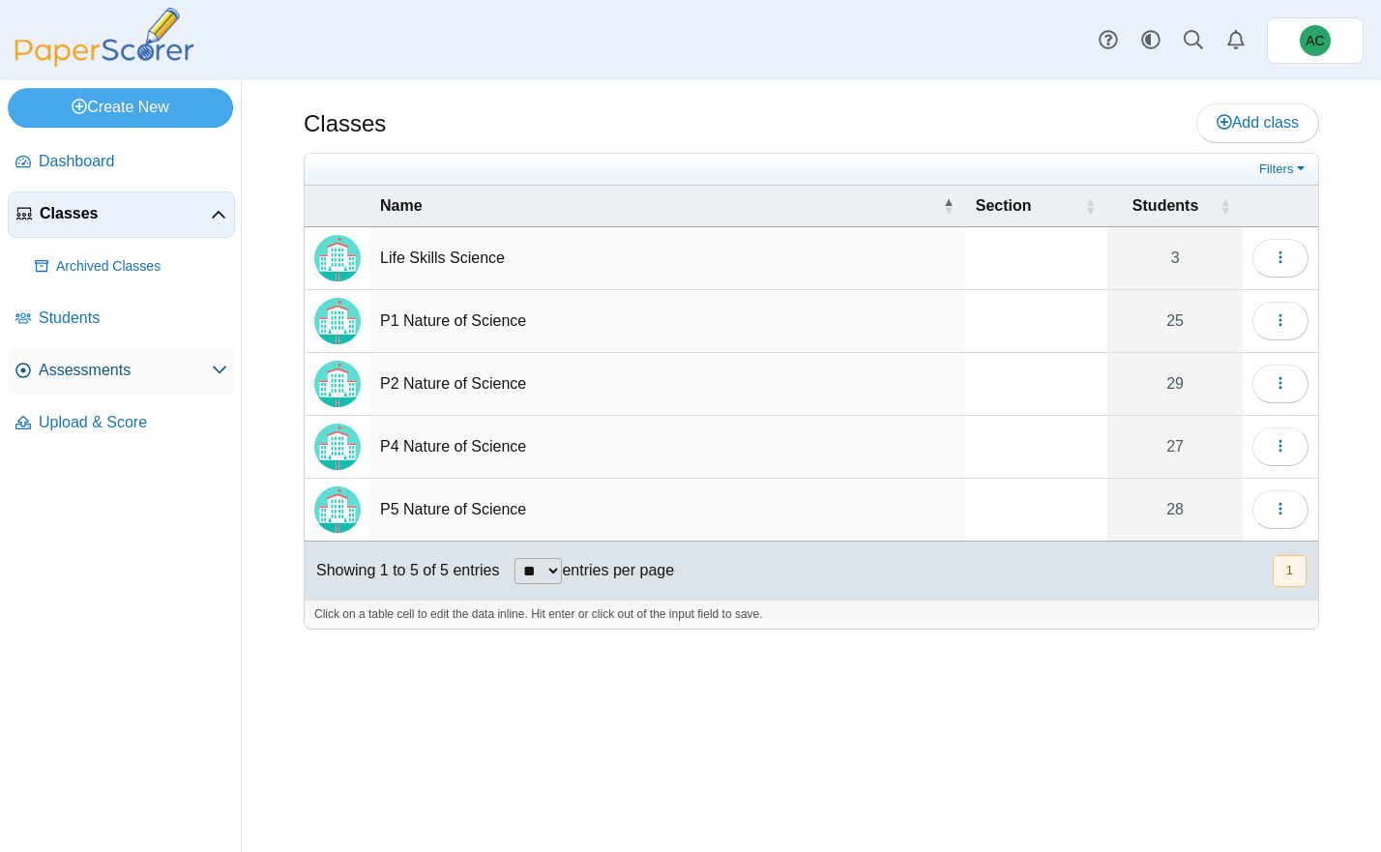
click at [88, 364] on span "Assessments" at bounding box center [125, 370] width 173 height 21
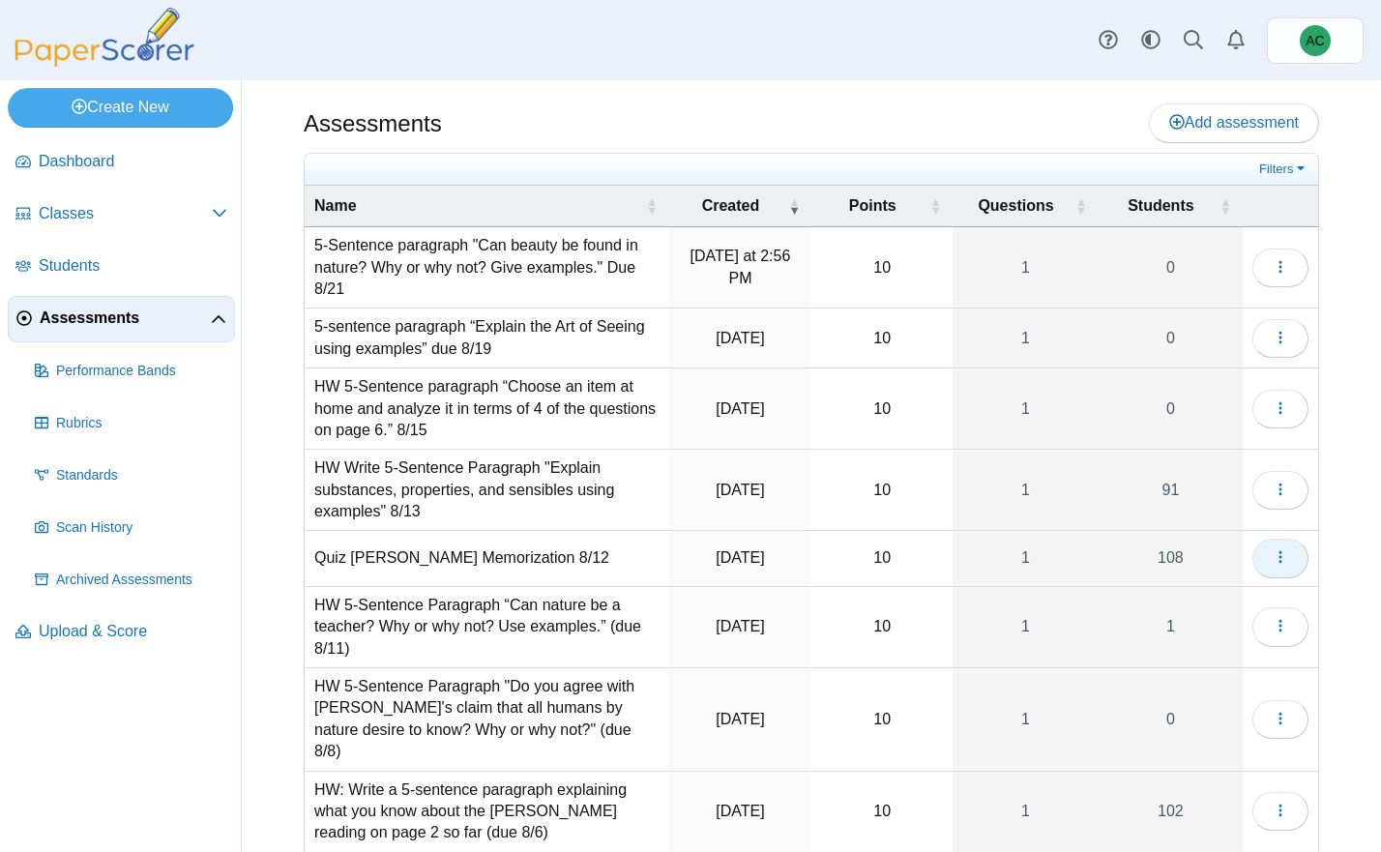
click at [1289, 555] on button "button" at bounding box center [1280, 558] width 56 height 39
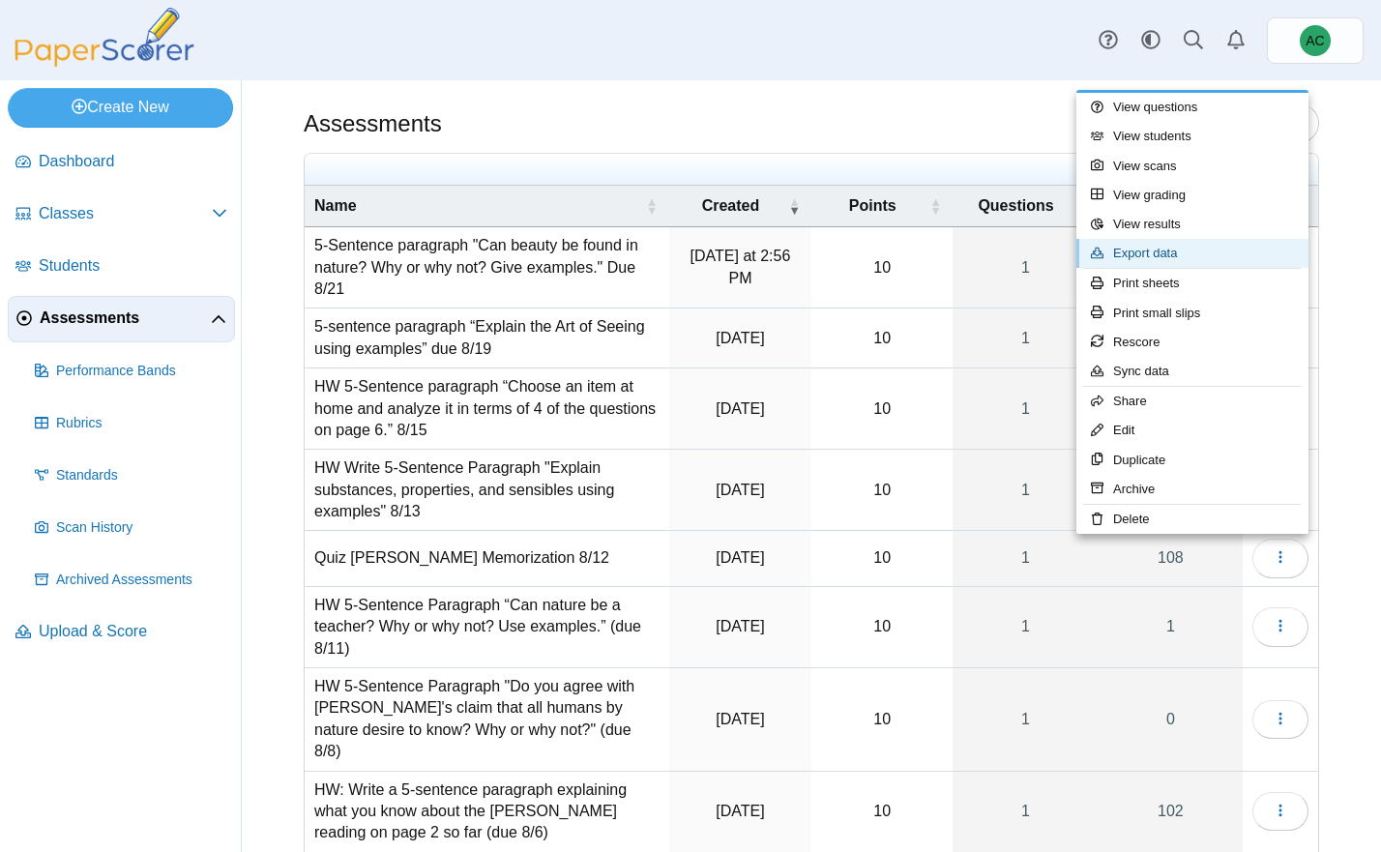
click at [1170, 259] on link "Export data" at bounding box center [1192, 253] width 232 height 29
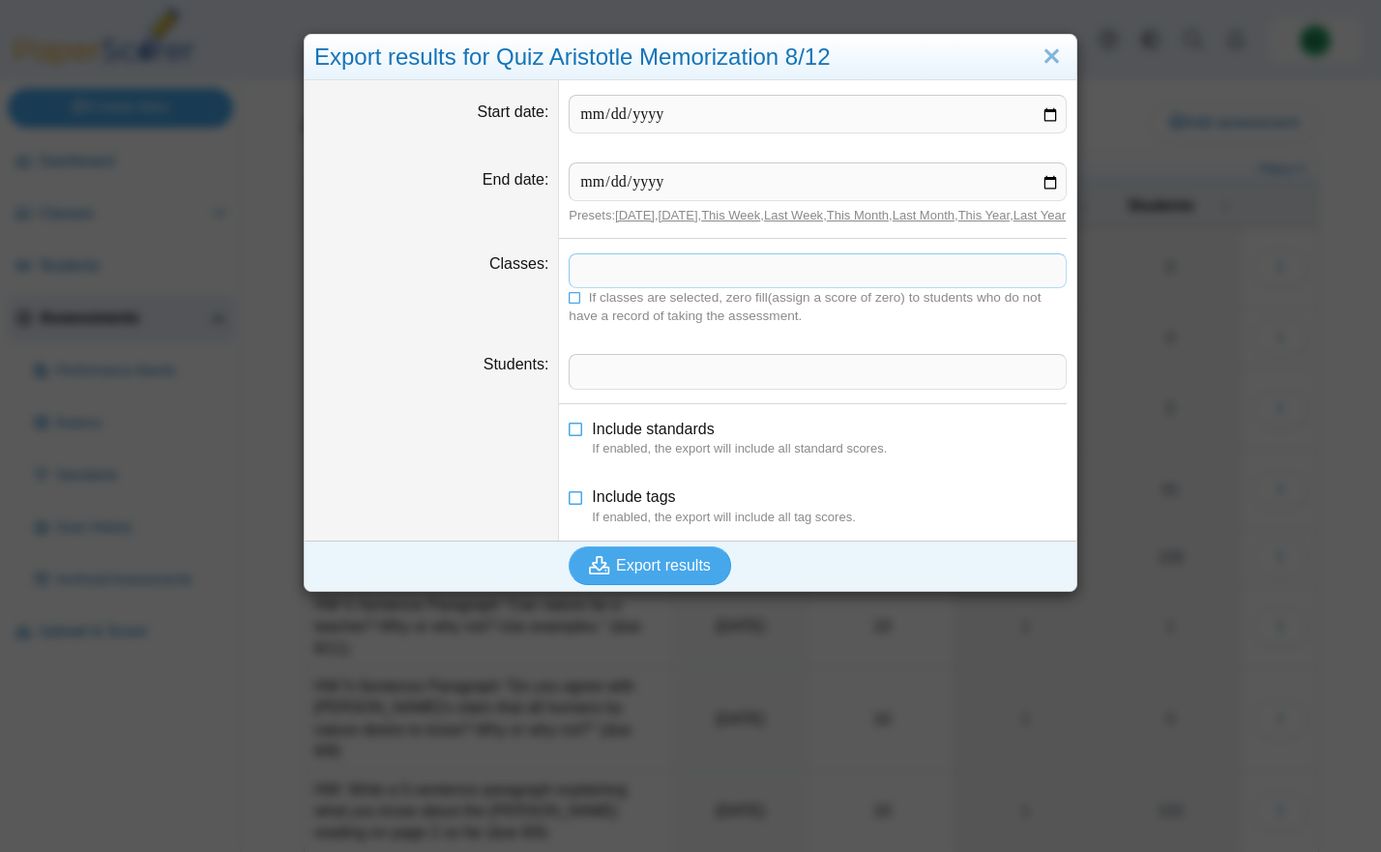
click at [621, 287] on span at bounding box center [817, 270] width 496 height 33
click at [576, 302] on icon at bounding box center [576, 296] width 14 height 12
click at [625, 573] on span "Export results" at bounding box center [663, 565] width 95 height 16
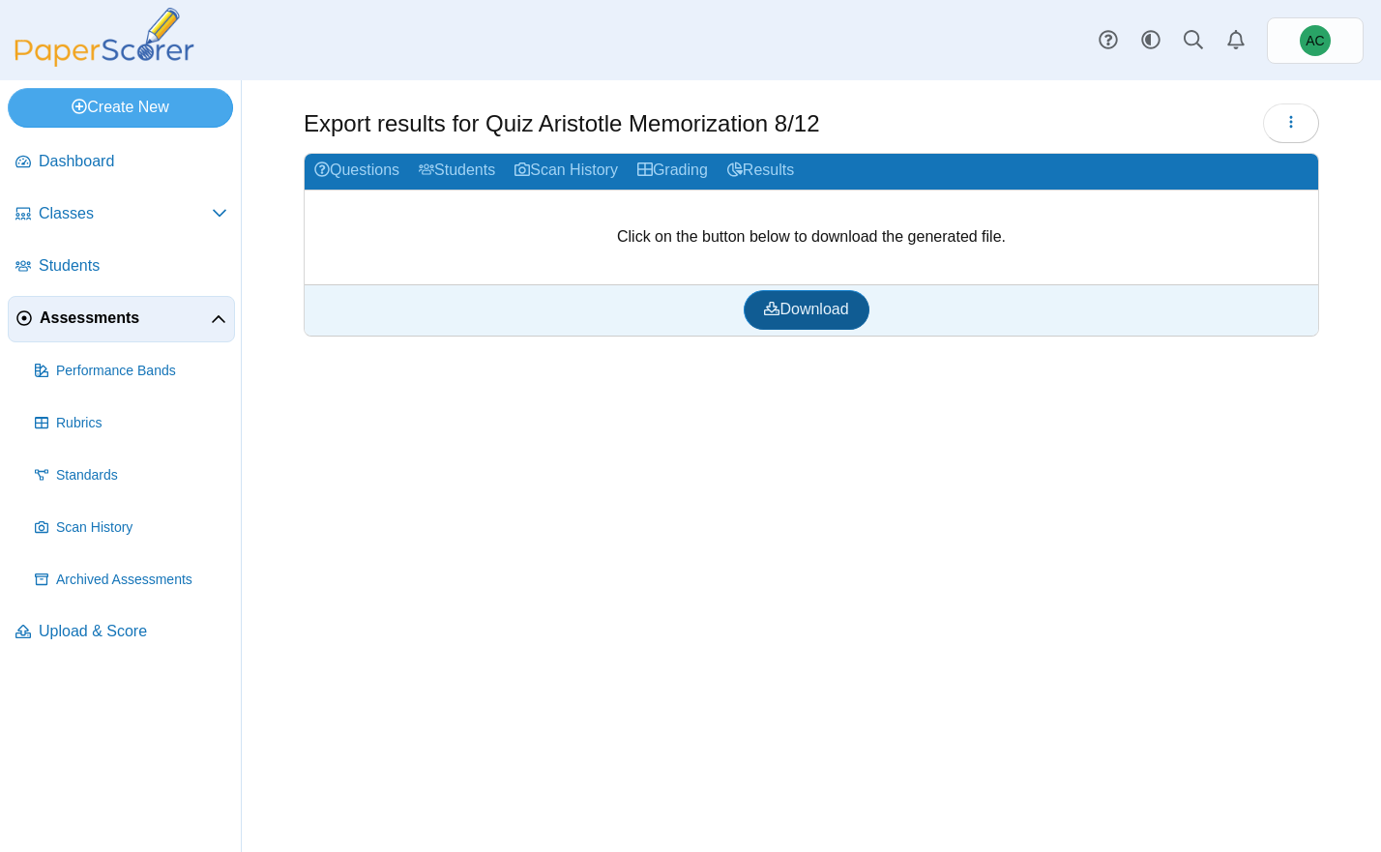
click at [832, 312] on span "Download" at bounding box center [806, 309] width 84 height 16
click at [820, 297] on link "Download" at bounding box center [806, 309] width 125 height 39
click at [138, 297] on link "Assessments" at bounding box center [121, 319] width 227 height 46
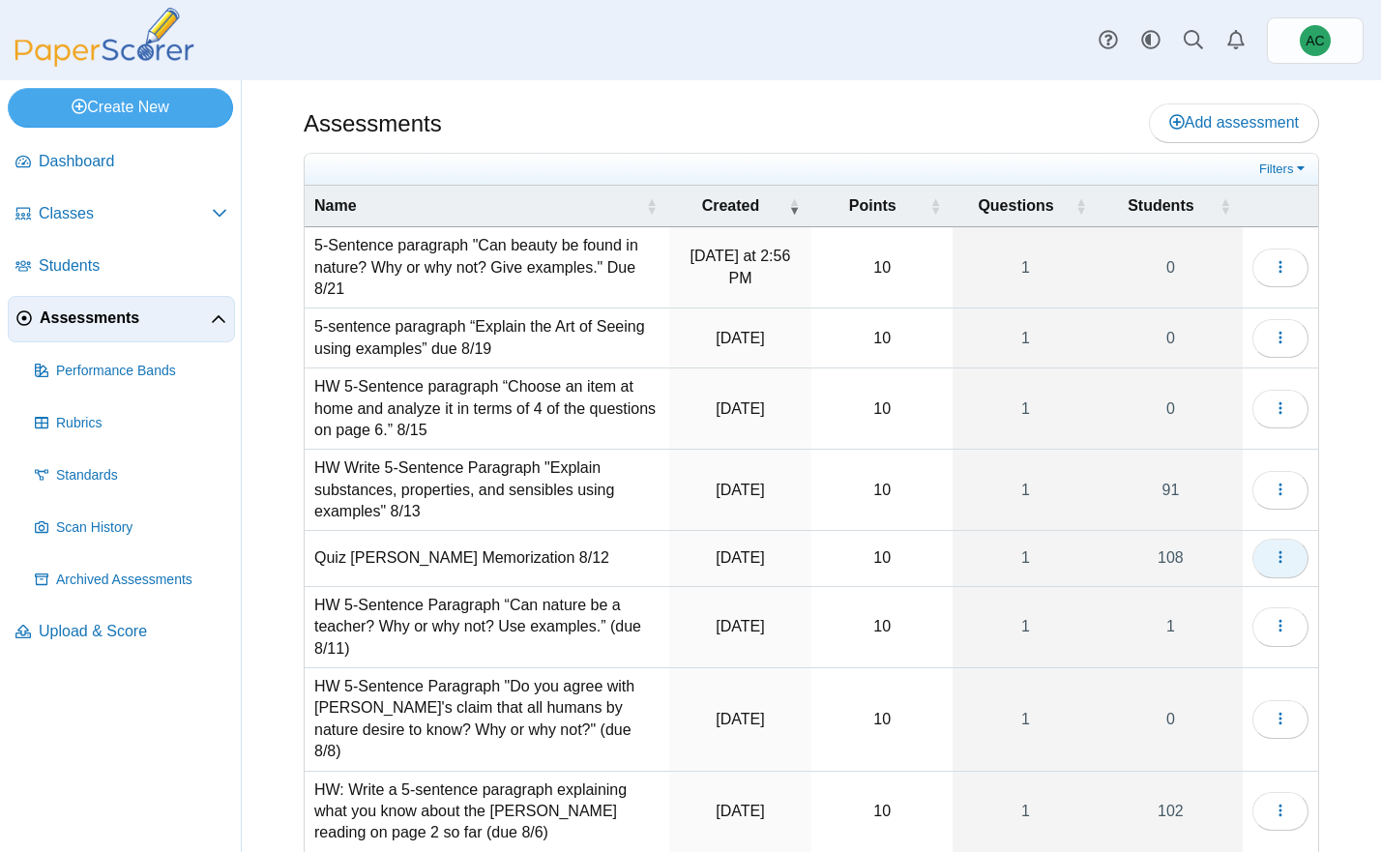
click at [1272, 561] on icon "button" at bounding box center [1279, 556] width 15 height 15
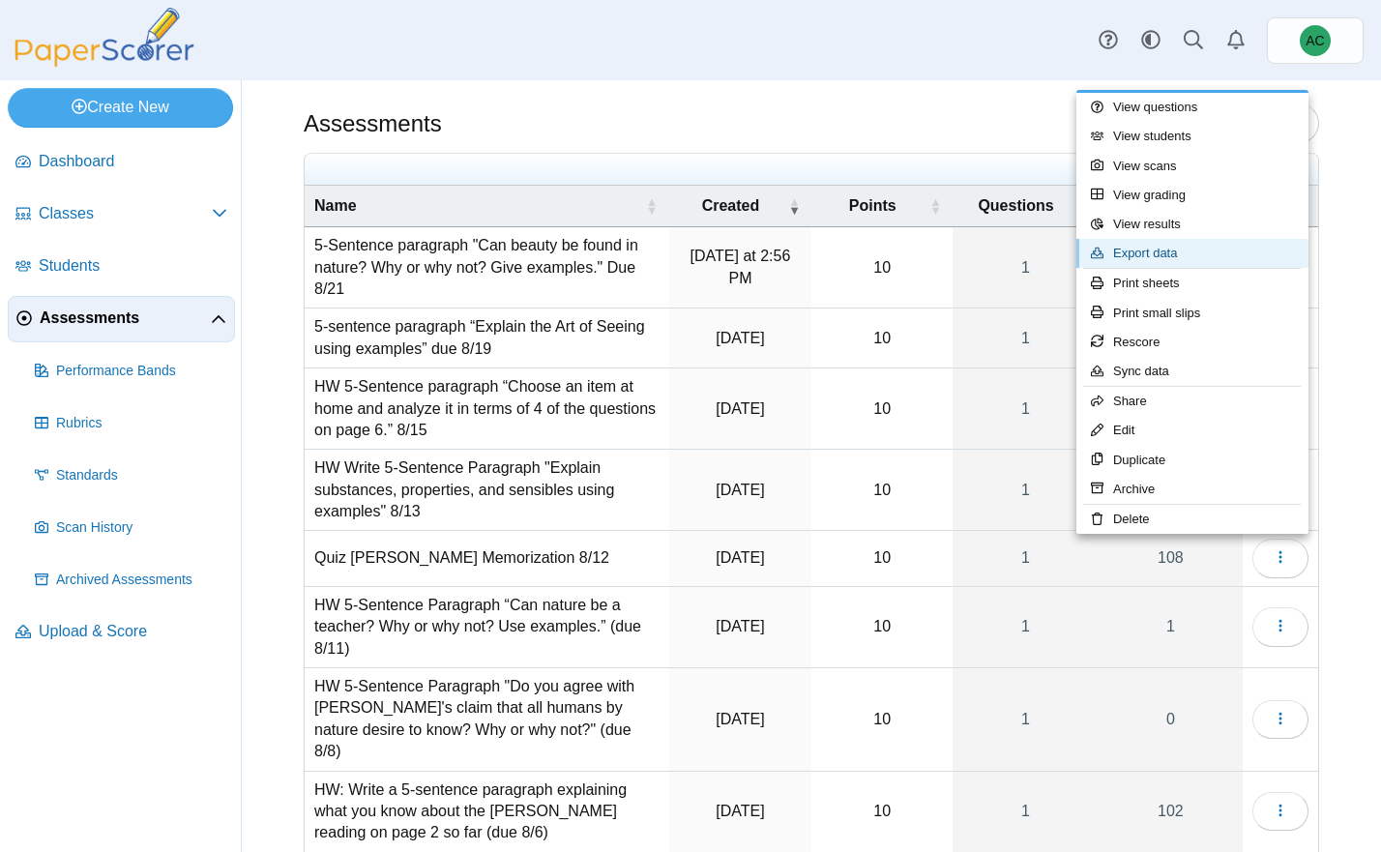
click at [1174, 263] on link "Export data" at bounding box center [1192, 253] width 232 height 29
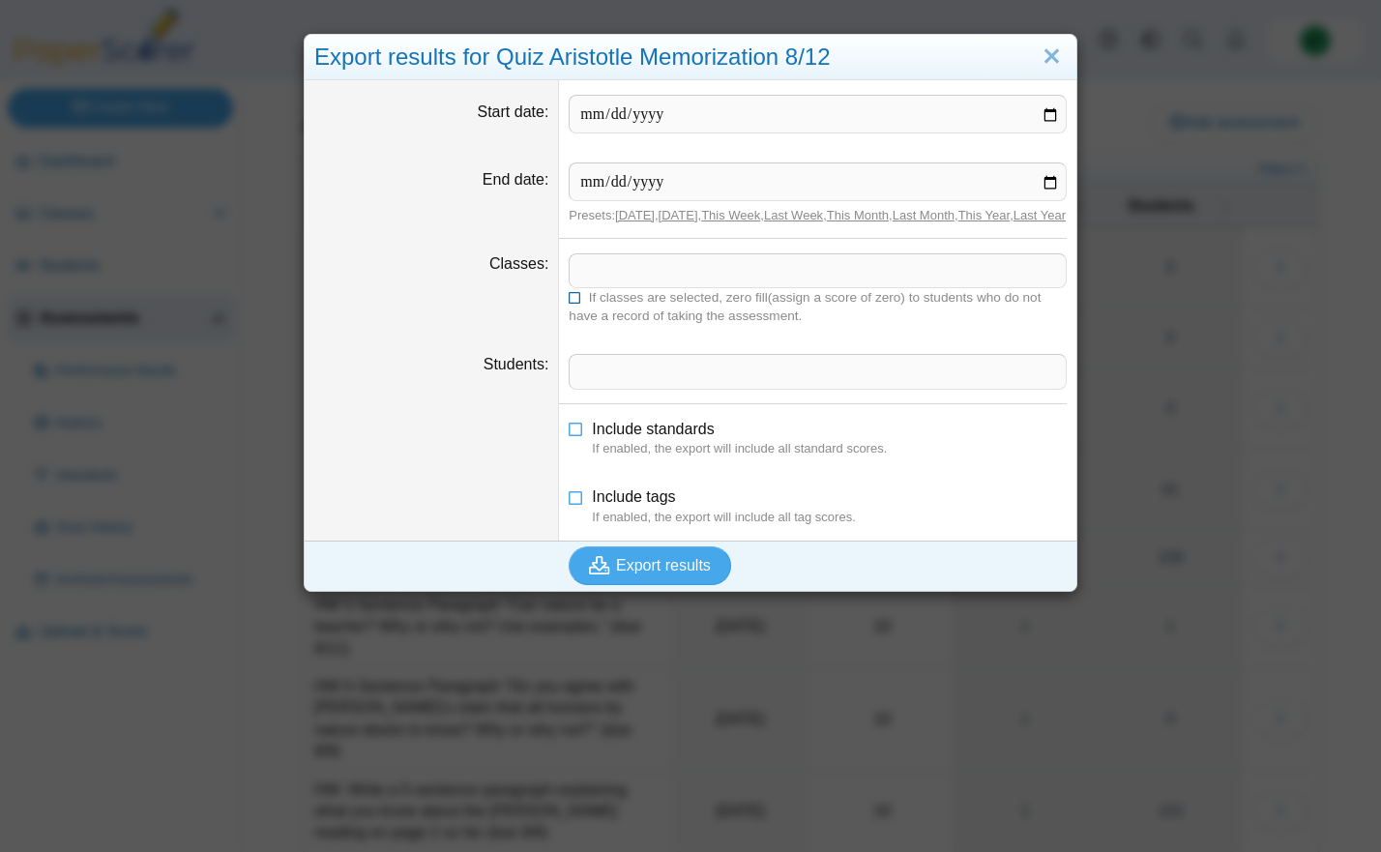
click at [576, 302] on icon at bounding box center [576, 296] width 14 height 12
click at [595, 287] on span at bounding box center [817, 270] width 496 height 33
drag, startPoint x: 567, startPoint y: 314, endPoint x: 579, endPoint y: 314, distance: 12.6
click at [567, 314] on dd "​ If classes are selected, zero fill(assign a score of zero) to students who do…" at bounding box center [817, 289] width 517 height 101
click at [581, 302] on icon at bounding box center [576, 296] width 14 height 12
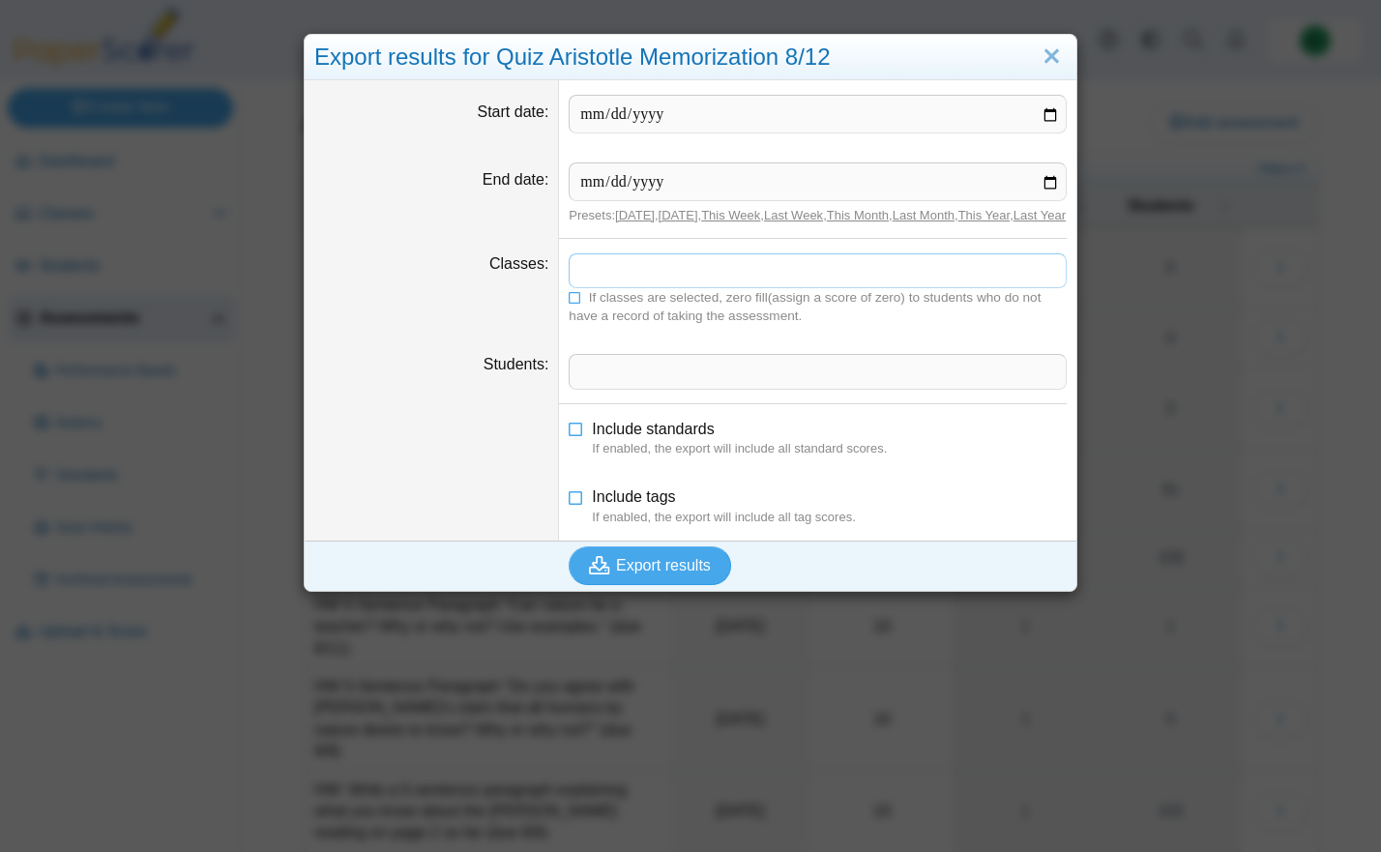
click at [628, 271] on tags "​" at bounding box center [818, 270] width 498 height 35
click at [572, 302] on icon at bounding box center [576, 296] width 14 height 12
click at [640, 573] on span "Export results" at bounding box center [663, 565] width 95 height 16
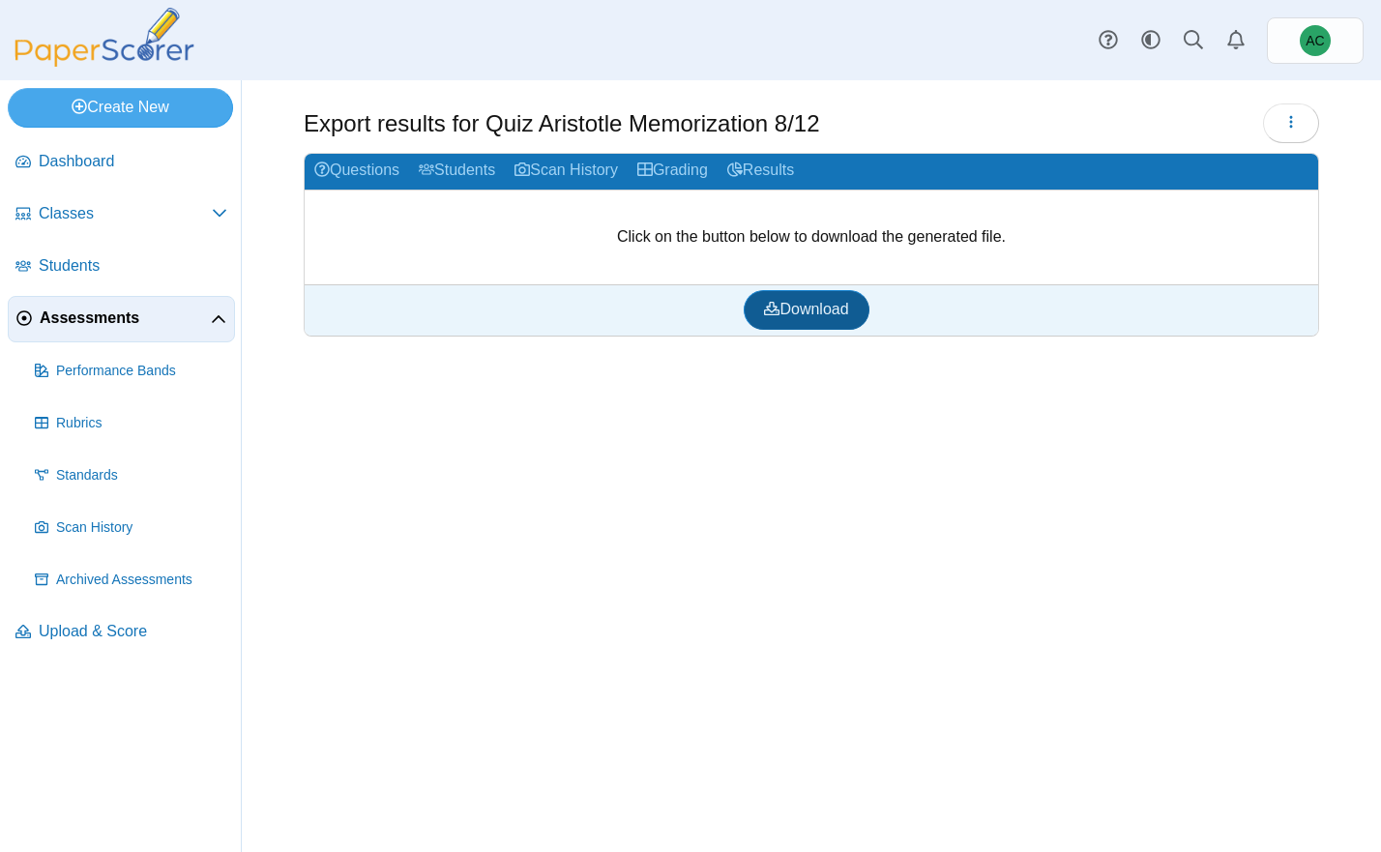
click at [828, 314] on span "Download" at bounding box center [806, 309] width 84 height 16
click at [92, 330] on link "Assessments" at bounding box center [121, 319] width 227 height 46
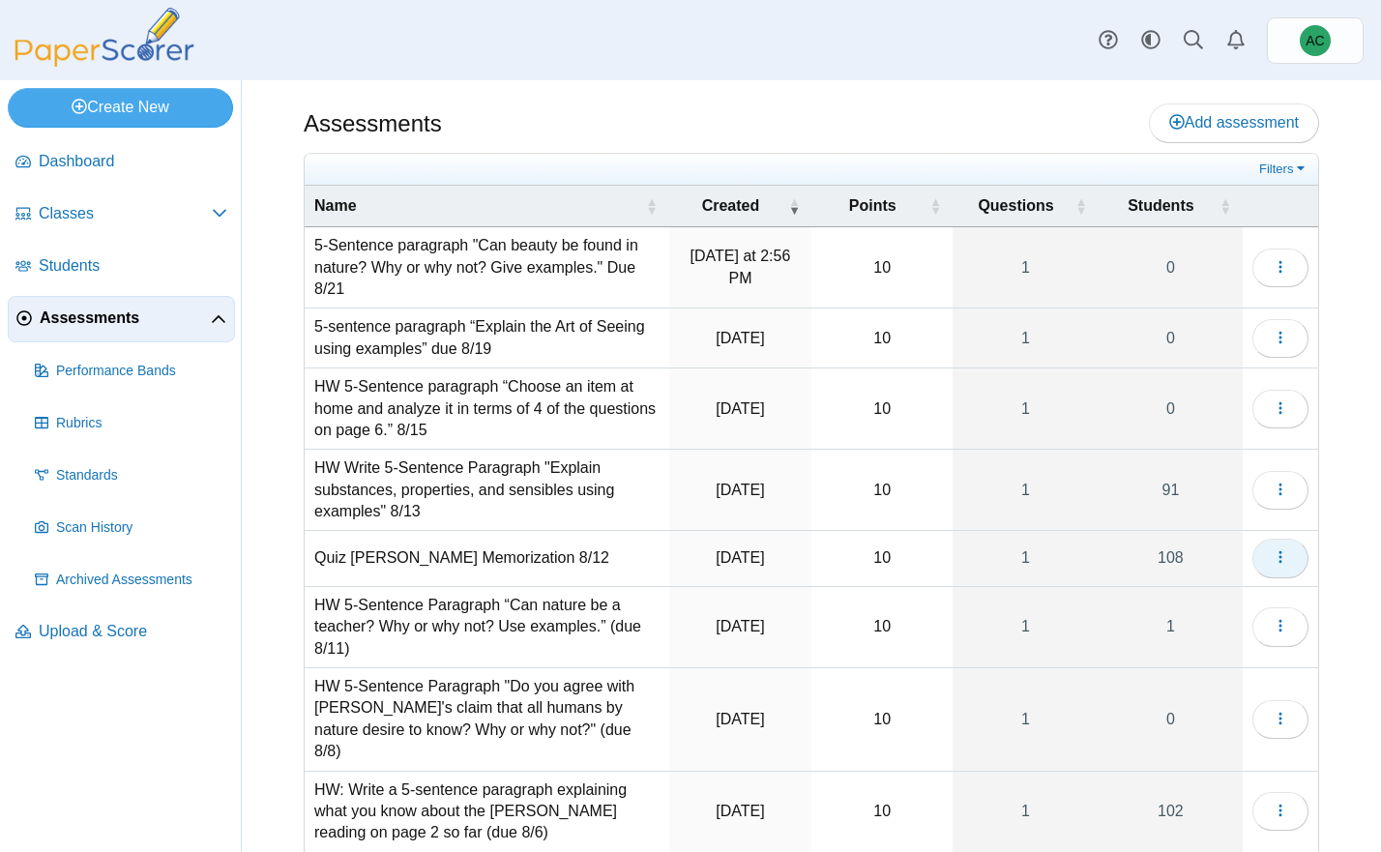
click at [1284, 561] on icon "button" at bounding box center [1279, 556] width 15 height 15
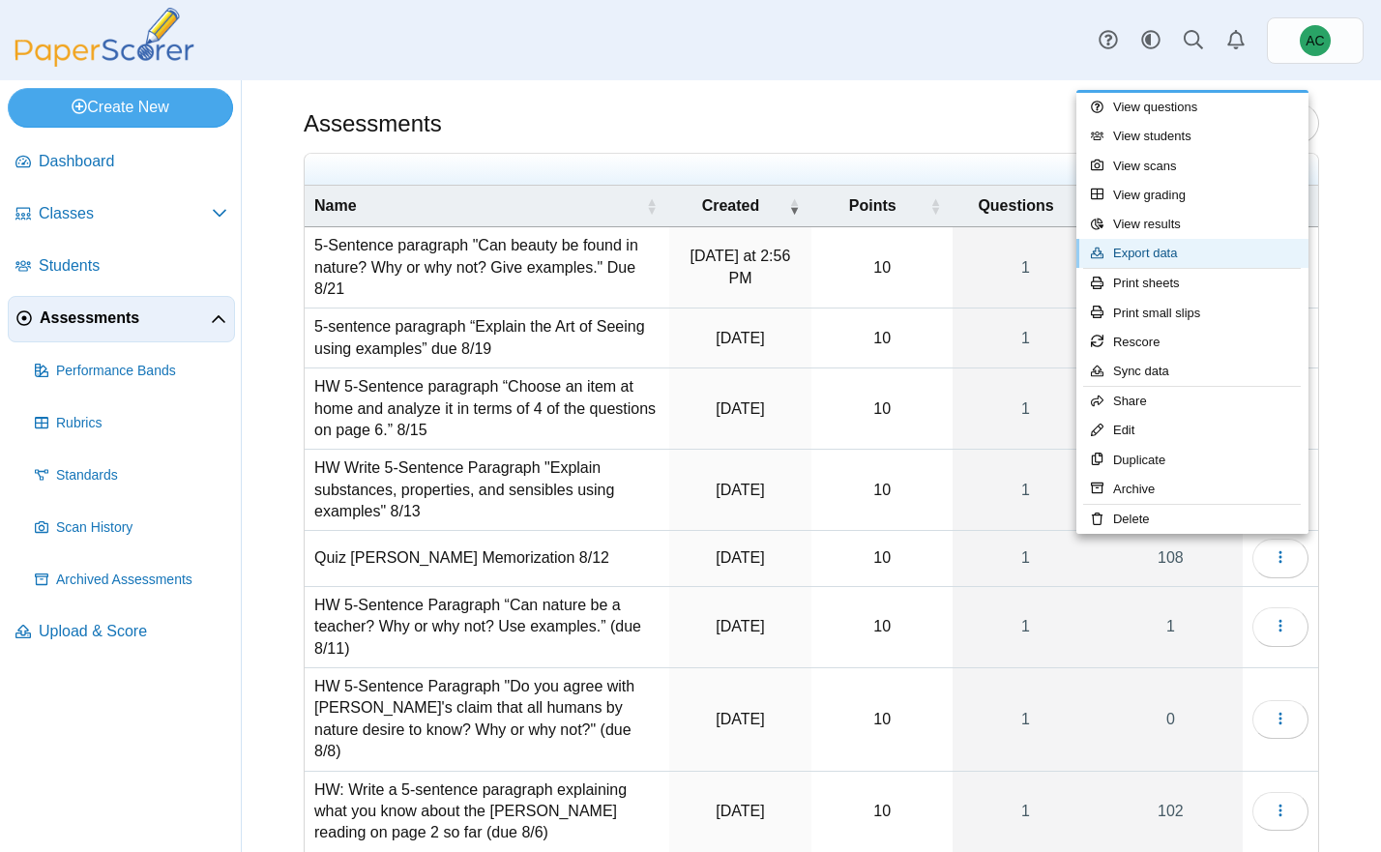
click at [1137, 255] on link "Export data" at bounding box center [1192, 253] width 232 height 29
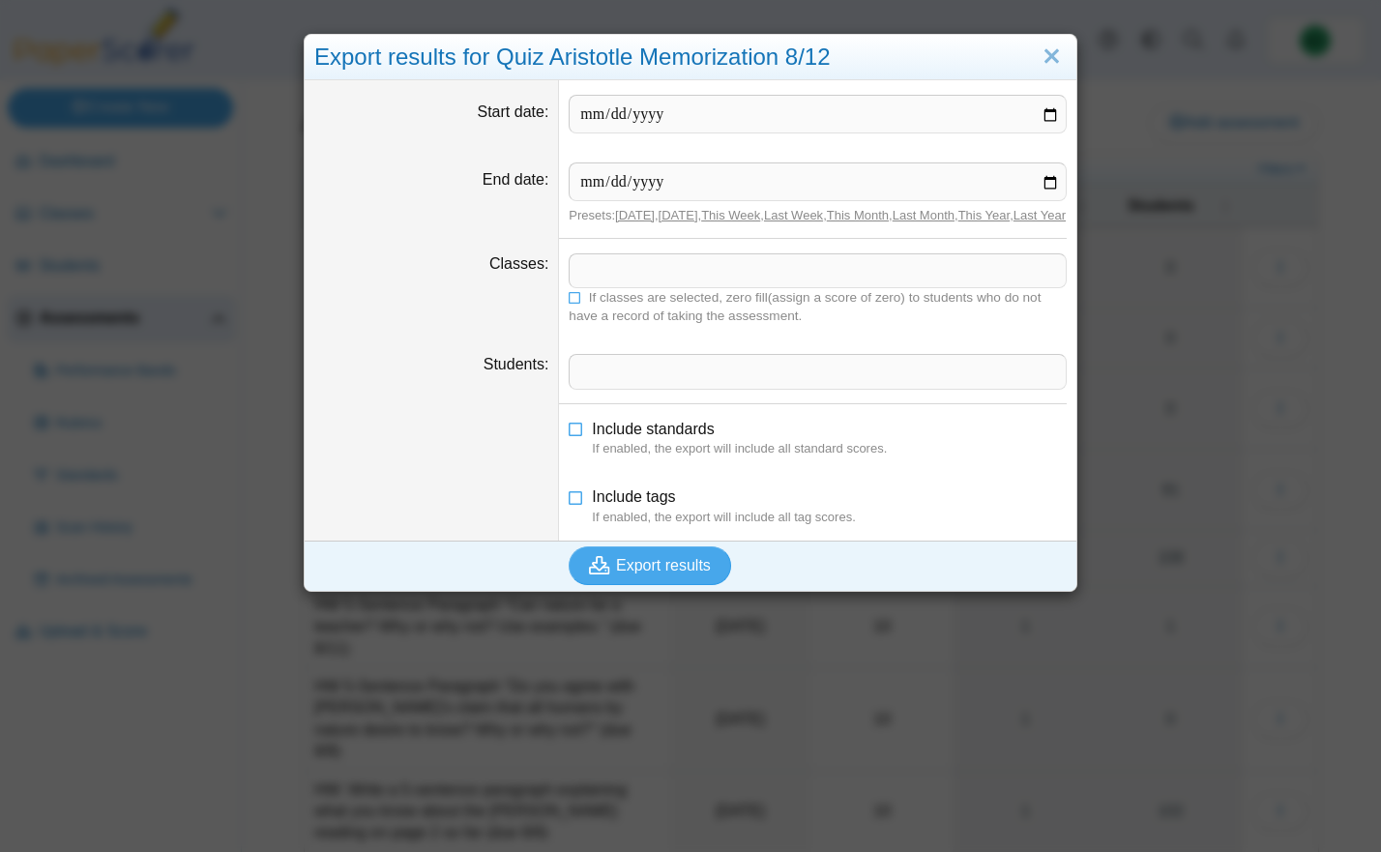
click at [582, 284] on span at bounding box center [817, 270] width 496 height 33
click at [575, 302] on icon at bounding box center [576, 296] width 14 height 12
click at [1059, 70] on link "Close" at bounding box center [1052, 57] width 30 height 33
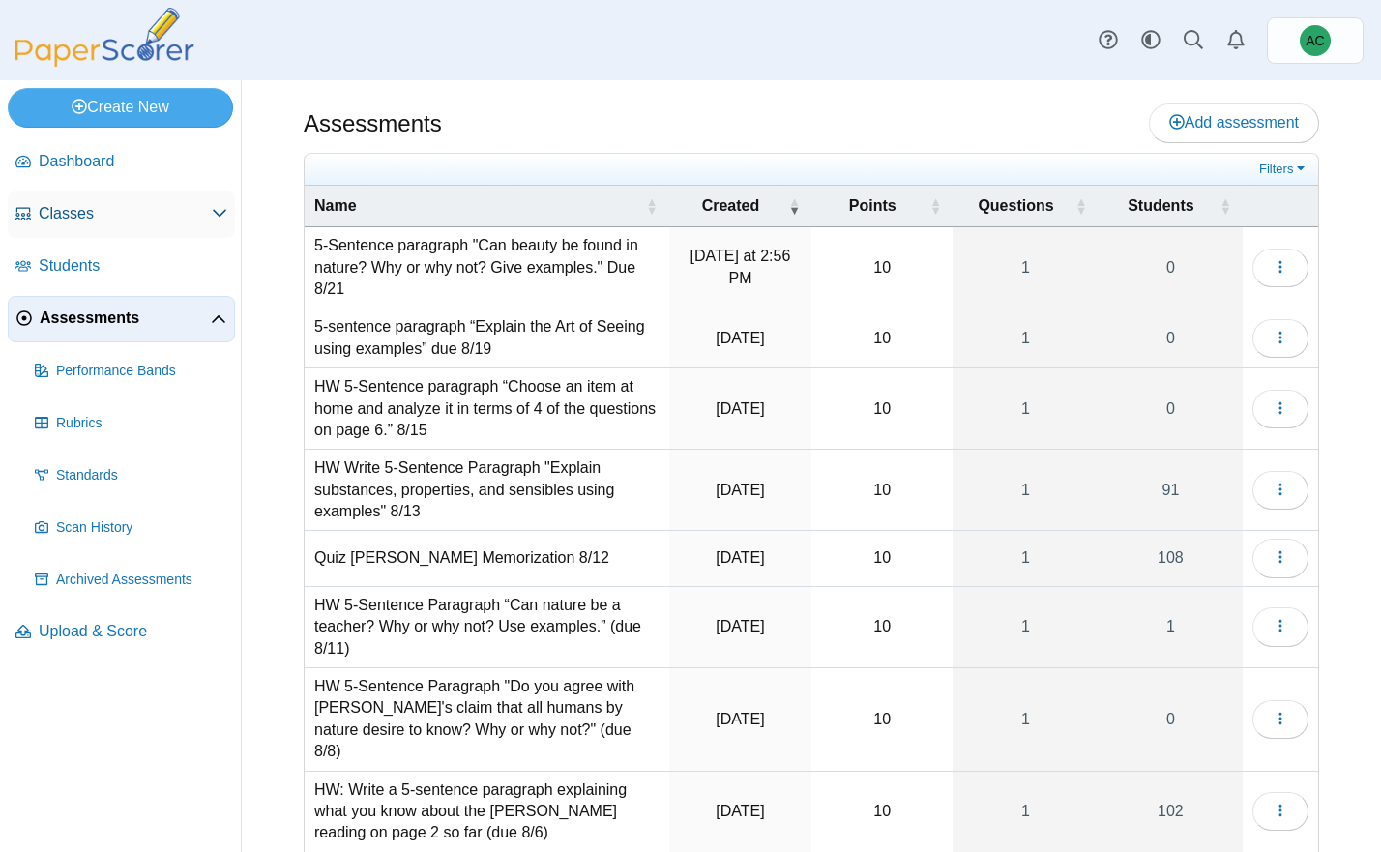
click at [71, 215] on span "Classes" at bounding box center [125, 213] width 173 height 21
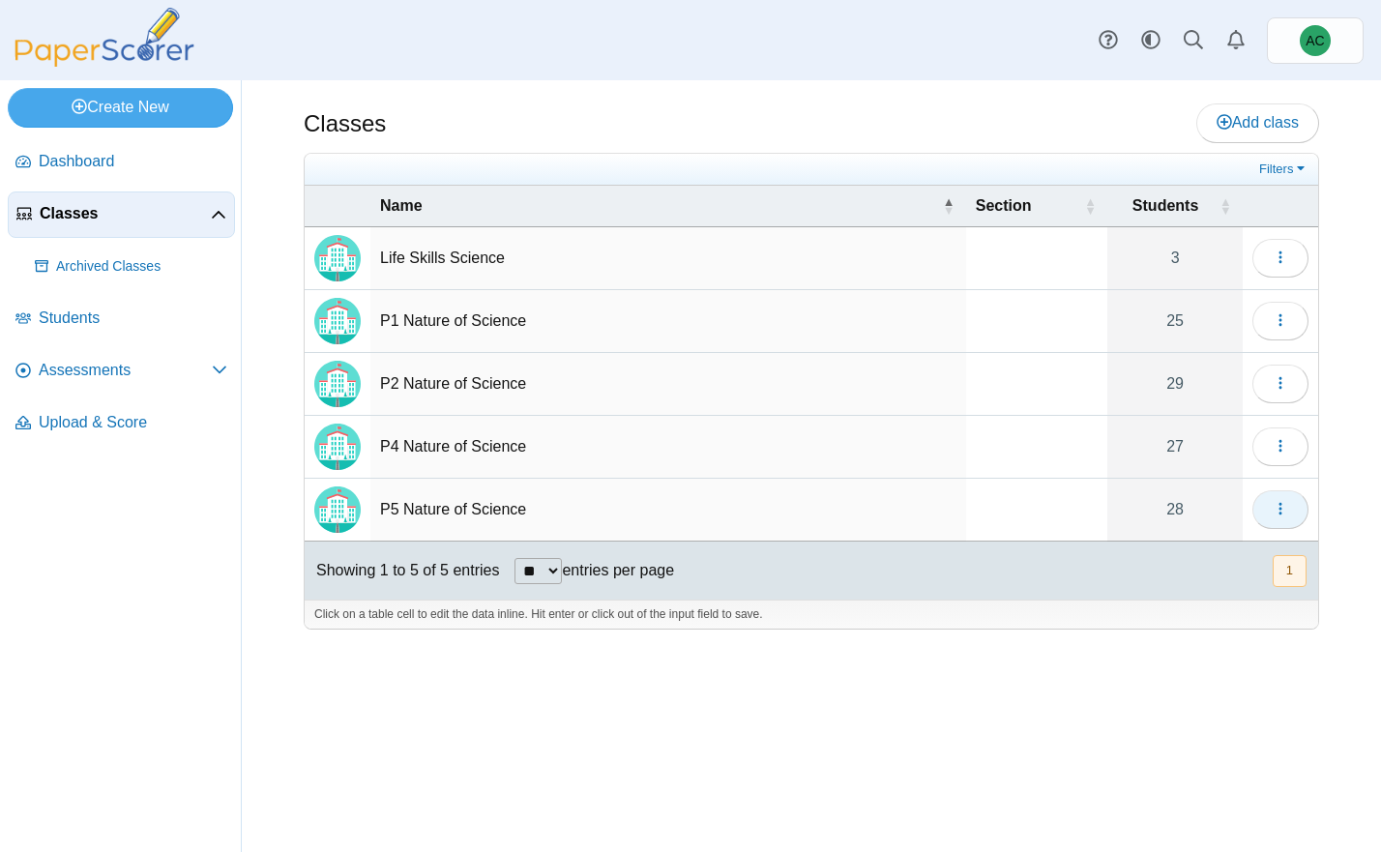
click at [1290, 505] on button "button" at bounding box center [1280, 509] width 56 height 39
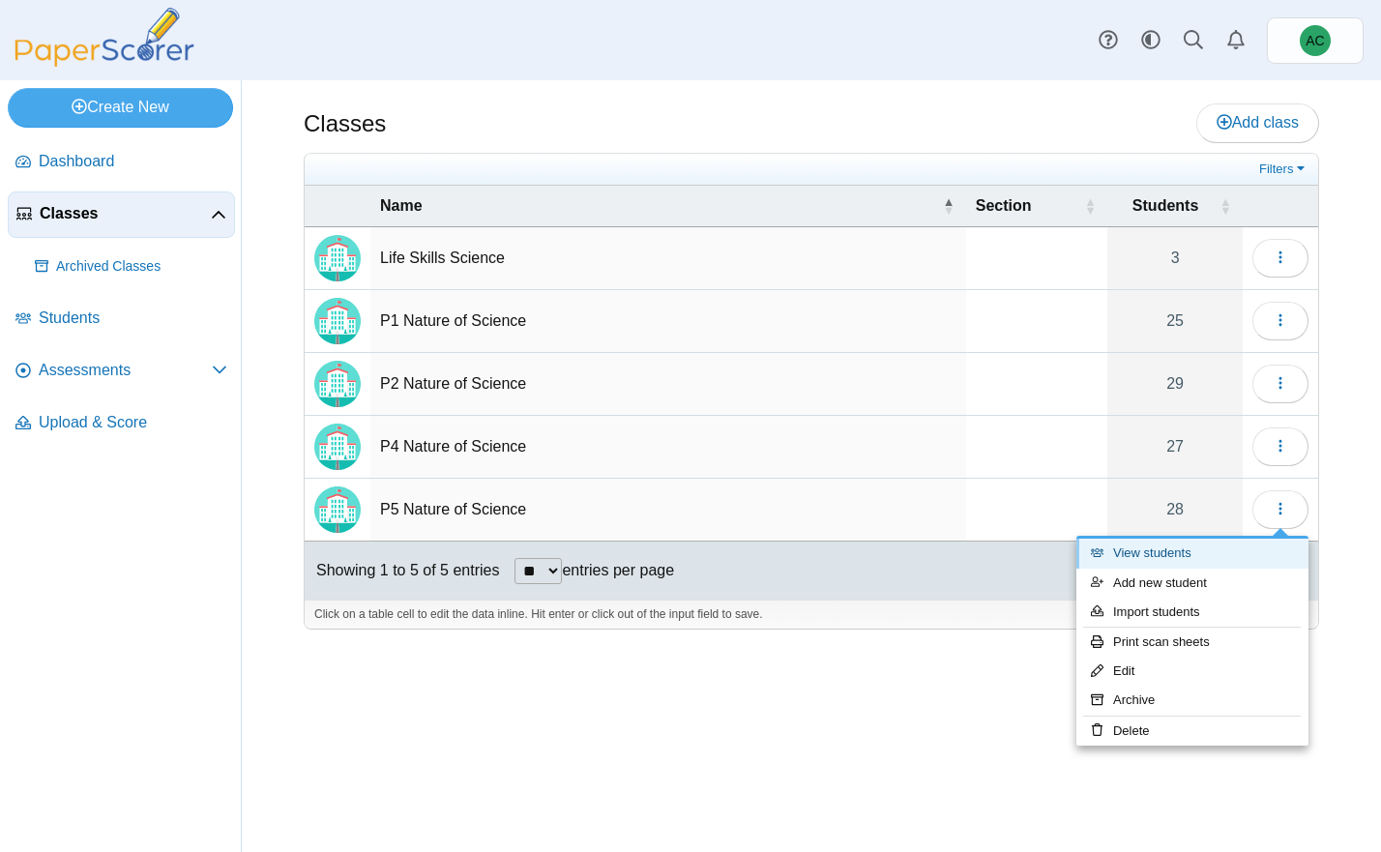
click at [1156, 554] on link "View students" at bounding box center [1192, 553] width 232 height 29
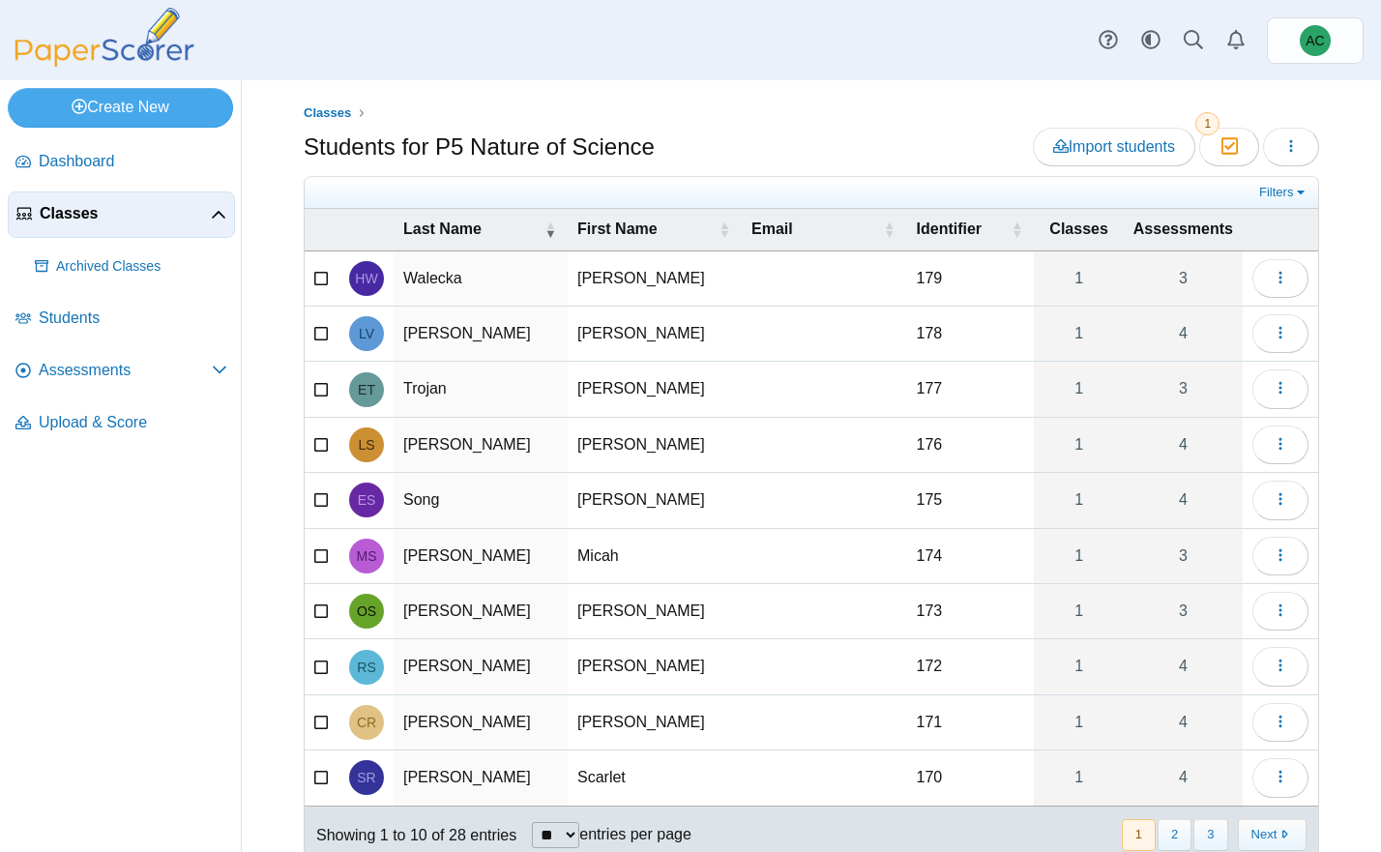
scroll to position [61, 0]
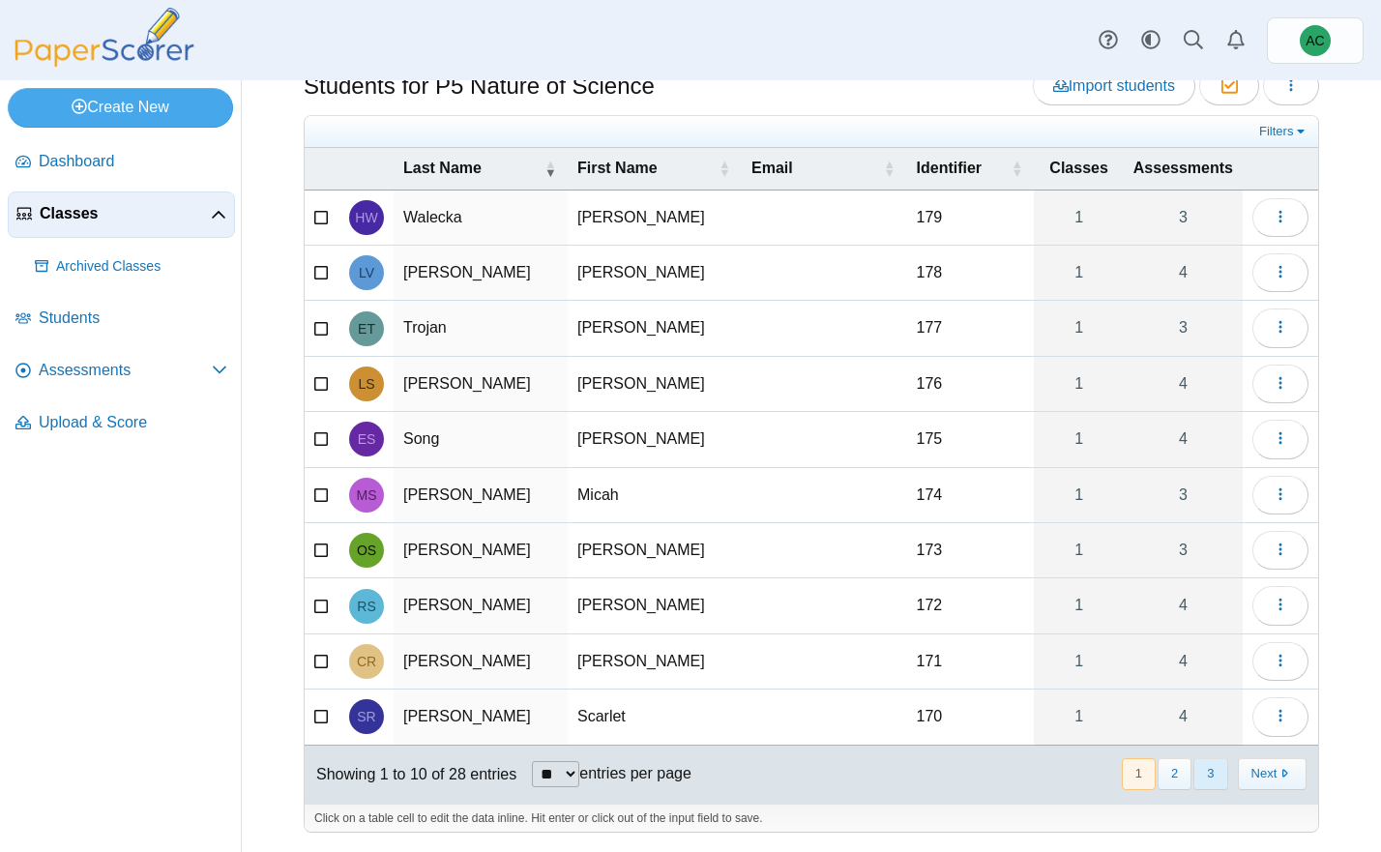
click at [1208, 771] on button "3" at bounding box center [1210, 774] width 34 height 32
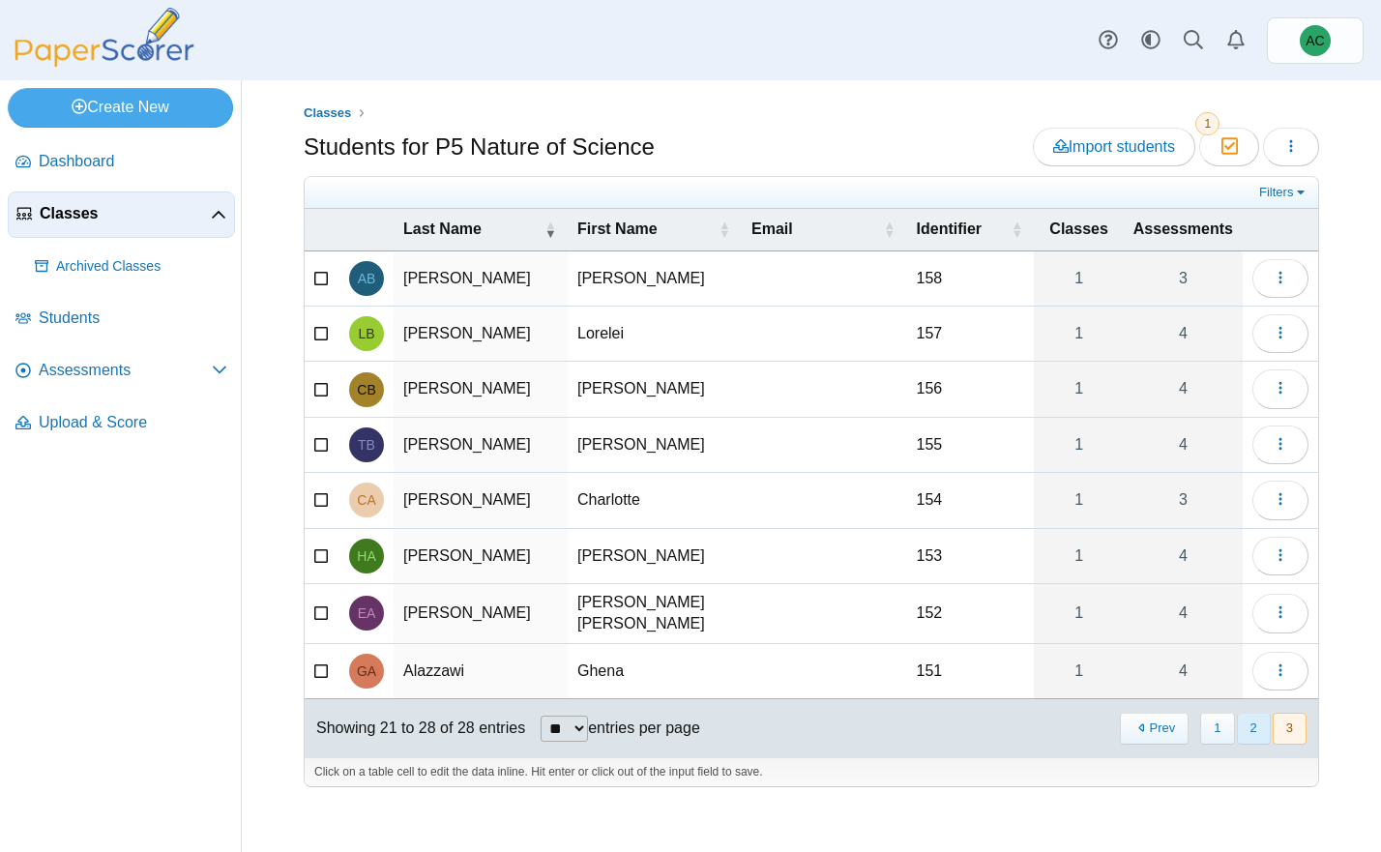
click at [1261, 717] on button "2" at bounding box center [1254, 729] width 34 height 32
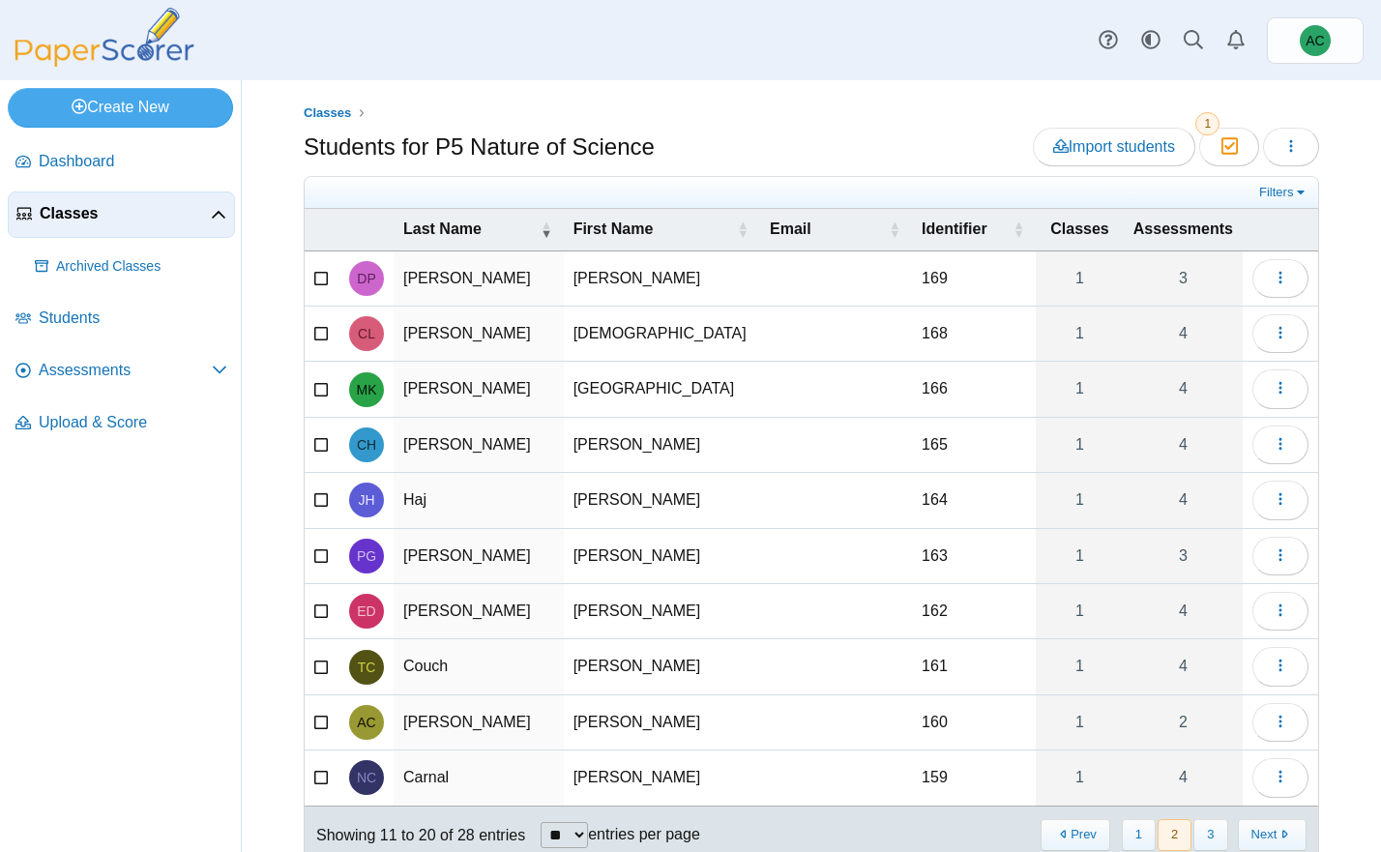
scroll to position [15, 0]
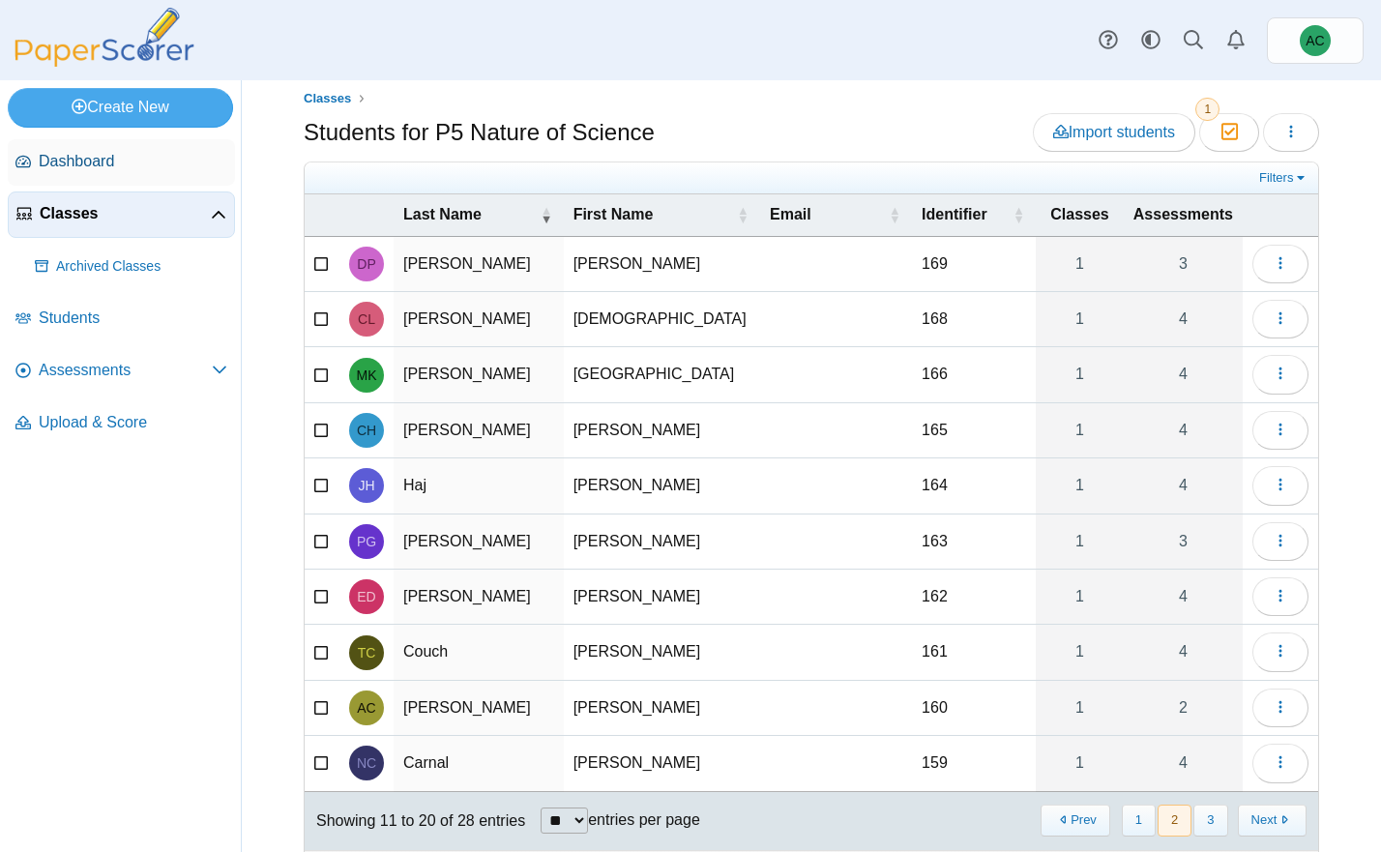
click at [91, 170] on span "Dashboard" at bounding box center [133, 161] width 189 height 21
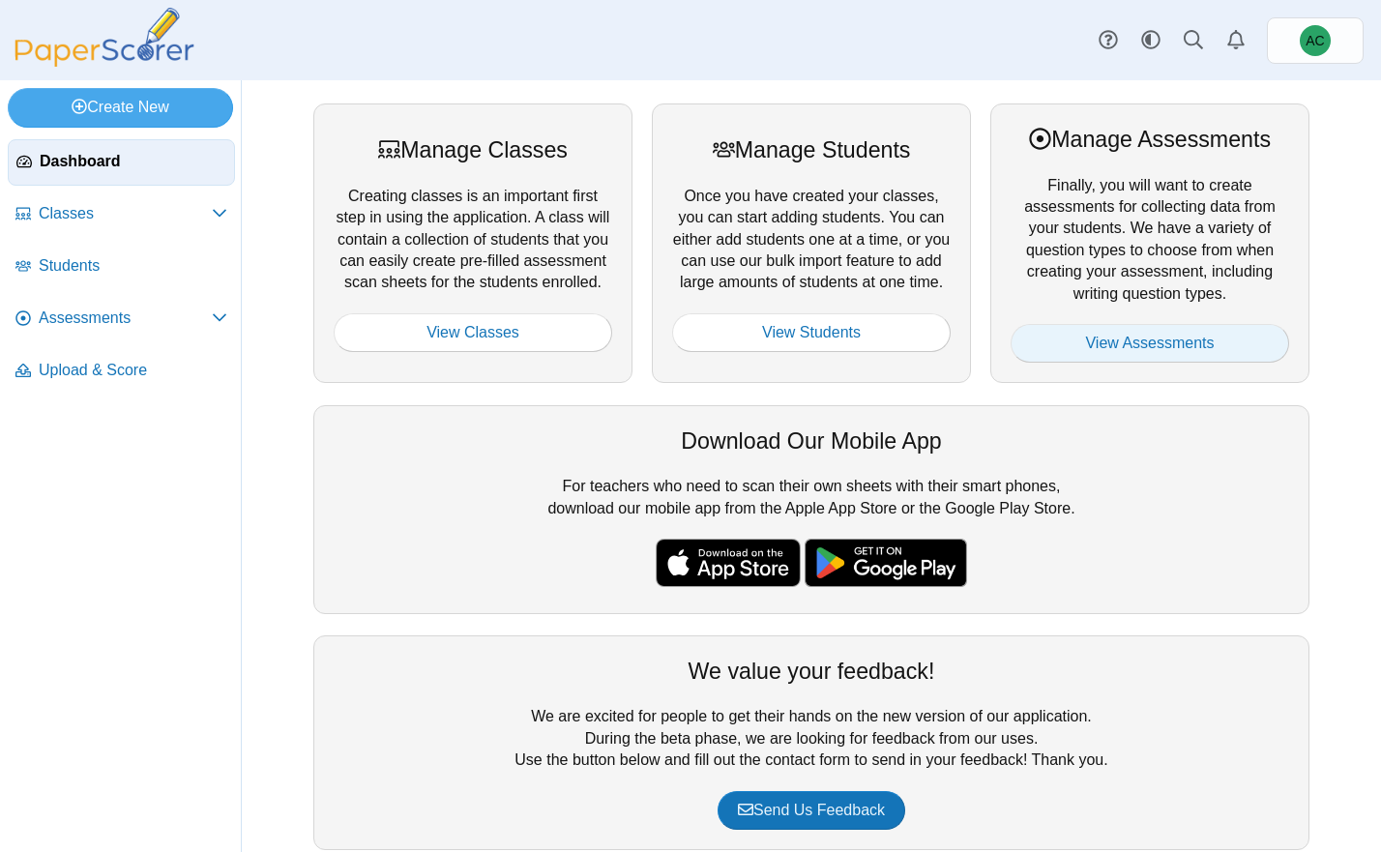
click at [1163, 340] on link "View Assessments" at bounding box center [1149, 343] width 278 height 39
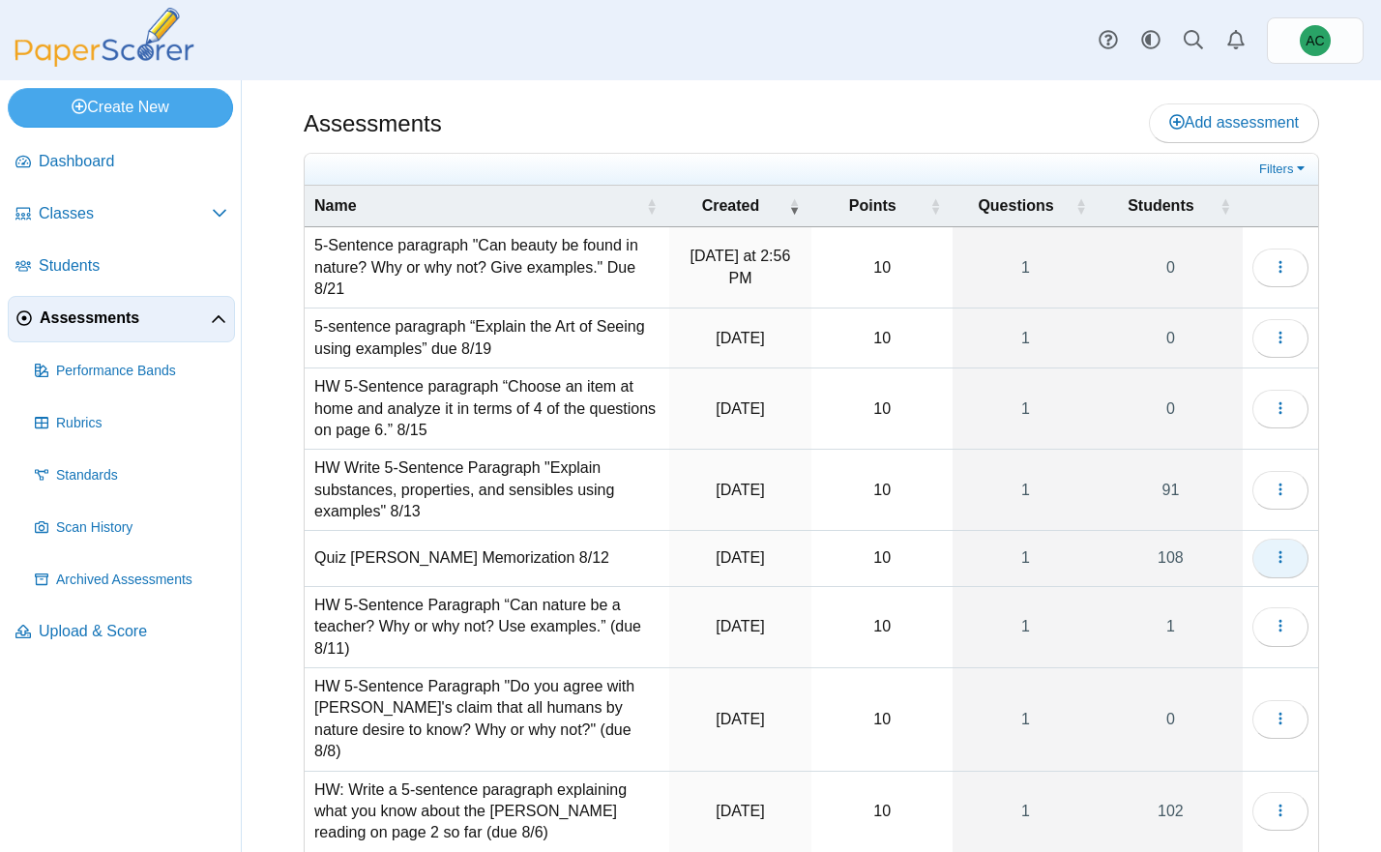
click at [1291, 549] on button "button" at bounding box center [1280, 558] width 56 height 39
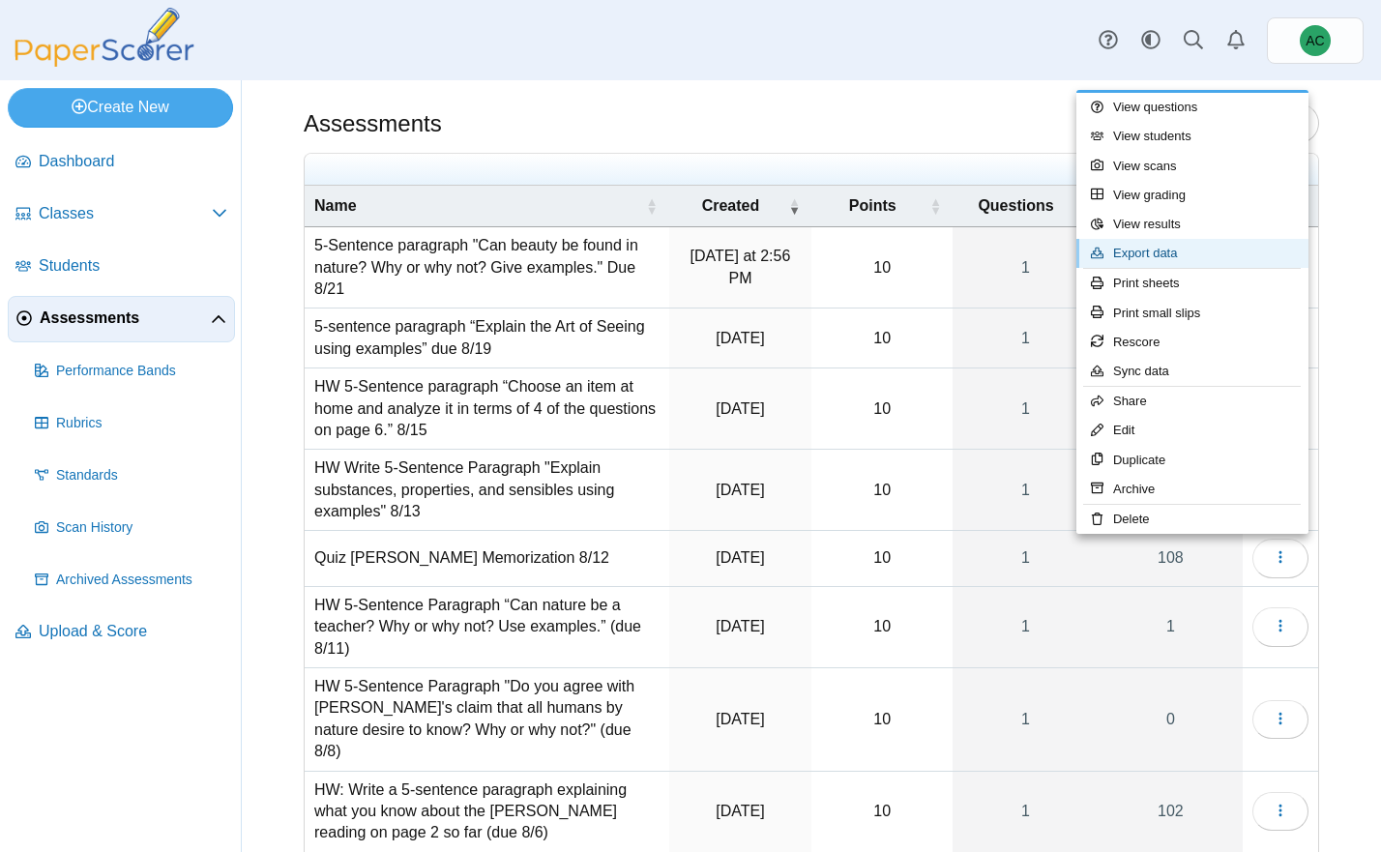
click at [1192, 262] on link "Export data" at bounding box center [1192, 253] width 232 height 29
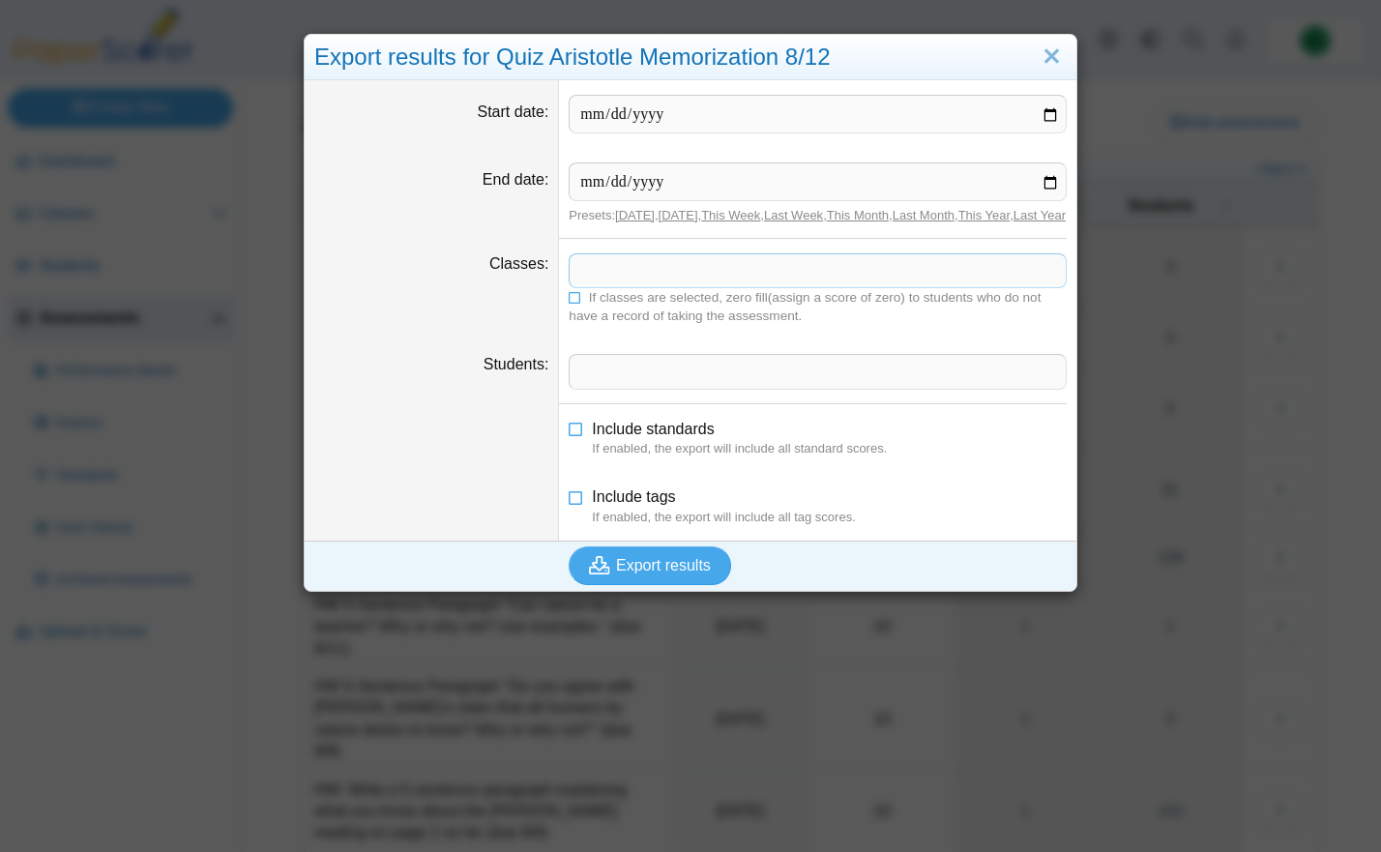
click at [611, 282] on span at bounding box center [817, 270] width 496 height 33
click at [578, 302] on icon at bounding box center [576, 296] width 14 height 12
click at [628, 573] on span "Export results" at bounding box center [663, 565] width 95 height 16
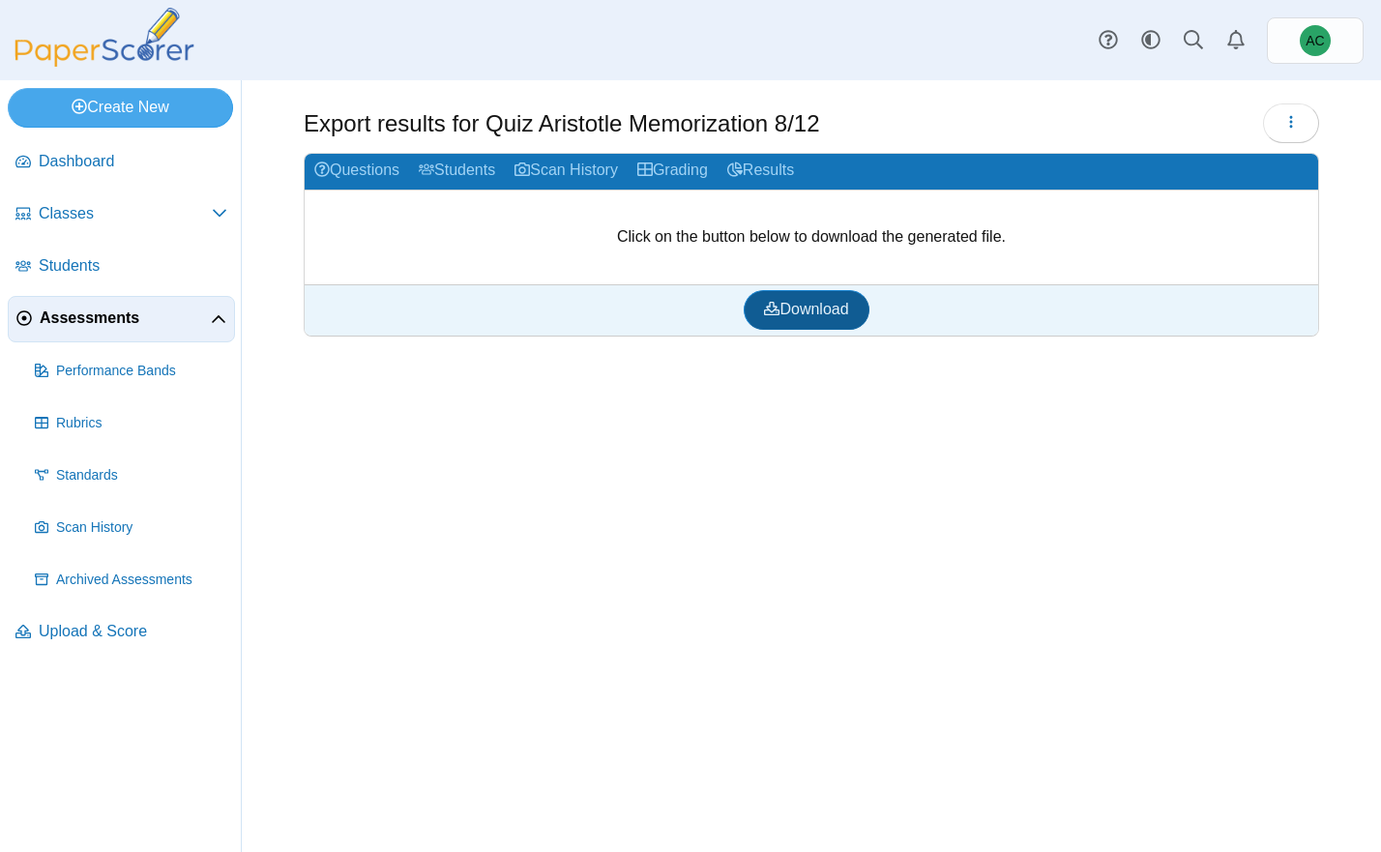
click at [811, 301] on span "Download" at bounding box center [806, 309] width 84 height 16
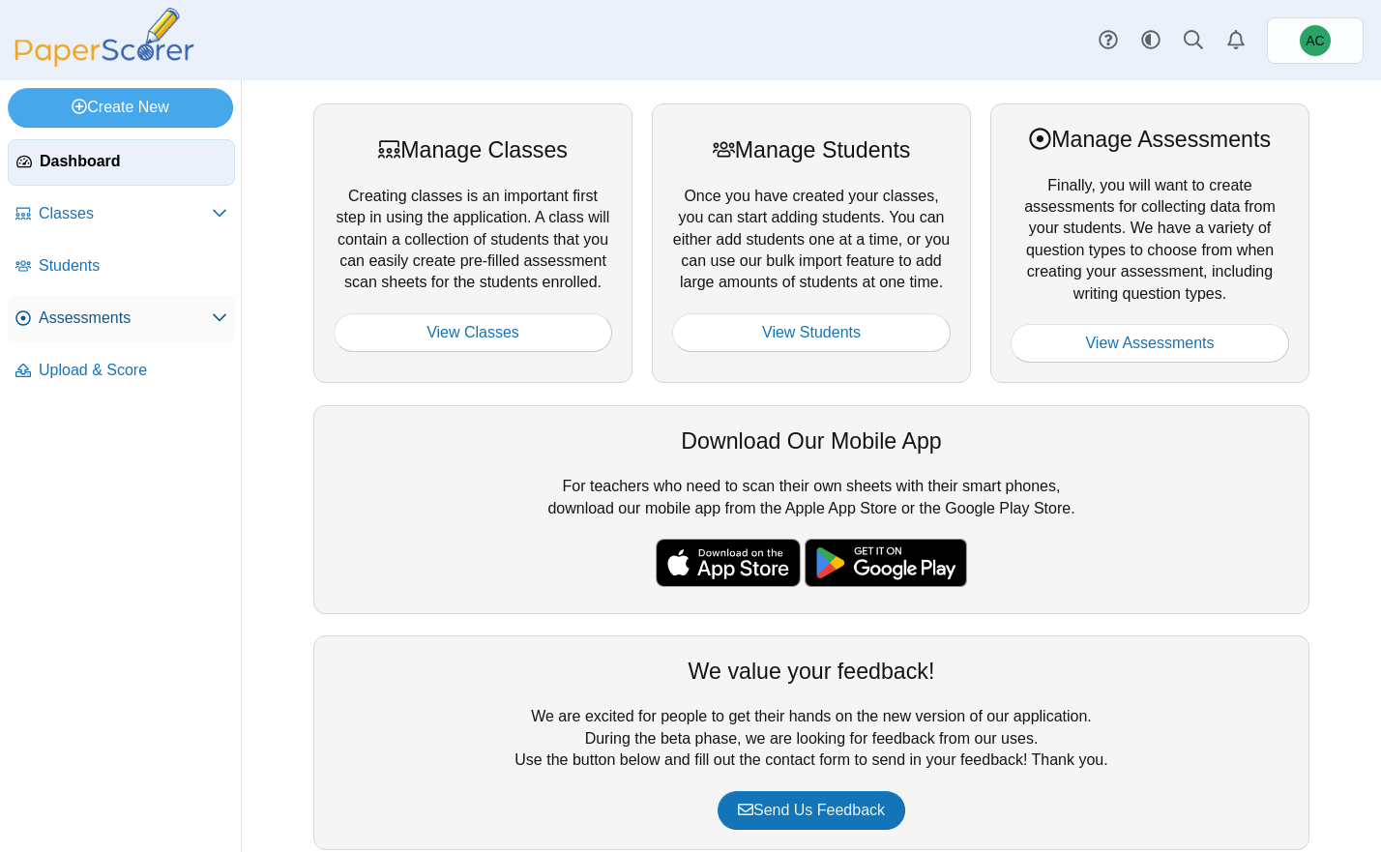
click at [52, 306] on link "Assessments" at bounding box center [121, 319] width 227 height 46
